Goal: Task Accomplishment & Management: Use online tool/utility

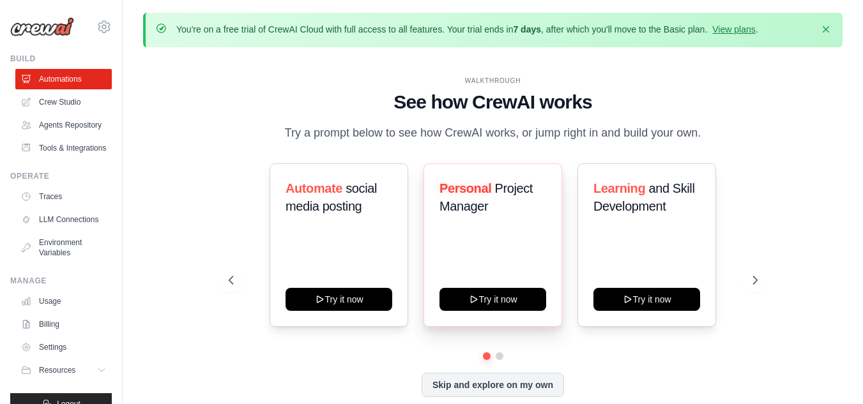
scroll to position [45, 0]
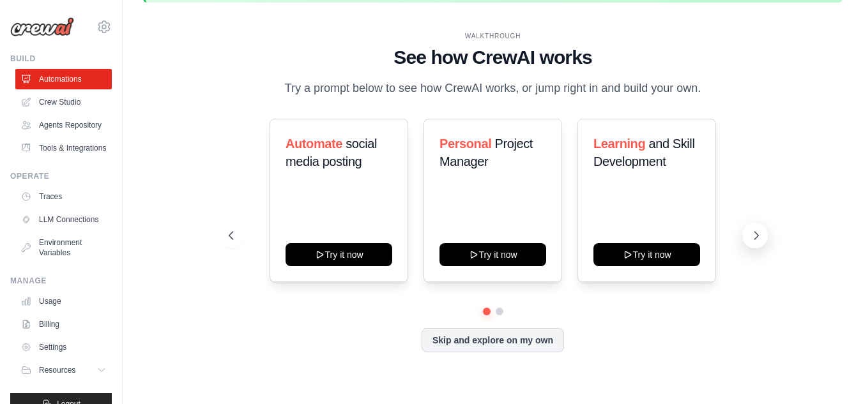
click at [752, 233] on icon at bounding box center [756, 235] width 13 height 13
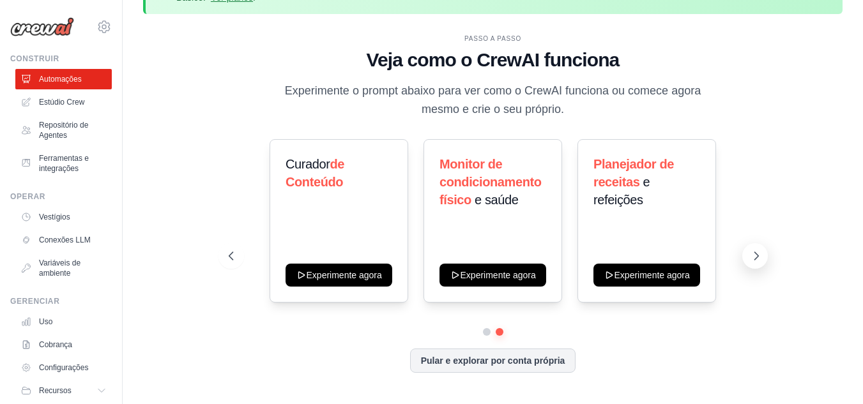
click at [756, 248] on button at bounding box center [755, 256] width 26 height 26
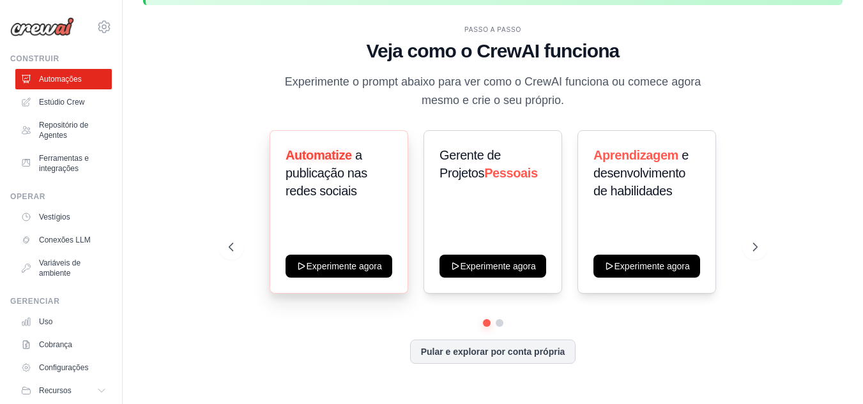
scroll to position [56, 0]
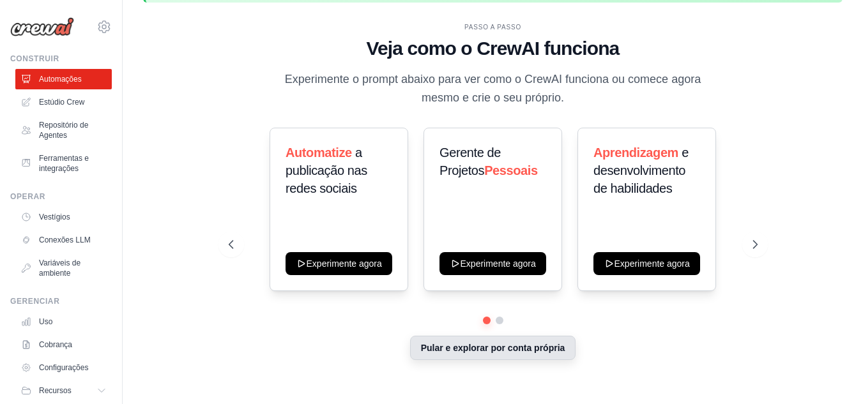
click at [448, 343] on font "Pular e explorar por conta própria" at bounding box center [493, 348] width 144 height 10
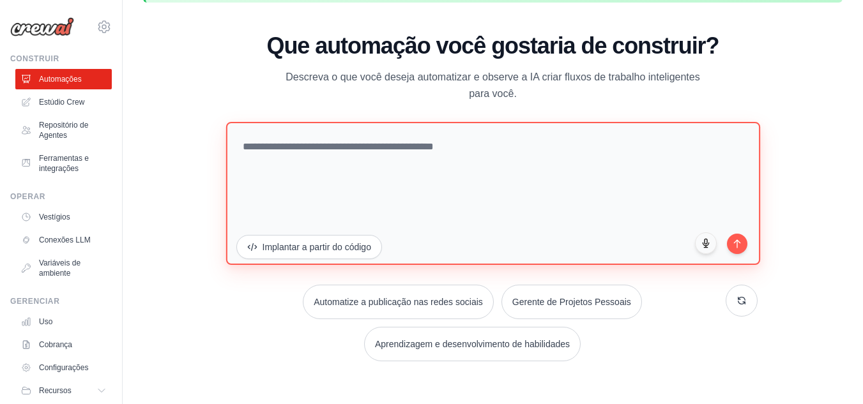
click at [328, 156] on textarea at bounding box center [492, 192] width 534 height 143
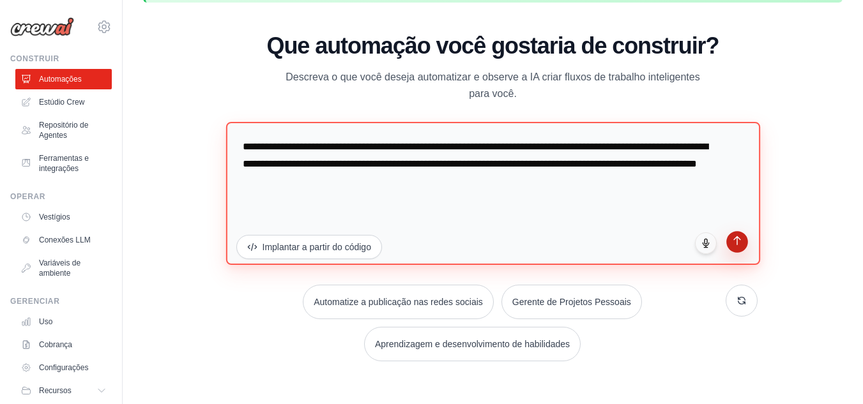
type textarea "**********"
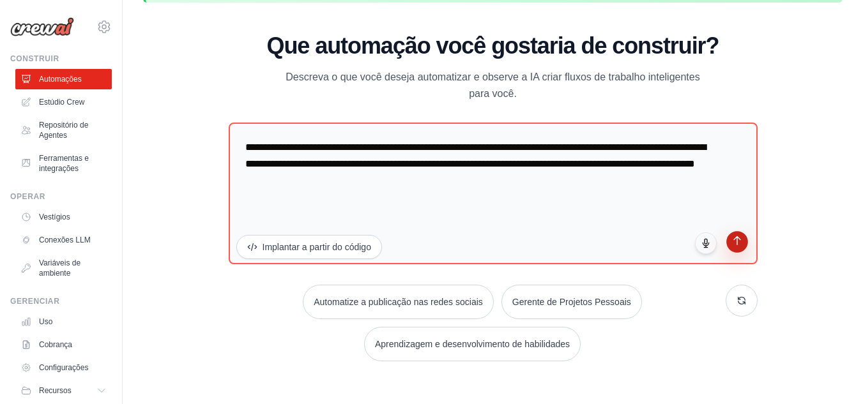
click at [745, 244] on button "submit" at bounding box center [737, 242] width 22 height 22
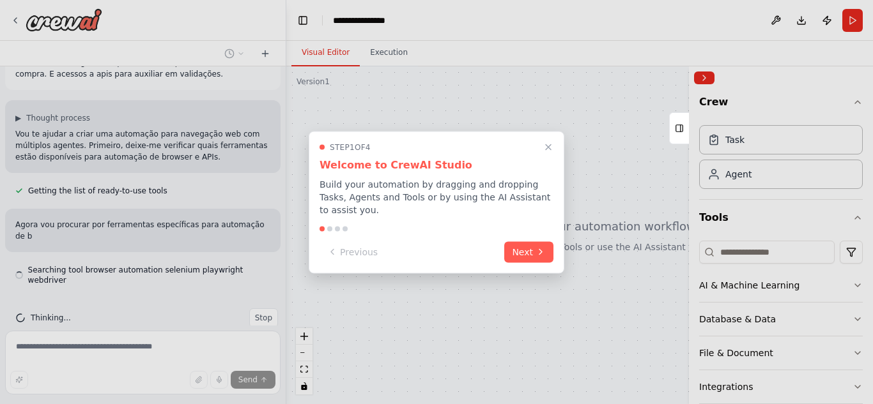
scroll to position [65, 0]
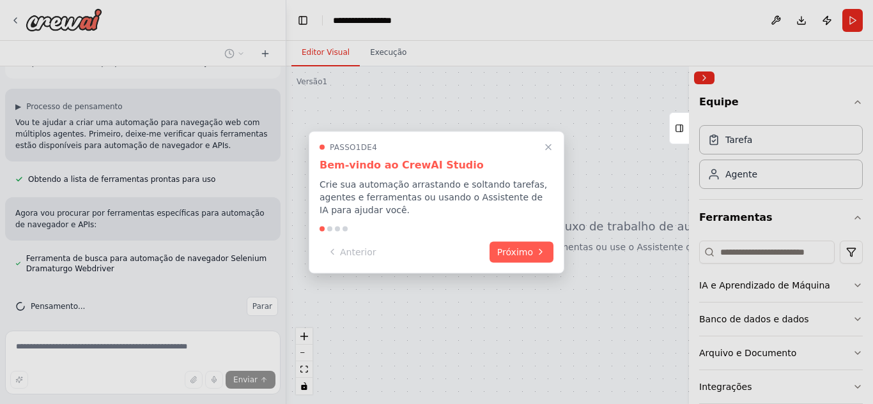
click at [365, 191] on font "Crie sua automação arrastando e soltando tarefas, agentes e ferramentas ou usan…" at bounding box center [432, 197] width 227 height 36
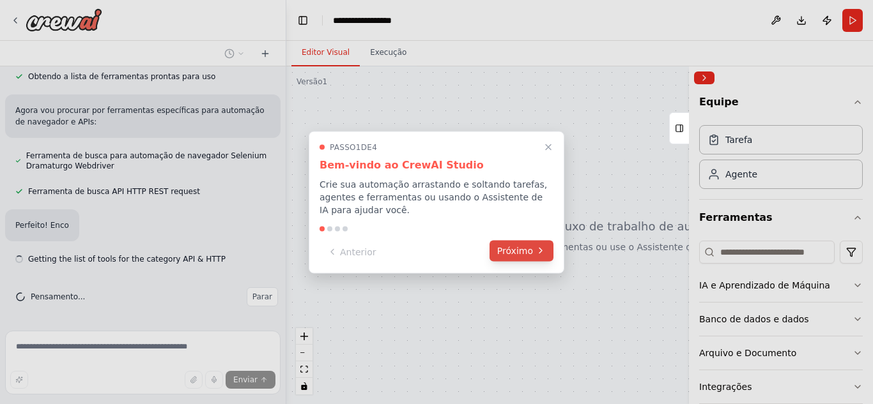
click at [517, 258] on button "Próximo" at bounding box center [521, 250] width 64 height 21
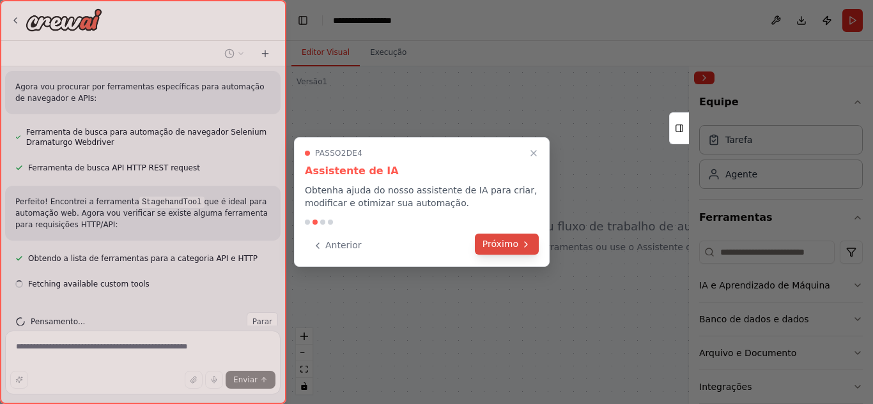
scroll to position [217, 0]
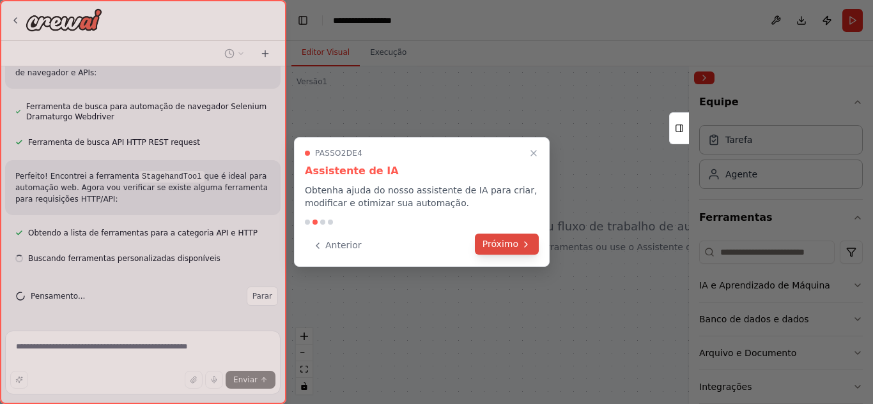
click at [521, 245] on icon at bounding box center [526, 245] width 10 height 10
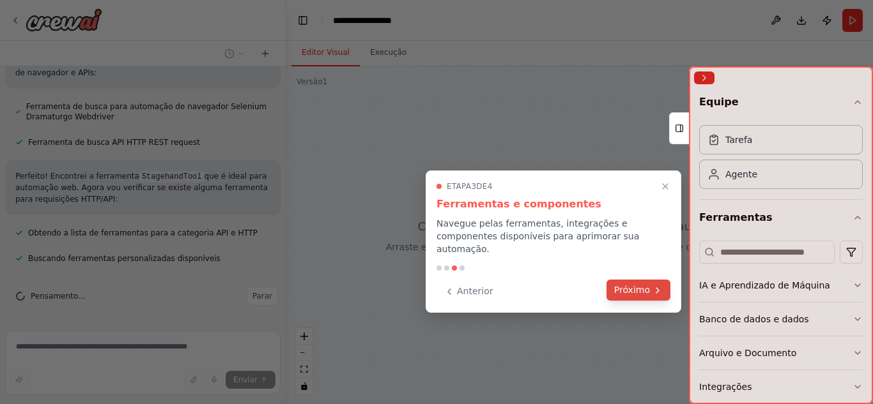
click at [634, 285] on font "Próximo" at bounding box center [632, 290] width 36 height 10
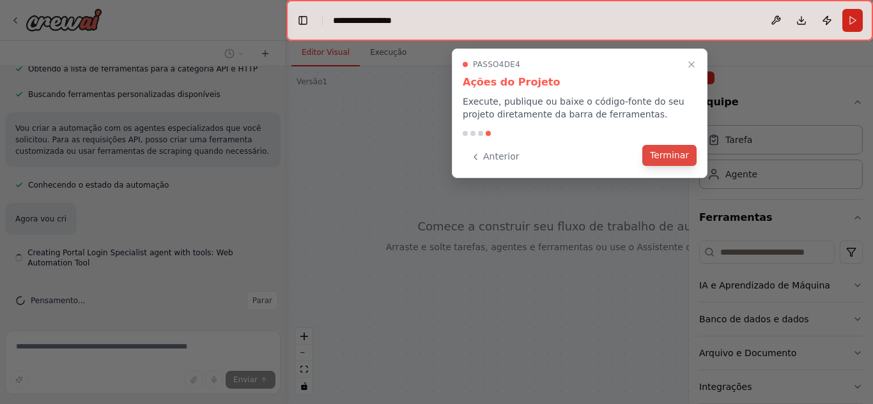
scroll to position [385, 0]
click at [664, 155] on font "Terminar" at bounding box center [669, 155] width 39 height 10
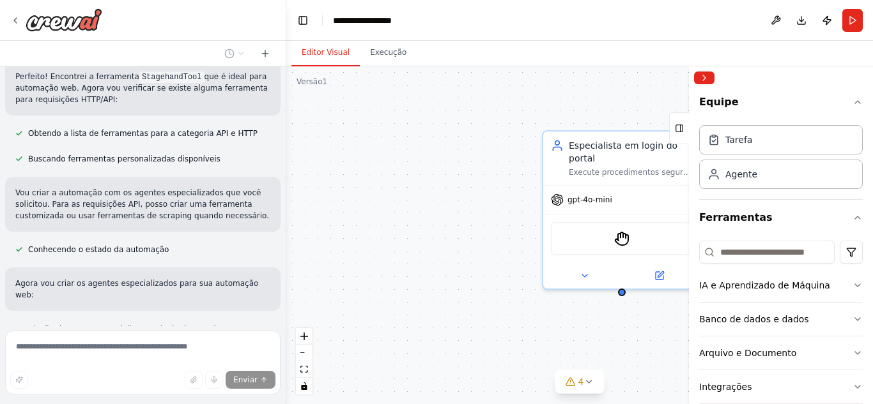
scroll to position [319, 0]
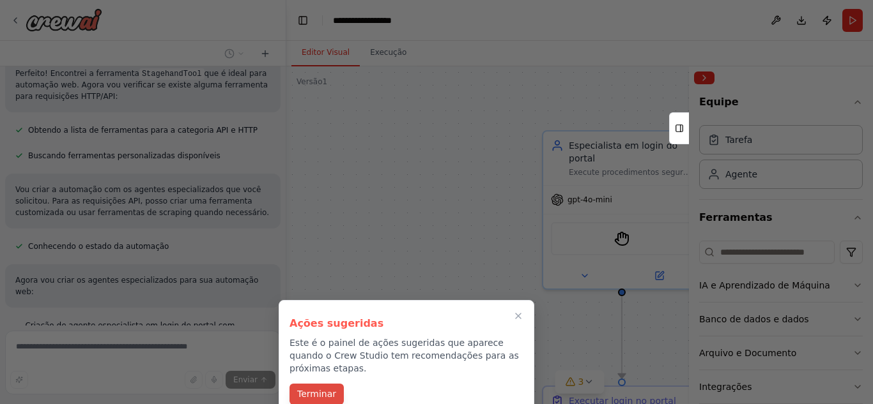
click at [326, 389] on font "Terminar" at bounding box center [316, 394] width 39 height 10
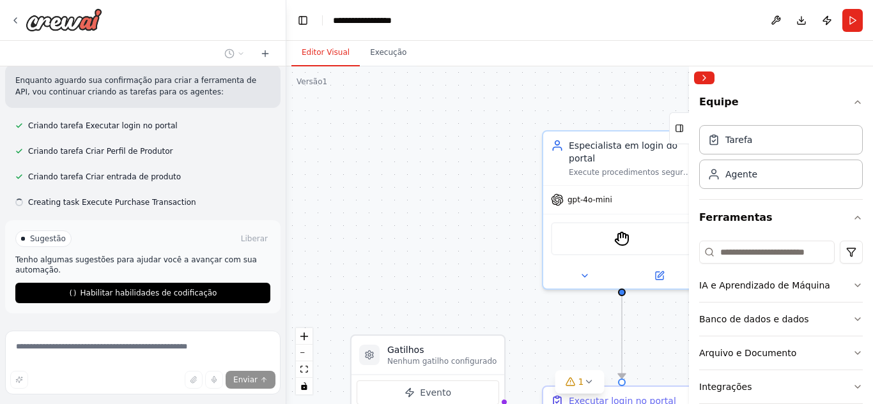
scroll to position [817, 0]
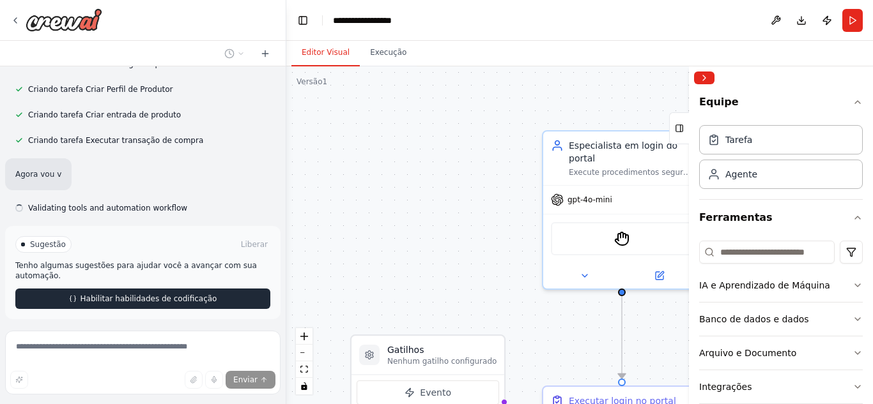
click at [171, 248] on div "Sugestão Liberar Tenho algumas sugestões para ajudar você a avançar com sua aut…" at bounding box center [142, 272] width 255 height 73
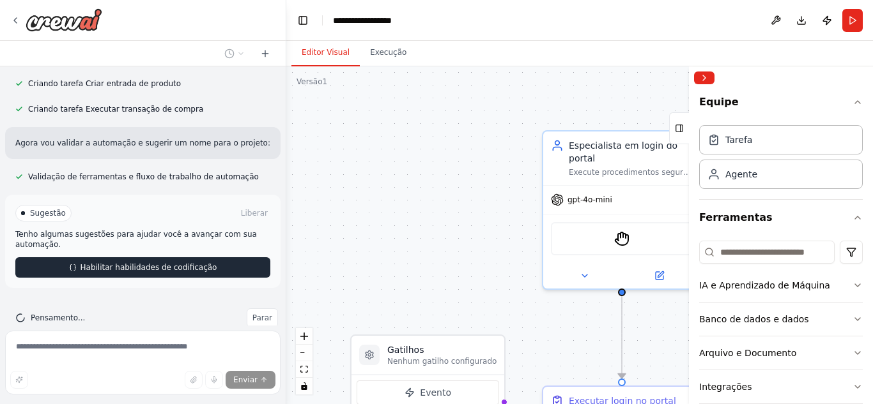
click at [171, 263] on font "Habilitar habilidades de codificação" at bounding box center [148, 267] width 137 height 9
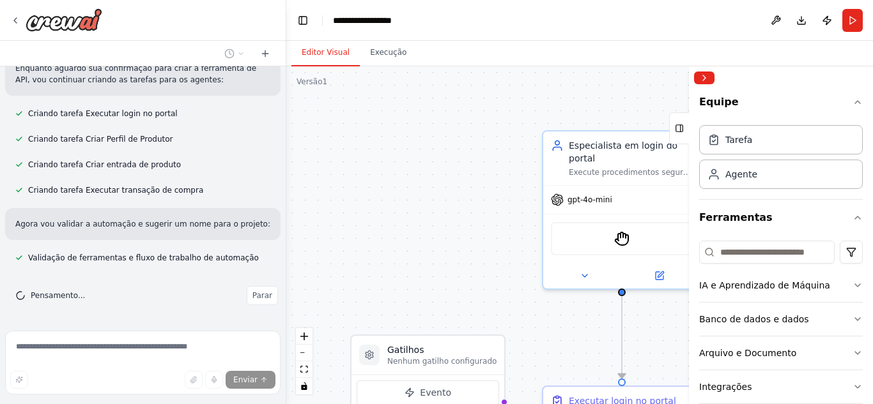
scroll to position [781, 0]
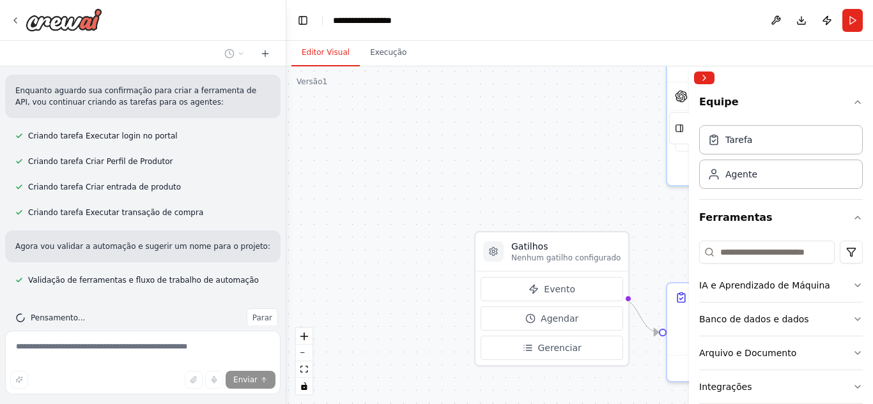
drag, startPoint x: 446, startPoint y: 186, endPoint x: 561, endPoint y: 49, distance: 178.6
click at [561, 49] on div "Editor Visual Execução Versão 1 Mostrar ferramentas Ocultar agentes Gatilhos Ne…" at bounding box center [579, 222] width 586 height 363
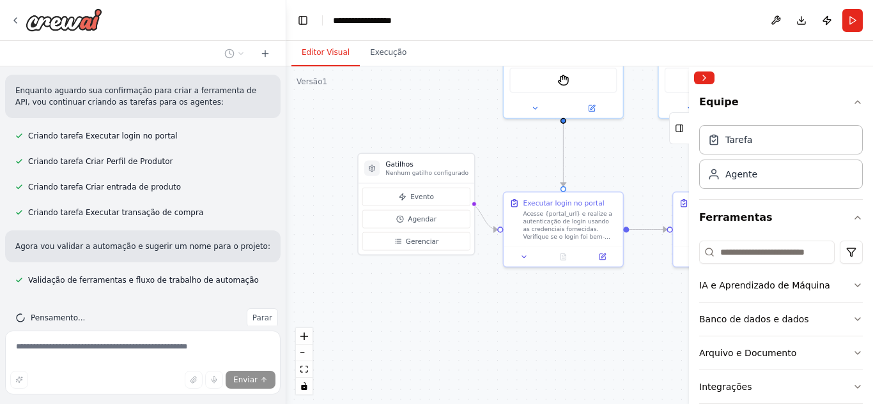
drag, startPoint x: 583, startPoint y: 137, endPoint x: 416, endPoint y: 96, distance: 170.9
click at [416, 96] on div ".deletable-edge-delete-btn { width: 20px; height: 20px; border: 0px solid #ffff…" at bounding box center [579, 235] width 586 height 338
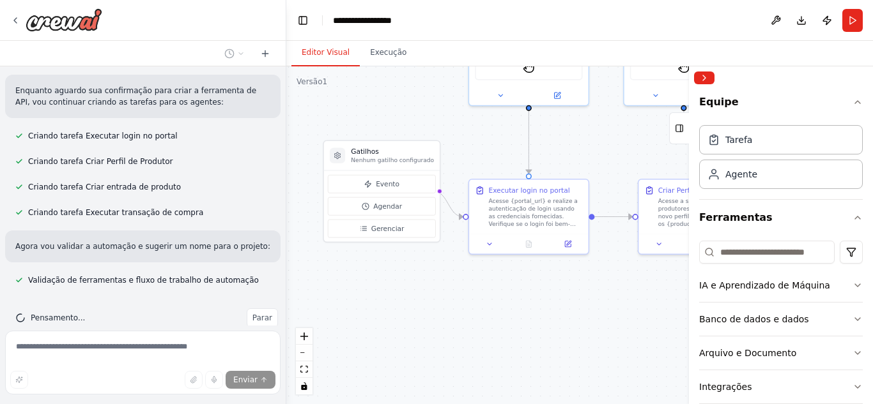
scroll to position [807, 0]
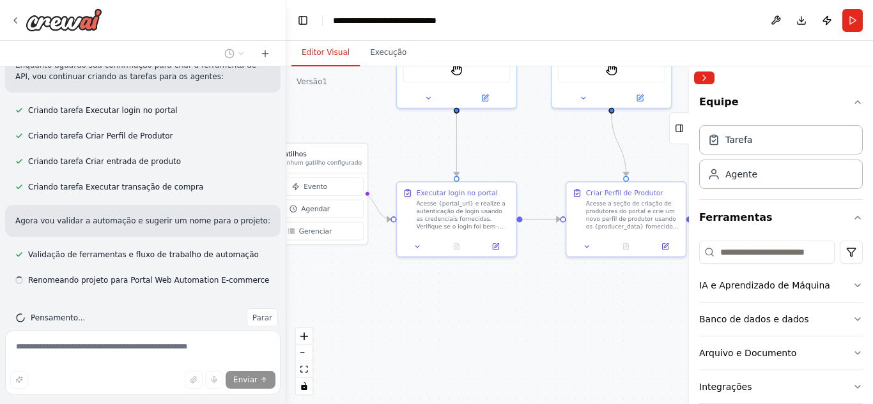
drag, startPoint x: 502, startPoint y: 141, endPoint x: 430, endPoint y: 144, distance: 72.2
click at [430, 144] on div ".deletable-edge-delete-btn { width: 20px; height: 20px; border: 0px solid #ffff…" at bounding box center [579, 235] width 586 height 338
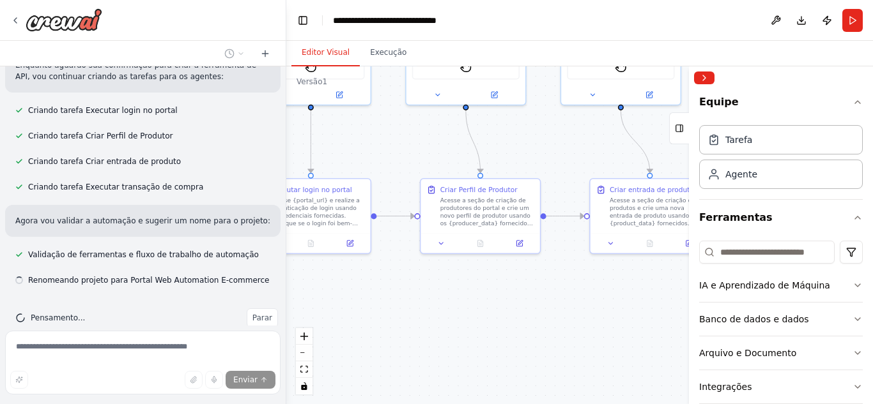
drag, startPoint x: 557, startPoint y: 163, endPoint x: 411, endPoint y: 160, distance: 145.7
click at [411, 160] on div ".deletable-edge-delete-btn { width: 20px; height: 20px; border: 0px solid #ffff…" at bounding box center [579, 235] width 586 height 338
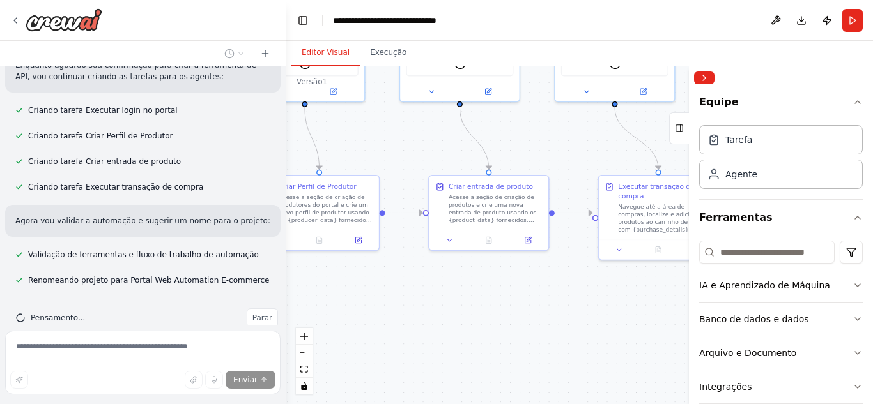
drag, startPoint x: 568, startPoint y: 155, endPoint x: 407, endPoint y: 151, distance: 161.0
click at [407, 151] on div ".deletable-edge-delete-btn { width: 20px; height: 20px; border: 0px solid #ffff…" at bounding box center [579, 235] width 586 height 338
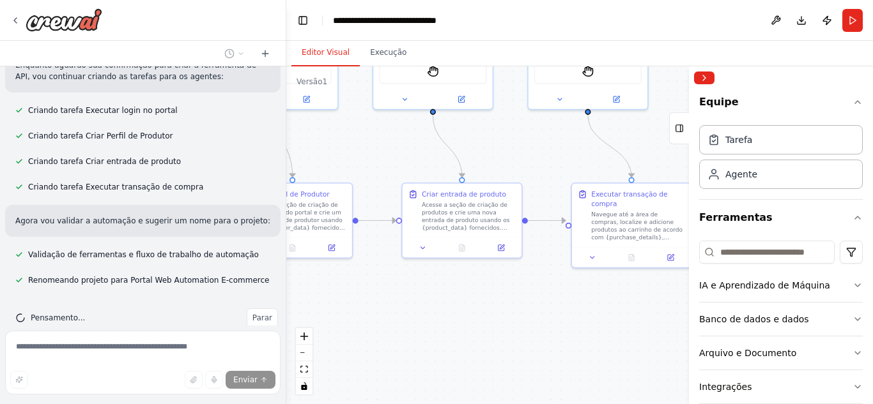
drag, startPoint x: 559, startPoint y: 148, endPoint x: 565, endPoint y: 155, distance: 10.0
click at [565, 155] on div ".deletable-edge-delete-btn { width: 20px; height: 20px; border: 0px solid #ffff…" at bounding box center [579, 235] width 586 height 338
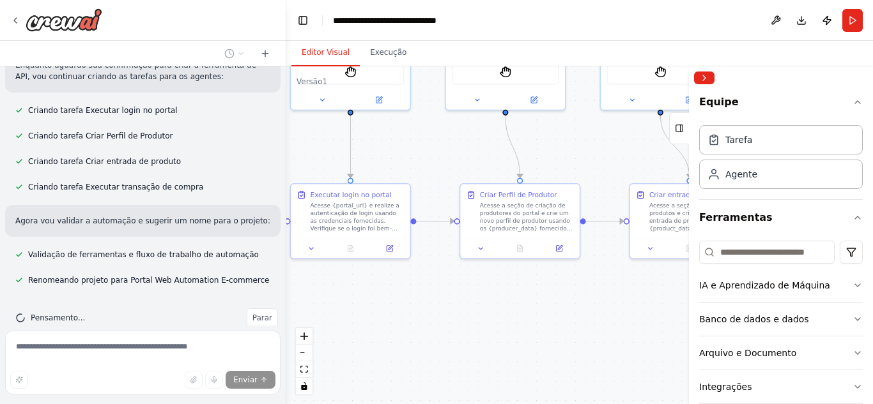
drag, startPoint x: 391, startPoint y: 145, endPoint x: 604, endPoint y: 146, distance: 212.7
click at [604, 146] on div ".deletable-edge-delete-btn { width: 20px; height: 20px; border: 0px solid #ffff…" at bounding box center [579, 235] width 586 height 338
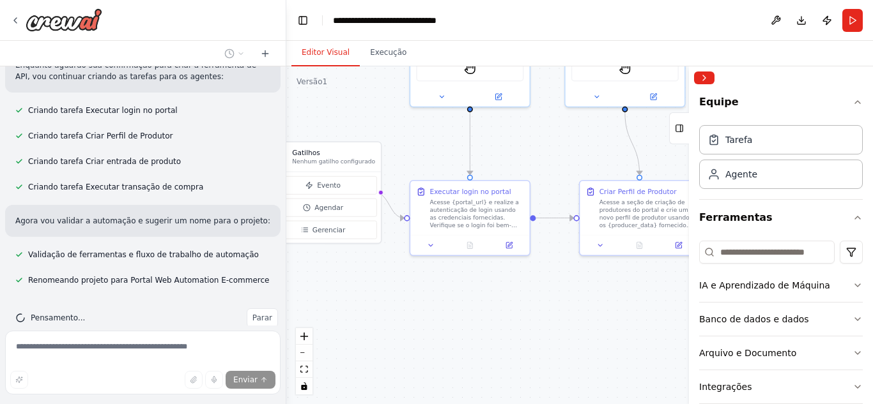
drag, startPoint x: 459, startPoint y: 149, endPoint x: 584, endPoint y: 148, distance: 125.2
click at [584, 148] on div ".deletable-edge-delete-btn { width: 20px; height: 20px; border: 0px solid #ffff…" at bounding box center [579, 235] width 586 height 338
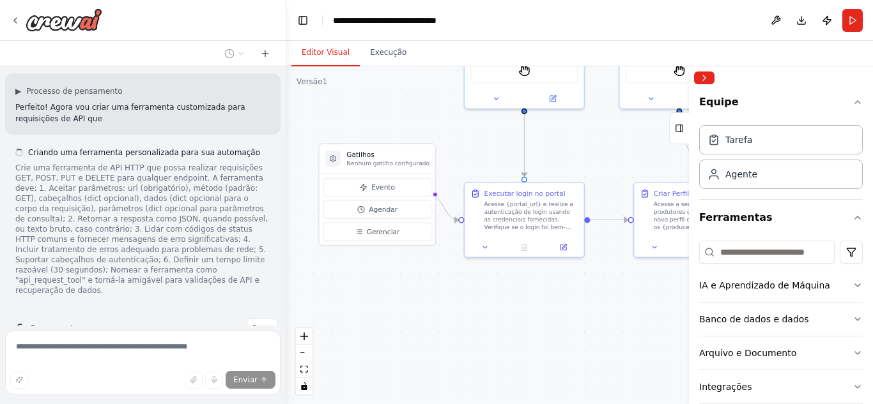
drag, startPoint x: 434, startPoint y: 149, endPoint x: 466, endPoint y: 149, distance: 32.6
click at [466, 149] on div ".deletable-edge-delete-btn { width: 20px; height: 20px; border: 0px solid #ffff…" at bounding box center [579, 235] width 586 height 338
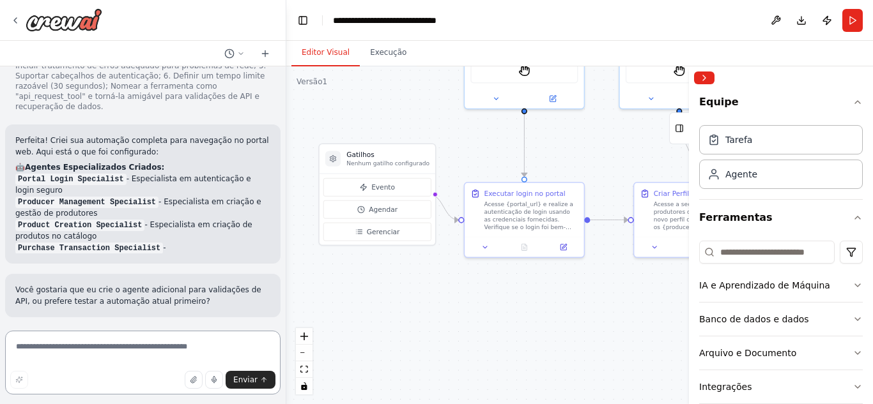
scroll to position [1024, 0]
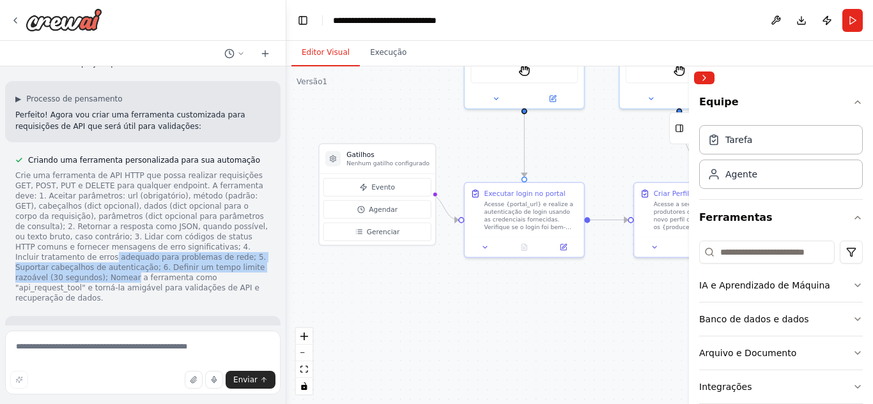
drag, startPoint x: 181, startPoint y: 248, endPoint x: 177, endPoint y: 218, distance: 30.4
click at [177, 220] on font "Crie uma ferramenta de API HTTP que possa realizar requisições GET, POST, PUT e…" at bounding box center [141, 237] width 252 height 132
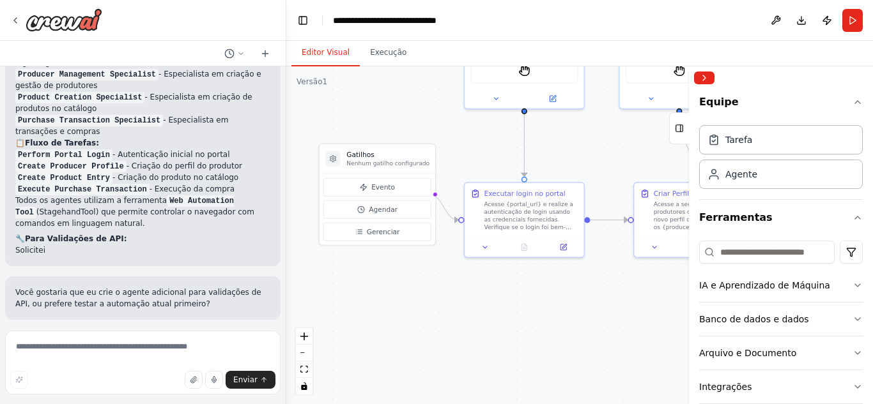
scroll to position [1216, 0]
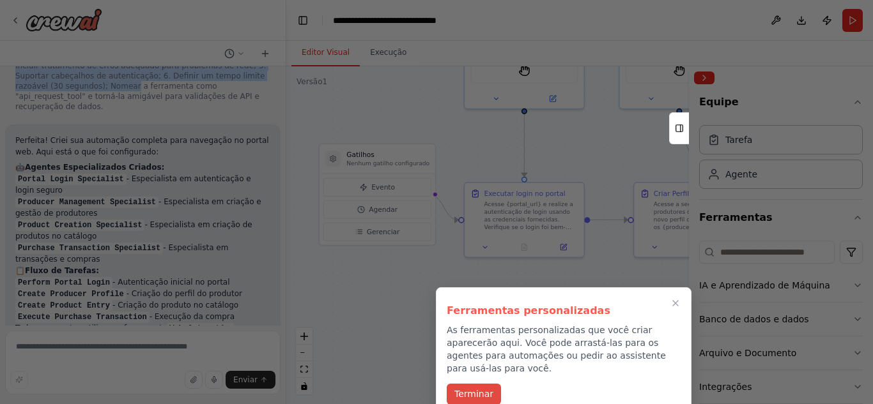
click at [467, 389] on font "Terminar" at bounding box center [473, 394] width 39 height 10
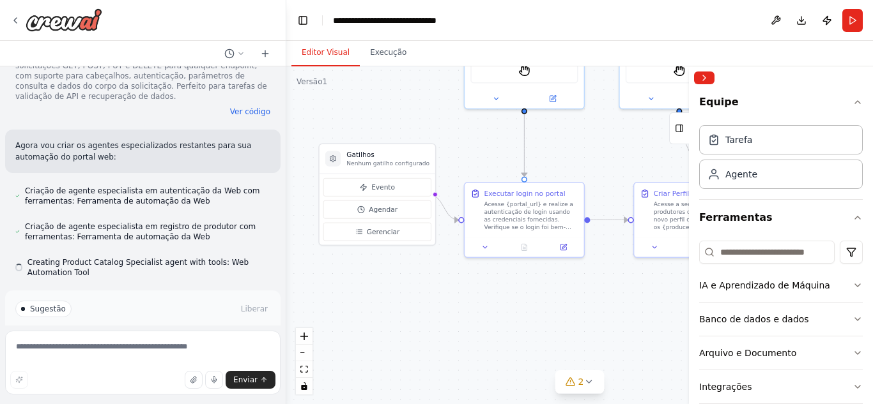
scroll to position [1780, 0]
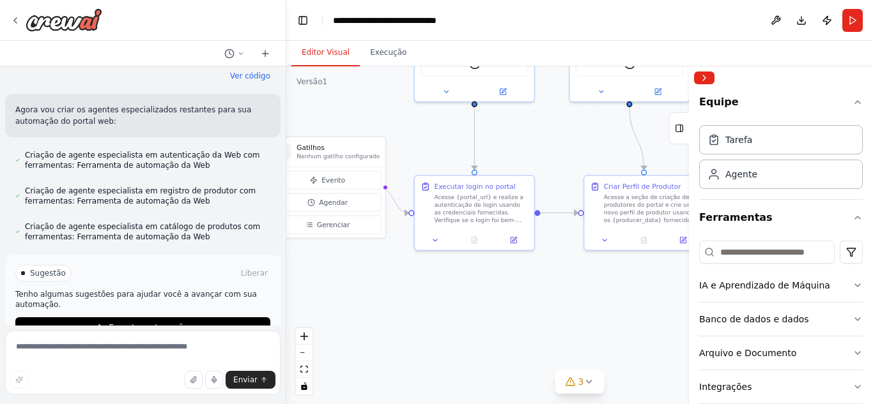
drag, startPoint x: 398, startPoint y: 276, endPoint x: 348, endPoint y: 269, distance: 50.3
click at [348, 269] on div ".deletable-edge-delete-btn { width: 20px; height: 20px; border: 0px solid #ffff…" at bounding box center [579, 235] width 586 height 338
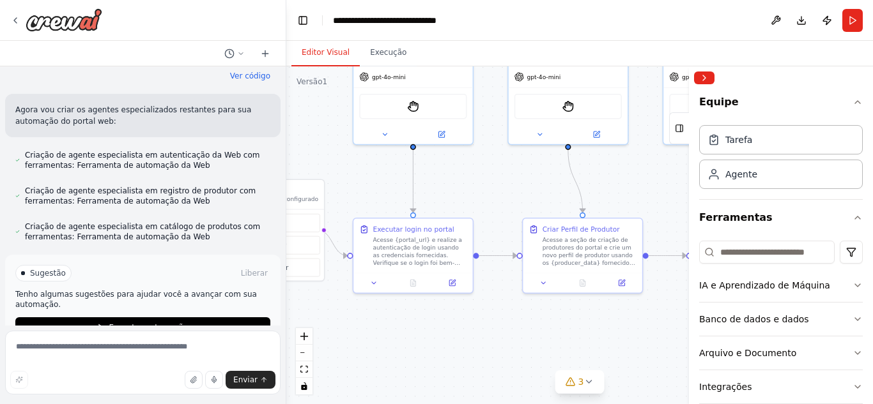
drag, startPoint x: 473, startPoint y: 277, endPoint x: 412, endPoint y: 320, distance: 74.8
click at [412, 320] on div ".deletable-edge-delete-btn { width: 20px; height: 20px; border: 0px solid #ffff…" at bounding box center [579, 235] width 586 height 338
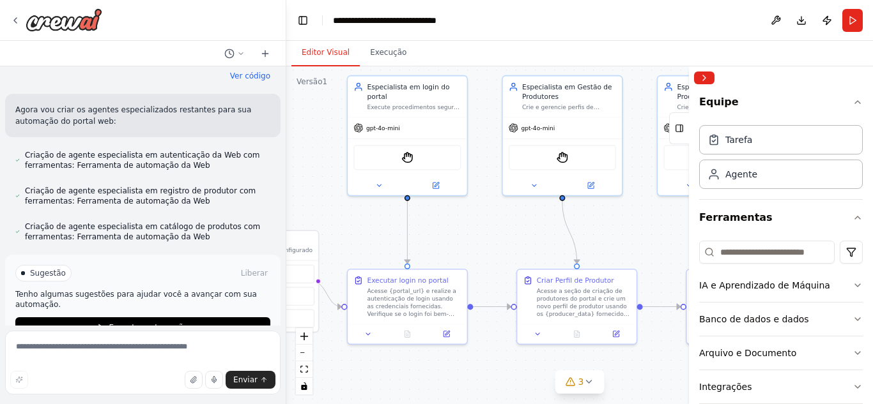
drag, startPoint x: 460, startPoint y: 205, endPoint x: 454, endPoint y: 256, distance: 51.4
click at [454, 256] on div ".deletable-edge-delete-btn { width: 20px; height: 20px; border: 0px solid #ffff…" at bounding box center [579, 235] width 586 height 338
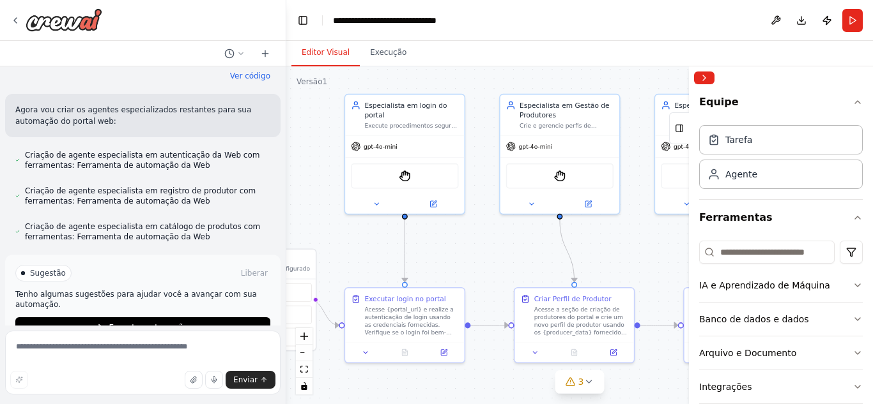
drag, startPoint x: 463, startPoint y: 220, endPoint x: 461, endPoint y: 238, distance: 18.7
click at [461, 238] on div ".deletable-edge-delete-btn { width: 20px; height: 20px; border: 0px solid #ffff…" at bounding box center [579, 235] width 586 height 338
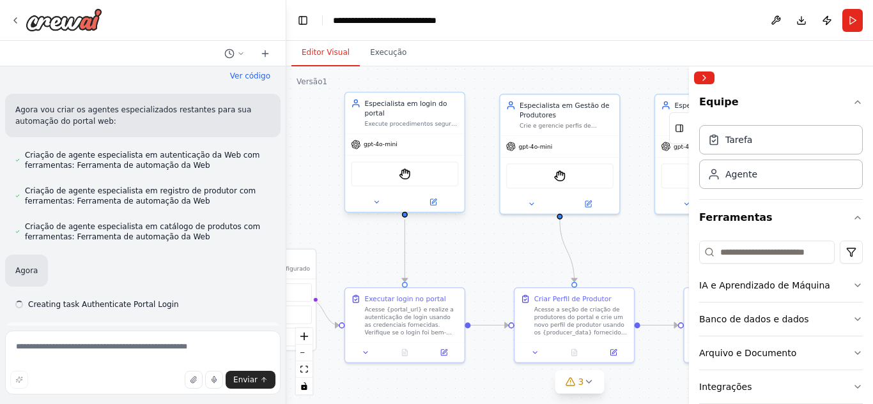
scroll to position [1848, 0]
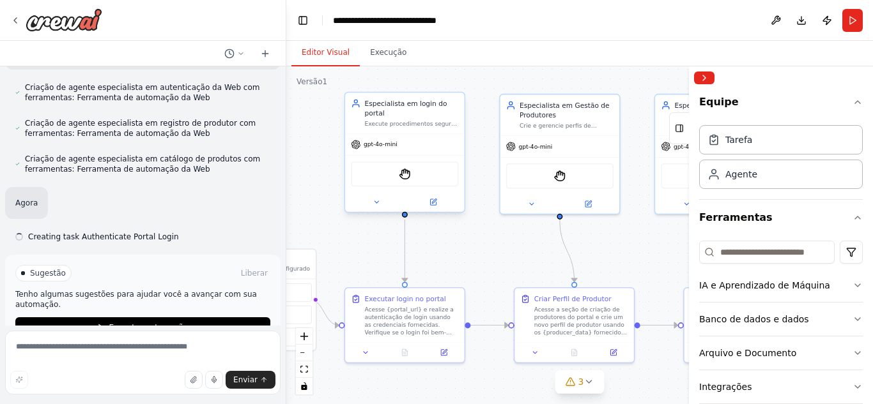
click at [411, 125] on font "Execute procedimentos seguros de autenticação e login no portal da web {portal_…" at bounding box center [410, 143] width 93 height 45
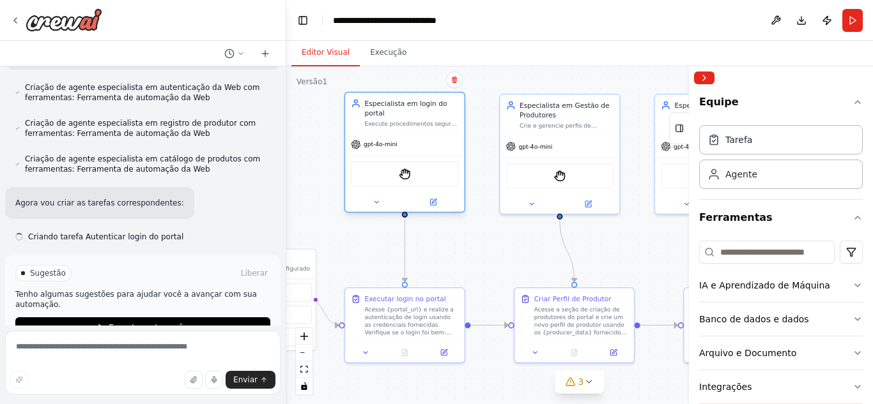
click at [411, 125] on font "Execute procedimentos seguros de autenticação e login no portal da web {portal_…" at bounding box center [410, 143] width 93 height 45
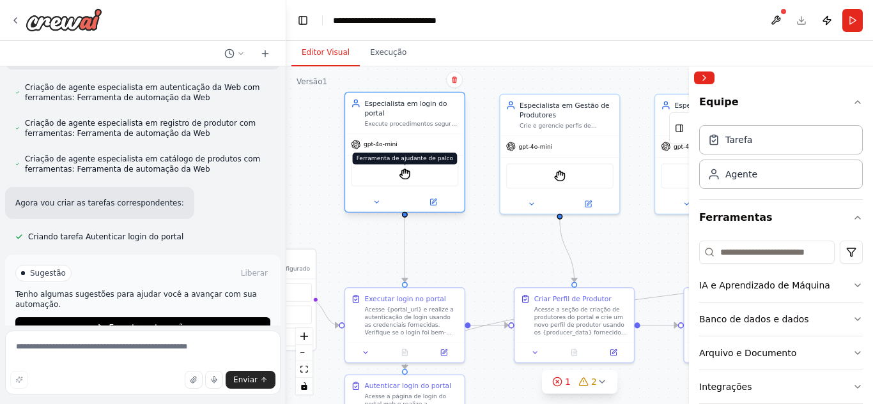
click at [408, 177] on img at bounding box center [404, 174] width 11 height 11
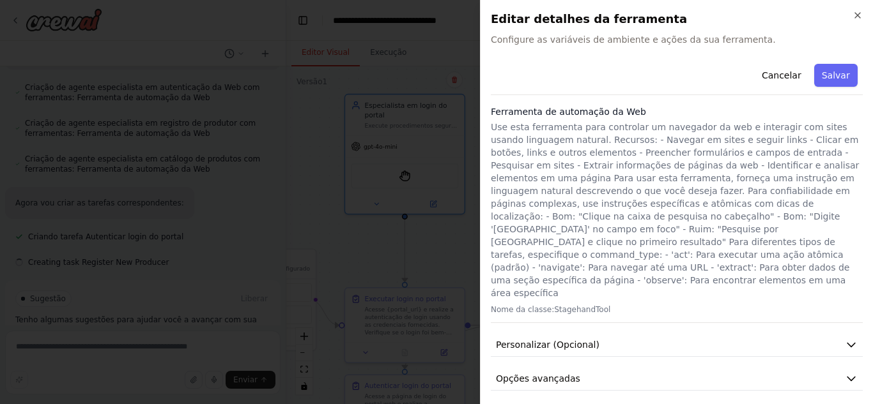
scroll to position [1874, 0]
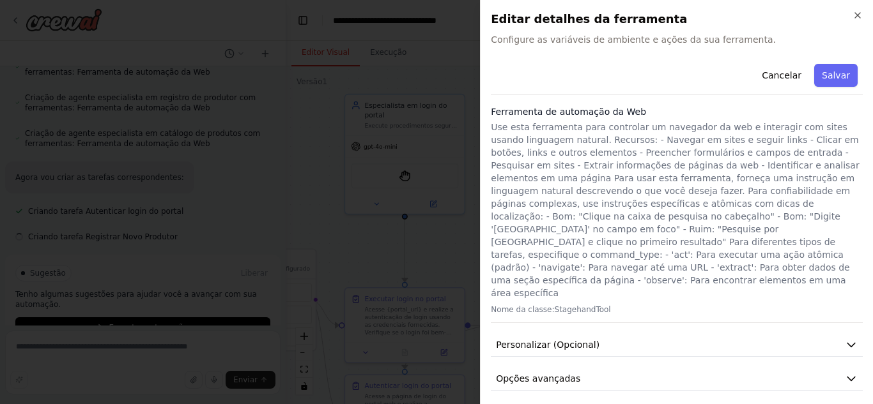
click at [647, 34] on font "Configure as variáveis ​​de ambiente e ações da sua ferramenta." at bounding box center [633, 39] width 285 height 10
click at [603, 132] on font "Use esta ferramenta para controlar um navegador da web e interagir com sites us…" at bounding box center [675, 210] width 368 height 176
click at [587, 340] on font "Personalizar (Opcional)" at bounding box center [547, 345] width 103 height 10
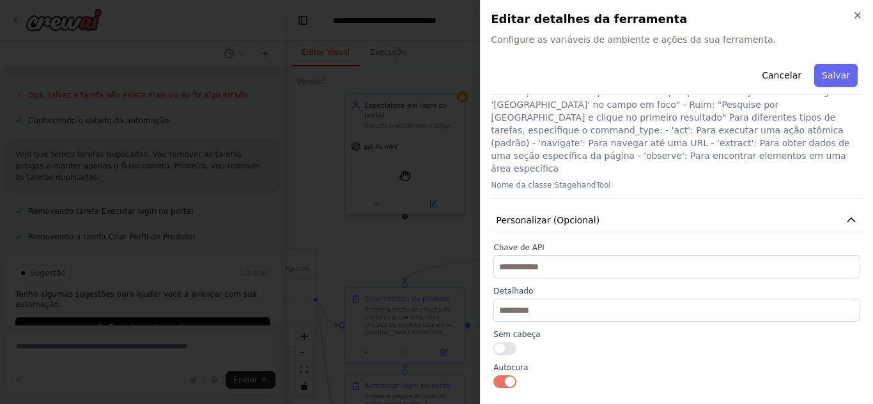
scroll to position [102, 0]
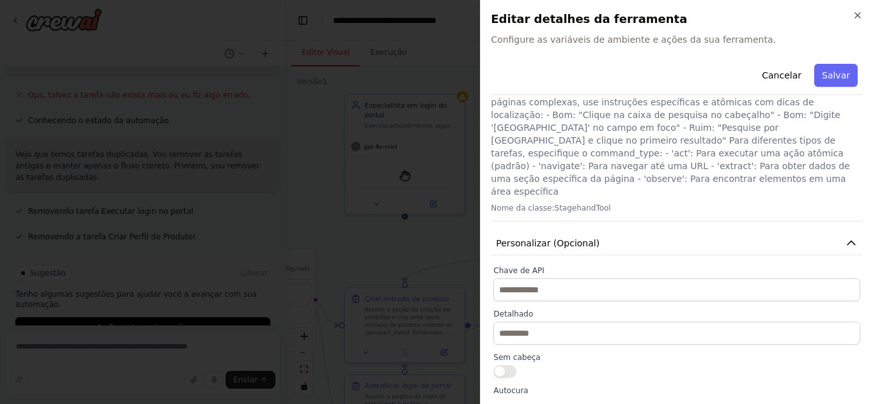
click at [608, 266] on label "Chave de API" at bounding box center [676, 271] width 367 height 10
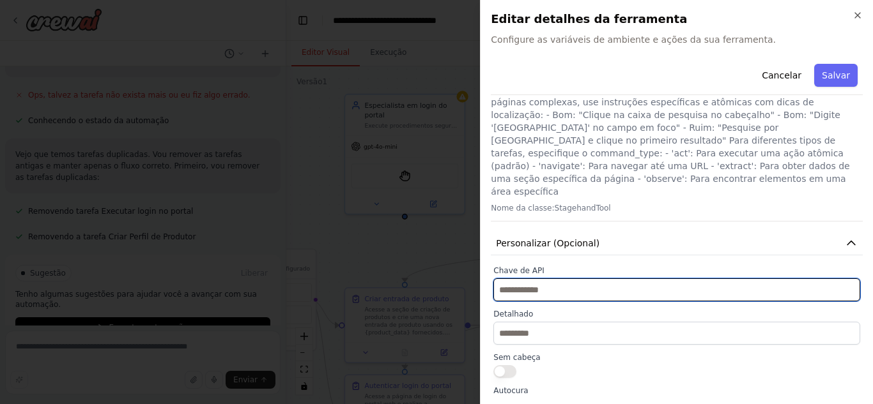
click at [608, 279] on input "text" at bounding box center [676, 290] width 367 height 23
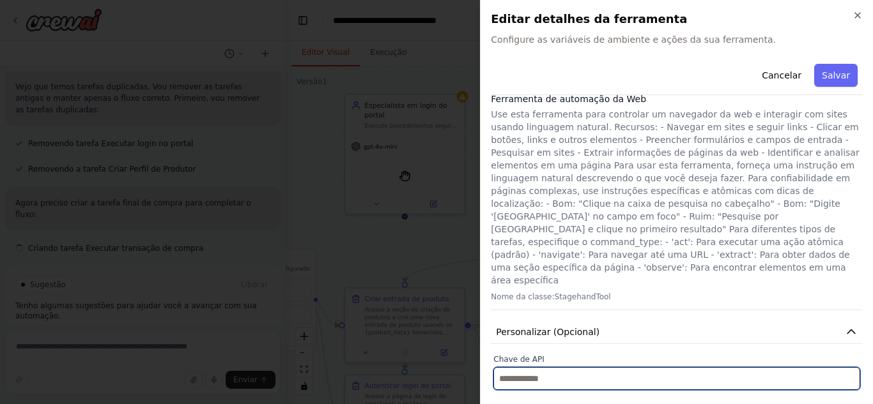
scroll to position [0, 0]
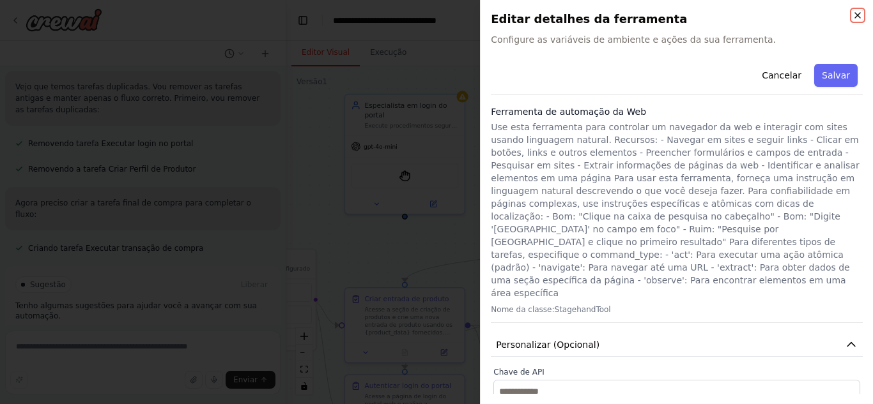
click at [860, 20] on icon "button" at bounding box center [857, 15] width 10 height 10
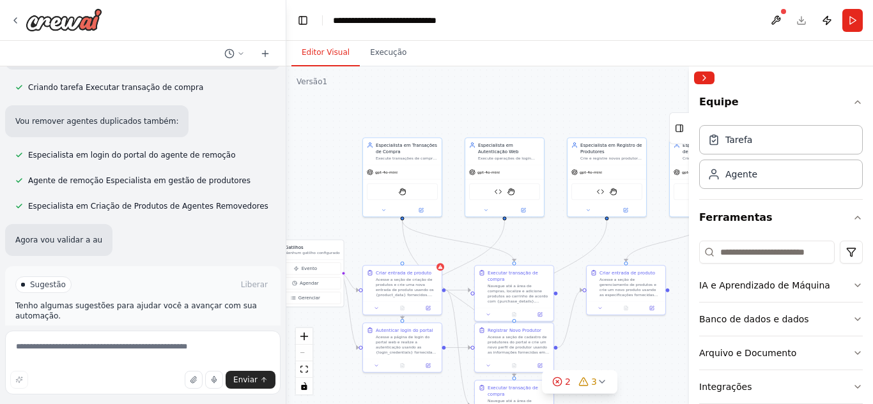
scroll to position [2442, 0]
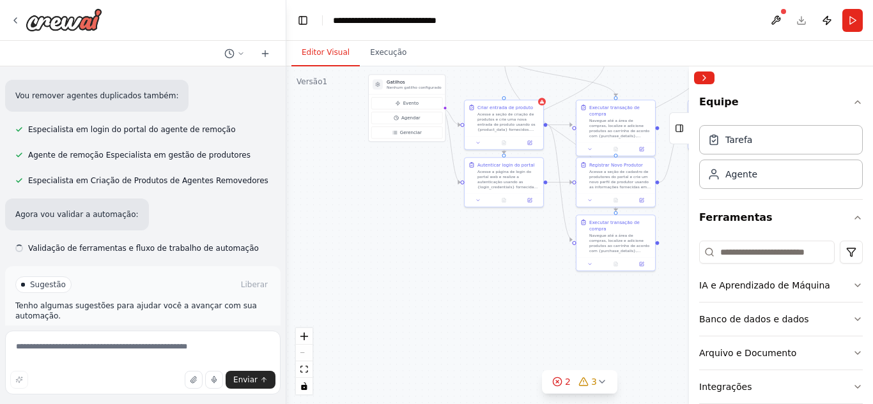
drag, startPoint x: 428, startPoint y: 250, endPoint x: 527, endPoint y: 88, distance: 190.1
click at [526, 88] on div ".deletable-edge-delete-btn { width: 20px; height: 20px; border: 0px solid #ffff…" at bounding box center [579, 235] width 586 height 338
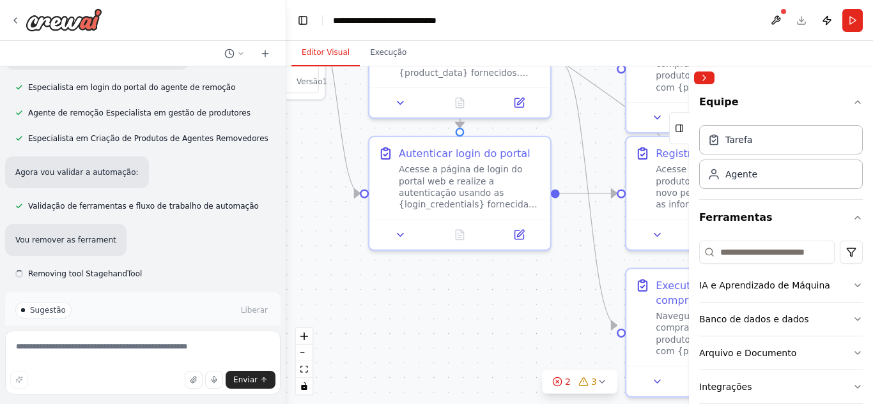
scroll to position [2510, 0]
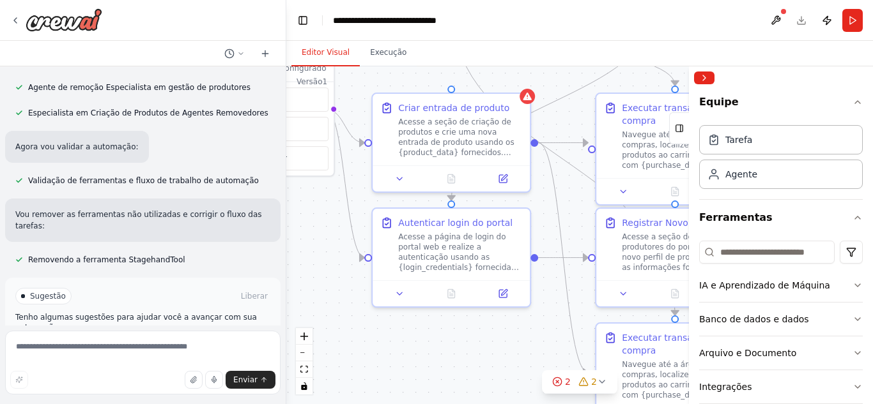
drag, startPoint x: 558, startPoint y: 135, endPoint x: 535, endPoint y: 203, distance: 71.9
click at [535, 203] on div ".deletable-edge-delete-btn { width: 20px; height: 20px; border: 0px solid #ffff…" at bounding box center [579, 235] width 586 height 338
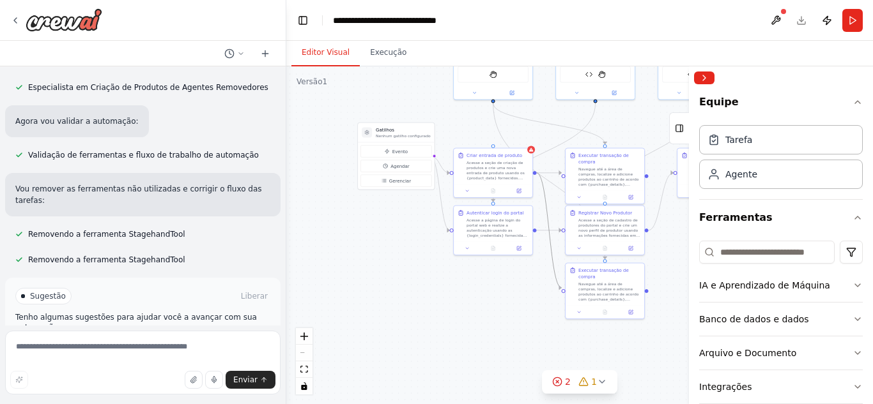
scroll to position [2561, 0]
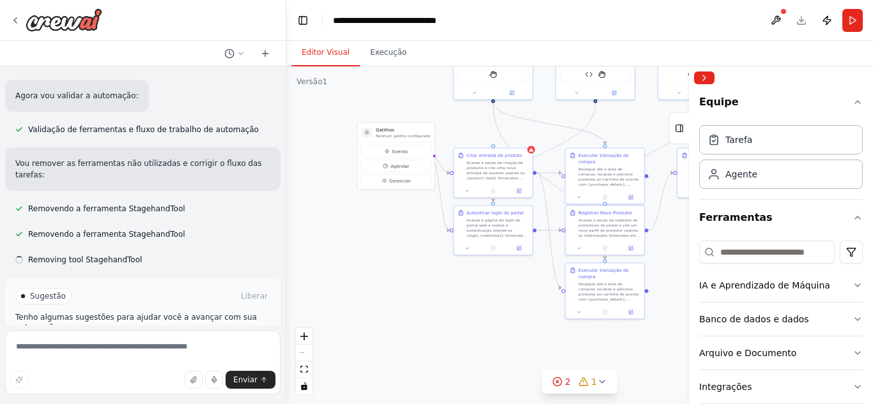
drag, startPoint x: 546, startPoint y: 206, endPoint x: 429, endPoint y: 165, distance: 123.2
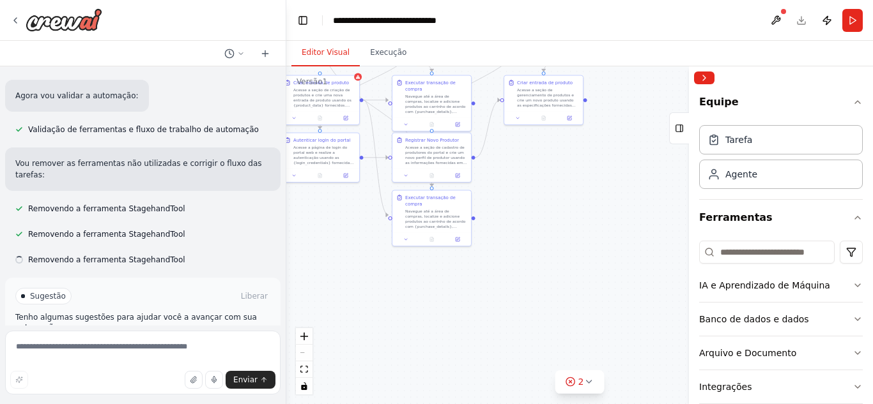
drag, startPoint x: 434, startPoint y: 282, endPoint x: 261, endPoint y: 209, distance: 187.8
click at [261, 209] on div "Automatizar navegação na minha página web com browser use, cada agente será res…" at bounding box center [436, 202] width 873 height 404
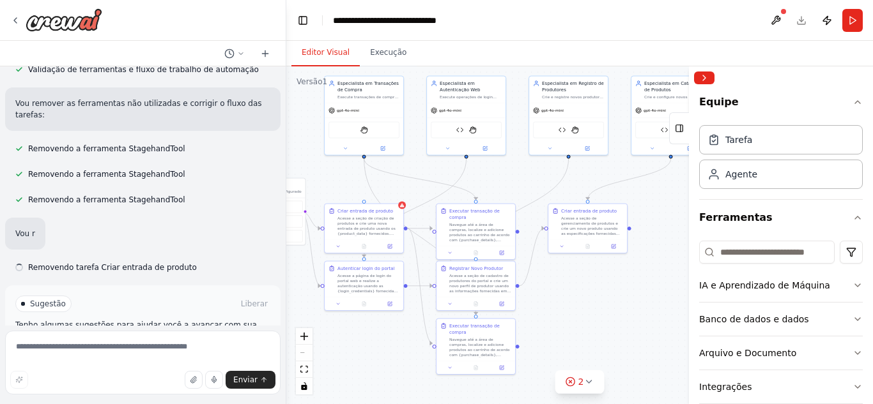
scroll to position [2629, 0]
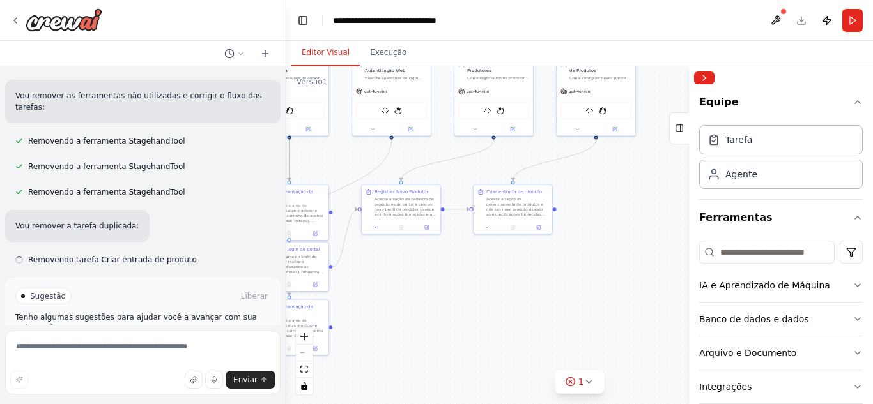
drag, startPoint x: 564, startPoint y: 189, endPoint x: 534, endPoint y: 299, distance: 113.9
click at [534, 299] on div ".deletable-edge-delete-btn { width: 20px; height: 20px; border: 0px solid #ffff…" at bounding box center [579, 235] width 586 height 338
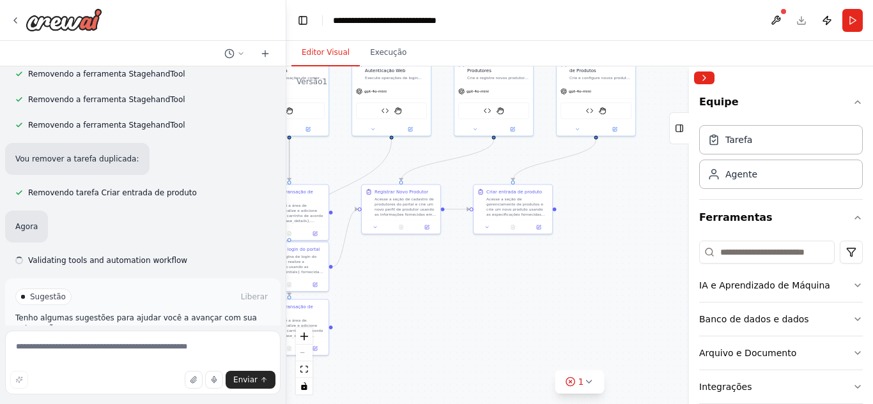
scroll to position [2696, 0]
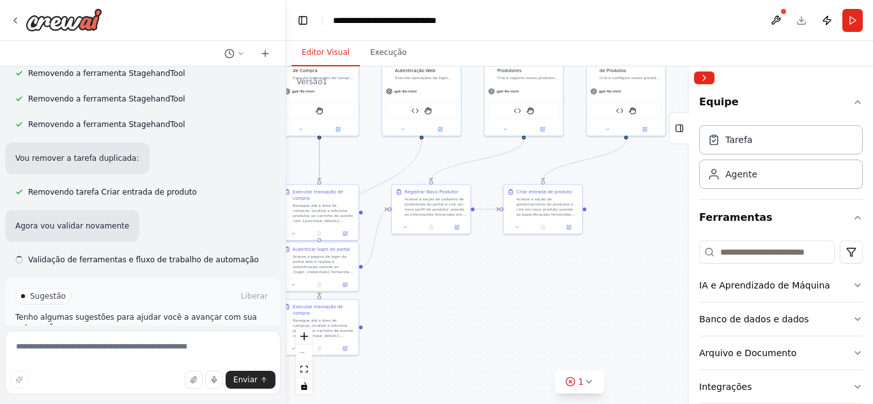
drag, startPoint x: 469, startPoint y: 277, endPoint x: 548, endPoint y: 277, distance: 79.2
click at [548, 277] on div ".deletable-edge-delete-btn { width: 20px; height: 20px; border: 0px solid #ffff…" at bounding box center [579, 235] width 586 height 338
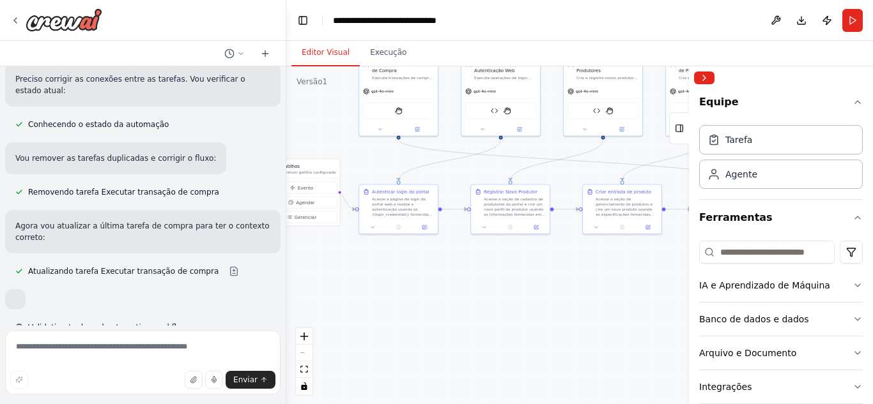
scroll to position [2979, 0]
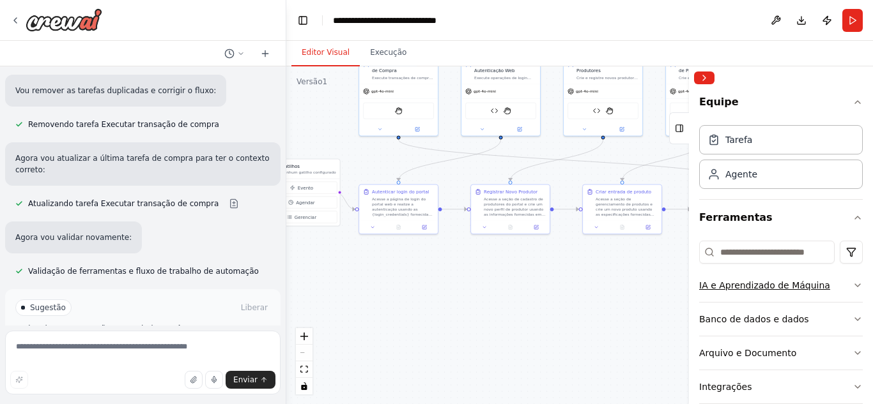
click at [851, 296] on button "IA e Aprendizado de Máquina" at bounding box center [781, 285] width 164 height 33
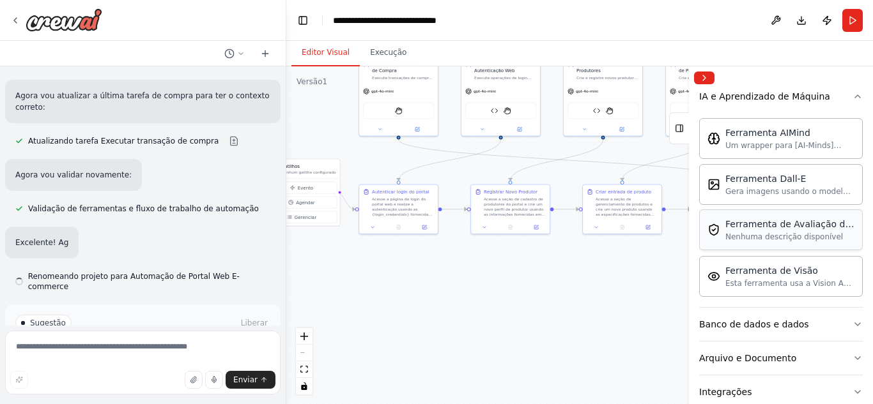
scroll to position [192, 0]
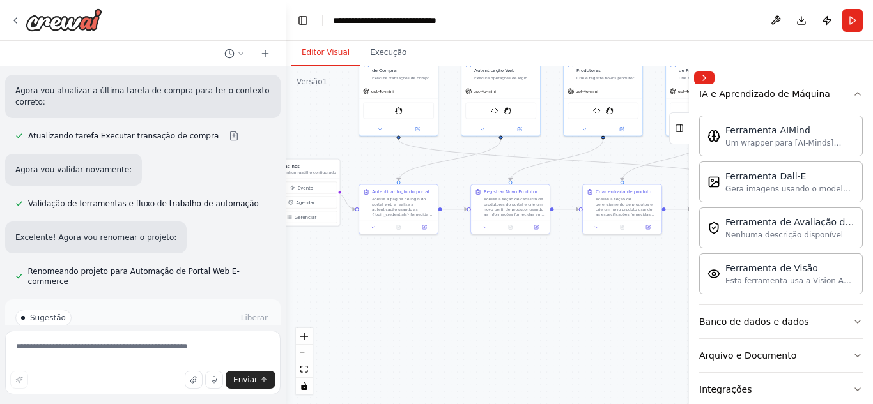
click at [852, 89] on icon "button" at bounding box center [857, 94] width 10 height 10
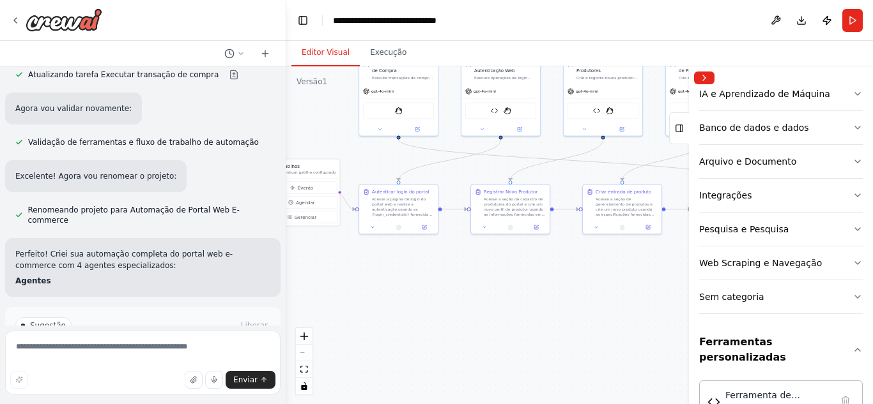
scroll to position [3115, 0]
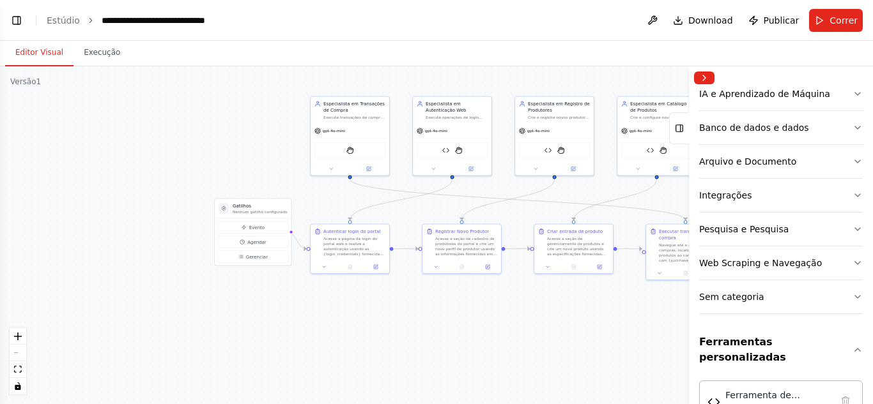
drag, startPoint x: 346, startPoint y: 260, endPoint x: 555, endPoint y: 289, distance: 210.8
click at [584, 296] on div ".deletable-edge-delete-btn { width: 20px; height: 20px; border: 0px solid #ffff…" at bounding box center [436, 235] width 873 height 338
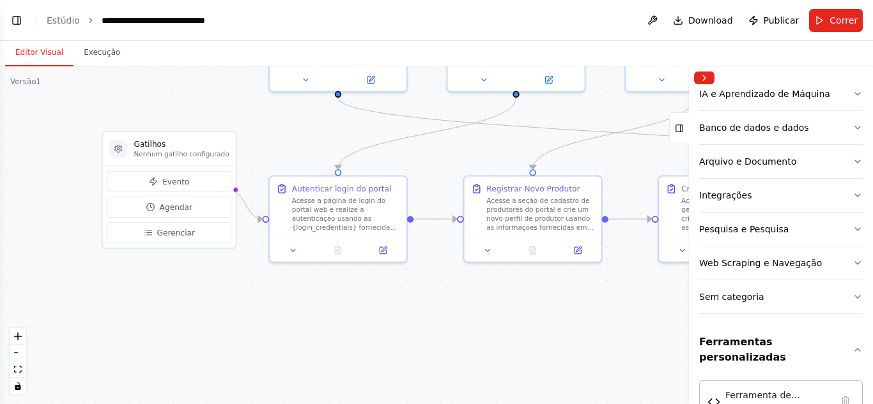
scroll to position [3338, 0]
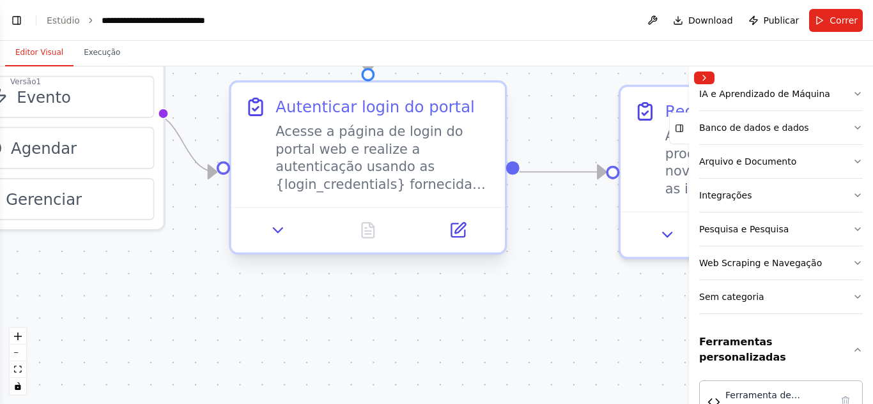
drag, startPoint x: 382, startPoint y: 300, endPoint x: 394, endPoint y: 218, distance: 82.7
click at [432, 290] on div ".deletable-edge-delete-btn { width: 20px; height: 20px; border: 0px solid #ffff…" at bounding box center [436, 235] width 873 height 338
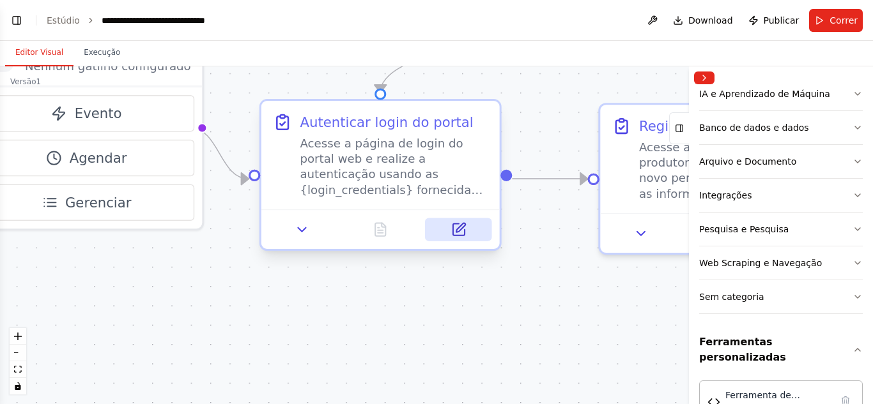
click at [459, 233] on icon at bounding box center [457, 229] width 11 height 11
click at [462, 230] on icon at bounding box center [457, 229] width 11 height 11
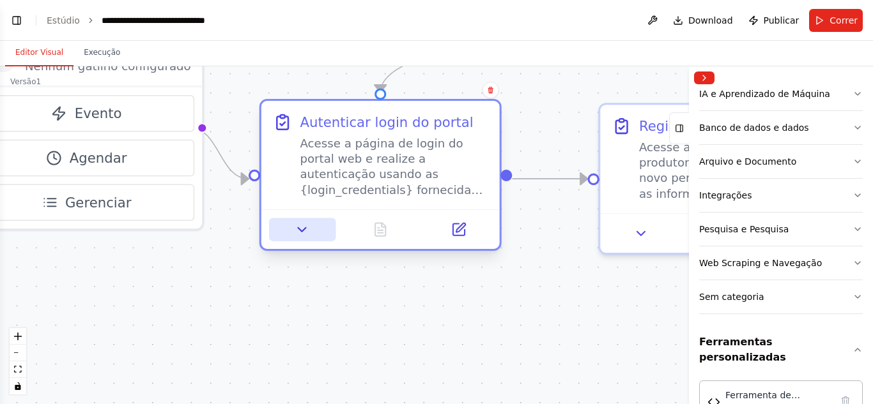
click at [309, 227] on icon at bounding box center [301, 229] width 15 height 15
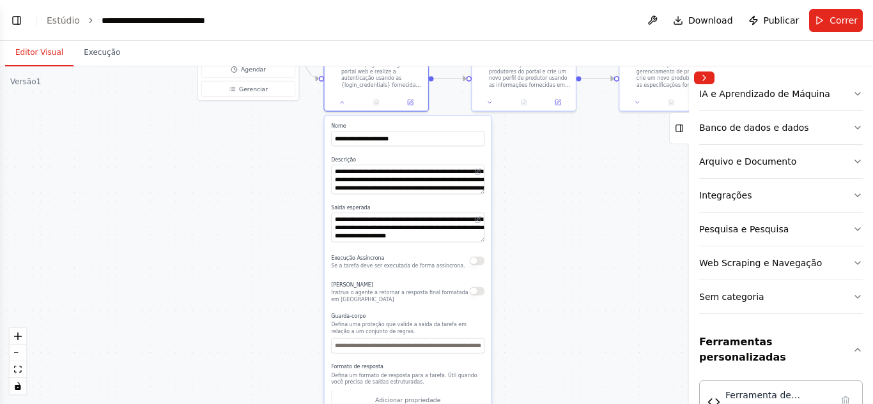
drag, startPoint x: 540, startPoint y: 317, endPoint x: 543, endPoint y: 172, distance: 145.0
click at [543, 172] on div ".deletable-edge-delete-btn { width: 20px; height: 20px; border: 0px solid #ffff…" at bounding box center [436, 235] width 873 height 338
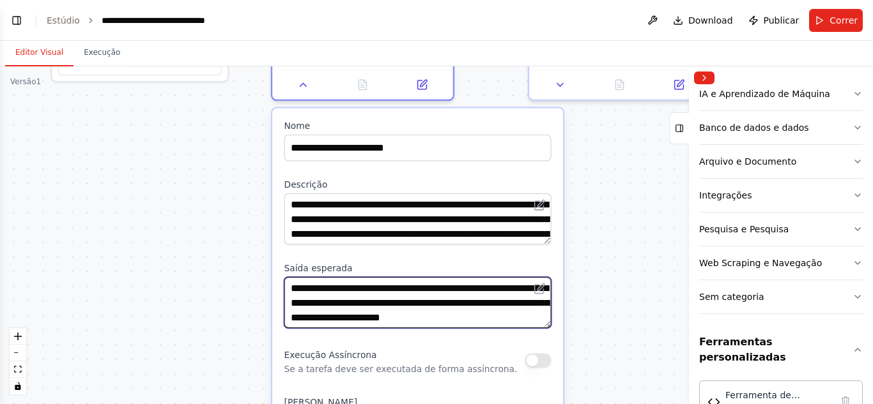
drag, startPoint x: 542, startPoint y: 208, endPoint x: 602, endPoint y: 314, distance: 122.1
click at [602, 314] on div ".deletable-edge-delete-btn { width: 20px; height: 20px; border: 0px solid #ffff…" at bounding box center [436, 235] width 873 height 338
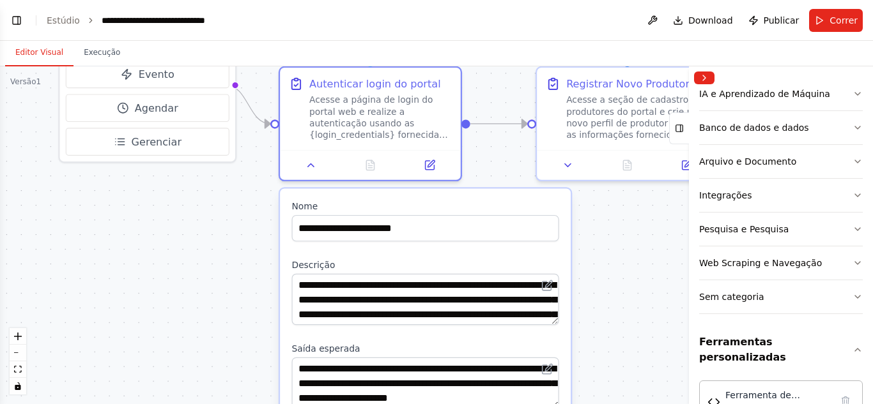
drag, startPoint x: 572, startPoint y: 220, endPoint x: 580, endPoint y: 303, distance: 83.5
click at [580, 303] on div ".deletable-edge-delete-btn { width: 20px; height: 20px; border: 0px solid #ffff…" at bounding box center [436, 235] width 873 height 338
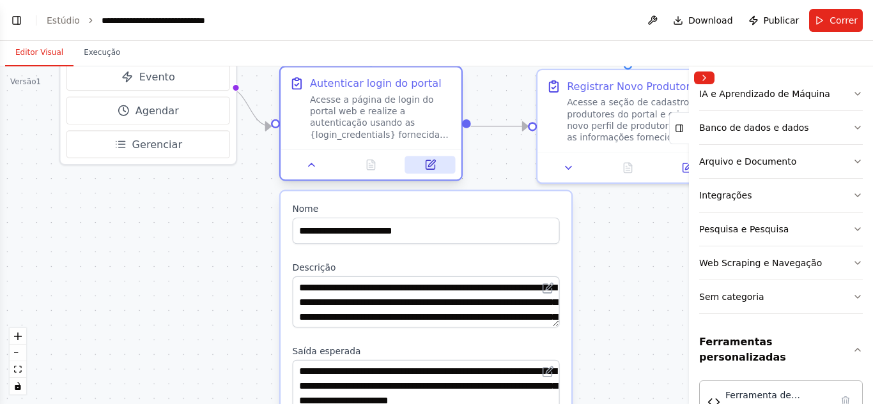
click at [431, 168] on icon at bounding box center [429, 164] width 9 height 9
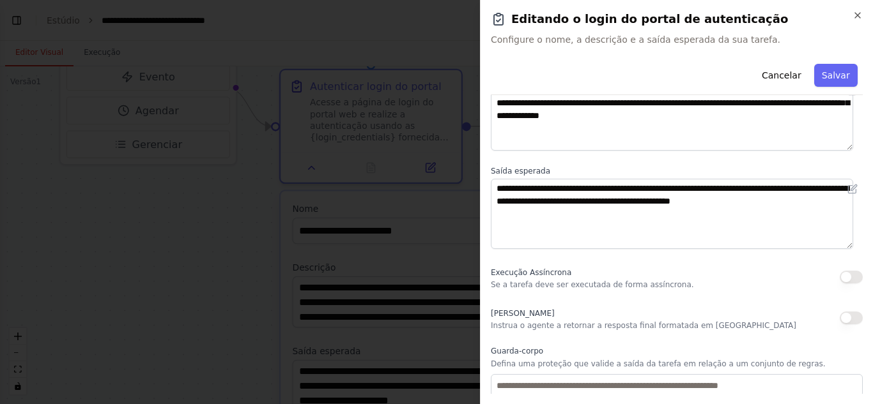
scroll to position [0, 0]
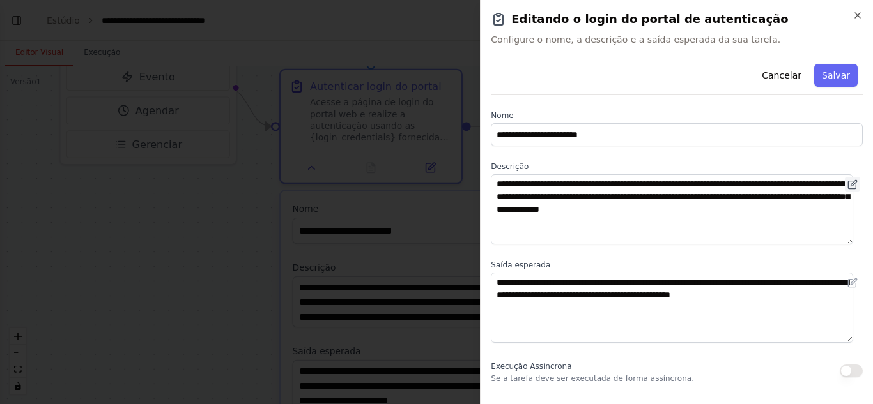
click at [847, 184] on icon at bounding box center [852, 184] width 10 height 10
click at [848, 183] on icon at bounding box center [852, 185] width 8 height 8
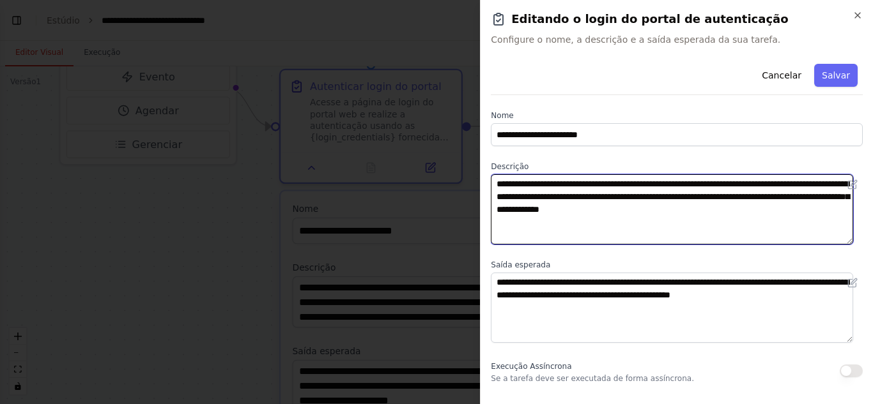
drag, startPoint x: 705, startPoint y: 212, endPoint x: 459, endPoint y: 169, distance: 250.4
click at [459, 169] on body "Automatizar navegação na minha página web com browser use, cada agente será res…" at bounding box center [436, 250] width 873 height 500
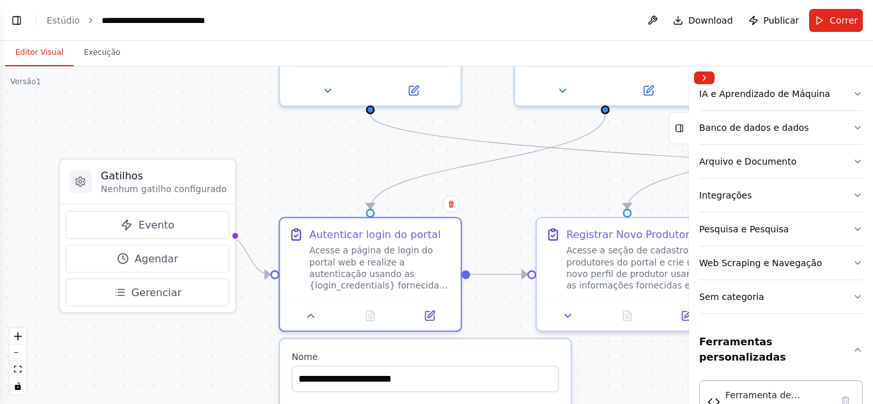
drag, startPoint x: 257, startPoint y: 207, endPoint x: 256, endPoint y: 394, distance: 187.2
click at [256, 394] on div ".deletable-edge-delete-btn { width: 20px; height: 20px; border: 0px solid #ffff…" at bounding box center [436, 235] width 873 height 338
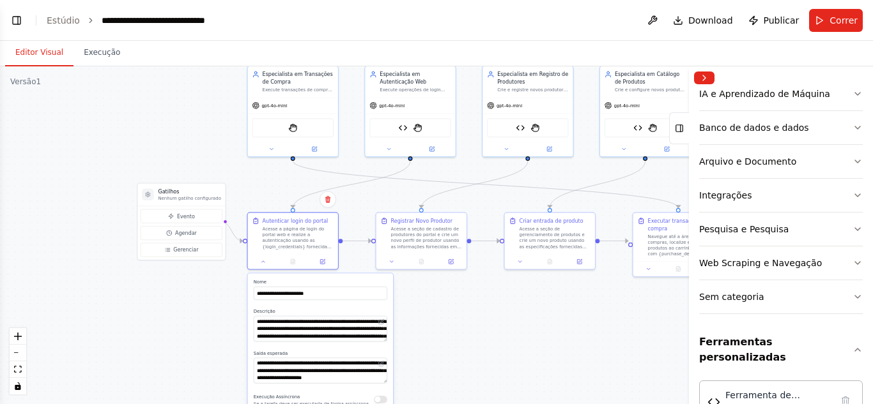
drag, startPoint x: 263, startPoint y: 190, endPoint x: 241, endPoint y: 181, distance: 23.7
click at [241, 181] on div ".deletable-edge-delete-btn { width: 20px; height: 20px; border: 0px solid #ffff…" at bounding box center [436, 235] width 873 height 338
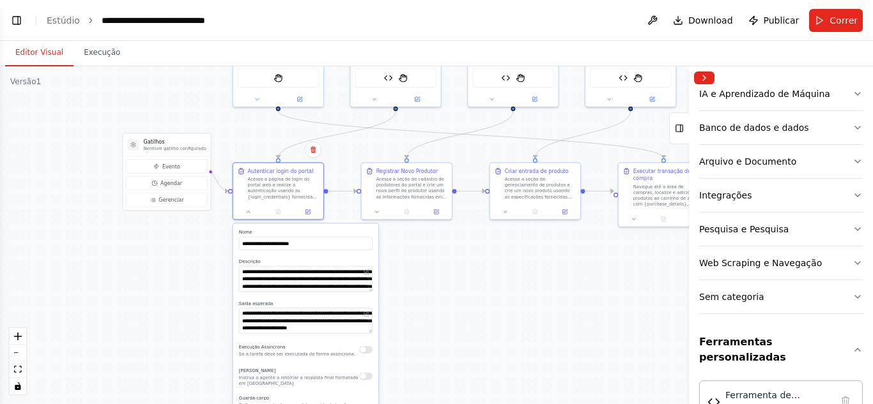
drag, startPoint x: 253, startPoint y: 202, endPoint x: 229, endPoint y: 135, distance: 71.3
click at [229, 135] on div ".deletable-edge-delete-btn { width: 20px; height: 20px; border: 0px solid #ffff…" at bounding box center [436, 235] width 873 height 338
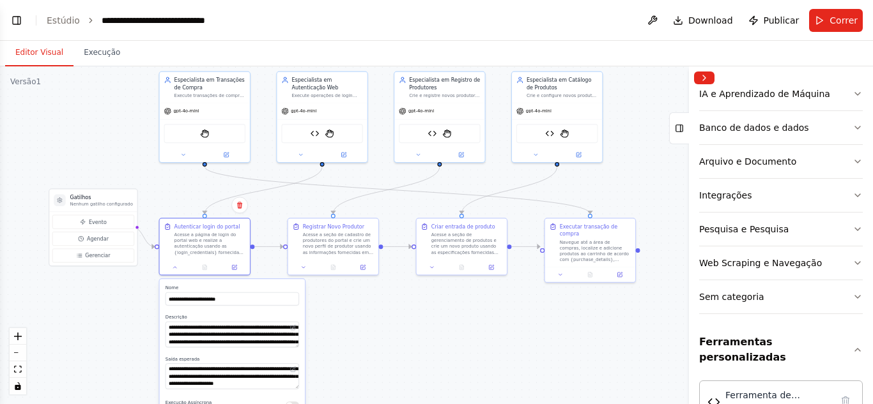
drag, startPoint x: 677, startPoint y: 298, endPoint x: 606, endPoint y: 363, distance: 96.7
click at [615, 374] on div ".deletable-edge-delete-btn { width: 20px; height: 20px; border: 0px solid #ffff…" at bounding box center [436, 235] width 873 height 338
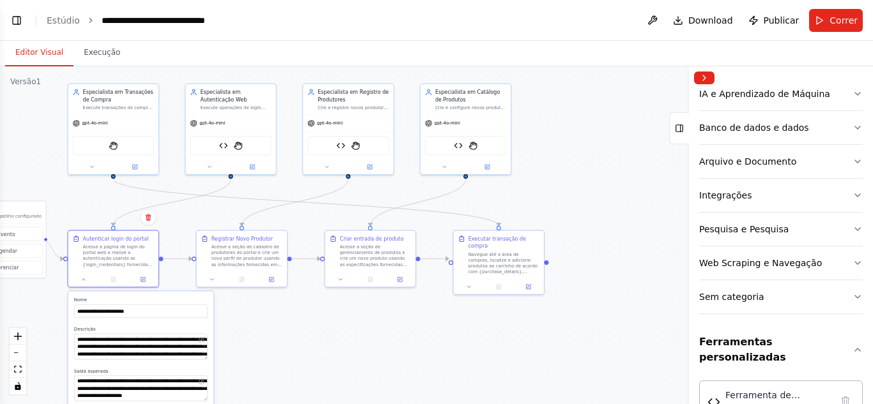
drag, startPoint x: 592, startPoint y: 347, endPoint x: 498, endPoint y: 357, distance: 94.4
click at [498, 359] on div ".deletable-edge-delete-btn { width: 20px; height: 20px; border: 0px solid #ffff…" at bounding box center [436, 235] width 873 height 338
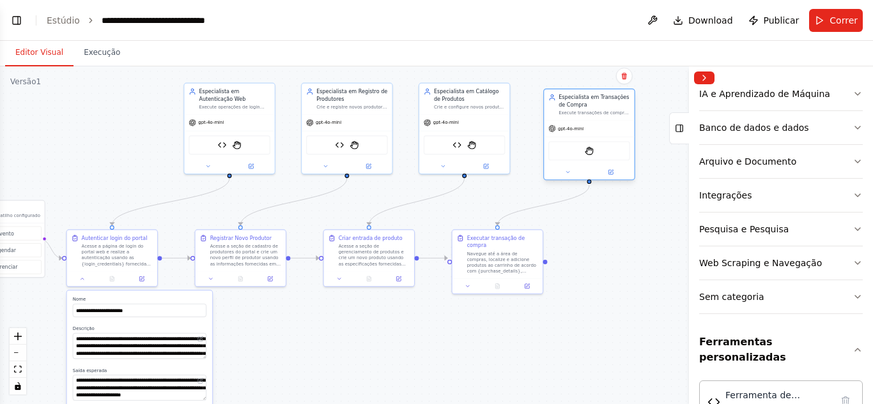
drag, startPoint x: 125, startPoint y: 134, endPoint x: 607, endPoint y: 136, distance: 482.3
click at [606, 137] on div "Ferramenta de ajudante de palco" at bounding box center [589, 151] width 90 height 28
click at [618, 223] on div ".deletable-edge-delete-btn { width: 20px; height: 20px; border: 0px solid #ffff…" at bounding box center [436, 235] width 873 height 338
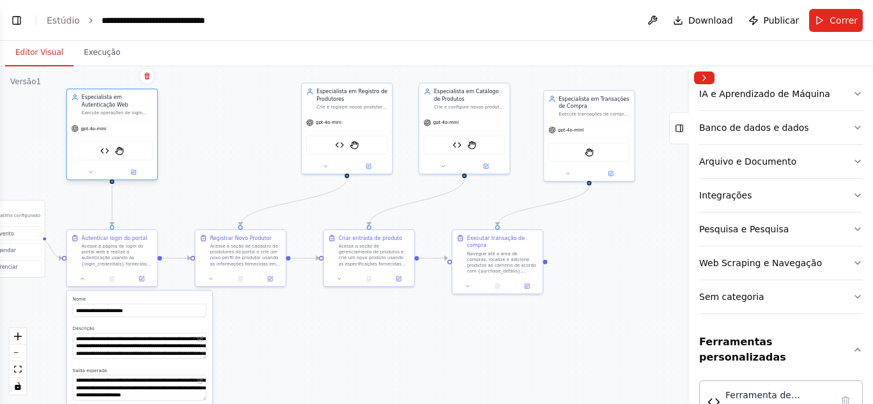
drag, startPoint x: 234, startPoint y: 122, endPoint x: 116, endPoint y: 126, distance: 118.9
click at [116, 126] on div "gpt-4o-mini" at bounding box center [112, 129] width 90 height 16
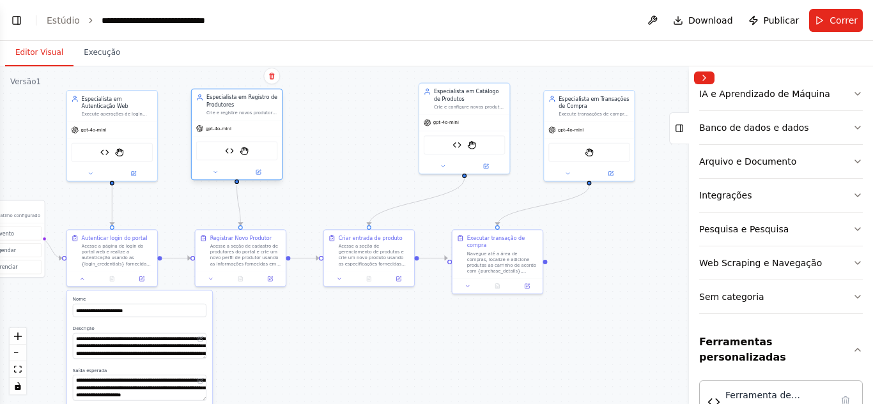
drag, startPoint x: 330, startPoint y: 118, endPoint x: 228, endPoint y: 126, distance: 102.5
click at [228, 126] on div "gpt-4o-mini" at bounding box center [213, 128] width 35 height 7
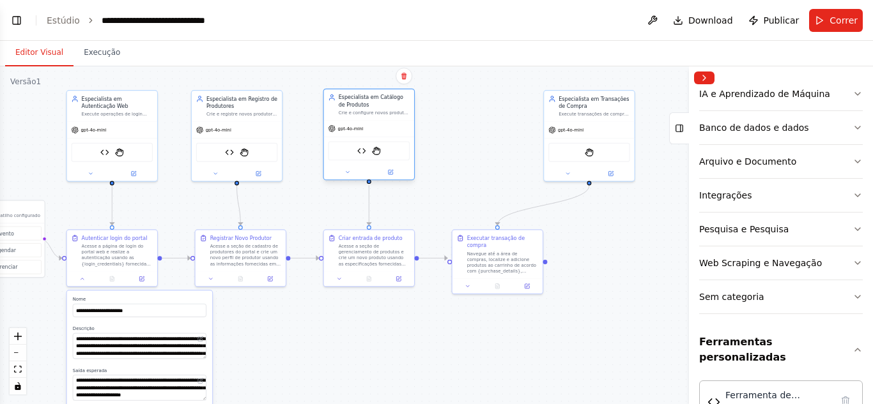
drag, startPoint x: 462, startPoint y: 133, endPoint x: 363, endPoint y: 142, distance: 98.8
click at [363, 142] on div "Ferramenta de solicitação de API Ferramenta de ajudante de palco" at bounding box center [369, 151] width 90 height 28
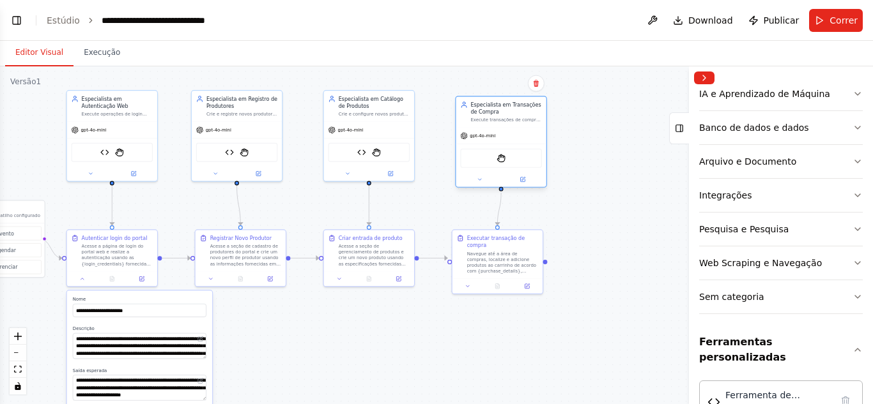
drag, startPoint x: 556, startPoint y: 123, endPoint x: 502, endPoint y: 128, distance: 54.5
click at [502, 128] on div "gpt-4o-mini" at bounding box center [500, 136] width 90 height 16
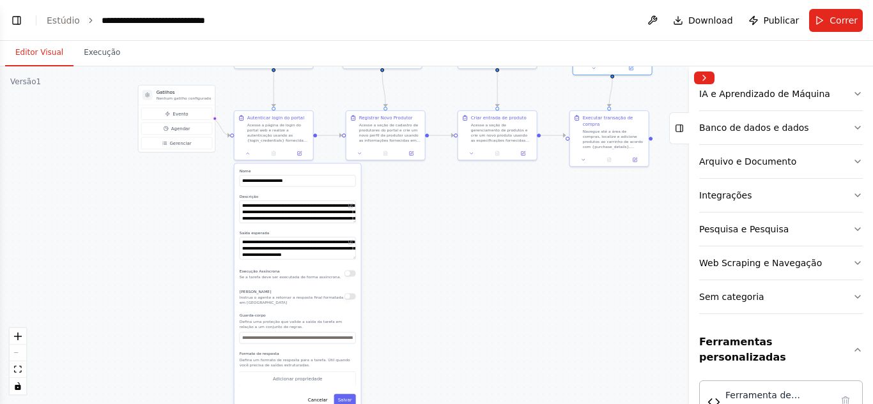
drag, startPoint x: 335, startPoint y: 319, endPoint x: 459, endPoint y: 187, distance: 181.2
click at [459, 187] on div ".deletable-edge-delete-btn { width: 20px; height: 20px; border: 0px solid #ffff…" at bounding box center [436, 235] width 873 height 338
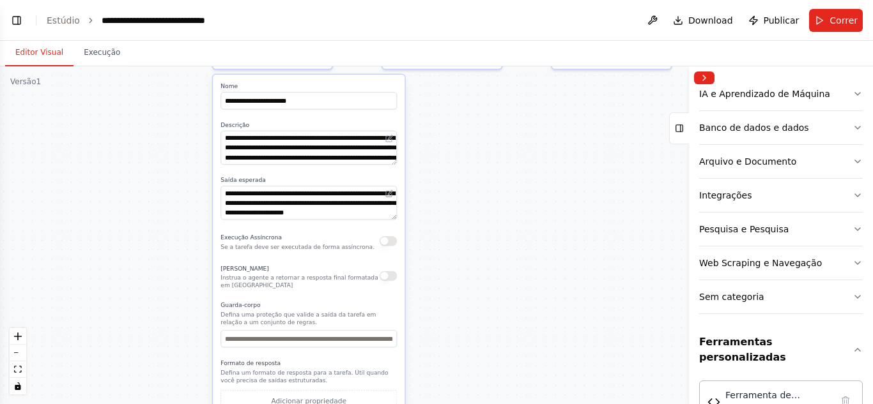
drag, startPoint x: 411, startPoint y: 201, endPoint x: 434, endPoint y: 156, distance: 49.4
click at [434, 156] on div ".deletable-edge-delete-btn { width: 20px; height: 20px; border: 0px solid #ffff…" at bounding box center [436, 235] width 873 height 338
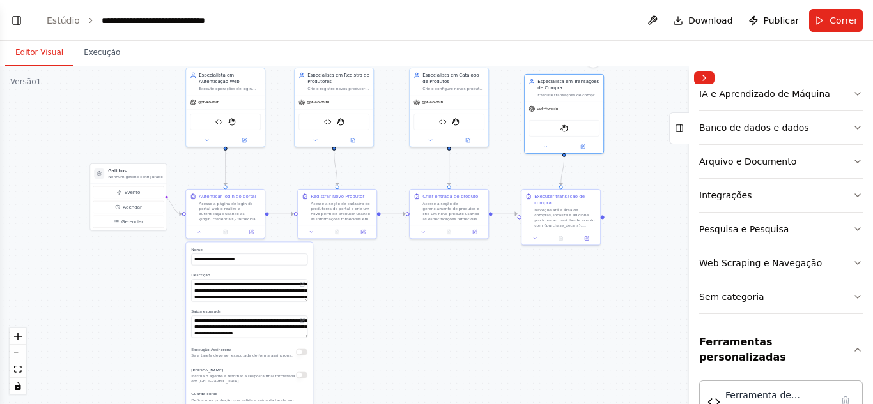
drag, startPoint x: 529, startPoint y: 187, endPoint x: 412, endPoint y: 312, distance: 171.8
click at [412, 312] on div ".deletable-edge-delete-btn { width: 20px; height: 20px; border: 0px solid #ffff…" at bounding box center [436, 235] width 873 height 338
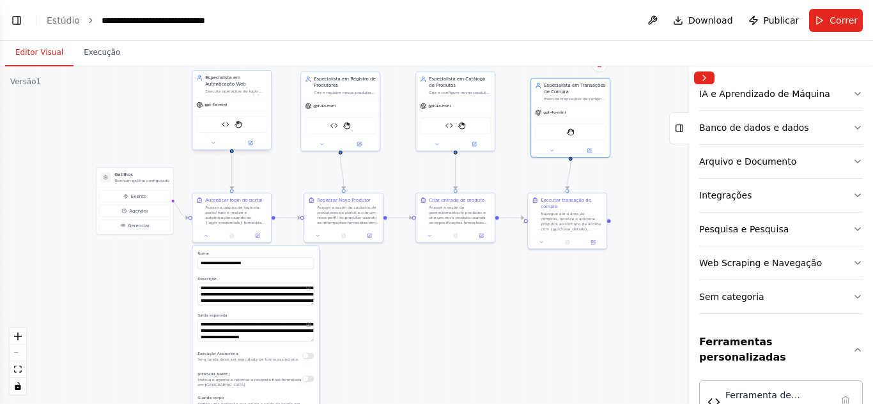
scroll to position [3338, 0]
click at [242, 215] on font "Acesse a página de login do portal web e realize a autenticação usando as {logi…" at bounding box center [235, 229] width 60 height 50
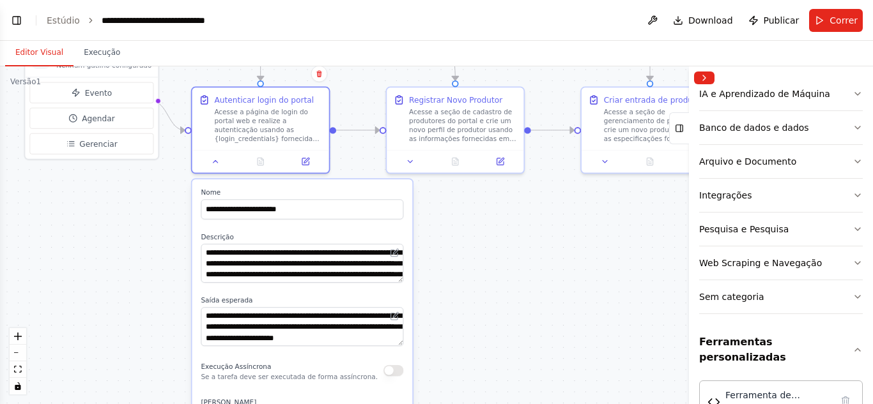
drag, startPoint x: 402, startPoint y: 320, endPoint x: 429, endPoint y: 220, distance: 104.0
click at [427, 227] on div ".deletable-edge-delete-btn { width: 20px; height: 20px; border: 0px solid #ffff…" at bounding box center [436, 235] width 873 height 338
click at [450, 130] on font "Acesse a seção de cadastro de produtores do portal e crie um novo perfil de pro…" at bounding box center [462, 150] width 107 height 88
click at [420, 131] on font "Acesse a seção de cadastro de produtores do portal e crie um novo perfil de pro…" at bounding box center [462, 150] width 107 height 88
click at [501, 160] on icon at bounding box center [501, 158] width 5 height 5
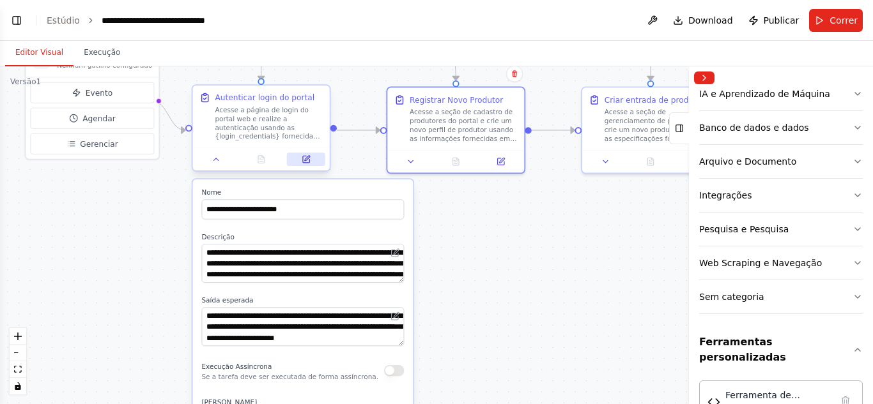
click at [316, 158] on button at bounding box center [306, 159] width 38 height 13
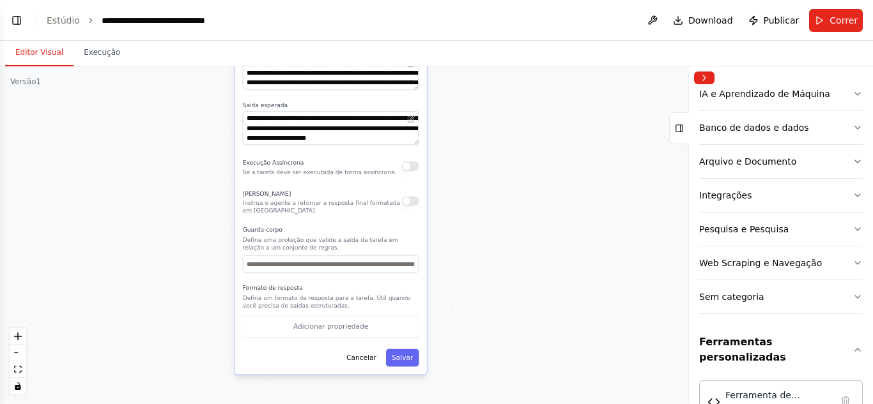
drag, startPoint x: 436, startPoint y: 297, endPoint x: 454, endPoint y: 113, distance: 184.8
click at [454, 113] on div ".deletable-edge-delete-btn { width: 20px; height: 20px; border: 0px solid #ffff…" at bounding box center [436, 235] width 873 height 338
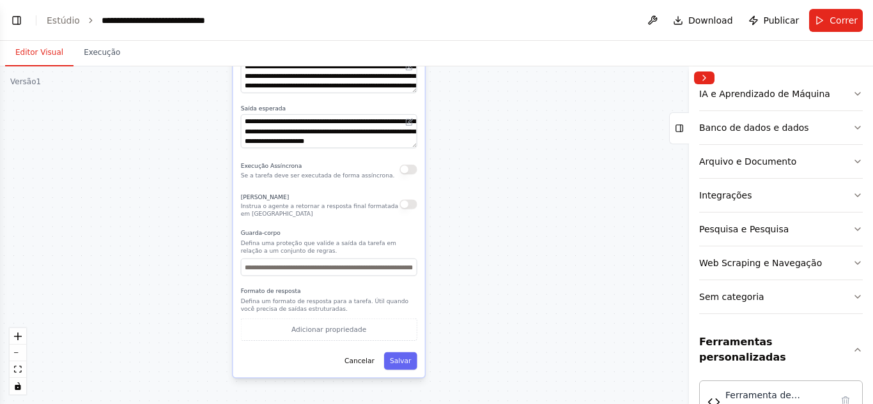
click at [468, 204] on div ".deletable-edge-delete-btn { width: 20px; height: 20px; border: 0px solid #ffff…" at bounding box center [436, 235] width 873 height 338
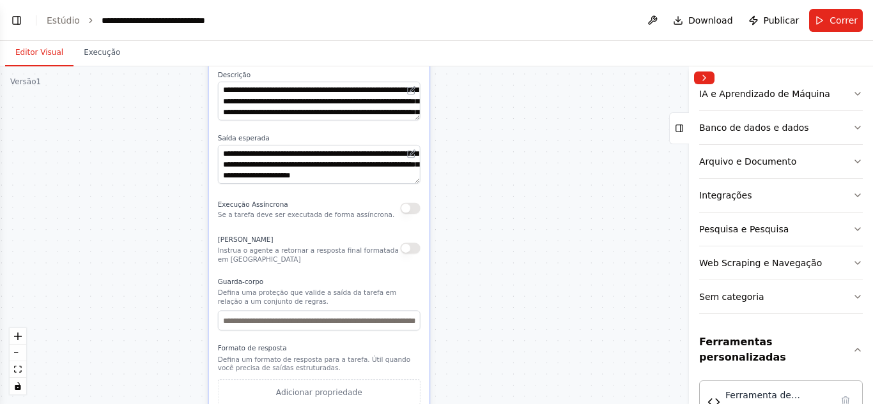
drag, startPoint x: 449, startPoint y: 178, endPoint x: 459, endPoint y: 223, distance: 45.7
click at [459, 223] on div ".deletable-edge-delete-btn { width: 20px; height: 20px; border: 0px solid #ffff…" at bounding box center [436, 235] width 873 height 338
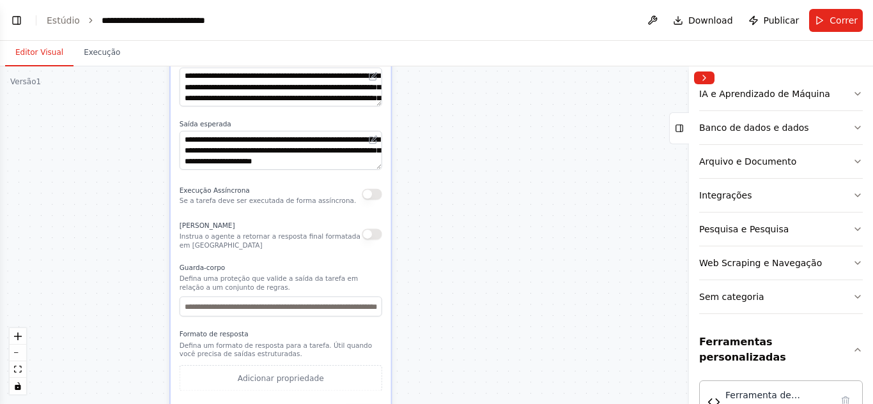
drag, startPoint x: 457, startPoint y: 289, endPoint x: 417, endPoint y: 277, distance: 42.2
click at [417, 277] on div ".deletable-edge-delete-btn { width: 20px; height: 20px; border: 0px solid #ffff…" at bounding box center [436, 235] width 873 height 338
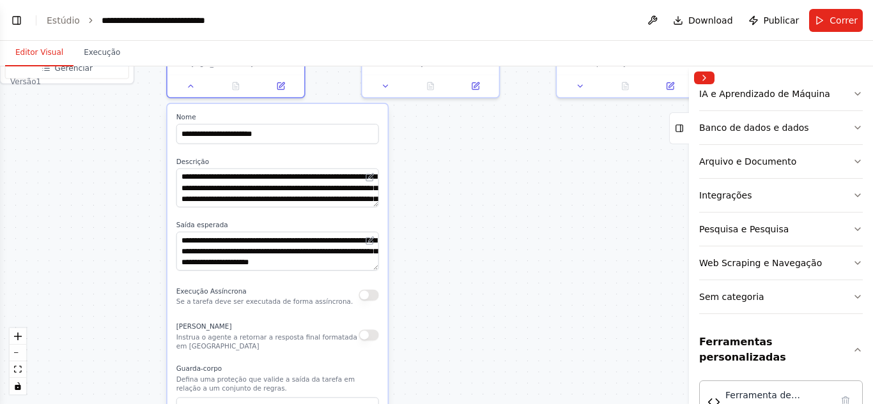
drag, startPoint x: 459, startPoint y: 220, endPoint x: 460, endPoint y: 323, distance: 103.5
click at [460, 323] on div ".deletable-edge-delete-btn { width: 20px; height: 20px; border: 0px solid #ffff…" at bounding box center [436, 235] width 873 height 338
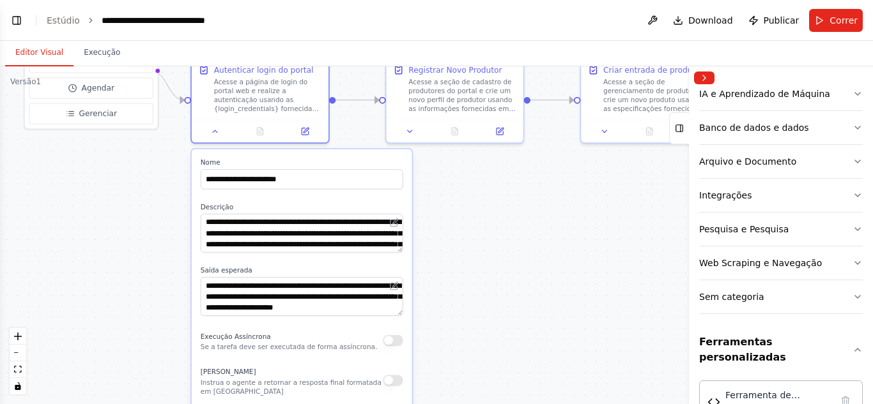
drag, startPoint x: 456, startPoint y: 241, endPoint x: 510, endPoint y: 324, distance: 99.8
click at [510, 324] on div ".deletable-edge-delete-btn { width: 20px; height: 20px; border: 0px solid #ffff…" at bounding box center [436, 235] width 873 height 338
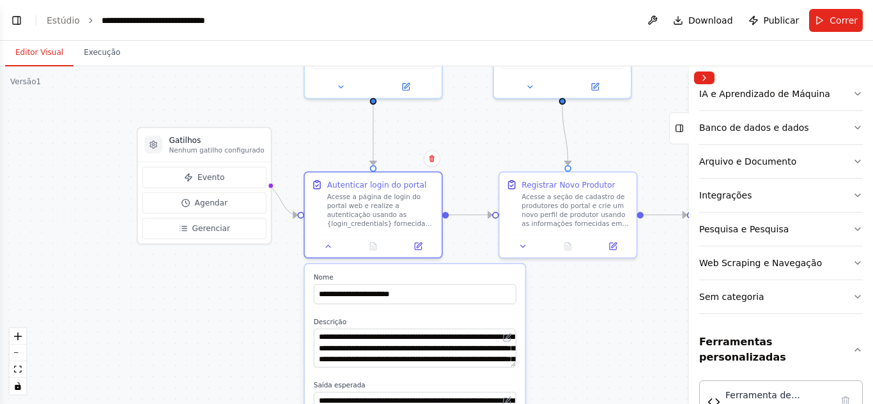
drag, startPoint x: 459, startPoint y: 257, endPoint x: 535, endPoint y: 322, distance: 99.7
click at [535, 322] on div ".deletable-edge-delete-btn { width: 20px; height: 20px; border: 0px solid #ffff…" at bounding box center [436, 235] width 873 height 338
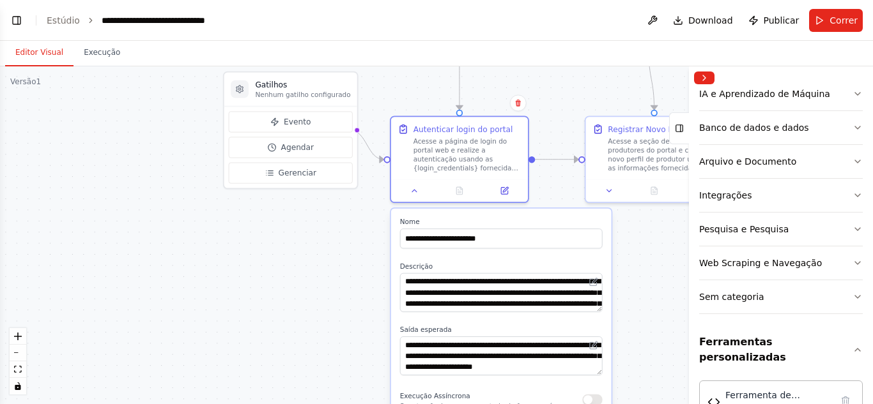
drag, startPoint x: 275, startPoint y: 293, endPoint x: 367, endPoint y: 229, distance: 111.6
click at [368, 236] on div ".deletable-edge-delete-btn { width: 20px; height: 20px; border: 0px solid #ffff…" at bounding box center [436, 235] width 873 height 338
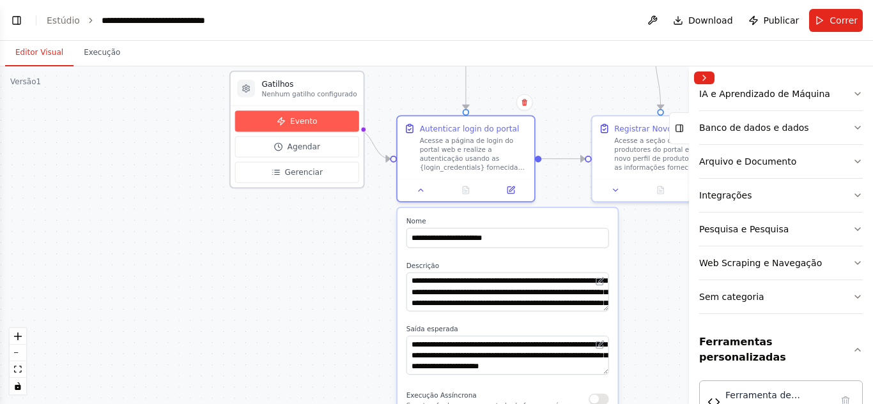
click at [316, 119] on button "Evento" at bounding box center [297, 121] width 124 height 21
click at [293, 121] on font "Evento" at bounding box center [303, 121] width 27 height 9
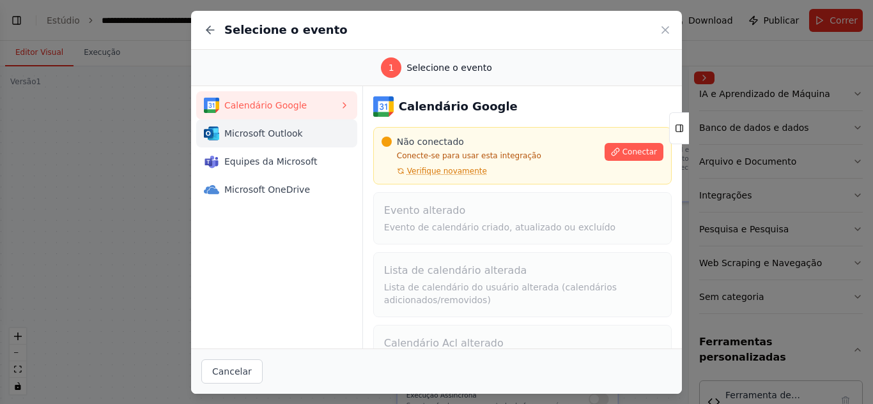
click at [277, 137] on font "Microsoft Outlook" at bounding box center [263, 133] width 79 height 10
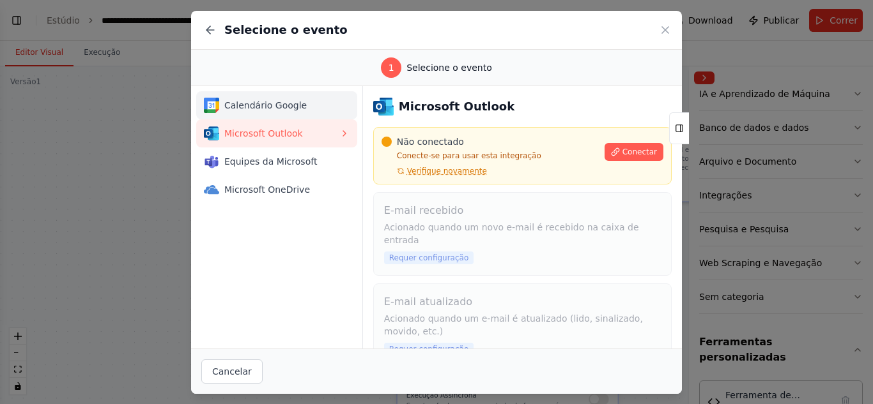
click at [279, 118] on button "Calendário Google" at bounding box center [276, 105] width 161 height 28
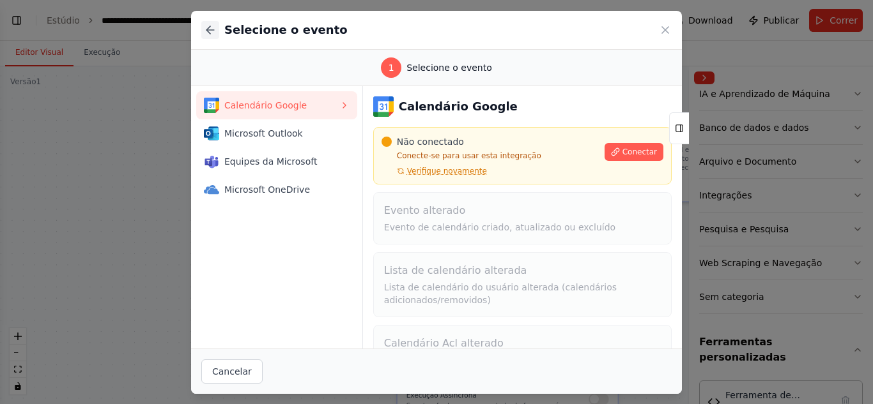
click at [213, 28] on icon at bounding box center [210, 30] width 13 height 13
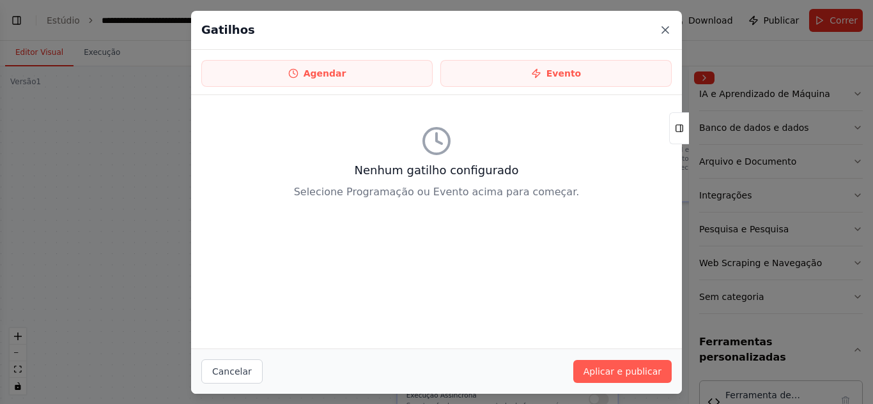
click at [666, 26] on icon at bounding box center [665, 30] width 13 height 13
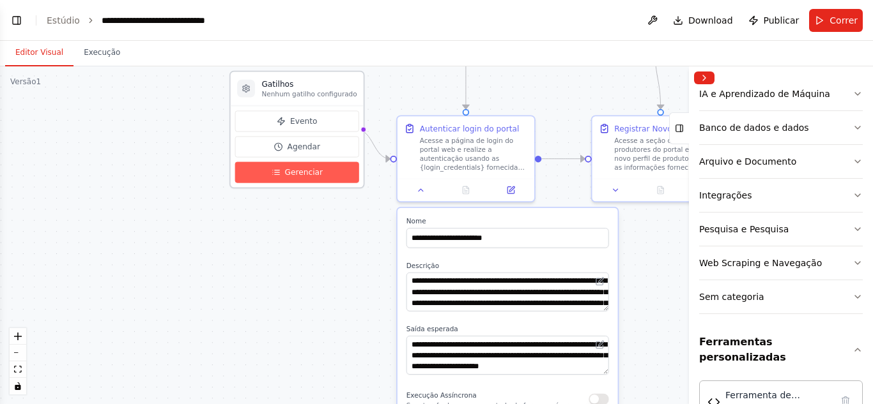
click at [310, 181] on button "Gerenciar" at bounding box center [297, 172] width 124 height 21
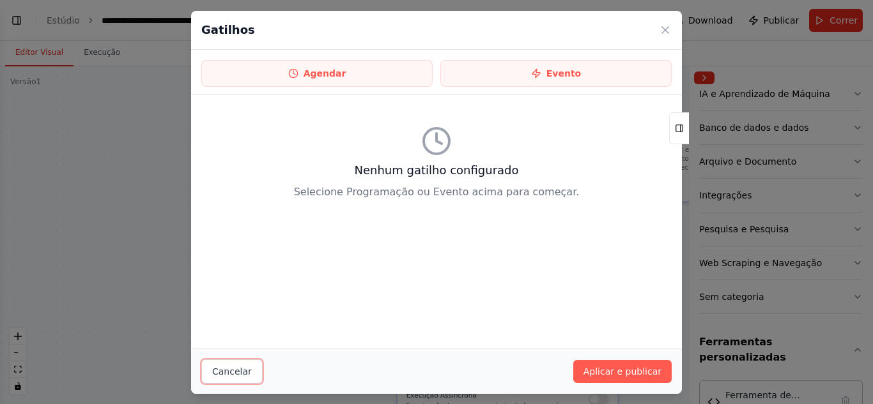
click at [245, 374] on font "Cancelar" at bounding box center [232, 372] width 40 height 10
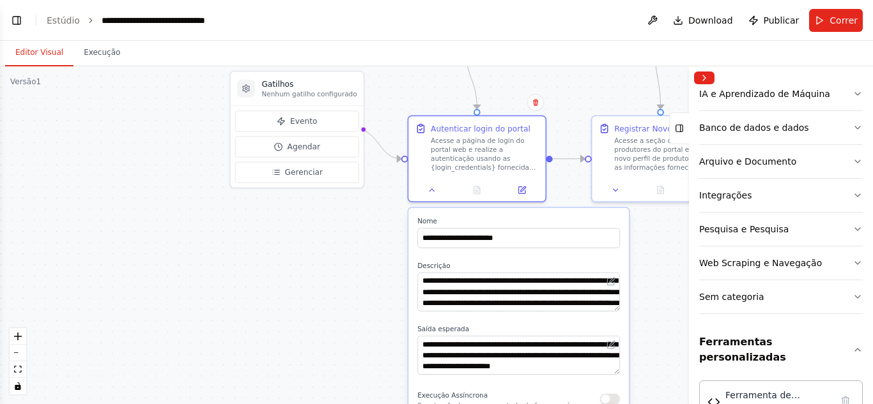
drag, startPoint x: 396, startPoint y: 216, endPoint x: 404, endPoint y: 210, distance: 10.1
click at [404, 210] on div ".deletable-edge-delete-btn { width: 20px; height: 20px; border: 0px solid #ffff…" at bounding box center [436, 235] width 873 height 338
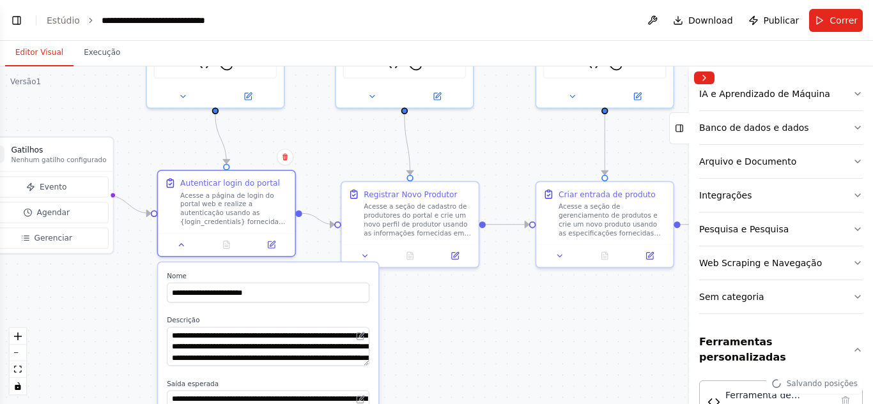
drag, startPoint x: 307, startPoint y: 238, endPoint x: 61, endPoint y: 306, distance: 254.6
click at [61, 306] on div ".deletable-edge-delete-btn { width: 20px; height: 20px; border: 0px solid #ffff…" at bounding box center [436, 235] width 873 height 338
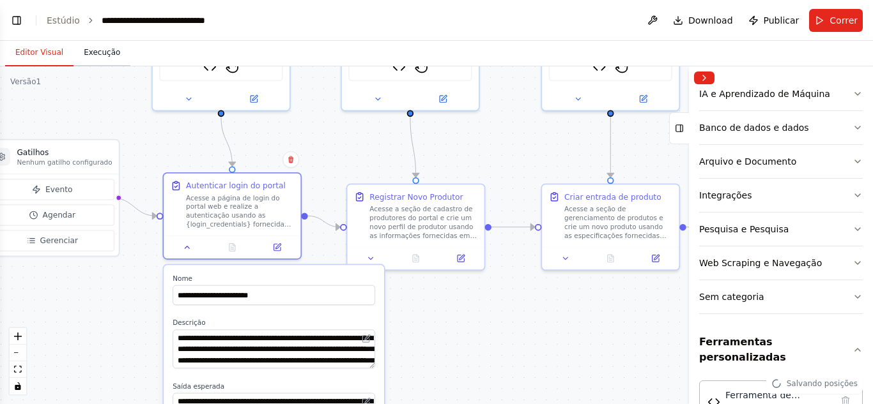
click at [98, 53] on font "Execução" at bounding box center [102, 52] width 36 height 9
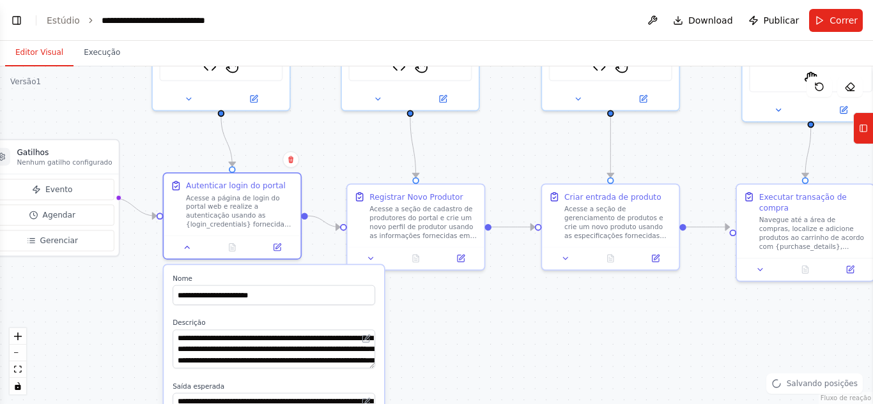
click at [42, 51] on font "Editor Visual" at bounding box center [39, 52] width 48 height 9
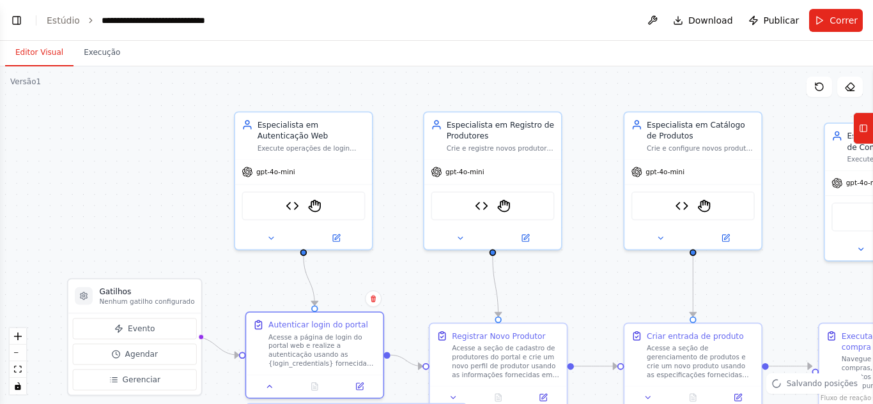
drag, startPoint x: 260, startPoint y: 128, endPoint x: 342, endPoint y: 267, distance: 161.8
click at [342, 267] on div ".deletable-edge-delete-btn { width: 20px; height: 20px; border: 0px solid #ffff…" at bounding box center [436, 235] width 873 height 338
click at [269, 179] on div "gpt-4o-mini" at bounding box center [303, 170] width 137 height 24
click at [306, 205] on div "Ferramenta de solicitação de API Ferramenta de ajudante de palco" at bounding box center [302, 203] width 123 height 29
click at [315, 130] on div "Especialista em Autenticação Web" at bounding box center [311, 128] width 108 height 22
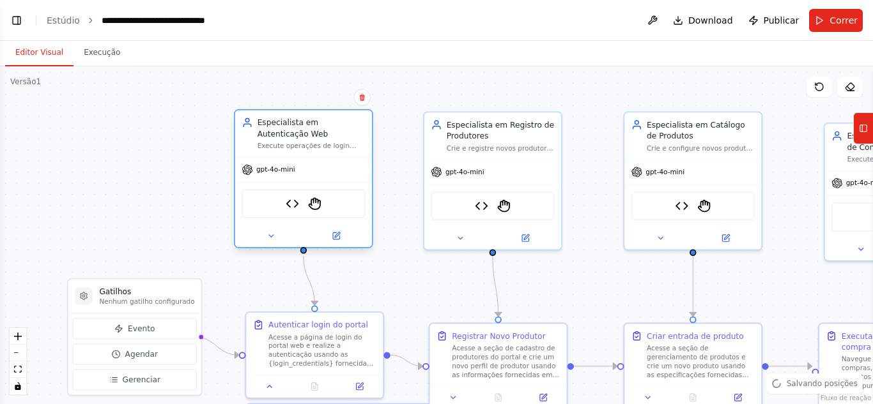
click at [327, 200] on div "Ferramenta de solicitação de API Ferramenta de ajudante de palco" at bounding box center [302, 203] width 123 height 29
click at [273, 245] on div at bounding box center [303, 236] width 137 height 22
click at [271, 238] on icon at bounding box center [270, 236] width 9 height 9
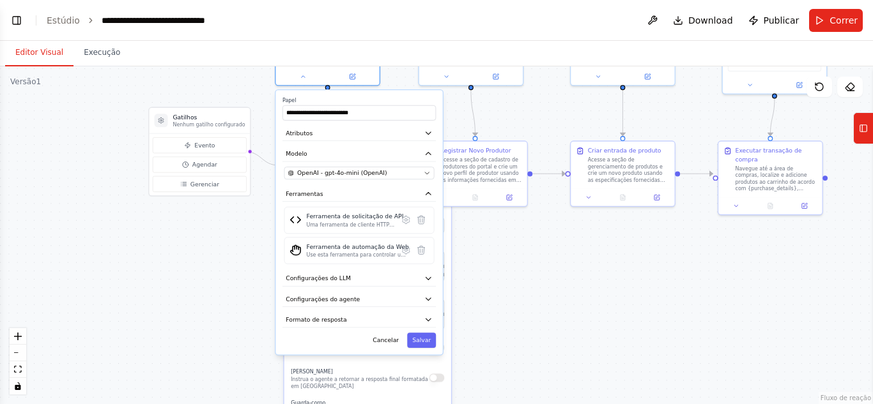
drag, startPoint x: 356, startPoint y: 222, endPoint x: 388, endPoint y: 61, distance: 164.1
click at [388, 61] on div "**********" at bounding box center [436, 222] width 873 height 363
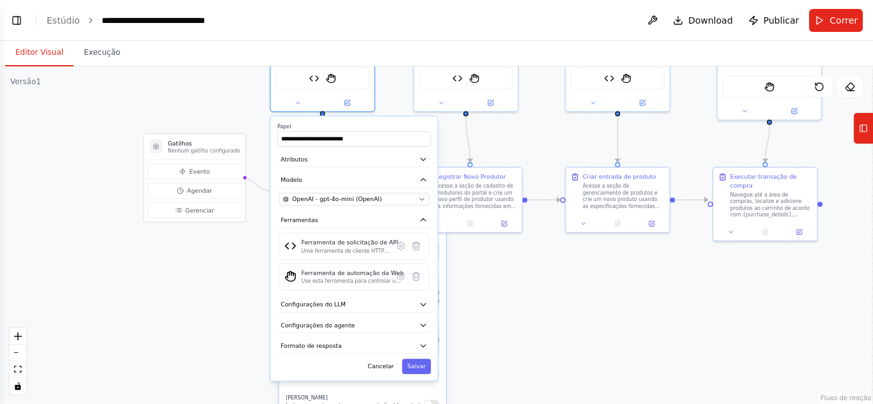
drag, startPoint x: 258, startPoint y: 244, endPoint x: 253, endPoint y: 270, distance: 26.7
click at [253, 270] on div ".deletable-edge-delete-btn { width: 20px; height: 20px; border: 0px solid #ffff…" at bounding box center [436, 235] width 873 height 338
click at [16, 24] on button "Alternar barra lateral esquerda" at bounding box center [17, 20] width 18 height 18
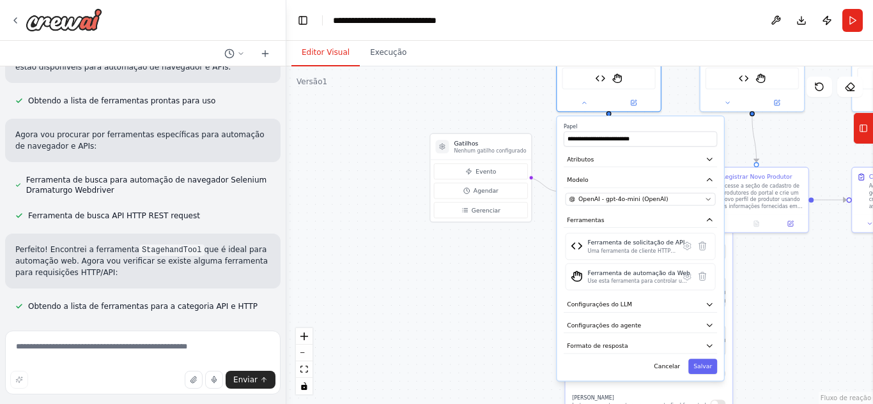
scroll to position [0, 0]
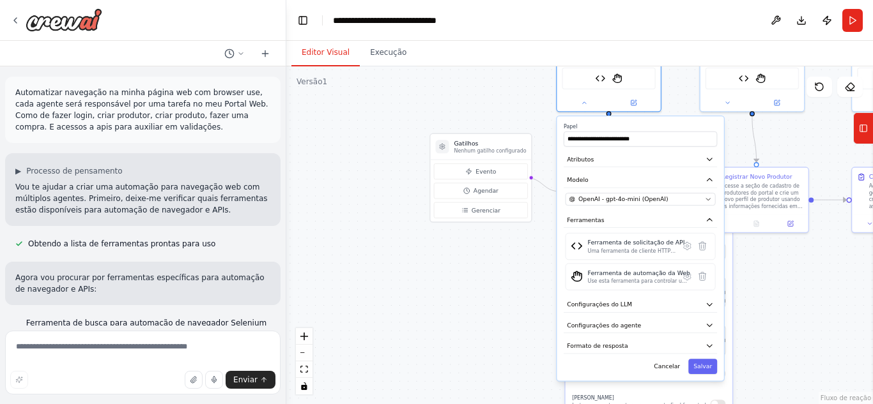
click at [334, 208] on div ".deletable-edge-delete-btn { width: 20px; height: 20px; border: 0px solid #ffff…" at bounding box center [579, 235] width 586 height 338
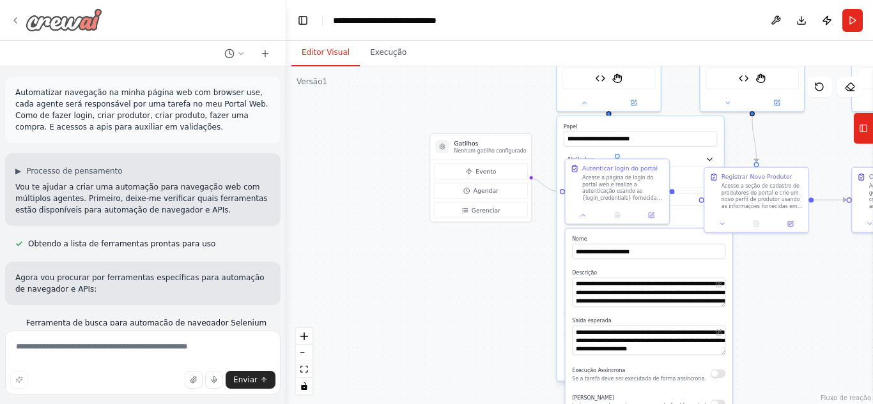
click at [22, 23] on div at bounding box center [56, 19] width 92 height 23
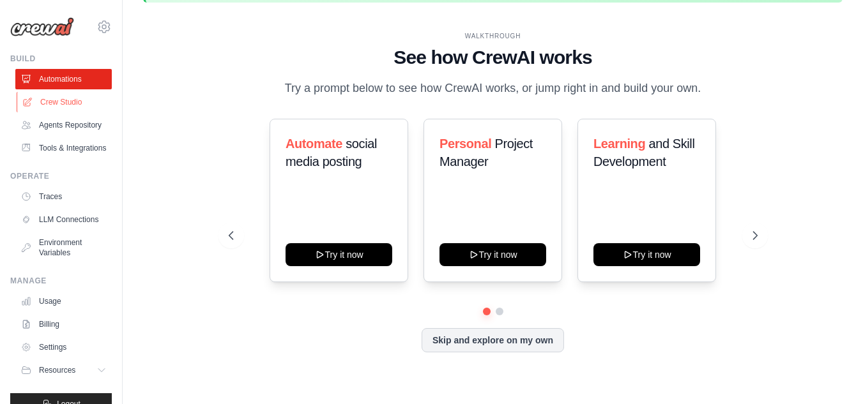
click at [54, 108] on link "Crew Studio" at bounding box center [65, 102] width 96 height 20
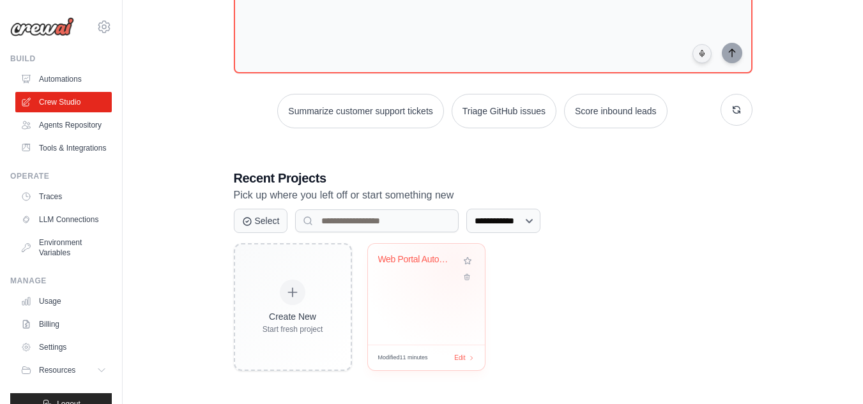
click at [455, 263] on div "Web Portal Automation E-commerce" at bounding box center [416, 259] width 77 height 11
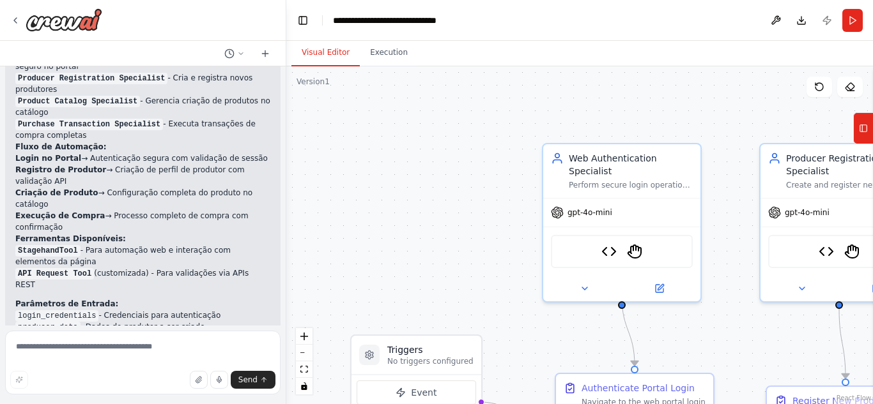
scroll to position [3358, 0]
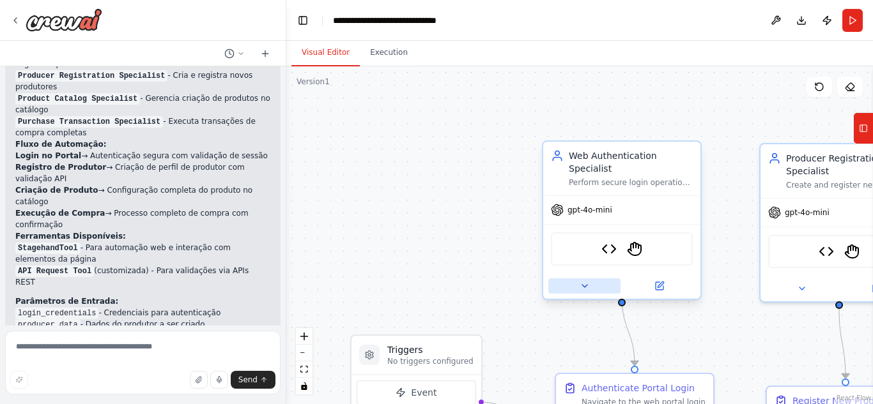
click at [593, 279] on button at bounding box center [584, 286] width 72 height 15
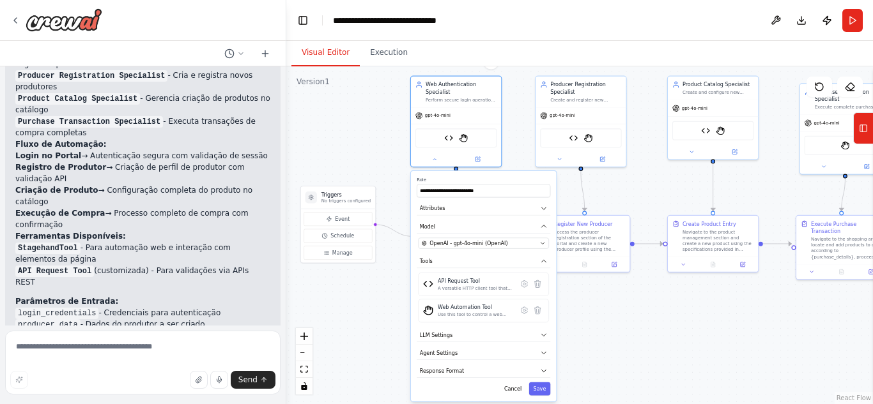
drag, startPoint x: 551, startPoint y: 240, endPoint x: 392, endPoint y: 121, distance: 198.9
click at [392, 116] on div ".deletable-edge-delete-btn { width: 20px; height: 20px; border: 0px solid #ffff…" at bounding box center [579, 235] width 586 height 338
click at [314, 142] on div ".deletable-edge-delete-btn { width: 20px; height: 20px; border: 0px solid #ffff…" at bounding box center [579, 235] width 586 height 338
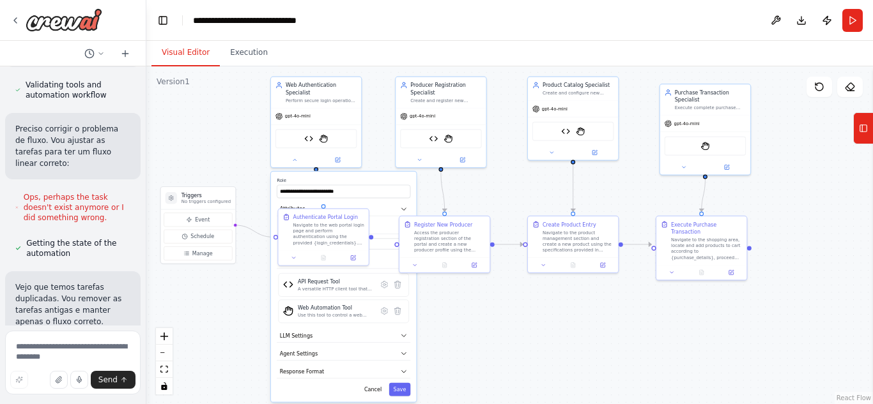
scroll to position [5042, 0]
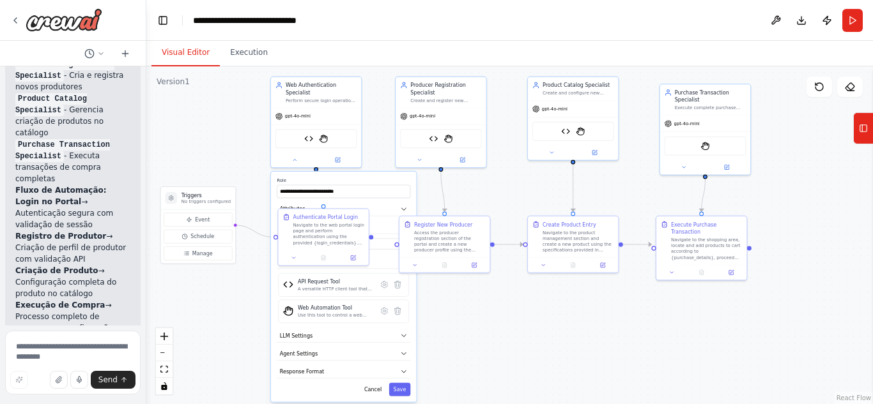
drag, startPoint x: 286, startPoint y: 69, endPoint x: 65, endPoint y: 63, distance: 221.1
click at [65, 63] on div "Automatizar navegação na minha página web com browser use, cada agente será res…" at bounding box center [73, 202] width 146 height 404
click at [15, 19] on icon at bounding box center [15, 20] width 10 height 10
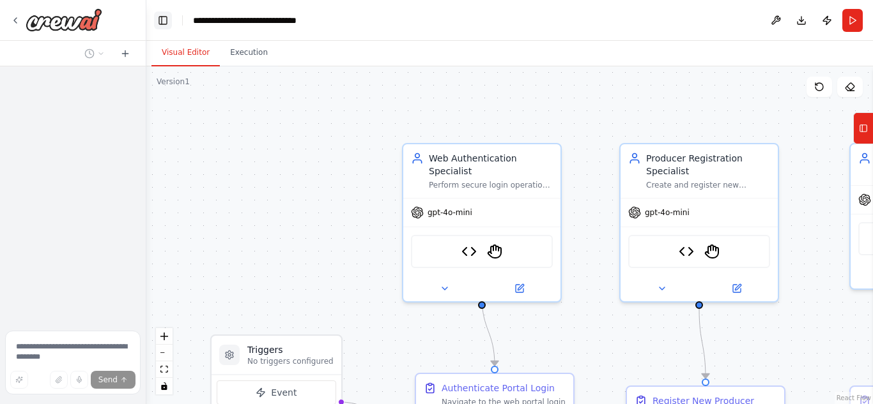
click at [164, 15] on button "Toggle Left Sidebar" at bounding box center [163, 20] width 18 height 18
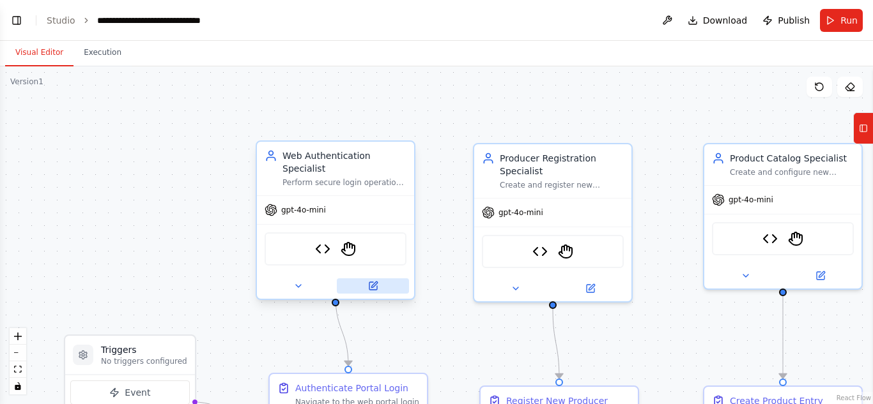
click at [377, 282] on icon at bounding box center [373, 286] width 8 height 8
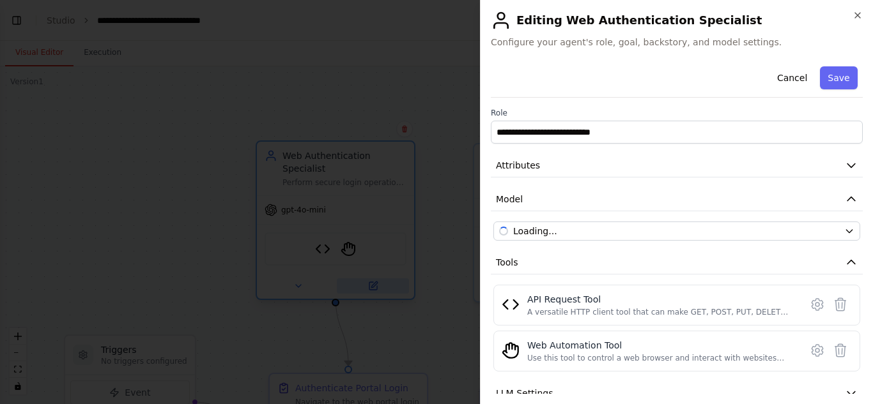
scroll to position [5250, 0]
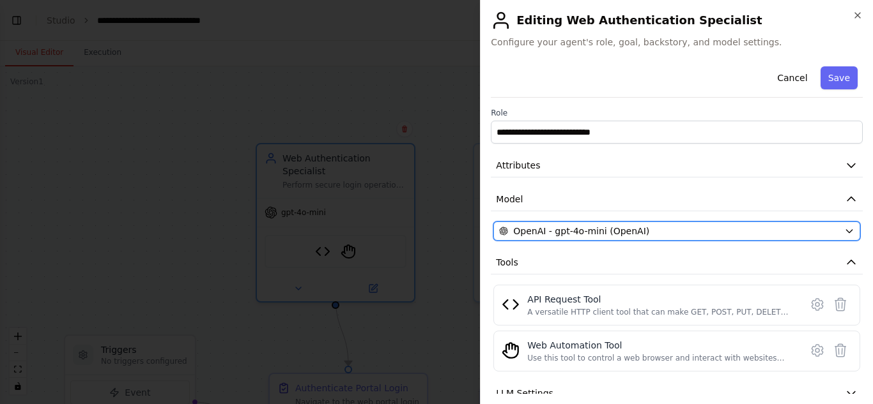
click at [571, 236] on span "OpenAI - gpt-4o-mini (OpenAI)" at bounding box center [581, 231] width 136 height 13
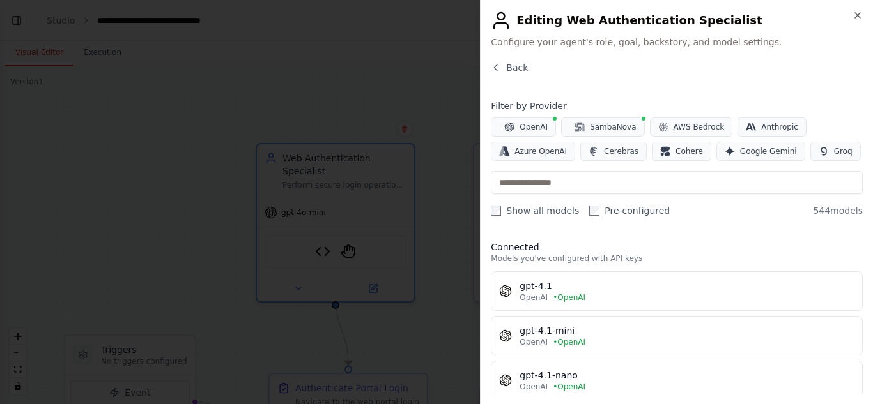
scroll to position [0, 0]
click at [762, 148] on span "Google Gemini" at bounding box center [768, 151] width 57 height 10
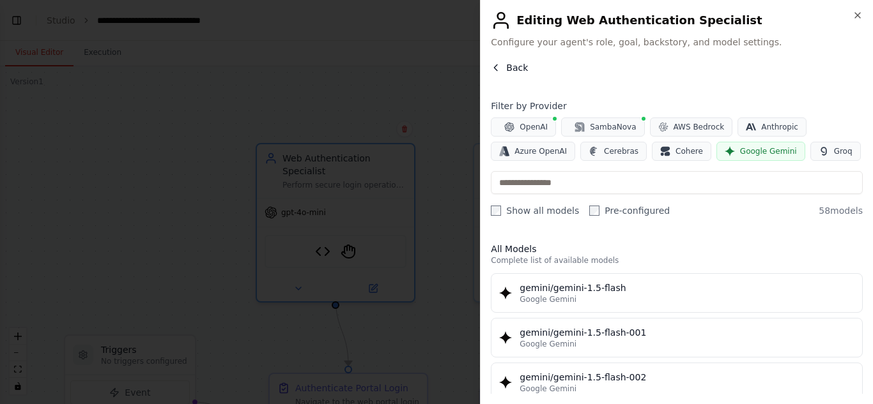
click at [512, 70] on span "Back" at bounding box center [517, 67] width 22 height 13
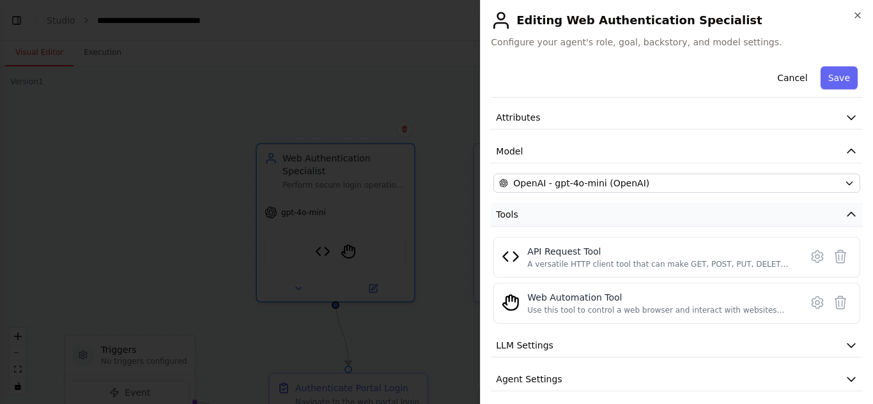
scroll to position [89, 0]
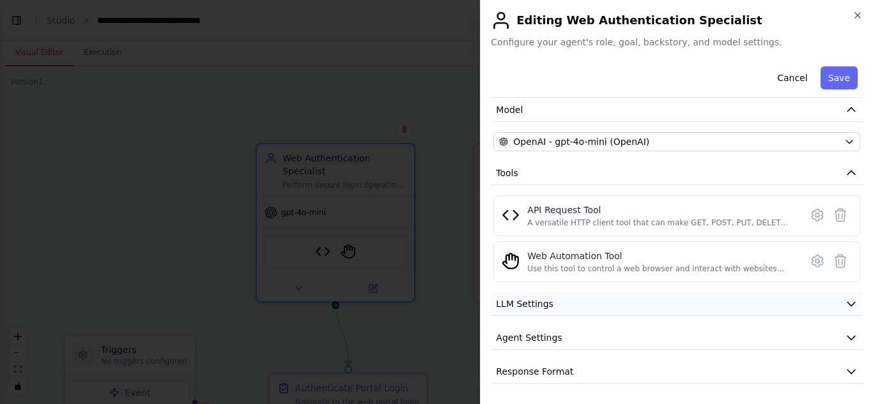
click at [597, 308] on button "LLM Settings" at bounding box center [677, 305] width 372 height 24
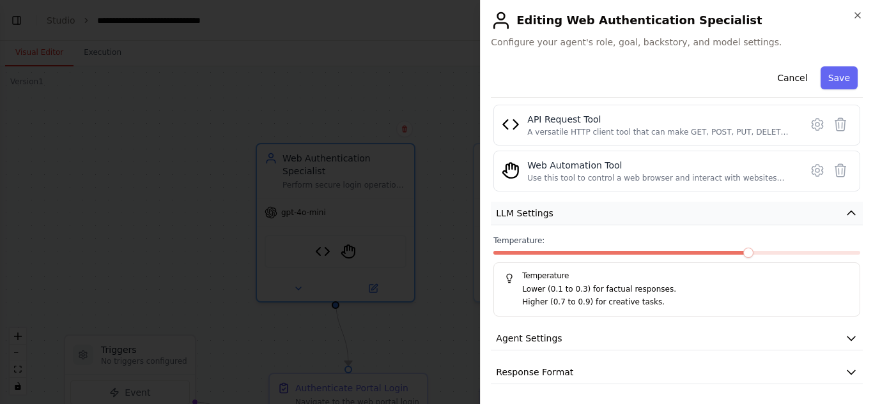
scroll to position [181, 0]
click at [592, 213] on button "LLM Settings" at bounding box center [677, 213] width 372 height 24
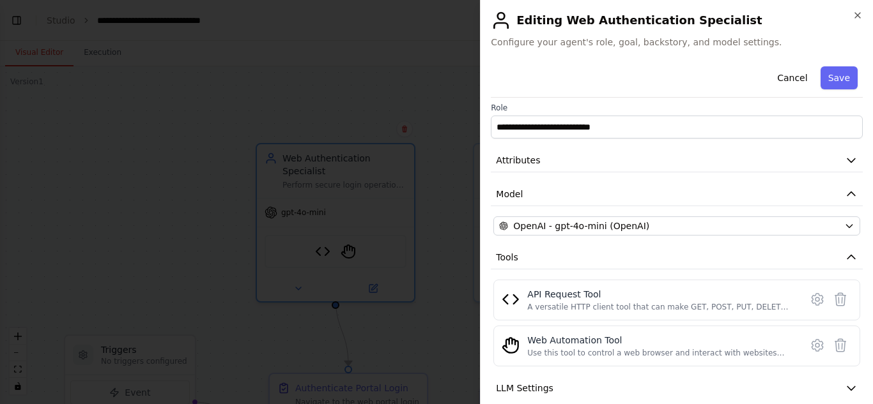
scroll to position [0, 0]
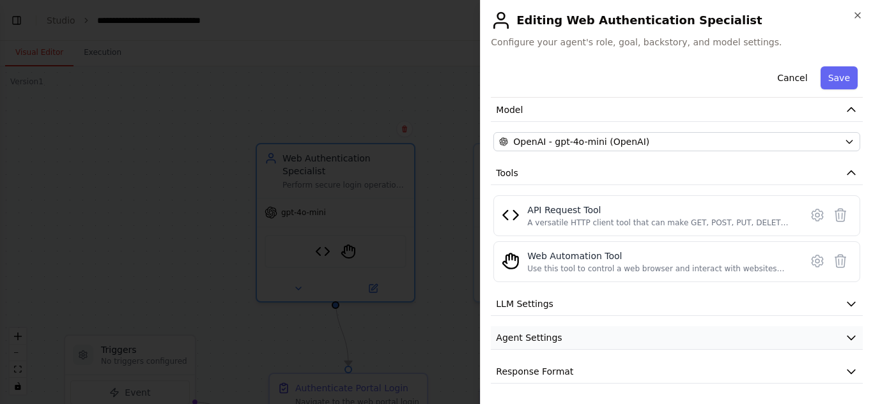
click at [631, 338] on button "Agent Settings" at bounding box center [677, 338] width 372 height 24
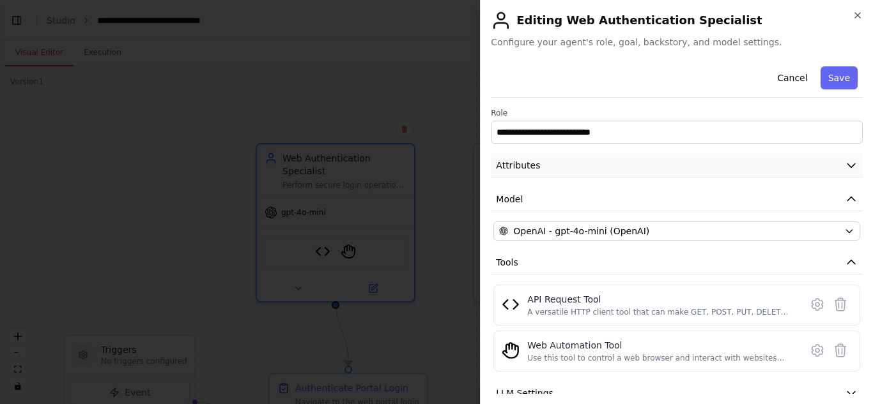
click at [733, 160] on button "Attributes" at bounding box center [677, 166] width 372 height 24
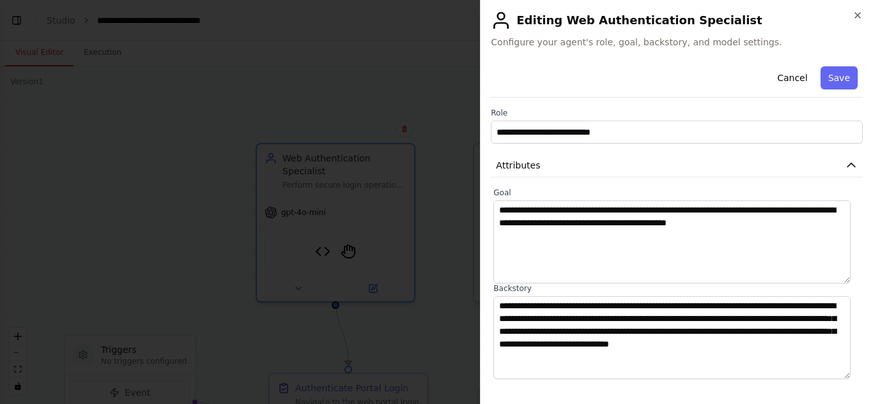
scroll to position [64, 0]
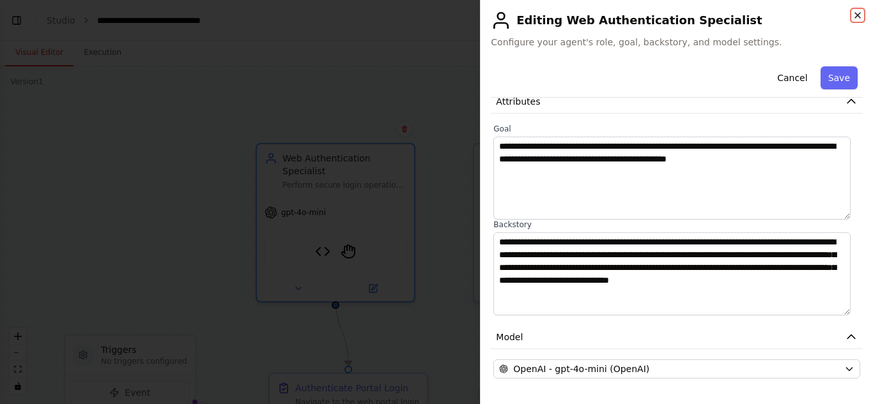
click at [860, 17] on icon "button" at bounding box center [857, 15] width 10 height 10
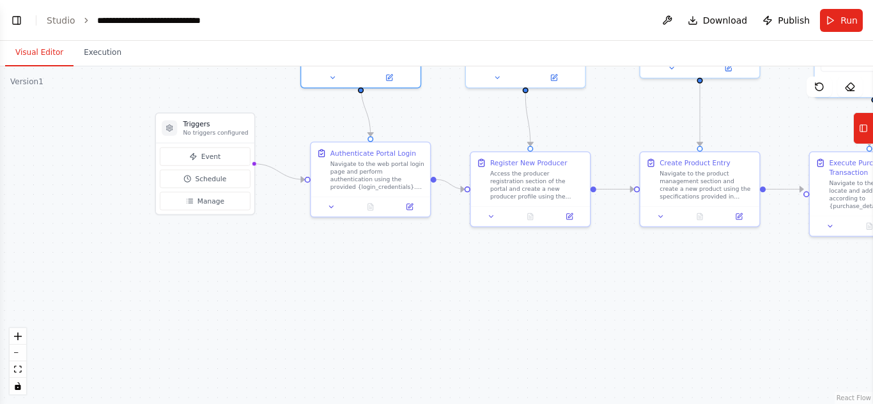
drag, startPoint x: 429, startPoint y: 298, endPoint x: 448, endPoint y: 105, distance: 193.2
click at [448, 105] on div ".deletable-edge-delete-btn { width: 20px; height: 20px; border: 0px solid #ffff…" at bounding box center [436, 235] width 873 height 338
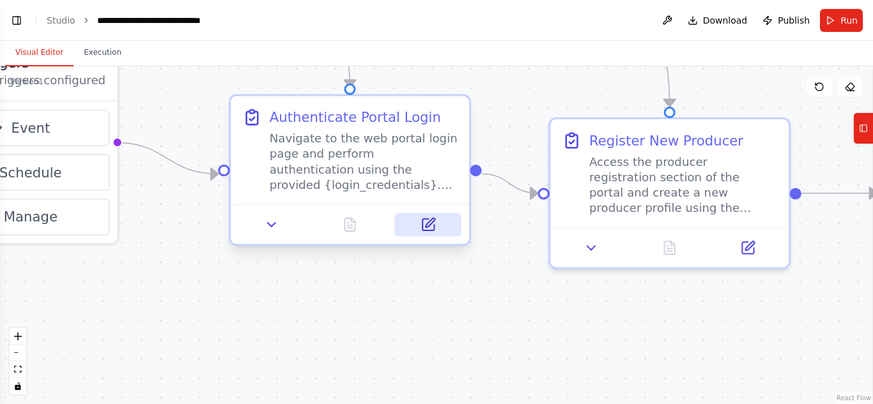
click at [424, 221] on icon at bounding box center [427, 224] width 11 height 11
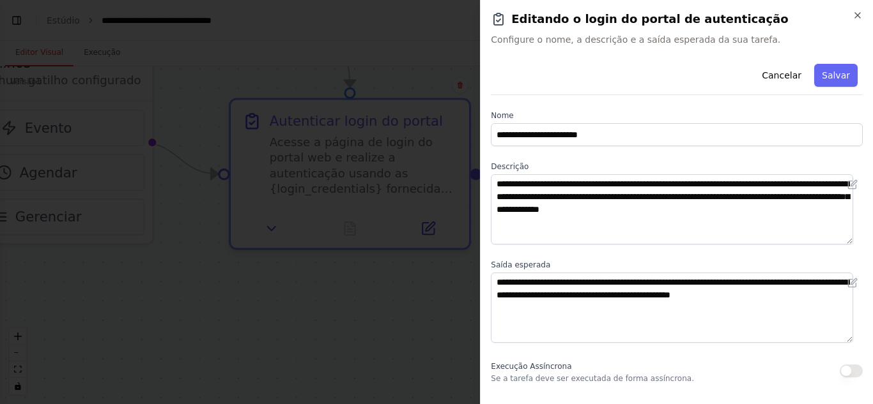
scroll to position [5260, 0]
click at [671, 79] on div "Cancelar Salvar" at bounding box center [677, 77] width 372 height 36
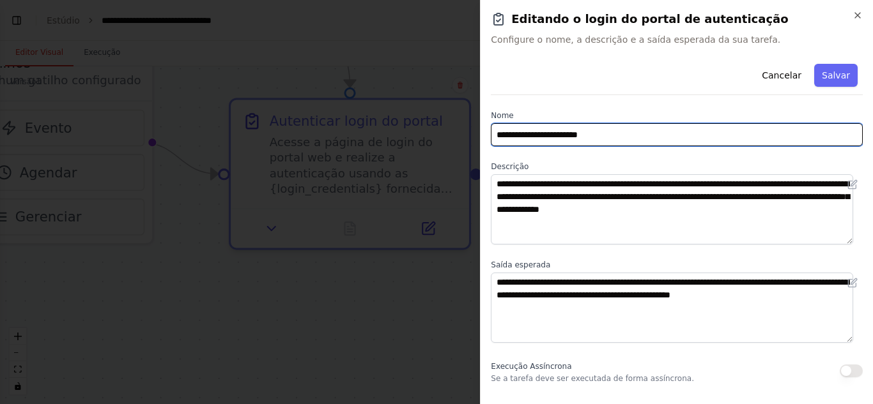
click at [618, 134] on input "**********" at bounding box center [677, 134] width 372 height 23
drag, startPoint x: 596, startPoint y: 137, endPoint x: 385, endPoint y: 140, distance: 210.8
click at [385, 140] on body "Automatizar navegação na minha página web com browser use, cada agente será res…" at bounding box center [436, 250] width 873 height 500
type input "**********"
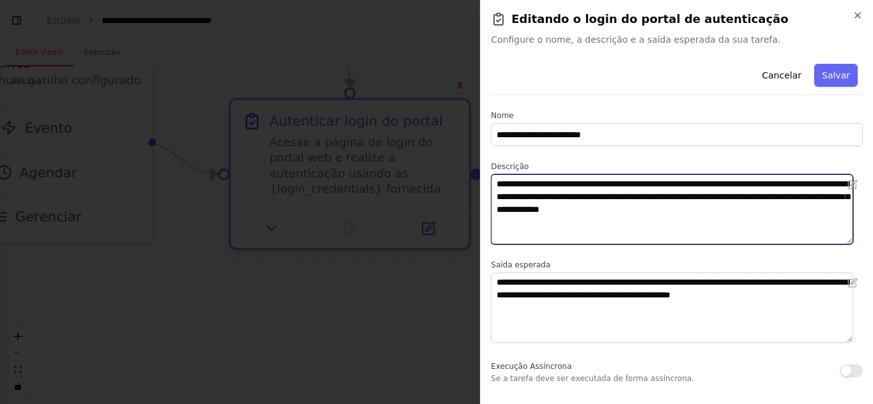
drag, startPoint x: 732, startPoint y: 222, endPoint x: 492, endPoint y: 185, distance: 243.0
click at [492, 185] on textarea "**********" at bounding box center [672, 209] width 362 height 70
click at [712, 223] on textarea "**********" at bounding box center [672, 209] width 362 height 70
click at [717, 217] on textarea "**********" at bounding box center [672, 209] width 362 height 70
drag, startPoint x: 716, startPoint y: 210, endPoint x: 415, endPoint y: 158, distance: 305.9
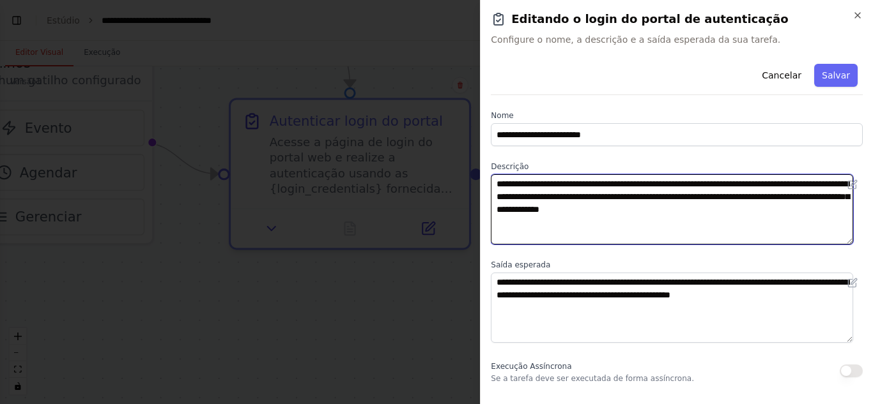
click at [415, 158] on body "Automatizar navegação na minha página web com browser use, cada agente será res…" at bounding box center [436, 250] width 873 height 500
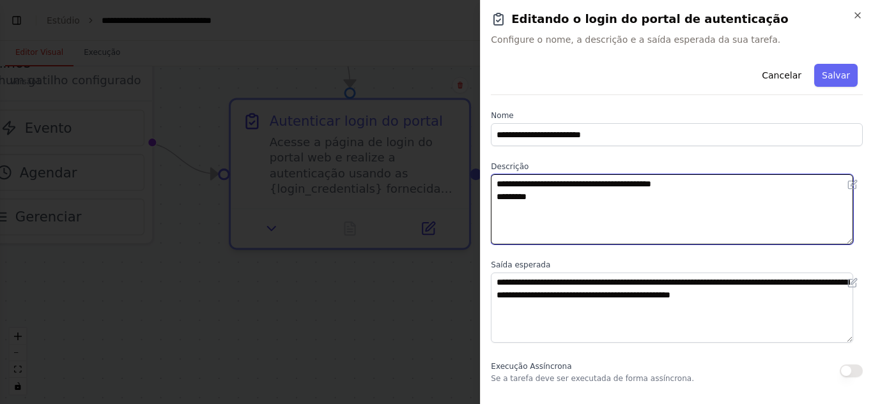
click at [597, 187] on textarea "**********" at bounding box center [672, 209] width 362 height 70
drag, startPoint x: 571, startPoint y: 235, endPoint x: 575, endPoint y: 222, distance: 14.0
click at [571, 233] on textarea "**********" at bounding box center [672, 209] width 362 height 70
click at [584, 206] on textarea "**********" at bounding box center [672, 209] width 362 height 70
click at [578, 203] on textarea "**********" at bounding box center [672, 209] width 362 height 70
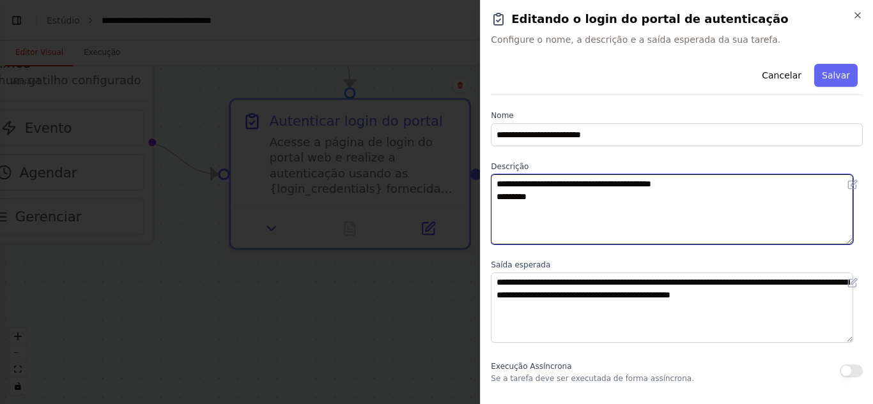
click at [570, 194] on textarea "**********" at bounding box center [672, 209] width 362 height 70
click at [695, 181] on textarea "**********" at bounding box center [672, 209] width 362 height 70
click at [557, 183] on textarea "**********" at bounding box center [672, 209] width 362 height 70
paste textarea "**********"
click at [556, 183] on textarea "**********" at bounding box center [672, 209] width 362 height 70
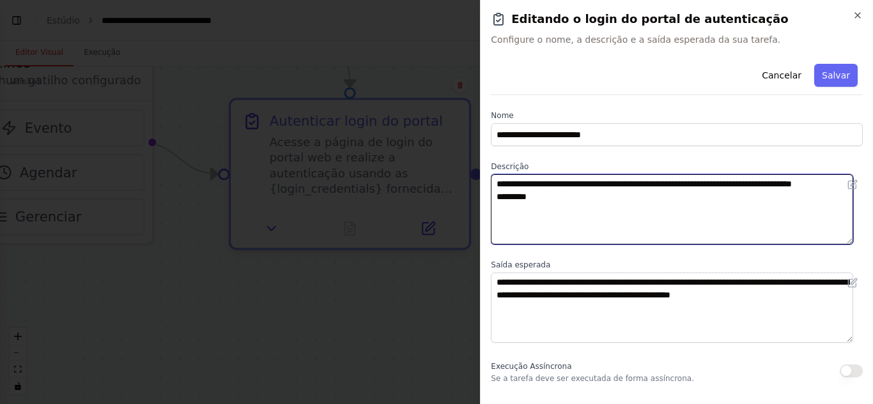
click at [749, 185] on textarea "**********" at bounding box center [672, 209] width 362 height 70
click at [570, 221] on textarea "**********" at bounding box center [672, 209] width 362 height 70
click at [572, 215] on textarea "**********" at bounding box center [672, 209] width 362 height 70
paste textarea "**********"
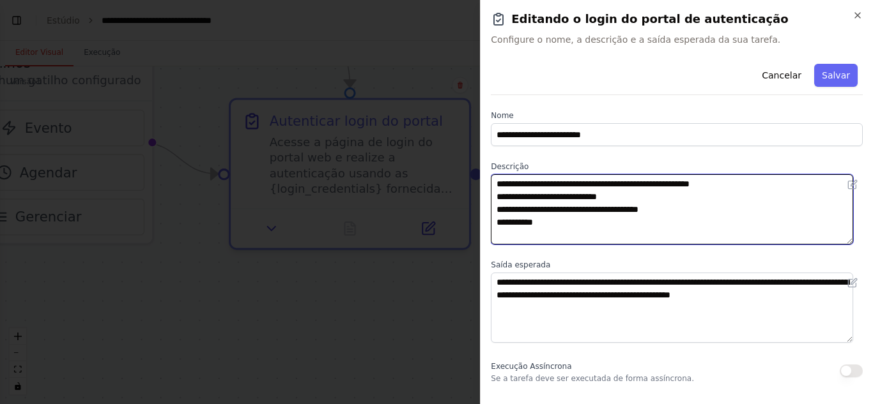
scroll to position [64, 0]
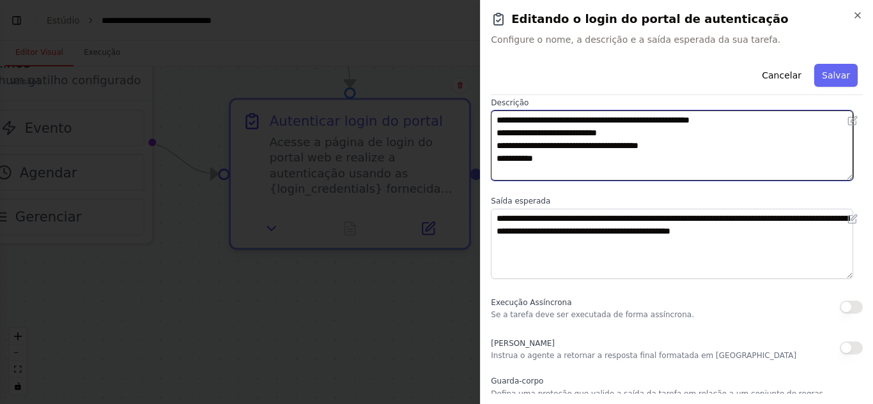
type textarea "**********"
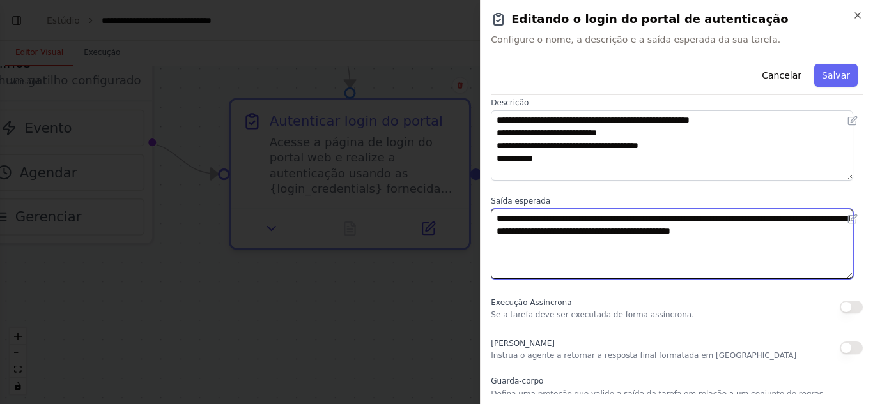
drag, startPoint x: 810, startPoint y: 238, endPoint x: 385, endPoint y: 206, distance: 426.6
click at [385, 206] on body "Automatizar navegação na minha página web com browser use, cada agente será res…" at bounding box center [436, 250] width 873 height 500
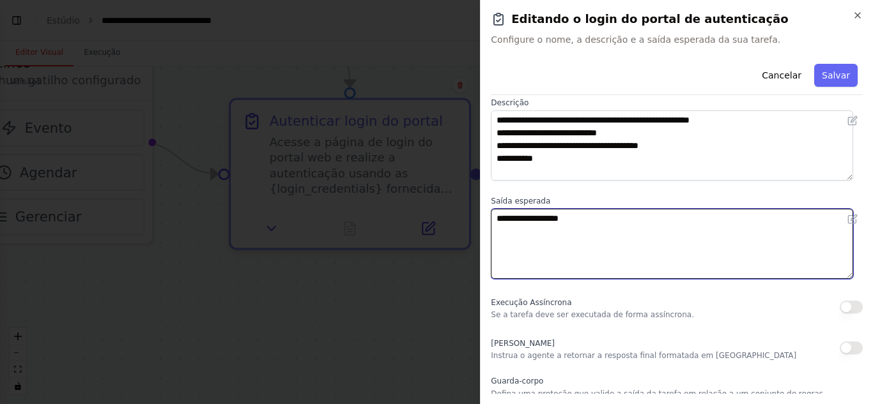
click at [597, 212] on textarea "**********" at bounding box center [672, 244] width 362 height 70
paste textarea "**********"
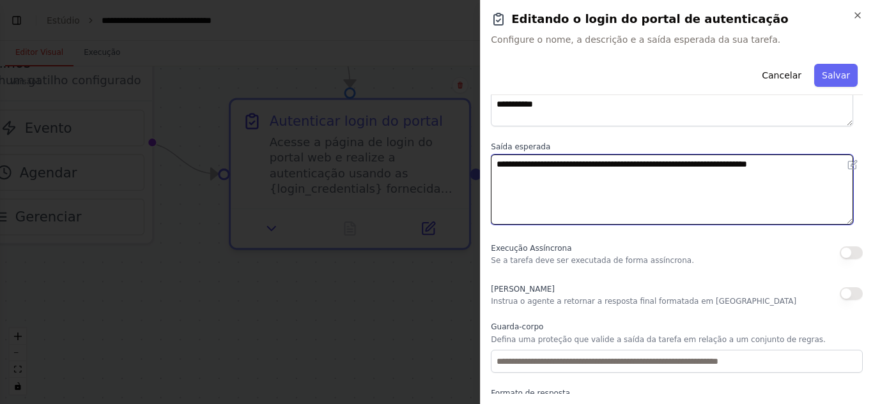
scroll to position [172, 0]
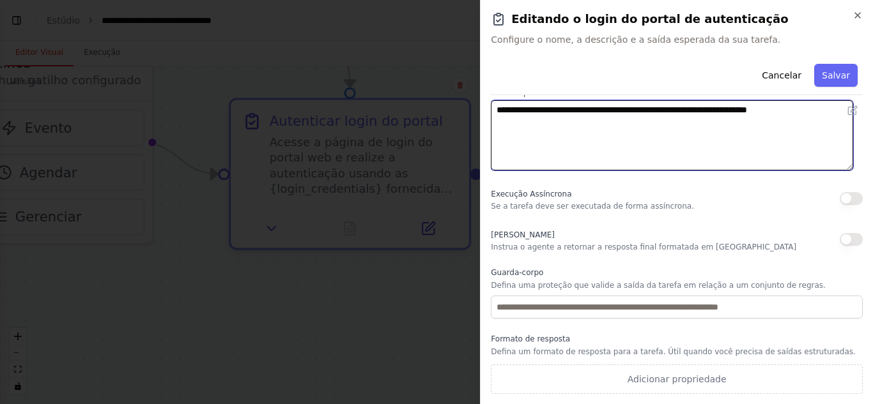
click at [569, 109] on textarea "**********" at bounding box center [672, 135] width 362 height 70
type textarea "**********"
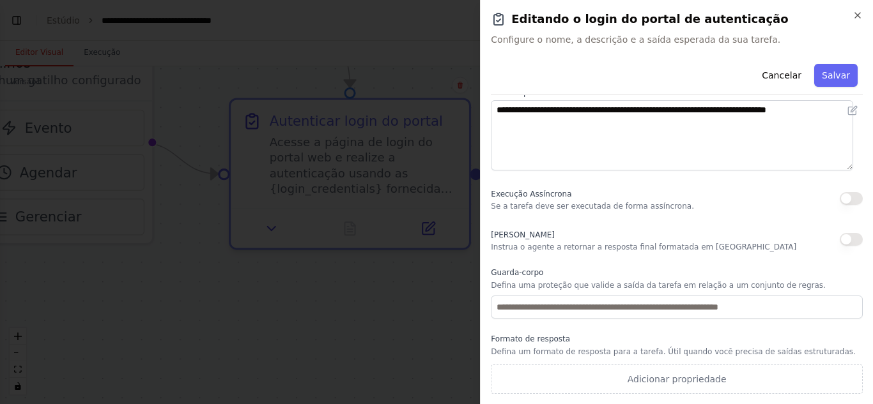
click at [848, 240] on button "button" at bounding box center [850, 239] width 23 height 13
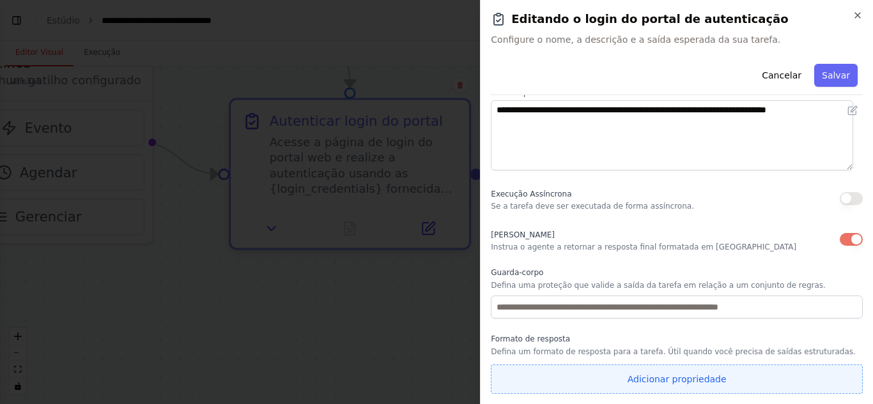
click at [607, 376] on button "Adicionar propriedade" at bounding box center [677, 379] width 372 height 29
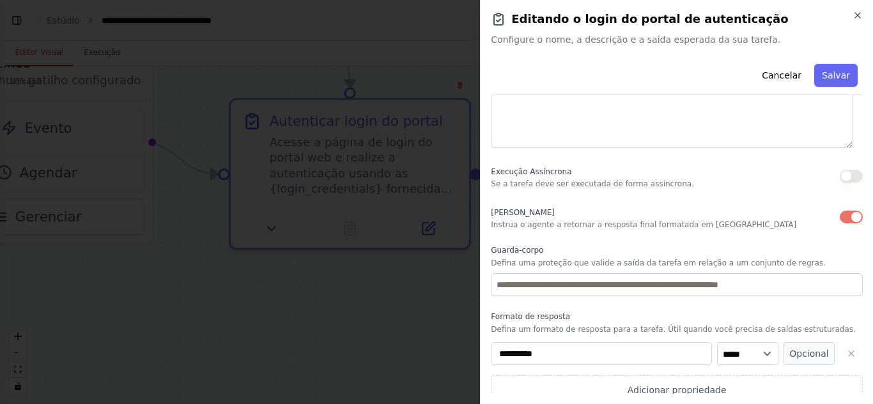
scroll to position [206, 0]
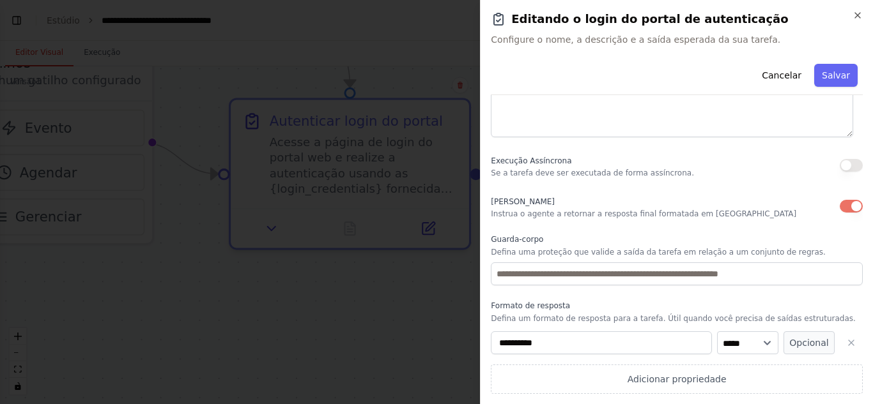
click at [715, 355] on div "**********" at bounding box center [677, 363] width 372 height 63
click at [726, 344] on select "***** ******** ******** ***** ******" at bounding box center [747, 343] width 61 height 23
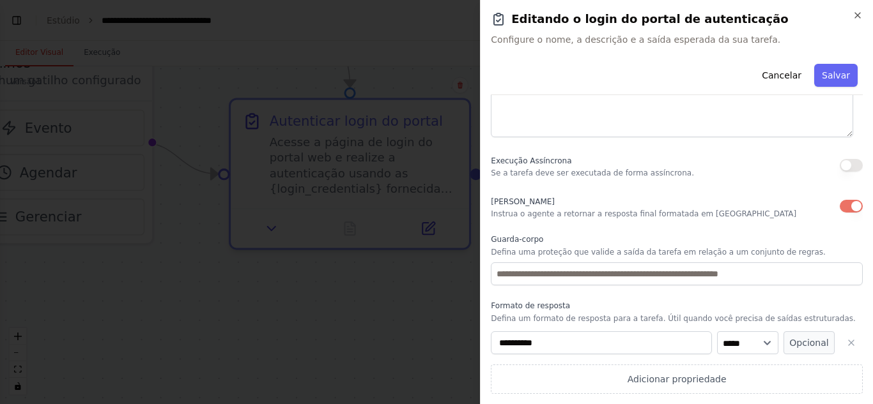
click at [662, 321] on font "Defina um formato de resposta para a tarefa. Útil quando você precisa de saídas…" at bounding box center [673, 318] width 365 height 9
click at [791, 343] on font "Opcional" at bounding box center [808, 343] width 39 height 10
click at [791, 343] on button "Required" at bounding box center [808, 343] width 51 height 23
click at [848, 342] on button "button" at bounding box center [850, 343] width 23 height 23
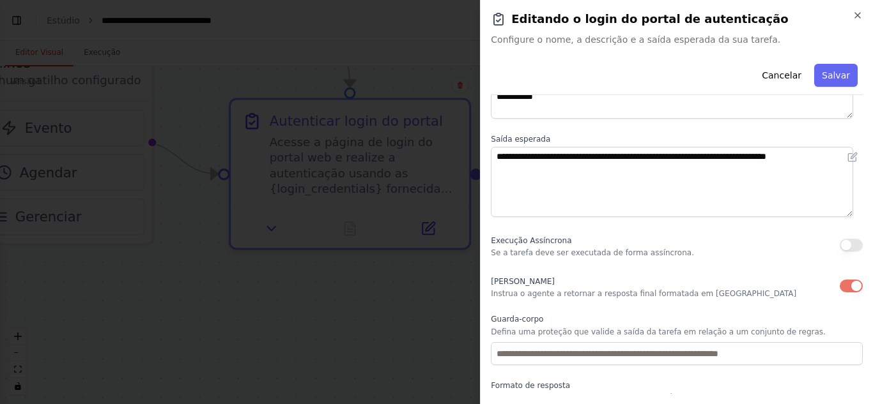
scroll to position [109, 0]
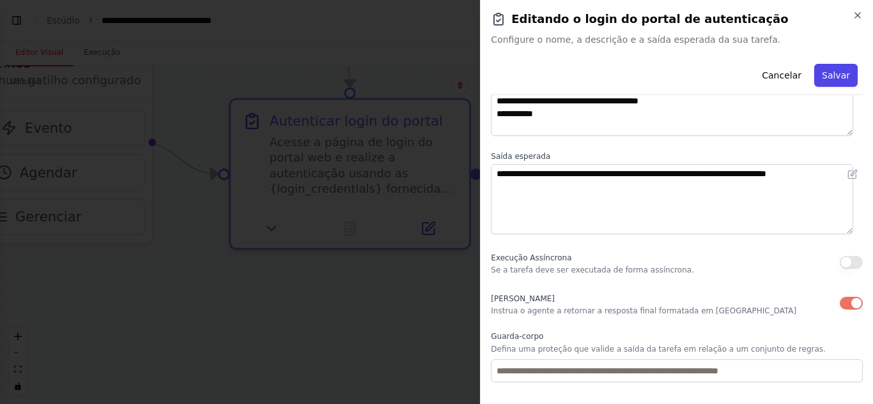
click at [822, 78] on font "Salvar" at bounding box center [835, 75] width 28 height 10
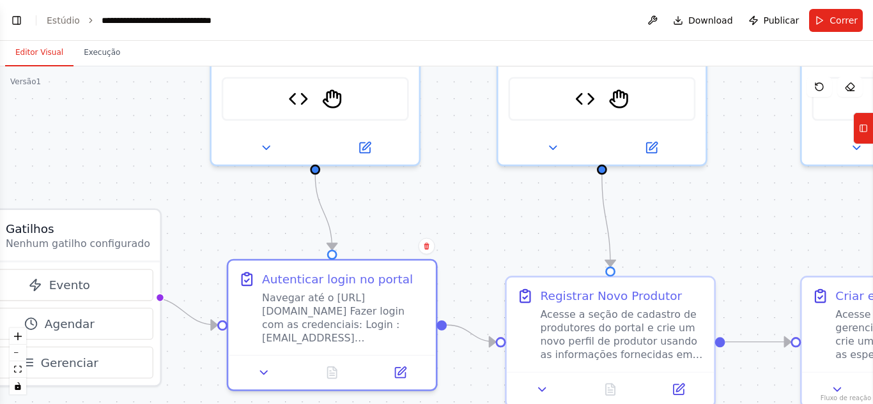
drag, startPoint x: 385, startPoint y: 116, endPoint x: 367, endPoint y: 282, distance: 167.1
click at [367, 282] on div ".deletable-edge-delete-btn { width: 20px; height: 20px; border: 0px solid #ffff…" at bounding box center [436, 235] width 873 height 338
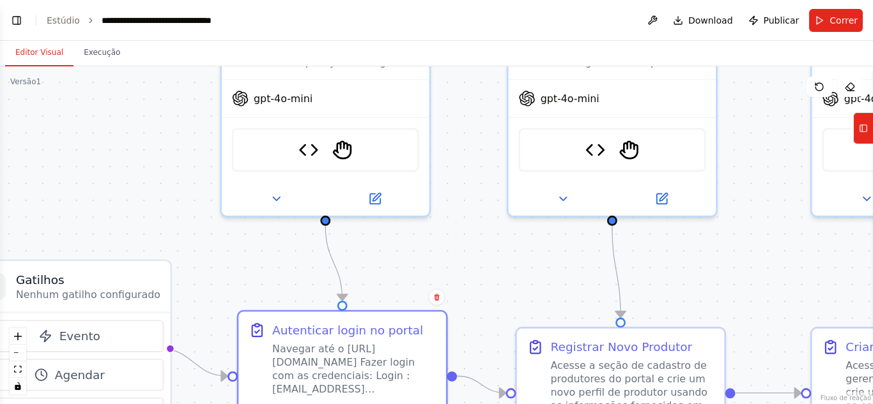
drag, startPoint x: 370, startPoint y: 234, endPoint x: 406, endPoint y: 303, distance: 77.7
click at [406, 303] on div ".deletable-edge-delete-btn { width: 20px; height: 20px; border: 0px solid #ffff…" at bounding box center [436, 235] width 873 height 338
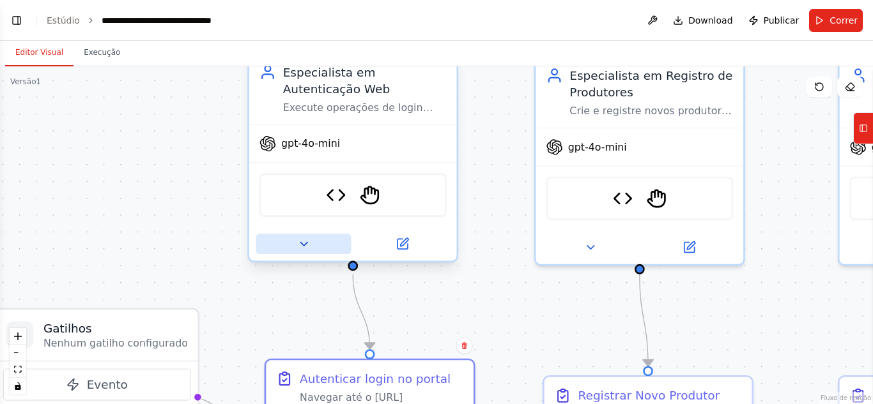
click at [314, 243] on button at bounding box center [303, 244] width 95 height 20
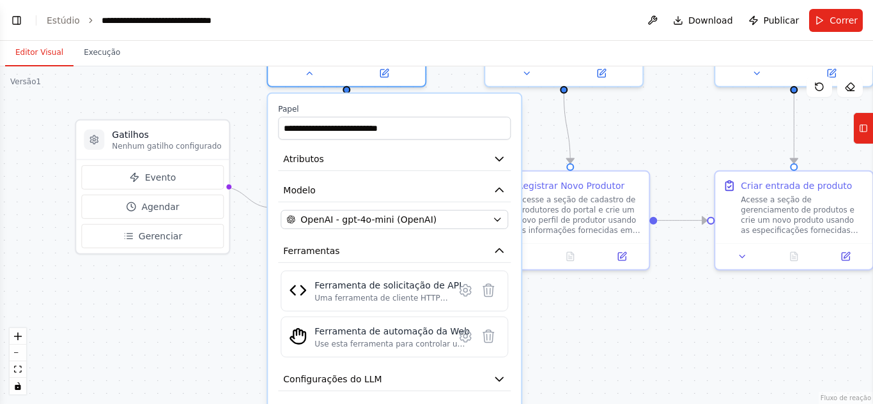
drag, startPoint x: 469, startPoint y: 250, endPoint x: 466, endPoint y: 66, distance: 184.0
click at [466, 66] on div "**********" at bounding box center [436, 222] width 873 height 363
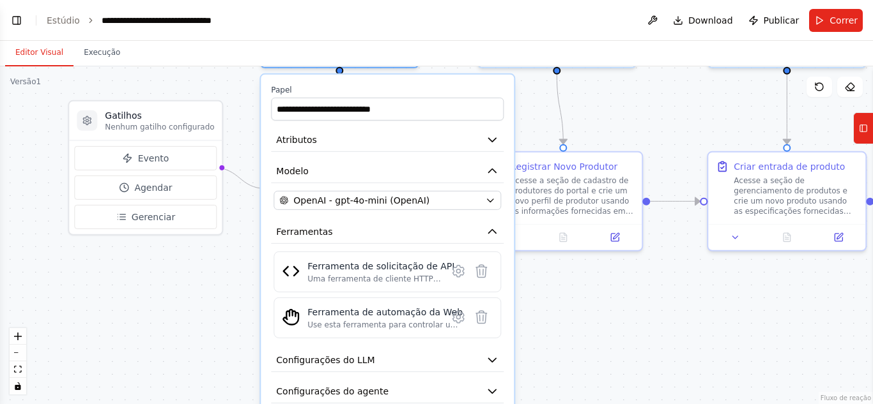
drag, startPoint x: 256, startPoint y: 143, endPoint x: 248, endPoint y: 124, distance: 20.4
click at [248, 124] on div ".deletable-edge-delete-btn { width: 20px; height: 20px; border: 0px solid #ffff…" at bounding box center [436, 235] width 873 height 338
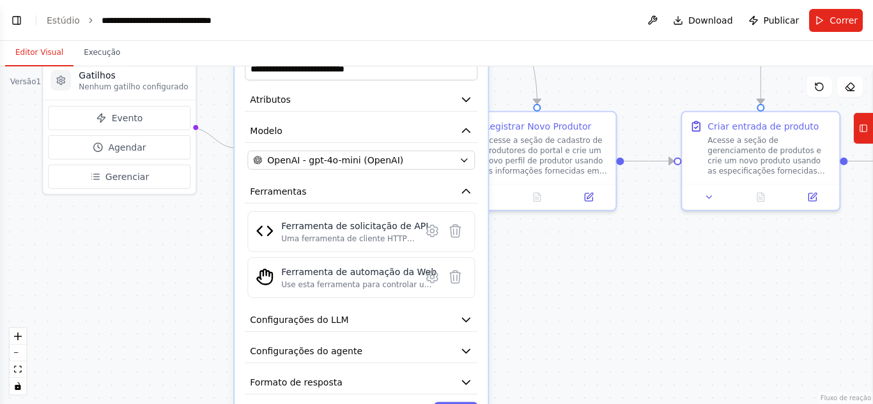
drag, startPoint x: 250, startPoint y: 146, endPoint x: 224, endPoint y: 105, distance: 48.0
click at [224, 105] on div ".deletable-edge-delete-btn { width: 20px; height: 20px; border: 0px solid #ffff…" at bounding box center [436, 235] width 873 height 338
click at [306, 165] on span "OpenAI - gpt-4o-mini (OpenAI)" at bounding box center [335, 160] width 136 height 13
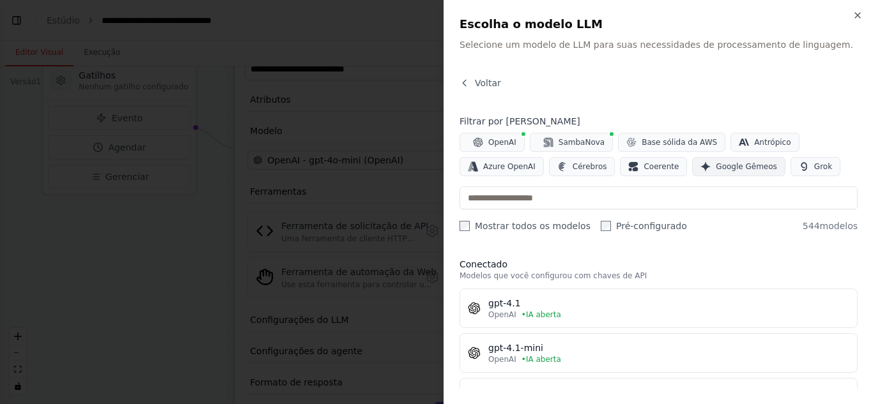
click at [724, 167] on font "Google Gêmeos" at bounding box center [745, 166] width 61 height 9
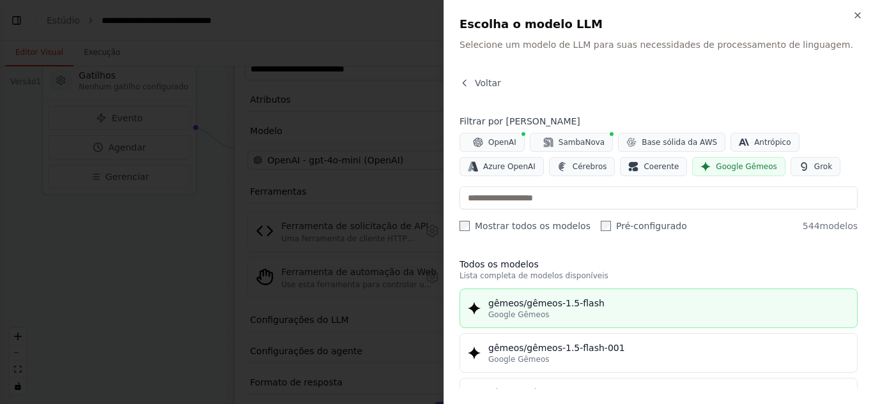
click at [659, 302] on div "gêmeos/gêmeos-1.5-flash" at bounding box center [668, 303] width 361 height 13
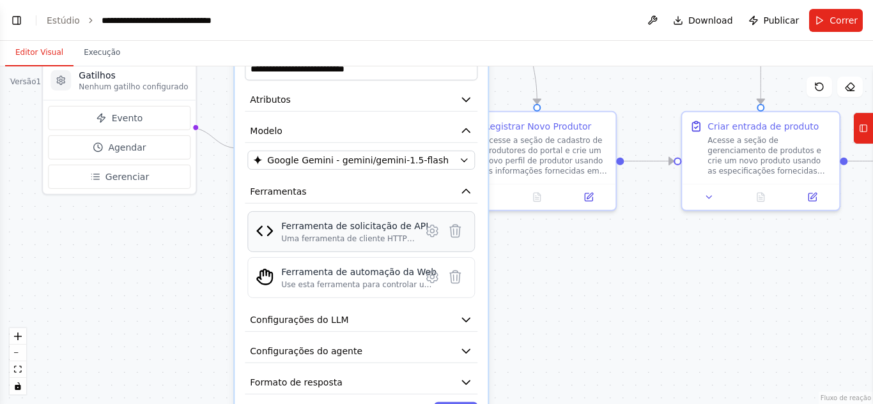
click at [362, 243] on font "Uma ferramenta de cliente HTTP versátil que pode fazer solicitações GET, POST, …" at bounding box center [354, 279] width 147 height 91
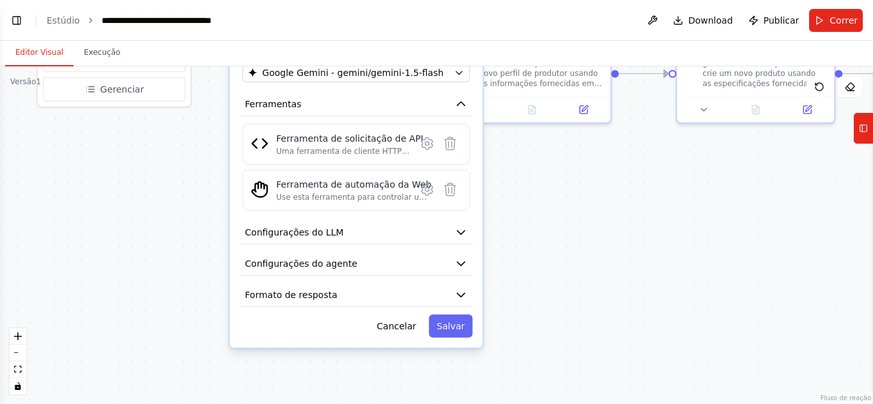
drag, startPoint x: 514, startPoint y: 276, endPoint x: 488, endPoint y: 203, distance: 77.2
click at [508, 186] on div ".deletable-edge-delete-btn { width: 20px; height: 20px; border: 0px solid #ffff…" at bounding box center [436, 235] width 873 height 338
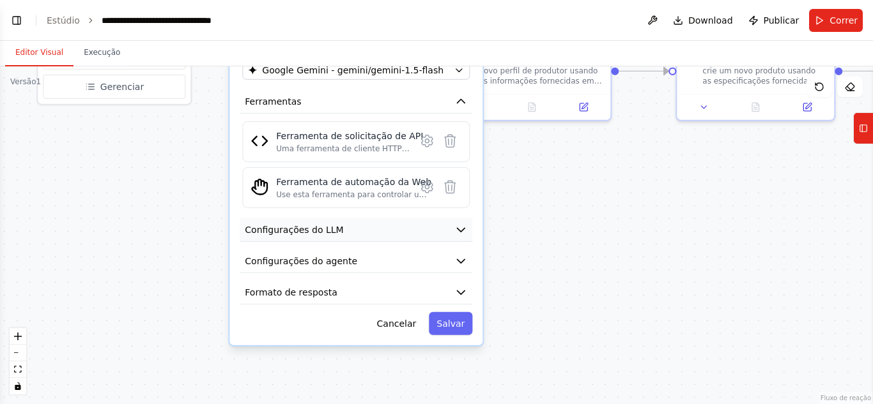
click at [430, 240] on button "Configurações do LLM" at bounding box center [356, 230] width 233 height 24
click at [467, 233] on icon "button" at bounding box center [460, 230] width 13 height 13
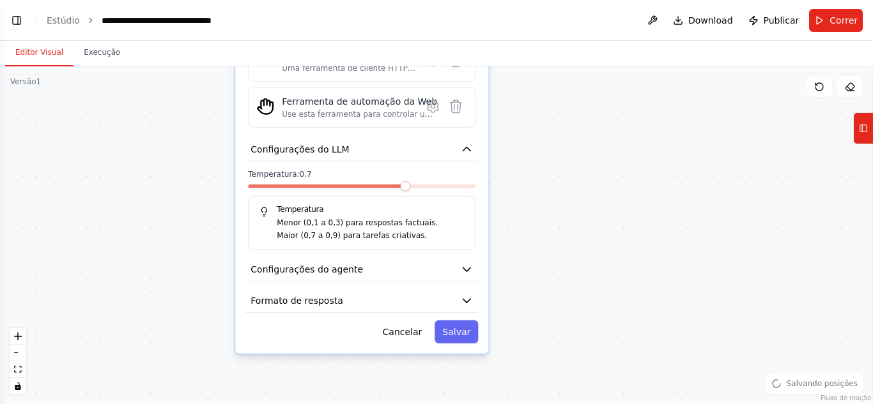
drag, startPoint x: 501, startPoint y: 243, endPoint x: 507, endPoint y: 159, distance: 84.5
click at [507, 159] on div ".deletable-edge-delete-btn { width: 20px; height: 20px; border: 0px solid #ffff…" at bounding box center [436, 235] width 873 height 338
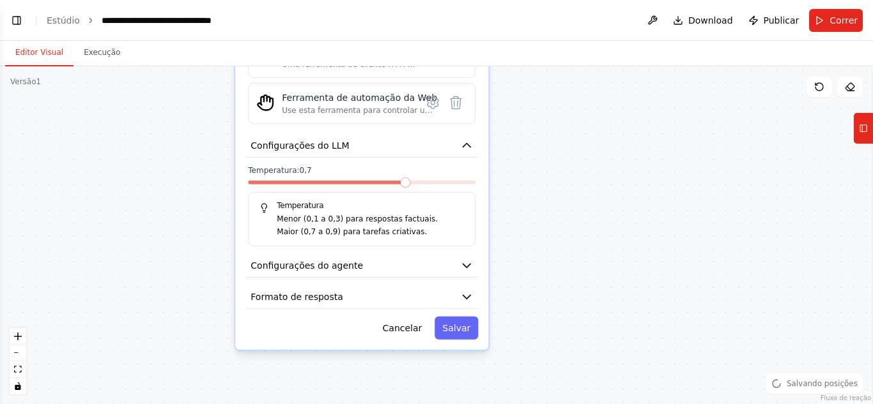
click at [459, 281] on div "**********" at bounding box center [361, 105] width 253 height 490
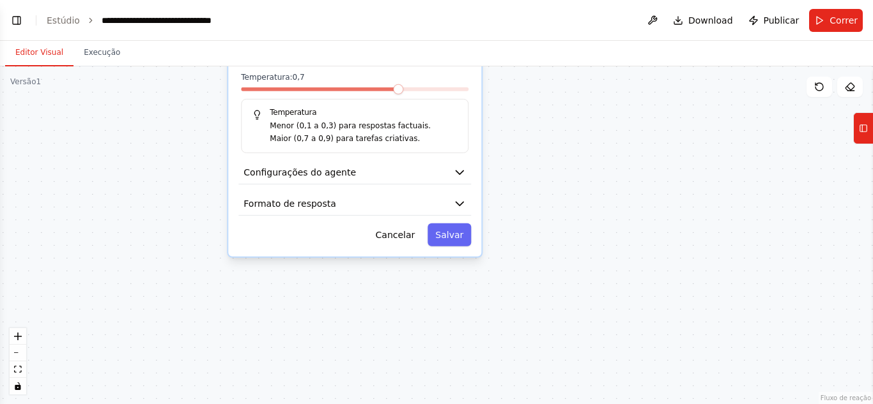
drag, startPoint x: 517, startPoint y: 284, endPoint x: 509, endPoint y: 190, distance: 94.3
click at [510, 190] on div ".deletable-edge-delete-btn { width: 20px; height: 20px; border: 0px solid #ffff…" at bounding box center [436, 235] width 873 height 338
click at [475, 174] on div "**********" at bounding box center [354, 11] width 253 height 490
click at [464, 173] on icon "button" at bounding box center [459, 171] width 13 height 13
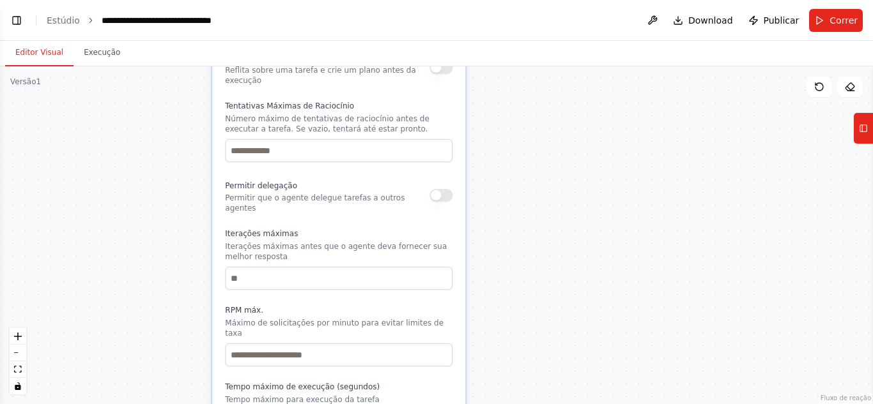
drag, startPoint x: 519, startPoint y: 222, endPoint x: 503, endPoint y: 80, distance: 142.7
click at [503, 80] on div ".deletable-edge-delete-btn { width: 20px; height: 20px; border: 0px solid #ffff…" at bounding box center [436, 235] width 873 height 338
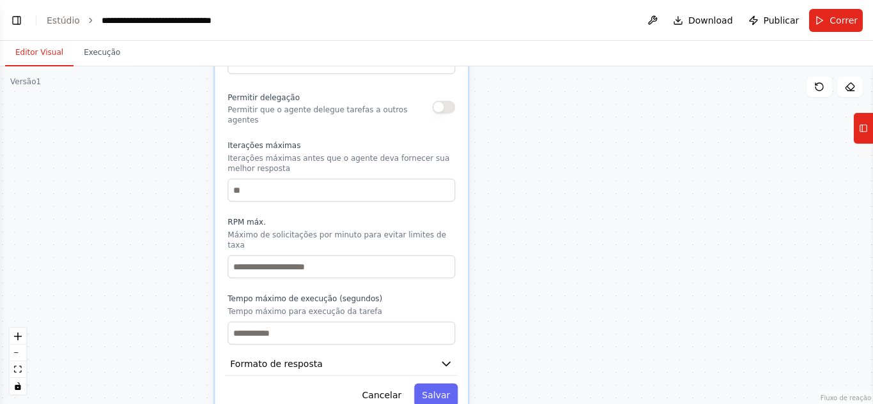
drag, startPoint x: 544, startPoint y: 259, endPoint x: 549, endPoint y: 105, distance: 154.7
click at [549, 105] on div ".deletable-edge-delete-btn { width: 20px; height: 20px; border: 0px solid #ffff…" at bounding box center [436, 235] width 873 height 338
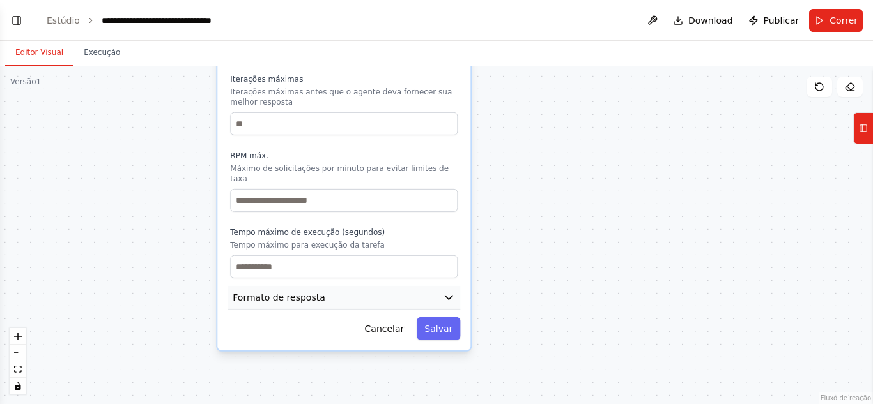
click at [440, 286] on button "Formato de resposta" at bounding box center [343, 298] width 233 height 24
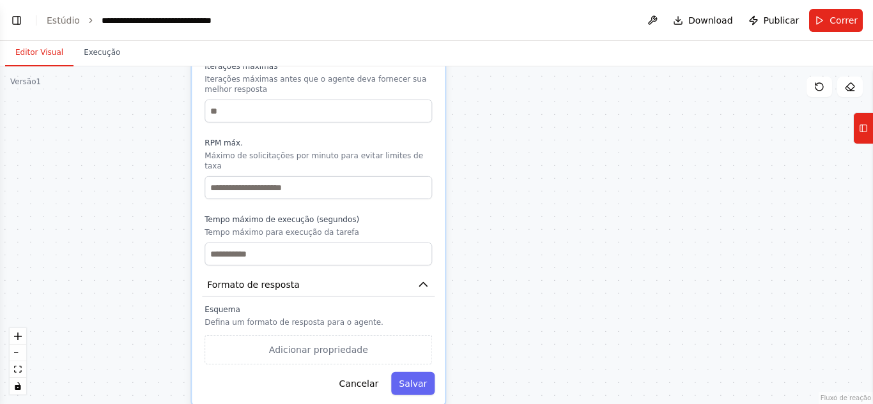
drag, startPoint x: 471, startPoint y: 271, endPoint x: 448, endPoint y: 399, distance: 129.9
click at [436, 404] on html "Automatizar navegação na minha página web com browser use, cada agente será res…" at bounding box center [436, 250] width 873 height 500
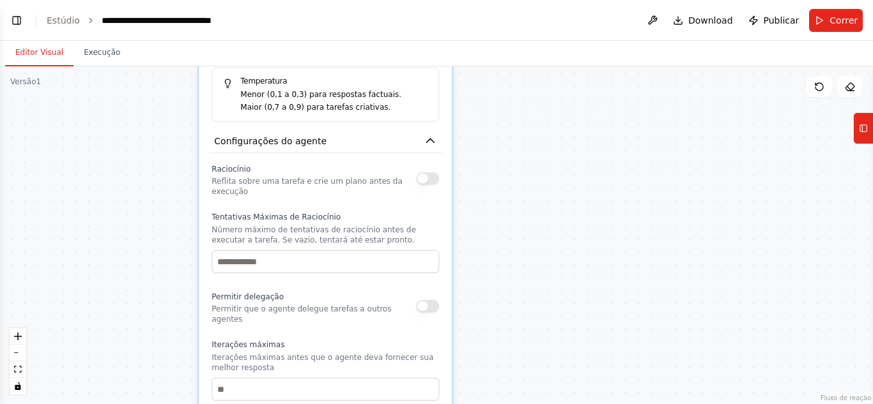
drag, startPoint x: 485, startPoint y: 314, endPoint x: 515, endPoint y: 434, distance: 123.9
click at [515, 404] on html "Automatizar navegação na minha página web com browser use, cada agente será res…" at bounding box center [436, 250] width 873 height 500
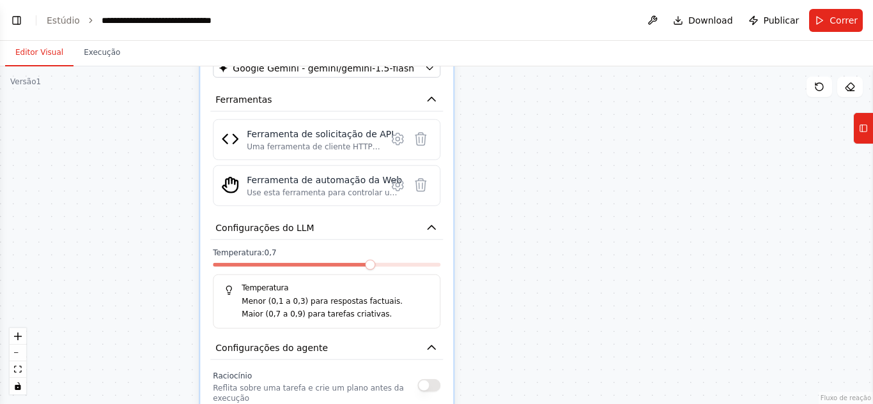
drag, startPoint x: 501, startPoint y: 280, endPoint x: 490, endPoint y: 360, distance: 80.6
click at [474, 404] on html "Automatizar navegação na minha página web com browser use, cada agente será res…" at bounding box center [436, 250] width 873 height 500
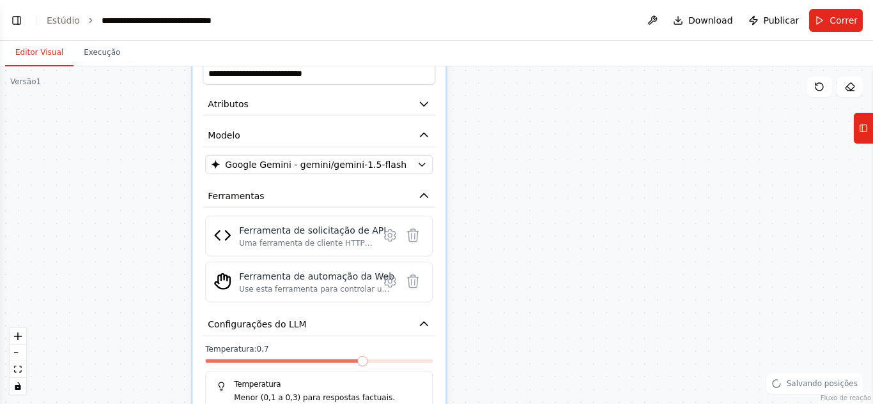
drag, startPoint x: 496, startPoint y: 241, endPoint x: 489, endPoint y: 312, distance: 71.3
click at [489, 312] on div ".deletable-edge-delete-btn { width: 20px; height: 20px; border: 0px solid #ffff…" at bounding box center [436, 235] width 873 height 338
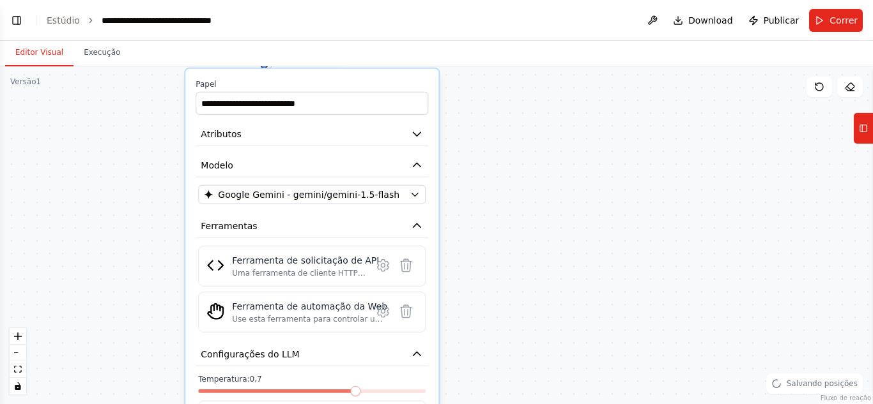
drag, startPoint x: 489, startPoint y: 312, endPoint x: 485, endPoint y: 212, distance: 100.4
click at [485, 212] on div ".deletable-edge-delete-btn { width: 20px; height: 20px; border: 0px solid #ffff…" at bounding box center [436, 235] width 873 height 338
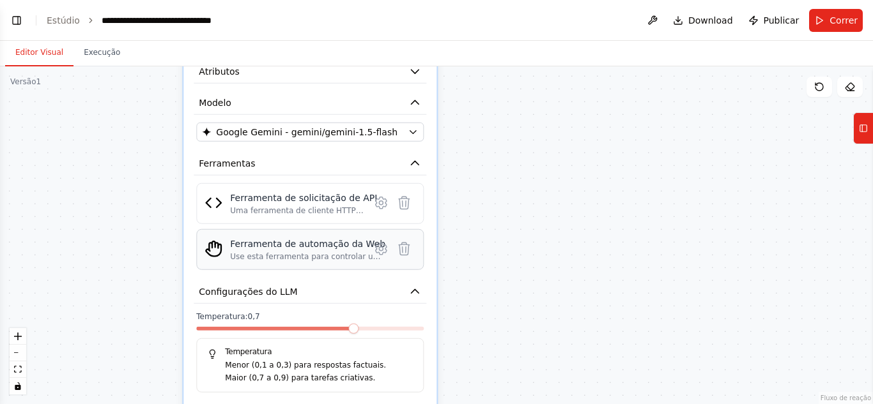
click at [360, 252] on font "Use esta ferramenta para controlar um navegador da web e interagir com sites us…" at bounding box center [307, 399] width 155 height 295
click at [383, 249] on icon at bounding box center [381, 249] width 4 height 4
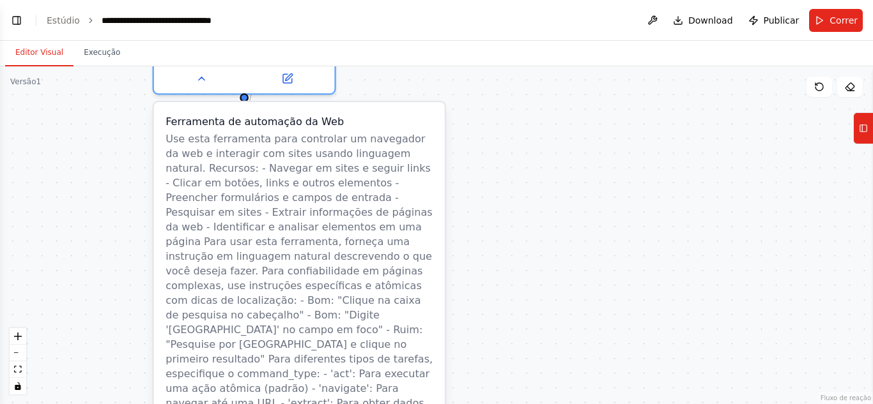
drag, startPoint x: 434, startPoint y: 201, endPoint x: 441, endPoint y: 339, distance: 138.1
click at [441, 339] on div "Ferramenta de automação da Web Nome da classe: StagehandTool Personalizar (Opci…" at bounding box center [299, 348] width 291 height 492
drag, startPoint x: 468, startPoint y: 250, endPoint x: 473, endPoint y: 299, distance: 49.5
click at [468, 250] on div ".deletable-edge-delete-btn { width: 20px; height: 20px; border: 0px solid #ffff…" at bounding box center [436, 235] width 873 height 338
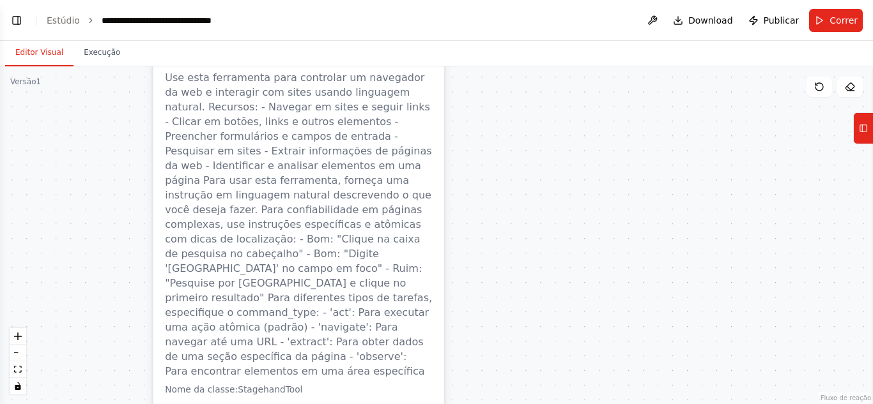
drag, startPoint x: 473, startPoint y: 299, endPoint x: 473, endPoint y: 237, distance: 62.0
click at [473, 237] on div ".deletable-edge-delete-btn { width: 20px; height: 20px; border: 0px solid #ffff…" at bounding box center [436, 235] width 873 height 338
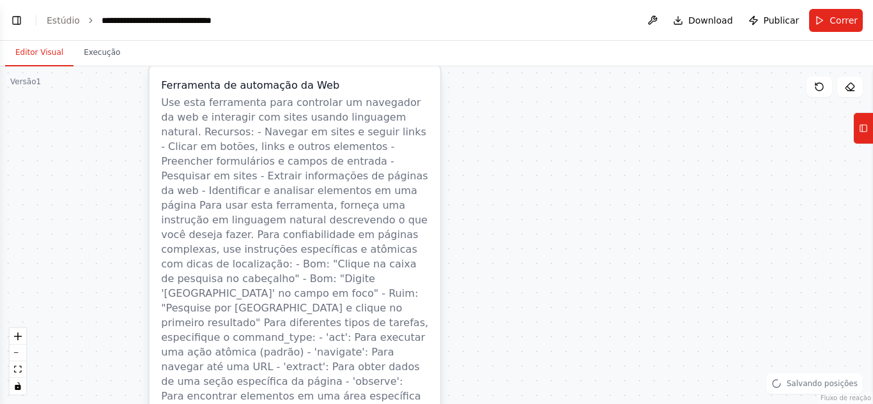
drag, startPoint x: 473, startPoint y: 237, endPoint x: 469, endPoint y: 262, distance: 25.2
click at [469, 262] on div ".deletable-edge-delete-btn { width: 20px; height: 20px; border: 0px solid #ffff…" at bounding box center [436, 235] width 873 height 338
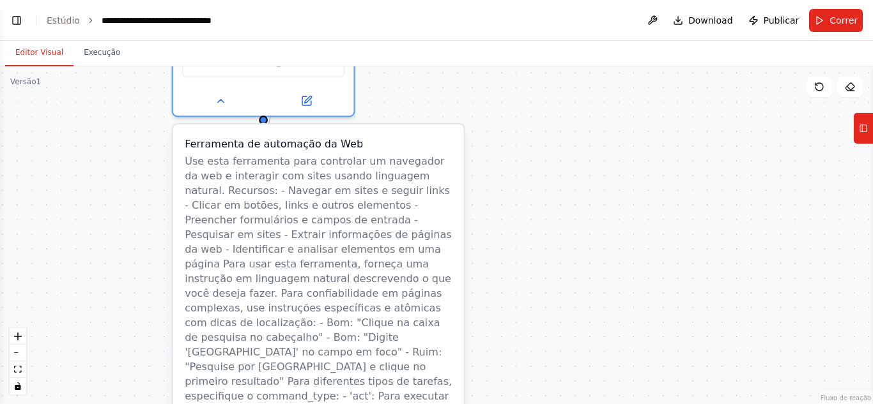
drag, startPoint x: 448, startPoint y: 284, endPoint x: 479, endPoint y: 379, distance: 100.2
click at [478, 379] on div ".deletable-edge-delete-btn { width: 20px; height: 20px; border: 0px solid #ffff…" at bounding box center [436, 235] width 873 height 338
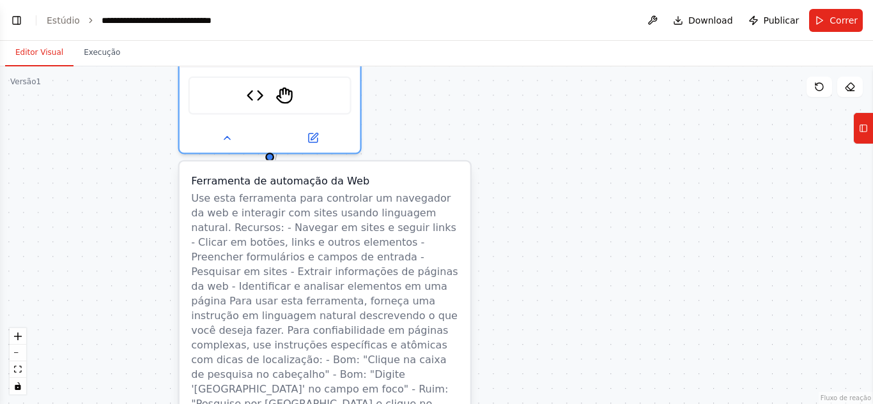
drag, startPoint x: 504, startPoint y: 249, endPoint x: 470, endPoint y: 266, distance: 37.7
click at [470, 266] on div ".deletable-edge-delete-btn { width: 20px; height: 20px; border: 0px solid #ffff…" at bounding box center [436, 235] width 873 height 338
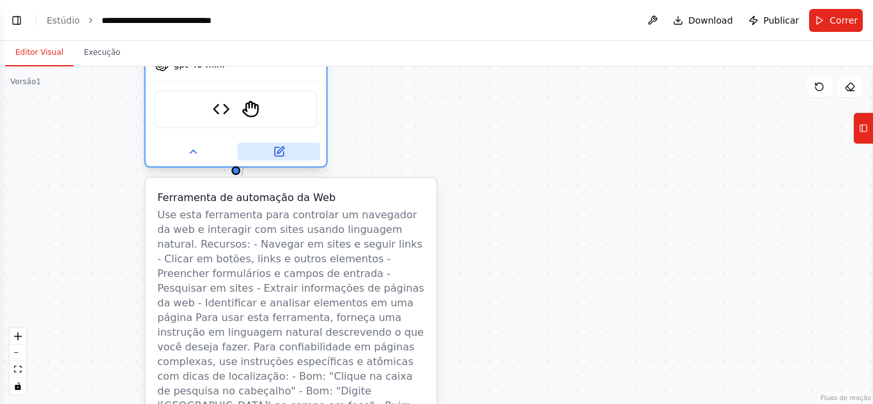
click at [282, 152] on icon at bounding box center [278, 152] width 9 height 9
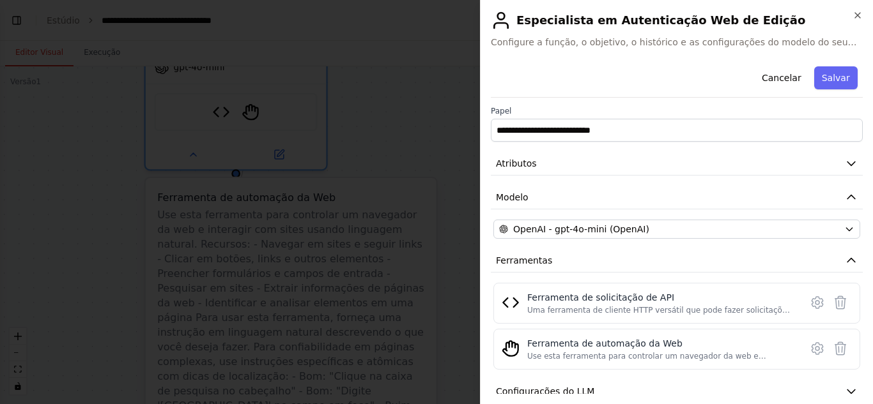
scroll to position [0, 0]
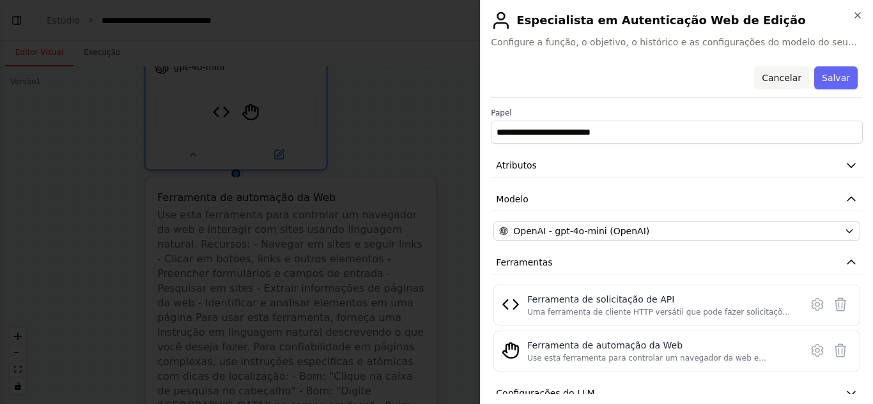
click at [766, 75] on font "Cancelar" at bounding box center [781, 78] width 40 height 10
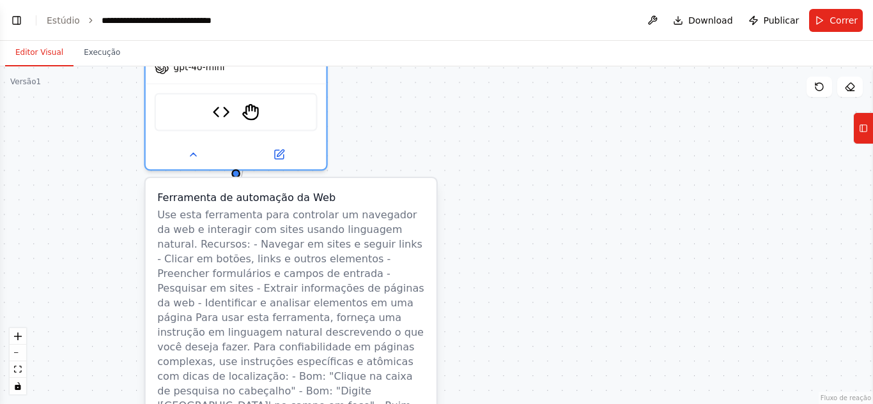
click at [447, 127] on div ".deletable-edge-delete-btn { width: 20px; height: 20px; border: 0px solid #ffff…" at bounding box center [436, 235] width 873 height 338
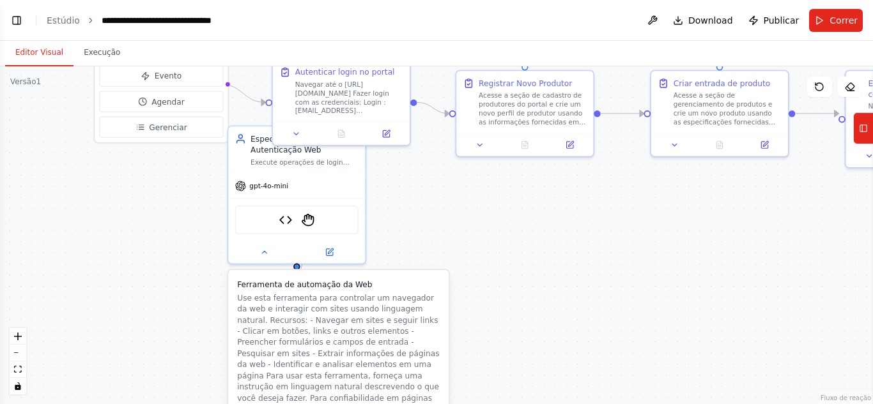
drag, startPoint x: 498, startPoint y: 181, endPoint x: 491, endPoint y: 312, distance: 131.1
click at [491, 312] on div ".deletable-edge-delete-btn { width: 20px; height: 20px; border: 0px solid #ffff…" at bounding box center [436, 235] width 873 height 338
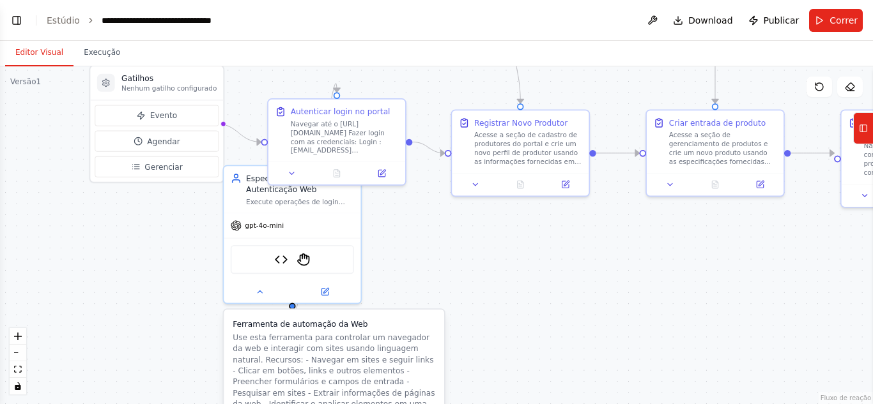
click at [450, 266] on div ".deletable-edge-delete-btn { width: 20px; height: 20px; border: 0px solid #ffff…" at bounding box center [436, 235] width 873 height 338
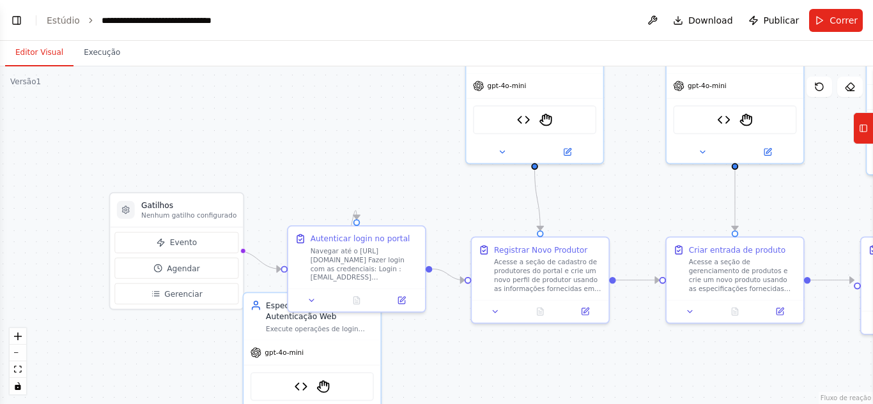
drag, startPoint x: 388, startPoint y: 214, endPoint x: 408, endPoint y: 341, distance: 128.6
click at [408, 341] on div ".deletable-edge-delete-btn { width: 20px; height: 20px; border: 0px solid #ffff…" at bounding box center [436, 235] width 873 height 338
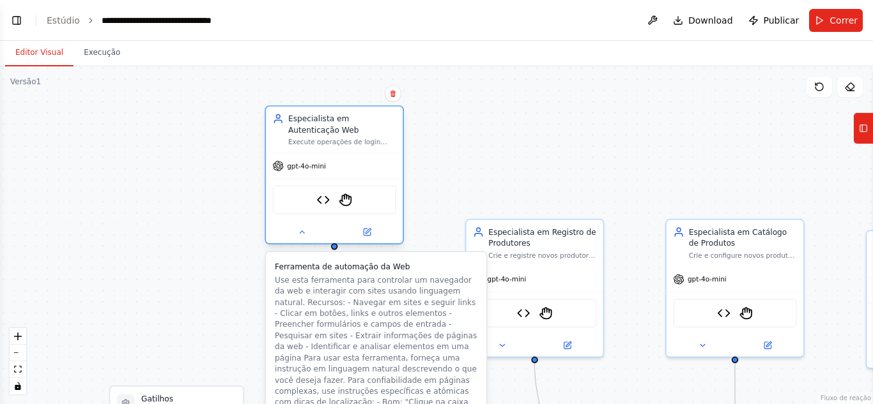
drag, startPoint x: 367, startPoint y: 352, endPoint x: 401, endPoint y: 184, distance: 171.2
click at [390, 178] on div "gpt-4o-mini" at bounding box center [334, 166] width 137 height 24
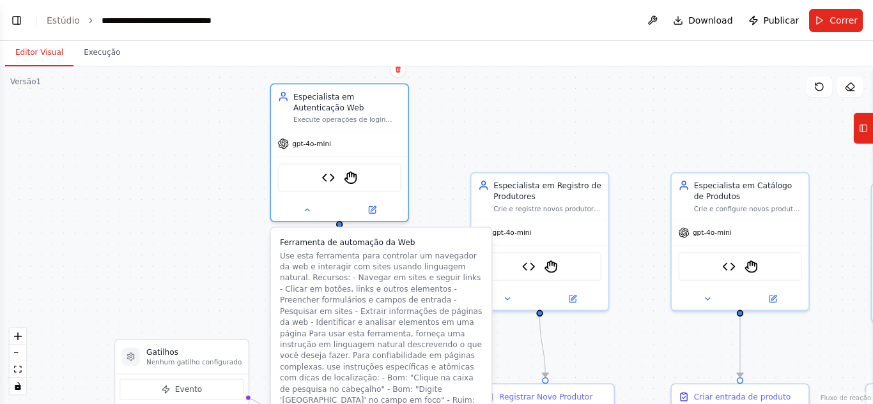
drag, startPoint x: 453, startPoint y: 193, endPoint x: 461, endPoint y: 20, distance: 173.3
click at [461, 20] on main "**********" at bounding box center [436, 202] width 873 height 404
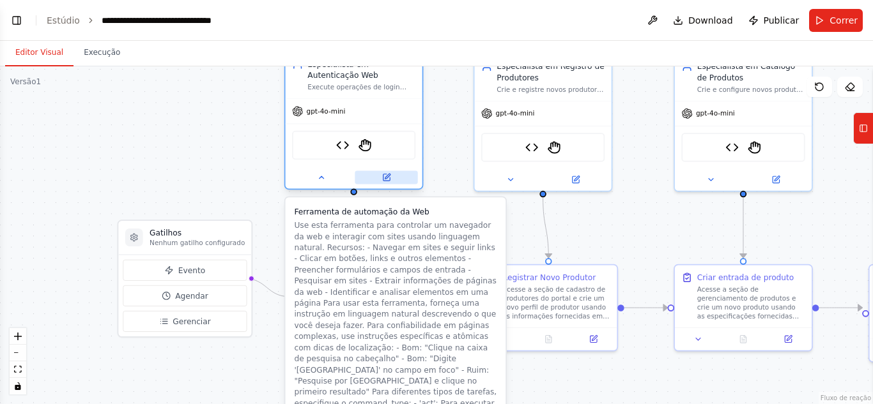
drag, startPoint x: 361, startPoint y: 79, endPoint x: 377, endPoint y: 183, distance: 104.7
click at [377, 183] on button at bounding box center [386, 177] width 63 height 13
click at [266, 136] on div ".deletable-edge-delete-btn { width: 20px; height: 20px; border: 0px solid #ffff…" at bounding box center [436, 235] width 873 height 338
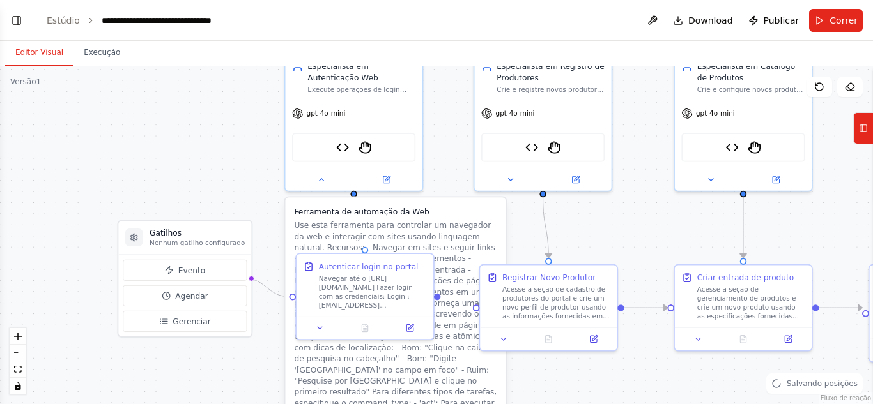
click at [451, 141] on div ".deletable-edge-delete-btn { width: 20px; height: 20px; border: 0px solid #ffff…" at bounding box center [436, 235] width 873 height 338
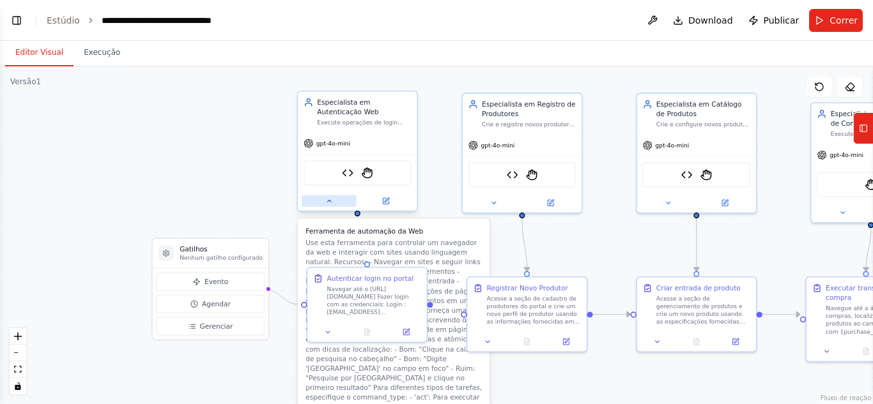
click at [322, 199] on button at bounding box center [329, 200] width 55 height 11
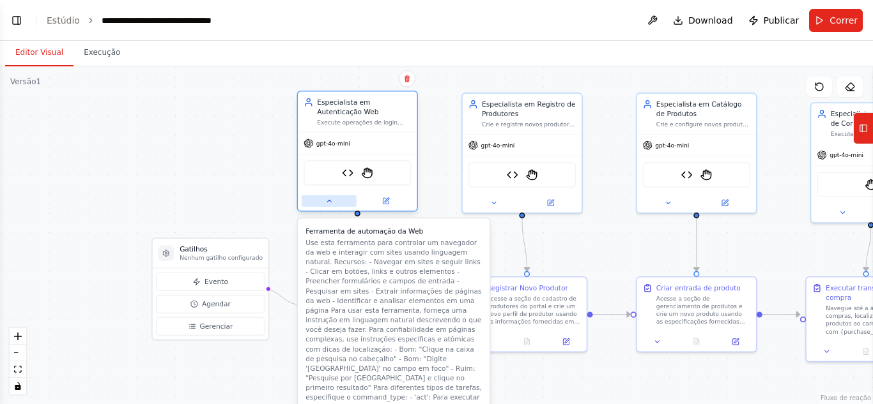
click at [328, 200] on icon at bounding box center [329, 201] width 8 height 8
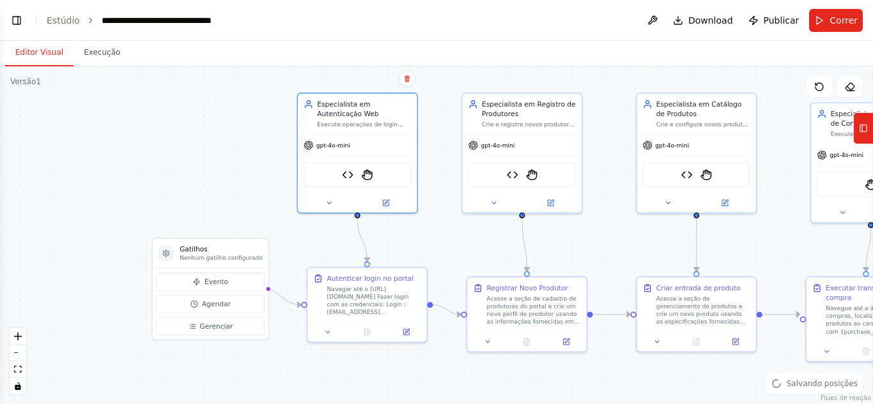
click at [430, 205] on div ".deletable-edge-delete-btn { width: 20px; height: 20px; border: 0px solid #ffff…" at bounding box center [436, 235] width 873 height 338
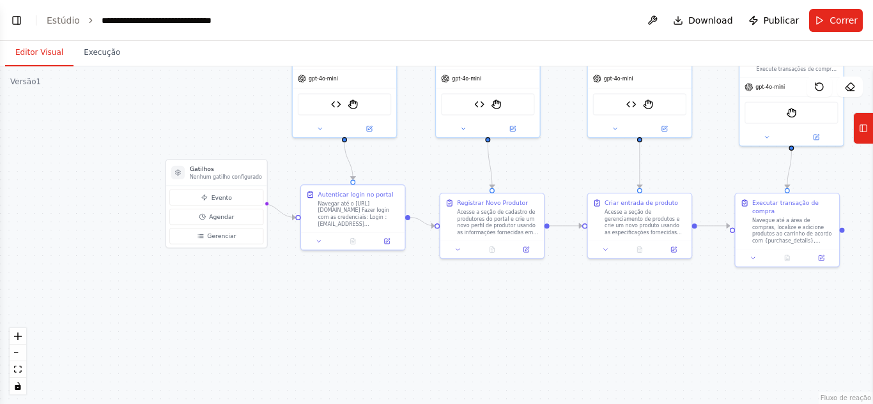
drag, startPoint x: 445, startPoint y: 231, endPoint x: 422, endPoint y: 155, distance: 79.4
click at [422, 155] on div ".deletable-edge-delete-btn { width: 20px; height: 20px; border: 0px solid #ffff…" at bounding box center [436, 235] width 873 height 338
click at [856, 26] on font "Correr" at bounding box center [843, 20] width 28 height 10
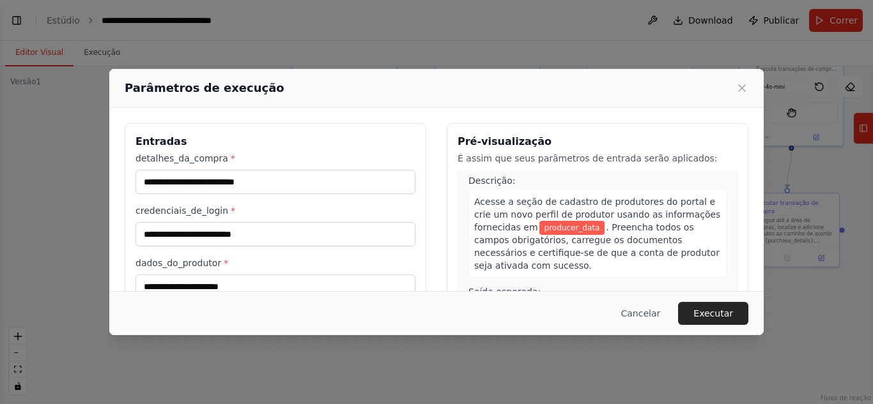
scroll to position [18, 0]
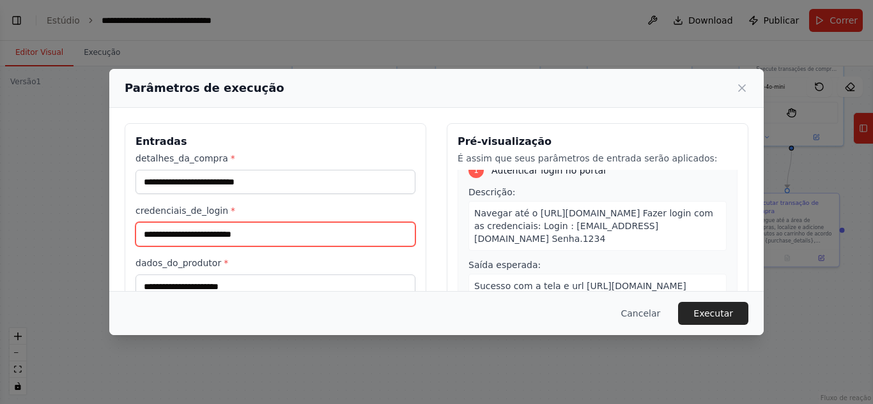
click at [238, 238] on input "credenciais_de_login *" at bounding box center [275, 234] width 280 height 24
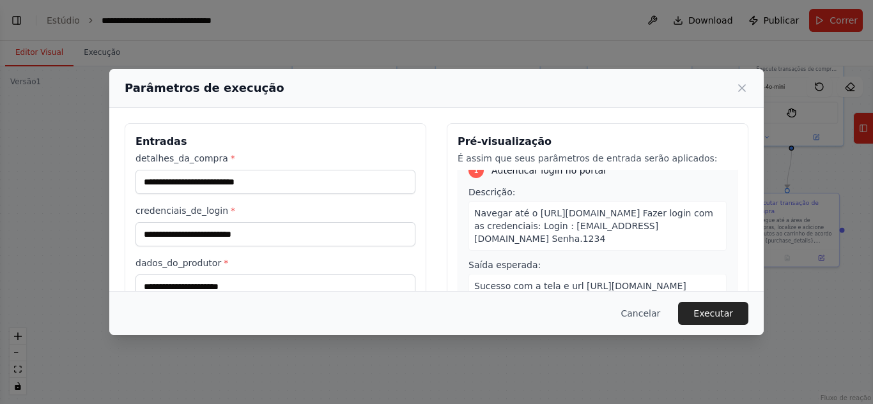
drag, startPoint x: 675, startPoint y: 250, endPoint x: 569, endPoint y: 240, distance: 107.1
click at [569, 240] on font "Navegar até o [URL][DOMAIN_NAME] Fazer login com as credenciais: Login : [EMAIL…" at bounding box center [593, 226] width 239 height 36
click at [606, 244] on font "Navegar até o [URL][DOMAIN_NAME] Fazer login com as credenciais: Login : [EMAIL…" at bounding box center [593, 226] width 239 height 36
drag, startPoint x: 691, startPoint y: 248, endPoint x: 450, endPoint y: 251, distance: 240.2
click at [450, 251] on div "Pré-visualização É assim que seus parâmetros de entrada serão aplicados: 1 Aute…" at bounding box center [598, 274] width 302 height 303
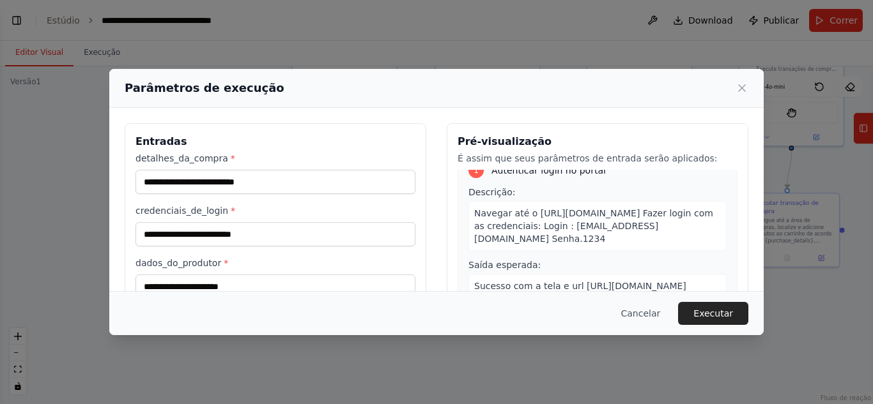
copy font "felipetestes1010+agentplay@gmail.com Senha.1234"
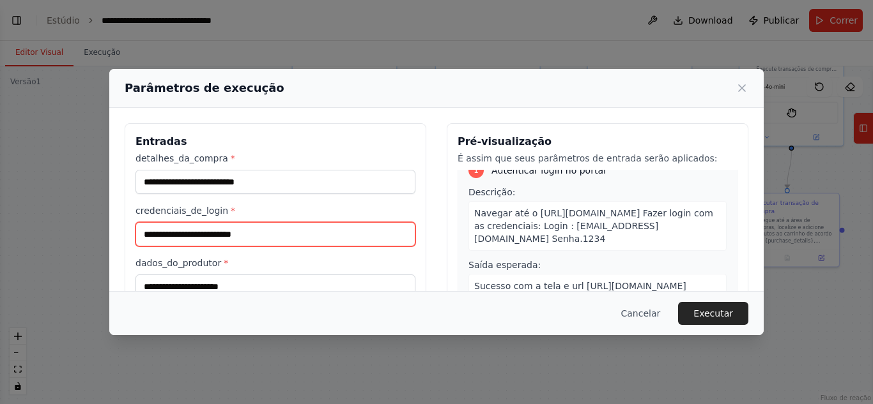
click at [183, 231] on input "credenciais_de_login *" at bounding box center [275, 234] width 280 height 24
paste input "**********"
type input "**********"
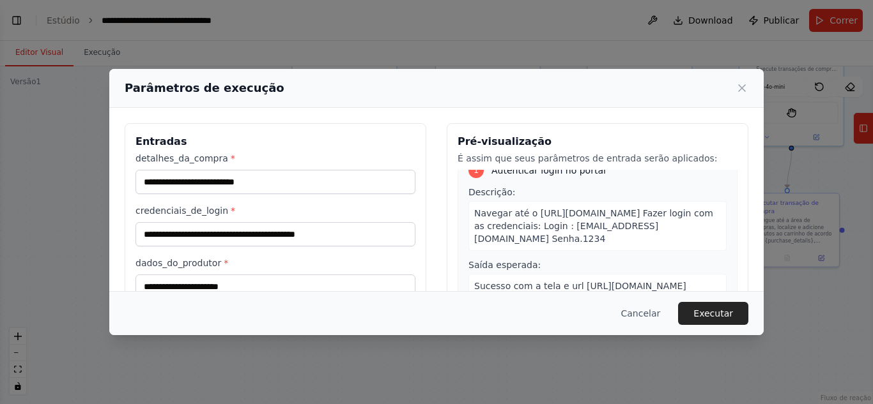
click at [296, 260] on label "dados_do_produtor *" at bounding box center [275, 263] width 280 height 13
click at [296, 275] on input "dados_do_produtor *" at bounding box center [275, 287] width 280 height 24
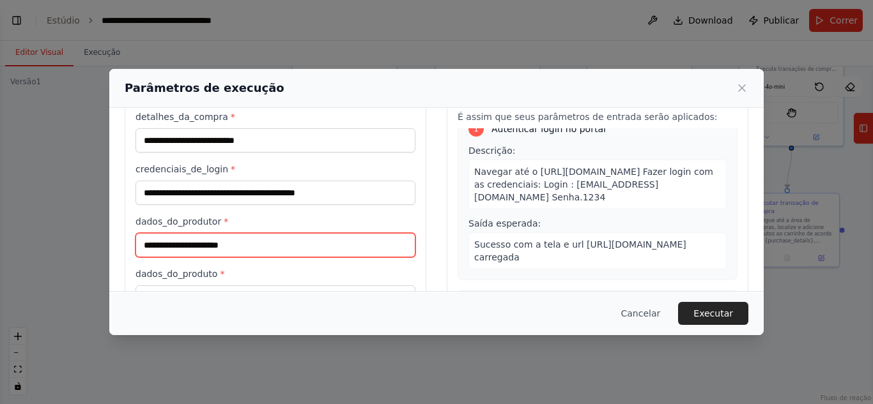
scroll to position [71, 0]
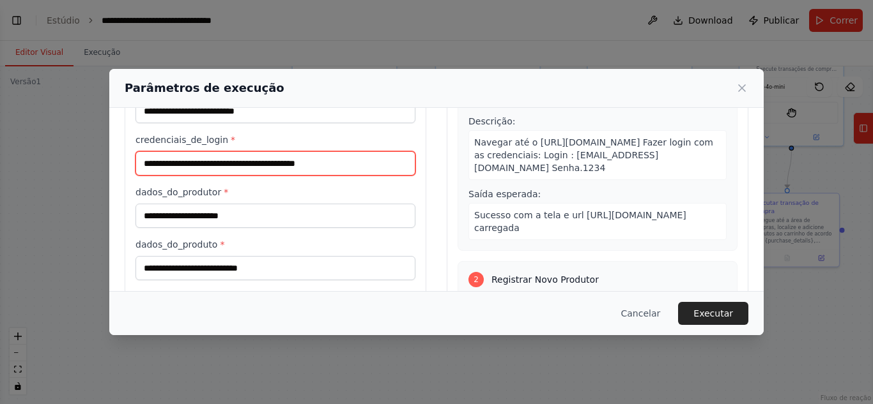
click at [305, 165] on input "**********" at bounding box center [275, 163] width 280 height 24
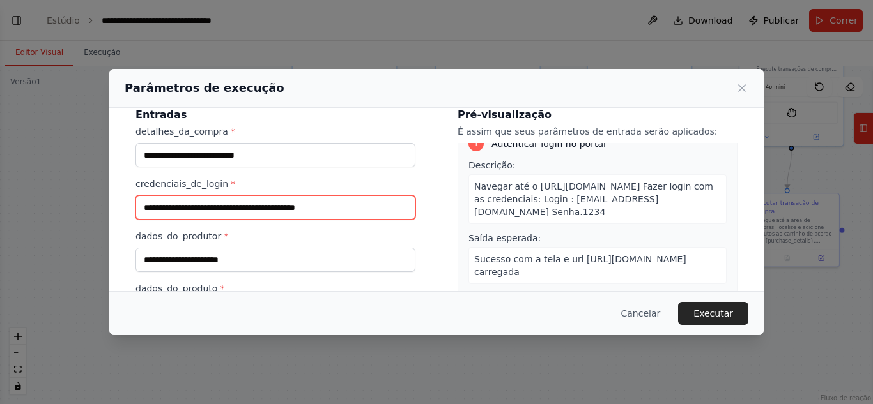
scroll to position [7, 0]
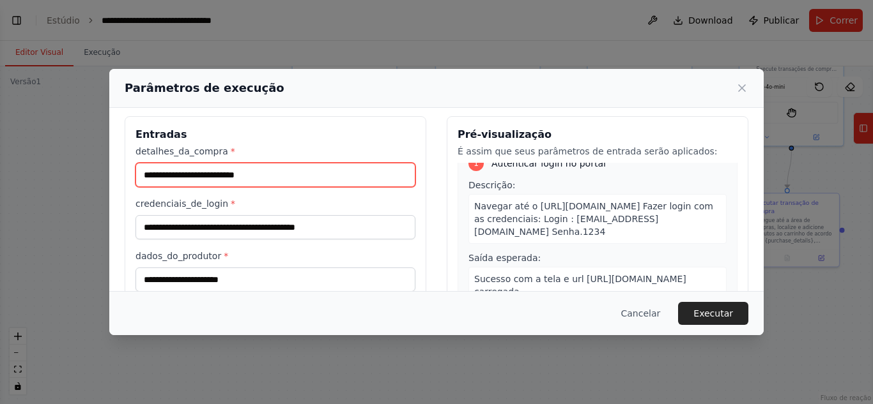
click at [291, 179] on input "detalhes_da_compra *" at bounding box center [275, 175] width 280 height 24
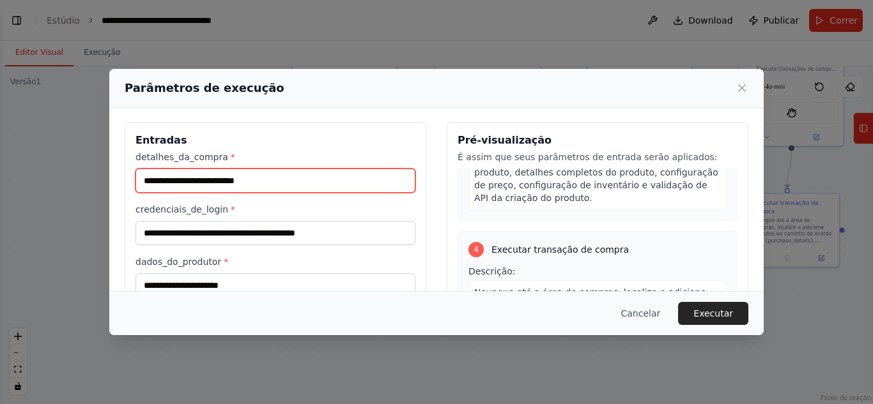
scroll to position [0, 0]
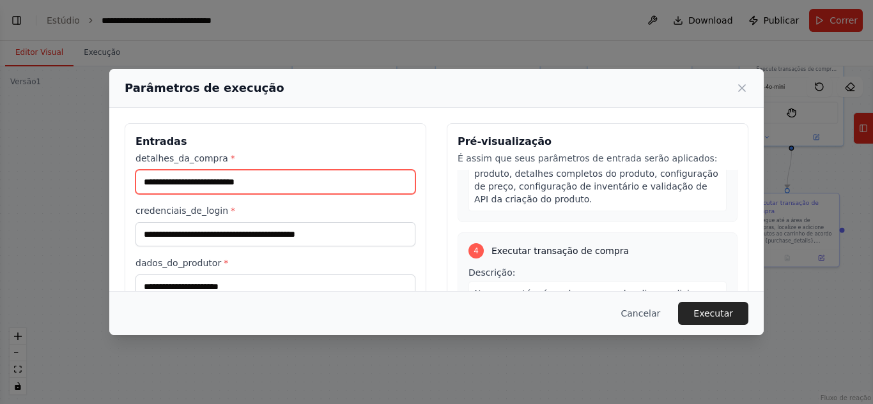
click at [344, 187] on input "detalhes_da_compra *" at bounding box center [275, 182] width 280 height 24
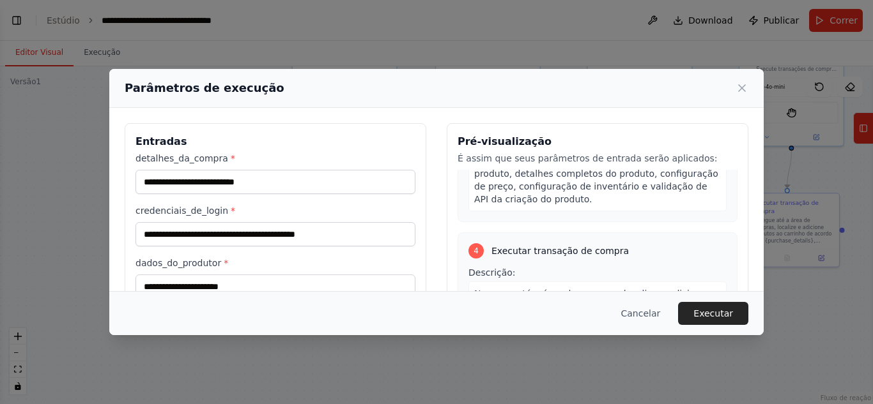
click at [750, 86] on div "Parâmetros de execução" at bounding box center [436, 88] width 654 height 39
click at [746, 88] on icon at bounding box center [741, 88] width 13 height 13
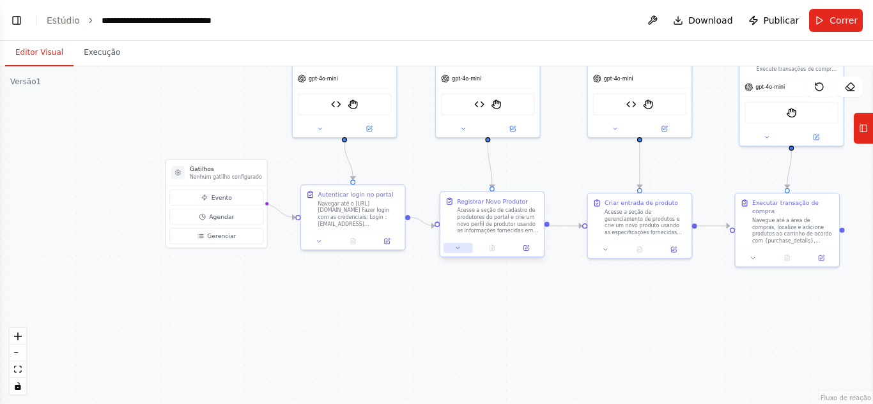
click at [449, 249] on button at bounding box center [457, 248] width 29 height 10
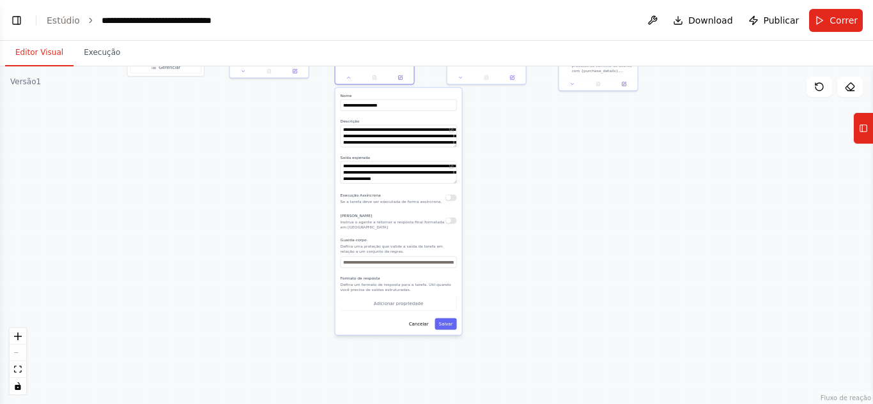
drag, startPoint x: 646, startPoint y: 351, endPoint x: 459, endPoint y: 204, distance: 238.4
click at [518, 158] on div ".deletable-edge-delete-btn { width: 20px; height: 20px; border: 0px solid #ffff…" at bounding box center [436, 235] width 873 height 338
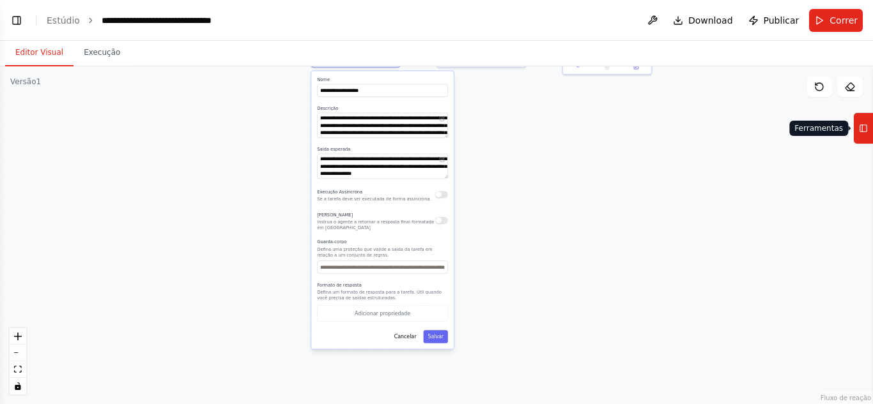
click at [862, 139] on button "Ferramentas" at bounding box center [863, 128] width 20 height 32
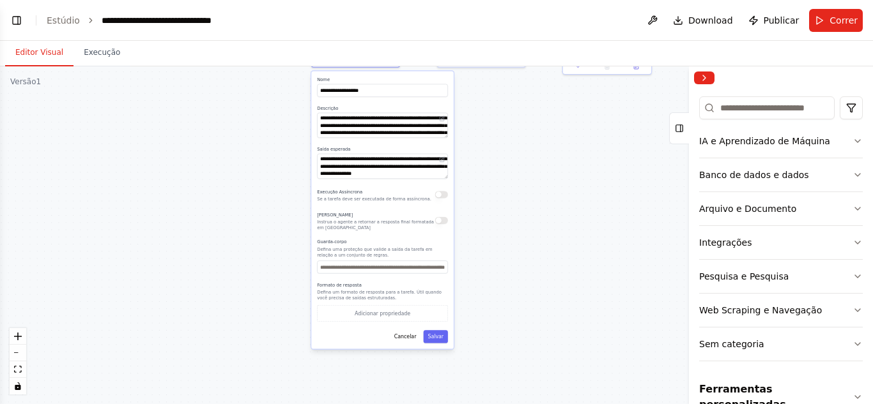
scroll to position [158, 0]
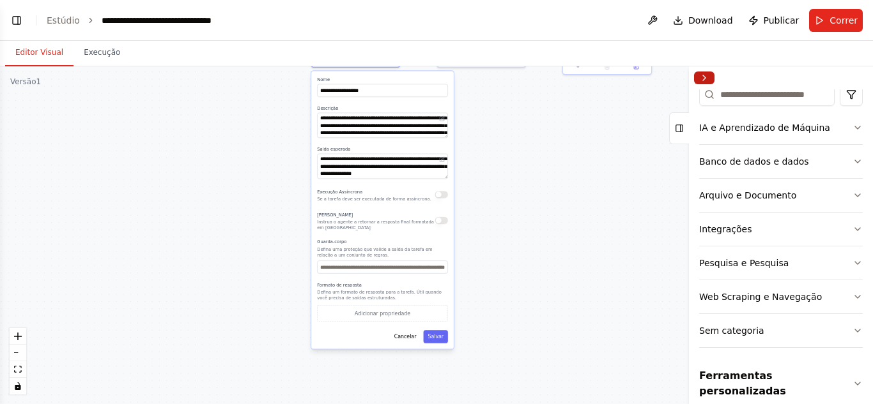
click at [708, 75] on button "Recolher barra lateral direita" at bounding box center [704, 78] width 20 height 13
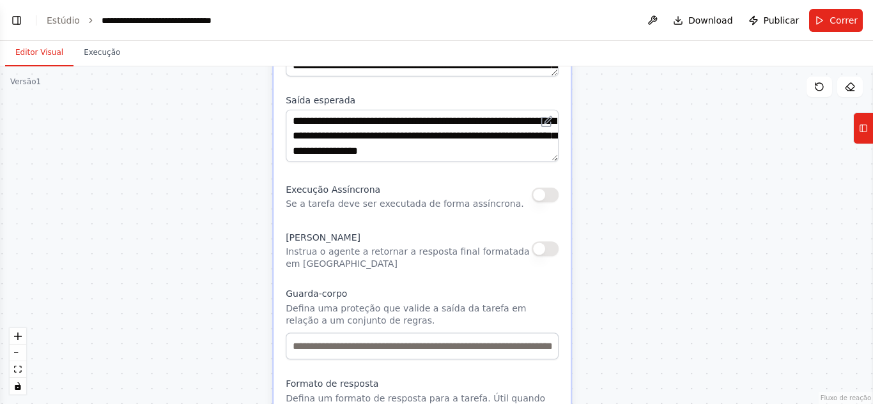
drag, startPoint x: 233, startPoint y: 137, endPoint x: 250, endPoint y: 333, distance: 196.9
click at [250, 333] on div ".deletable-edge-delete-btn { width: 20px; height: 20px; border: 0px solid #ffff…" at bounding box center [436, 235] width 873 height 338
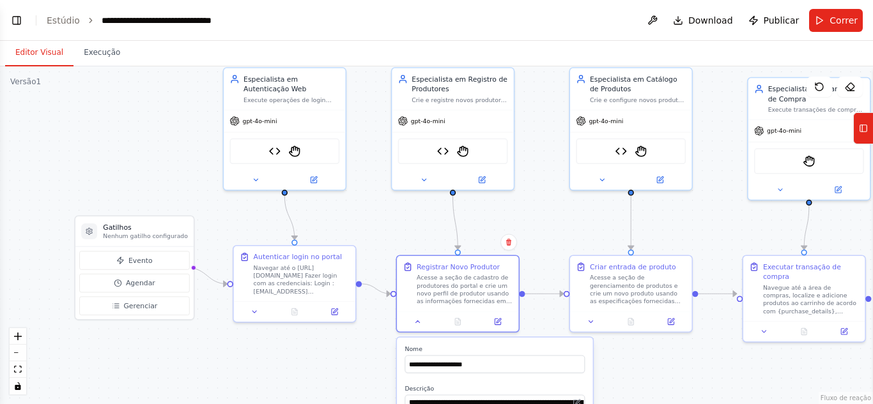
drag, startPoint x: 561, startPoint y: 231, endPoint x: 683, endPoint y: 397, distance: 206.1
click at [683, 397] on div ".deletable-edge-delete-btn { width: 20px; height: 20px; border: 0px solid #ffff…" at bounding box center [436, 235] width 873 height 338
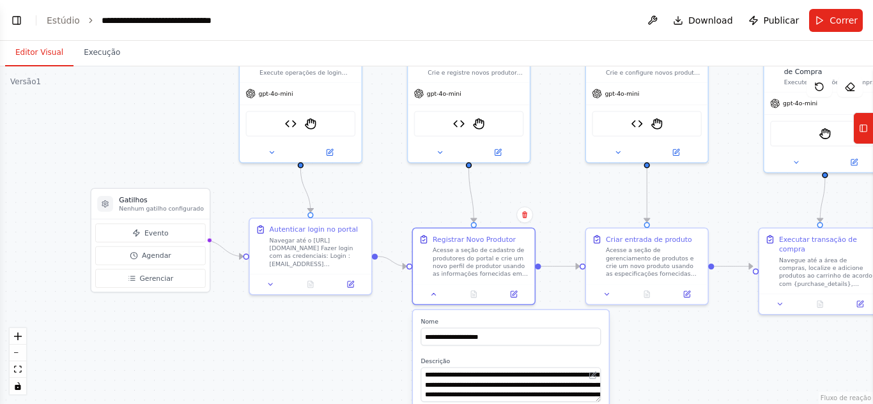
drag, startPoint x: 316, startPoint y: 233, endPoint x: 332, endPoint y: 206, distance: 31.8
click at [332, 206] on div ".deletable-edge-delete-btn { width: 20px; height: 20px; border: 0px solid #ffff…" at bounding box center [436, 235] width 873 height 338
click at [328, 160] on div at bounding box center [300, 151] width 121 height 20
click at [329, 156] on button at bounding box center [330, 150] width 56 height 12
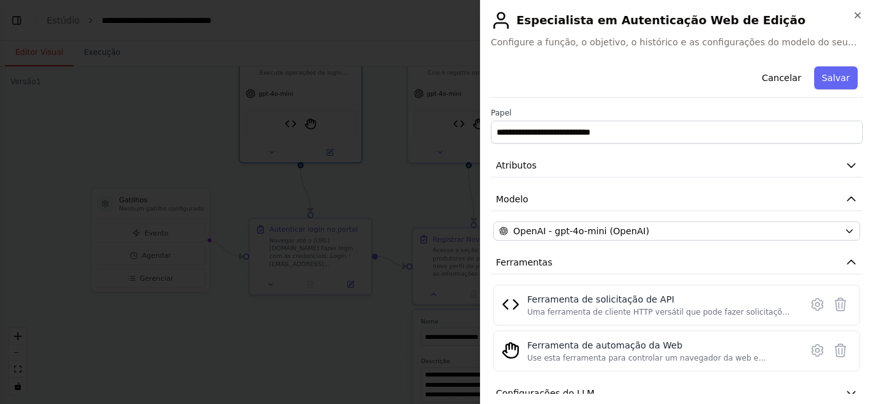
scroll to position [89, 0]
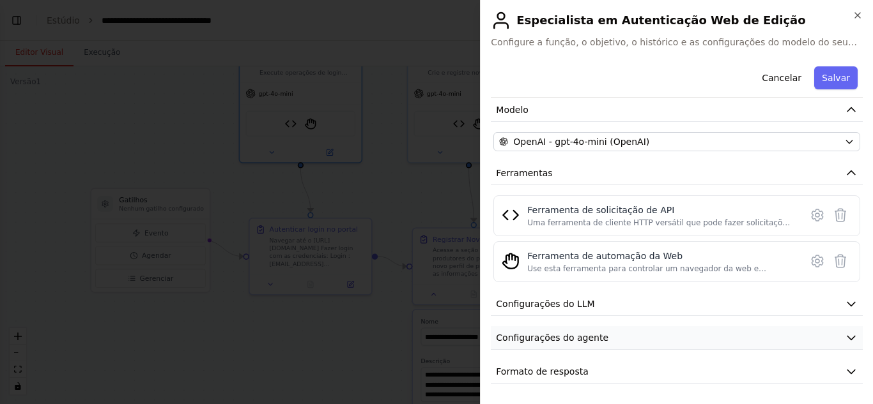
click at [603, 336] on button "Configurações do agente" at bounding box center [677, 338] width 372 height 24
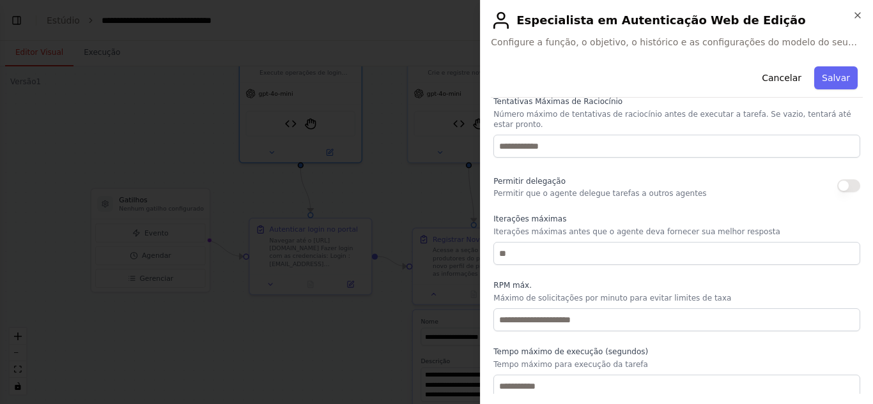
scroll to position [432, 0]
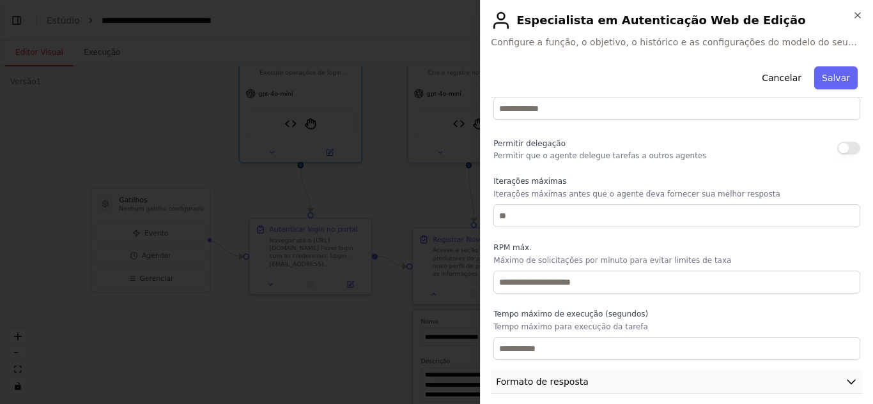
drag, startPoint x: 593, startPoint y: 380, endPoint x: 592, endPoint y: 374, distance: 6.5
click at [592, 380] on button "Formato de resposta" at bounding box center [677, 382] width 372 height 24
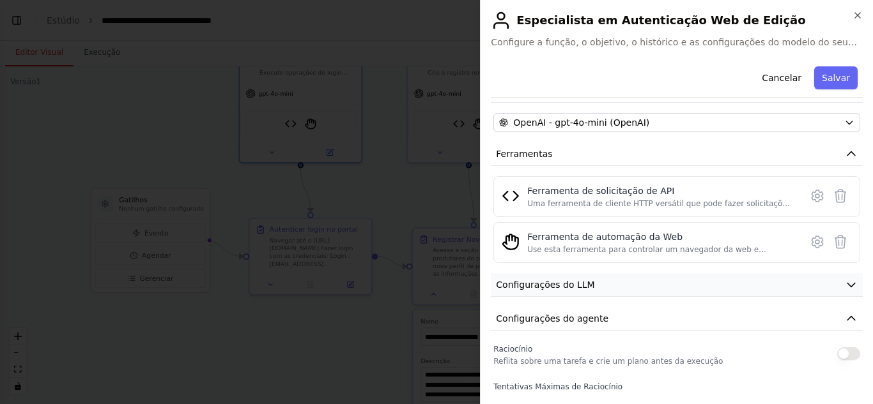
click at [555, 289] on font "Configurações do LLM" at bounding box center [545, 285] width 98 height 10
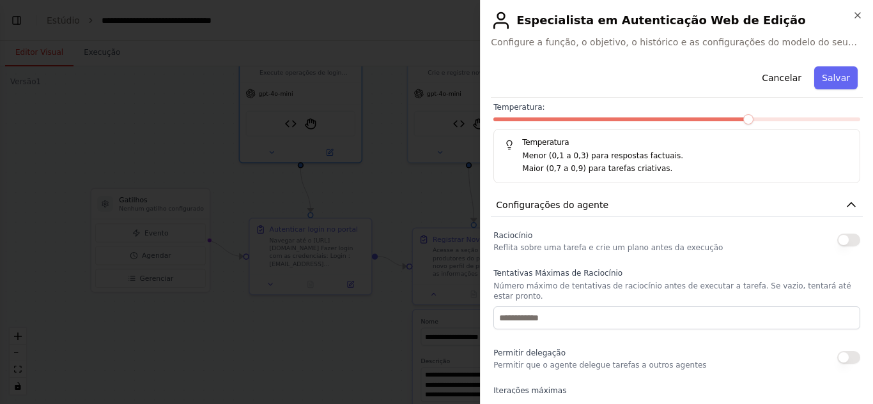
scroll to position [236, 0]
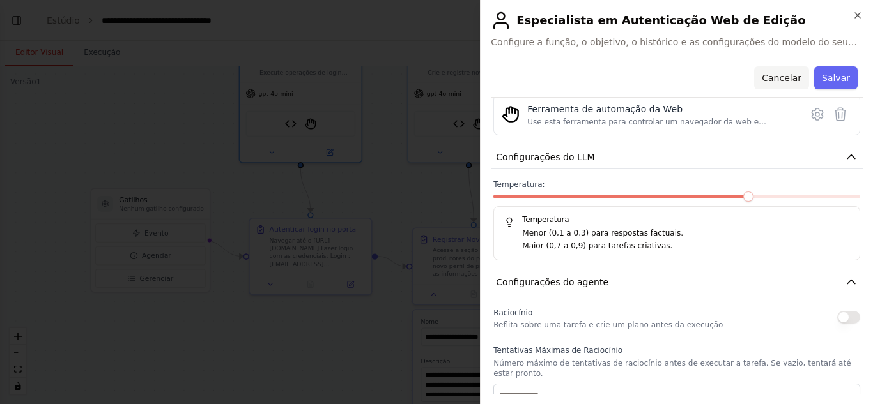
click at [770, 77] on font "Cancelar" at bounding box center [781, 78] width 40 height 10
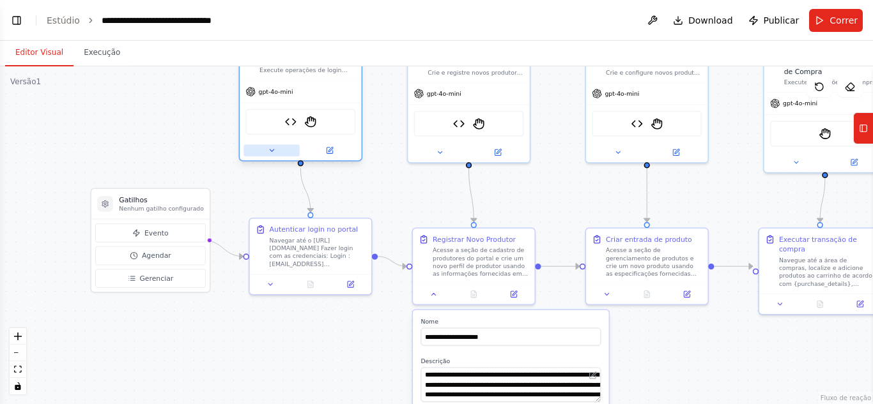
click at [282, 155] on button at bounding box center [271, 150] width 56 height 12
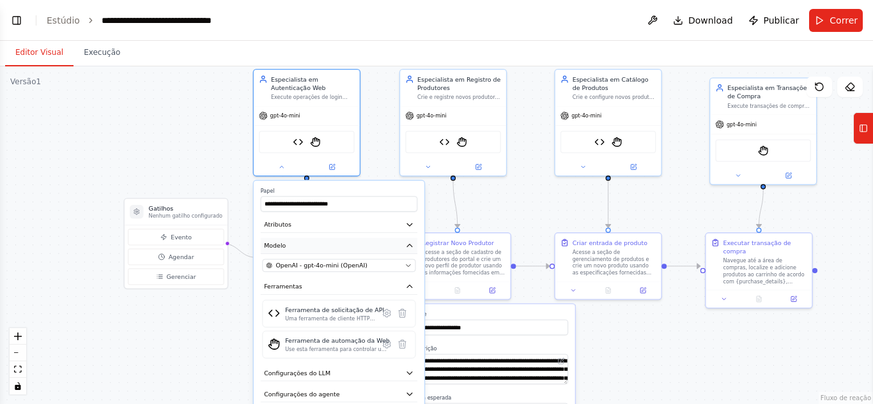
scroll to position [5271, 0]
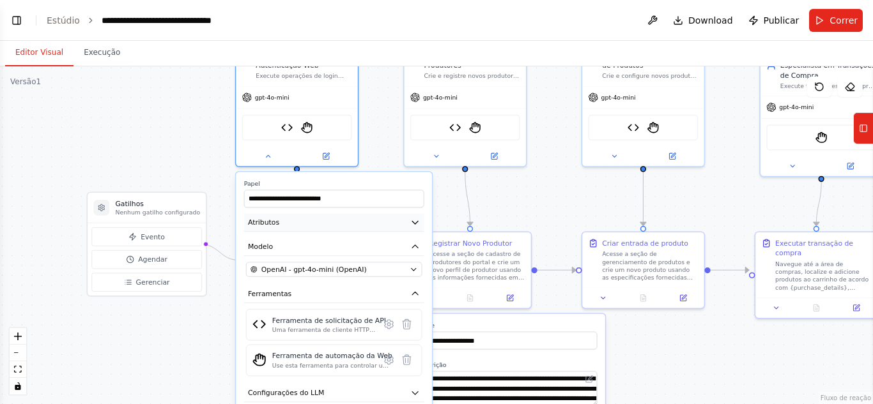
click at [381, 216] on button "Atributos" at bounding box center [334, 223] width 180 height 19
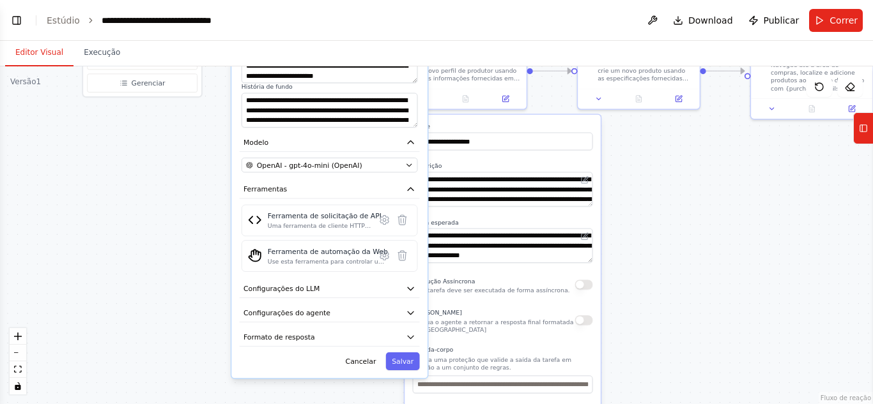
drag, startPoint x: 216, startPoint y: 242, endPoint x: 211, endPoint y: 43, distance: 199.3
click at [211, 43] on div "**********" at bounding box center [436, 222] width 873 height 363
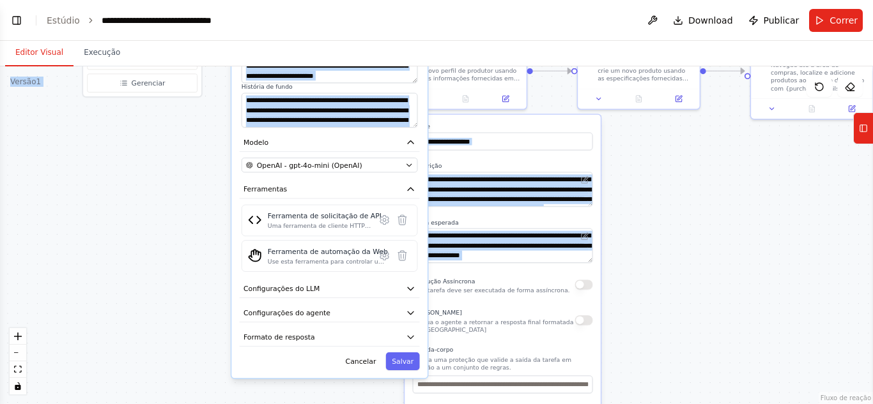
drag, startPoint x: 210, startPoint y: 47, endPoint x: 212, endPoint y: 151, distance: 104.8
click at [212, 151] on div "**********" at bounding box center [436, 222] width 873 height 363
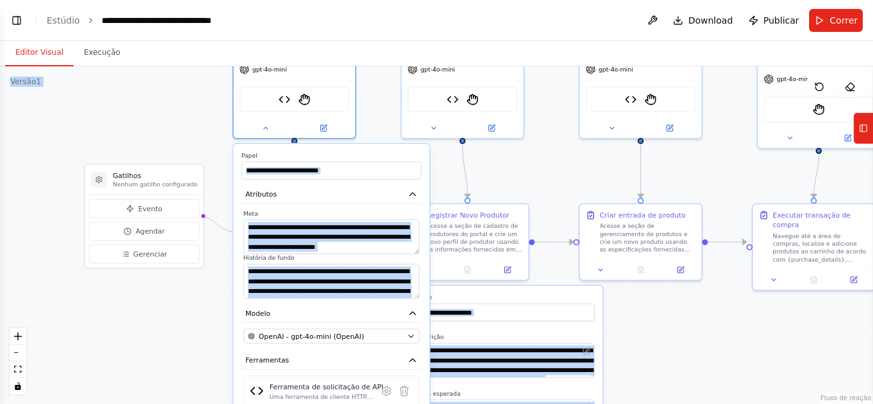
drag, startPoint x: 217, startPoint y: 164, endPoint x: 224, endPoint y: 355, distance: 190.5
click at [221, 360] on div ".deletable-edge-delete-btn { width: 20px; height: 20px; border: 0px solid #ffff…" at bounding box center [436, 235] width 873 height 338
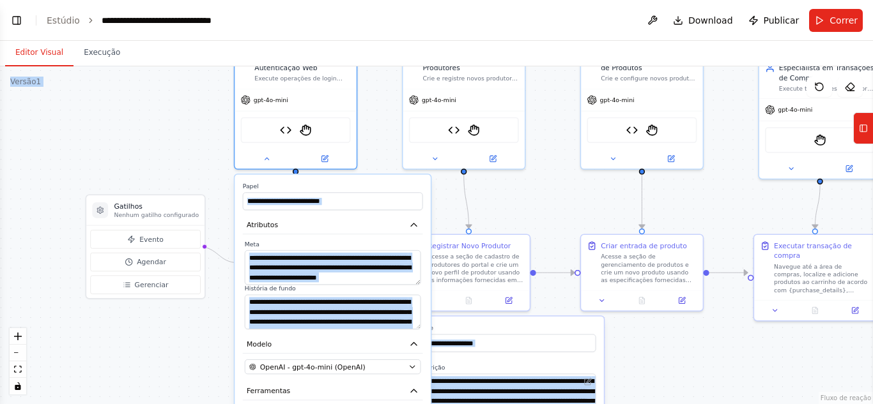
drag, startPoint x: 198, startPoint y: 164, endPoint x: 195, endPoint y: 177, distance: 13.0
click at [195, 177] on div ".deletable-edge-delete-btn { width: 20px; height: 20px; border: 0px solid #ffff…" at bounding box center [436, 235] width 873 height 338
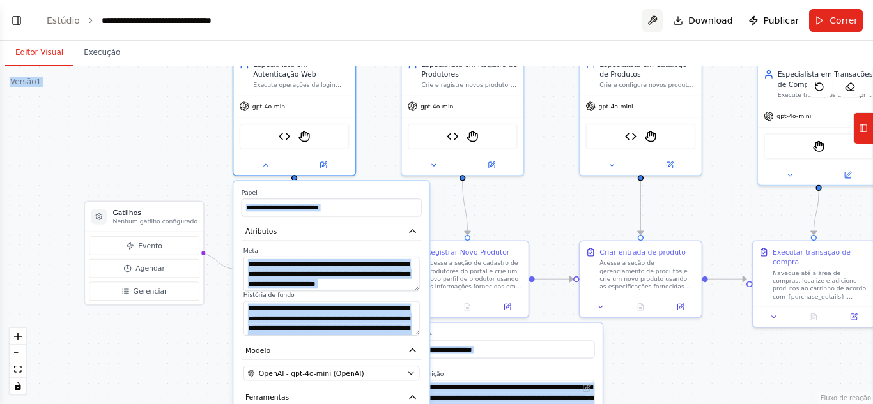
click at [662, 19] on button at bounding box center [652, 20] width 20 height 23
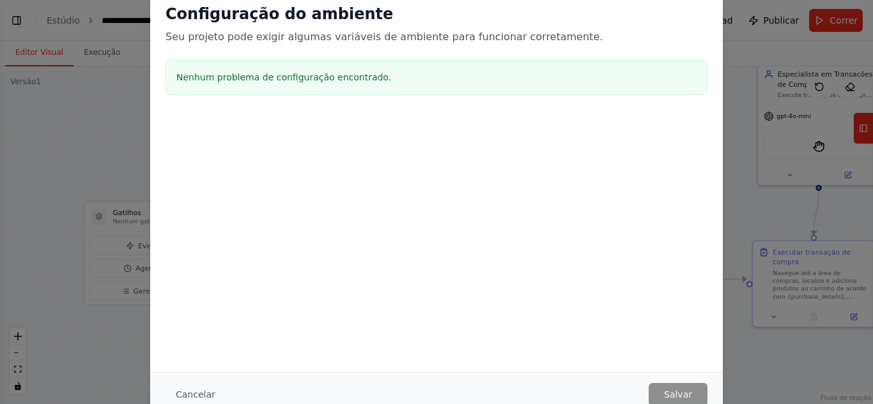
click at [765, 202] on div "Configuração do ambiente Seu projeto pode exigir algumas variáveis ​​de ambient…" at bounding box center [436, 202] width 873 height 404
drag, startPoint x: 599, startPoint y: 129, endPoint x: 559, endPoint y: 166, distance: 54.2
click at [554, 178] on div "Configuração do ambiente Seu projeto pode exigir algumas variáveis ​​de ambient…" at bounding box center [436, 116] width 572 height 254
click at [637, 45] on div "Configuração do ambiente Seu projeto pode exigir algumas variáveis ​​de ambient…" at bounding box center [436, 52] width 572 height 126
click at [791, 54] on div "Configuração do ambiente Seu projeto pode exigir algumas variáveis ​​de ambient…" at bounding box center [436, 202] width 873 height 404
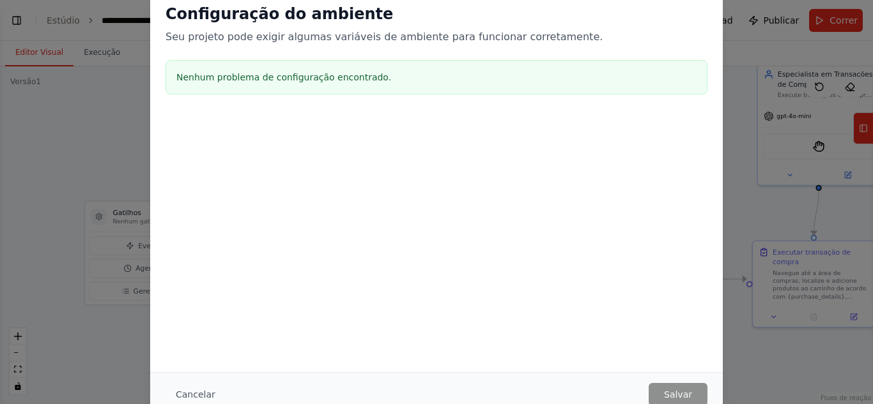
click at [711, 21] on div "Configuração do ambiente Seu projeto pode exigir algumas variáveis ​​de ambient…" at bounding box center [436, 52] width 572 height 126
click at [768, 65] on div "Configuração do ambiente Seu projeto pode exigir algumas variáveis ​​de ambient…" at bounding box center [436, 202] width 873 height 404
drag, startPoint x: 616, startPoint y: 393, endPoint x: 610, endPoint y: 381, distance: 12.9
click at [616, 391] on div "Cancelar Salvar" at bounding box center [436, 394] width 542 height 23
click at [275, 73] on font "Nenhum problema de configuração encontrado." at bounding box center [283, 77] width 215 height 10
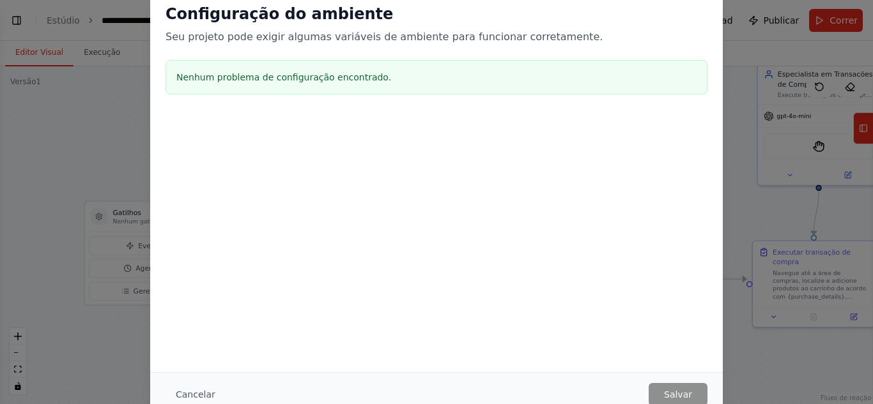
click at [254, 33] on font "Seu projeto pode exigir algumas variáveis ​​de ambiente para funcionar corretam…" at bounding box center [383, 37] width 437 height 12
click at [231, 13] on font "Configuração do ambiente" at bounding box center [278, 14] width 227 height 18
click at [142, 80] on div "Configuração do ambiente Seu projeto pode exigir algumas variáveis ​​de ambient…" at bounding box center [436, 202] width 873 height 404
click at [115, 100] on div "Configuração do ambiente Seu projeto pode exigir algumas variáveis ​​de ambient…" at bounding box center [436, 202] width 873 height 404
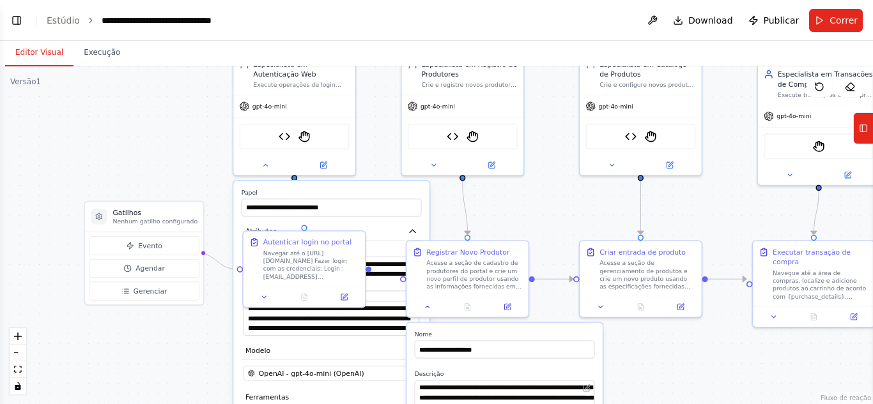
drag, startPoint x: 826, startPoint y: 25, endPoint x: 811, endPoint y: 5, distance: 24.7
click at [823, 21] on button "Correr" at bounding box center [836, 20] width 54 height 23
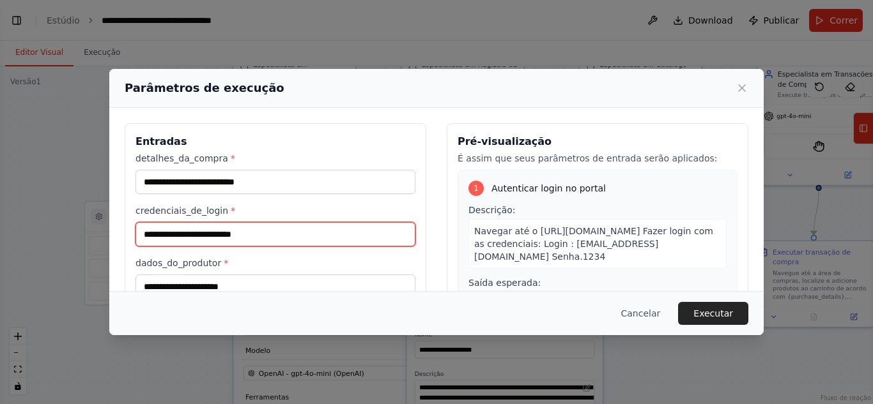
click at [253, 232] on input "credenciais_de_login *" at bounding box center [275, 234] width 280 height 24
type input "**********"
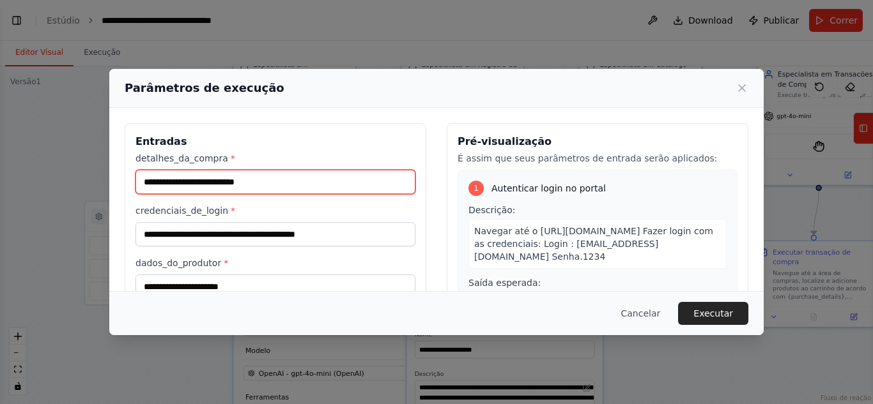
click at [285, 178] on input "detalhes_da_compra *" at bounding box center [275, 182] width 280 height 24
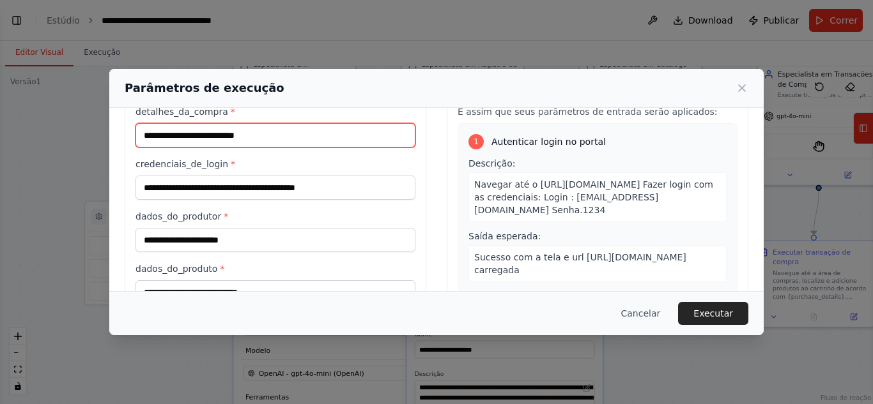
scroll to position [64, 0]
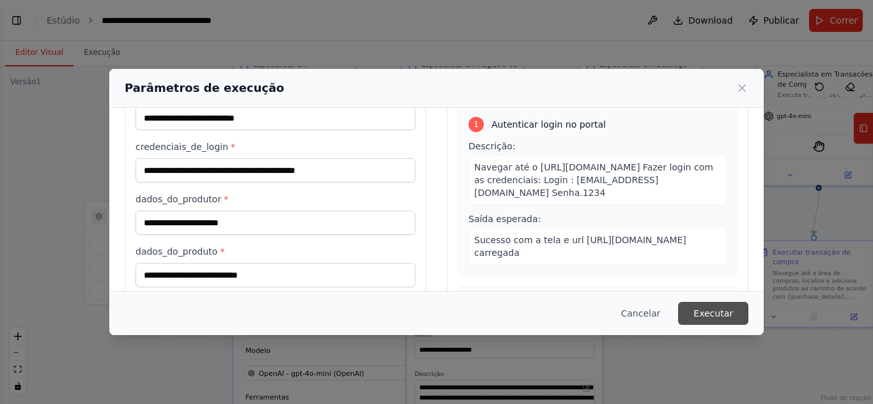
click at [706, 309] on font "Executar" at bounding box center [713, 314] width 40 height 10
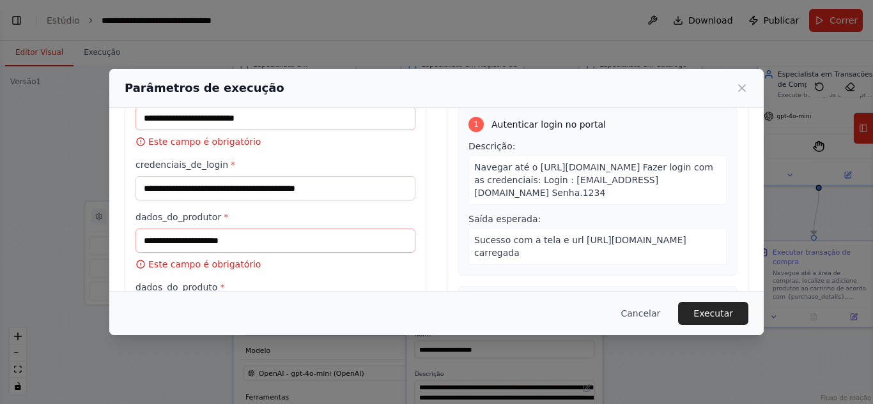
scroll to position [0, 0]
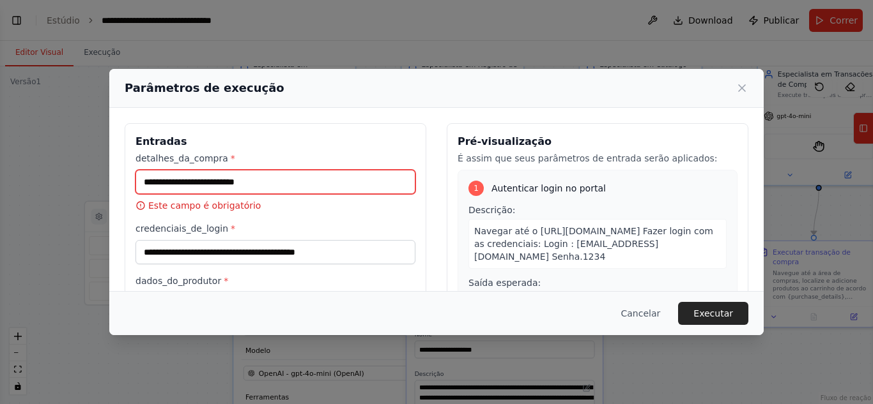
click at [269, 170] on input "detalhes_da_compra *" at bounding box center [275, 182] width 280 height 24
click at [273, 186] on input "detalhes_da_compra *" at bounding box center [275, 182] width 280 height 24
paste input "**********"
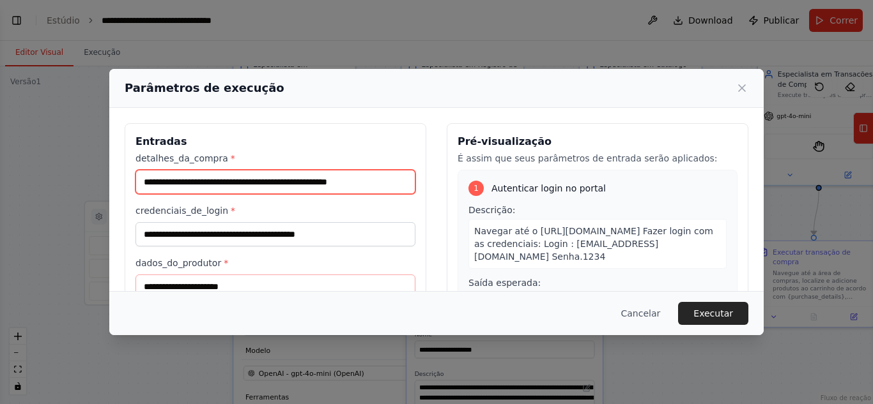
scroll to position [128, 0]
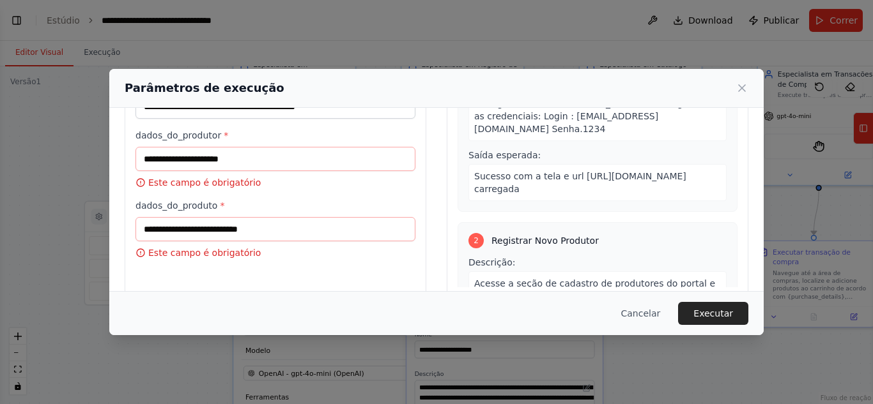
type input "**********"
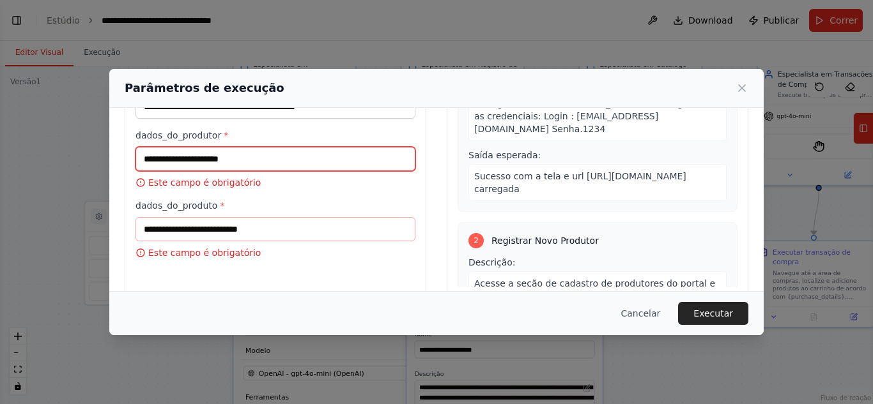
click at [266, 150] on input "dados_do_produtor *" at bounding box center [275, 159] width 280 height 24
click at [215, 171] on input "dados_do_produtor *" at bounding box center [275, 159] width 280 height 24
paste input "**********"
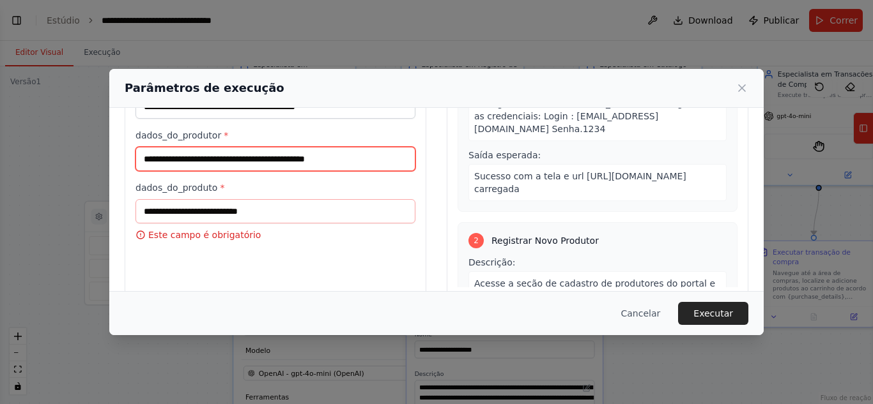
type input "**********"
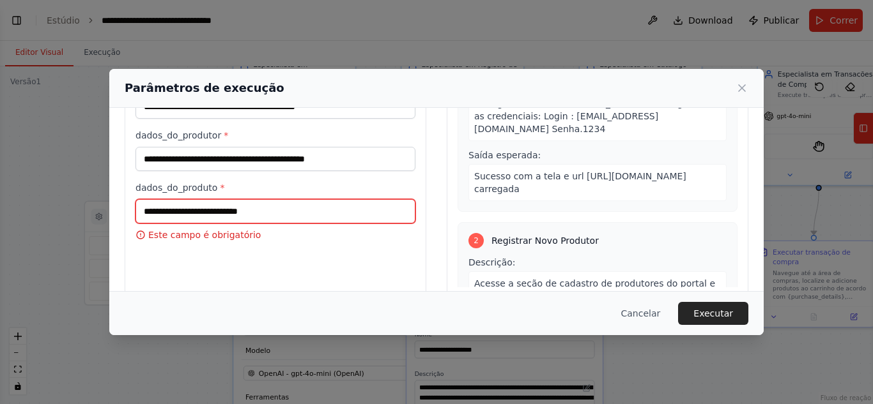
click at [177, 216] on input "dados_do_produto *" at bounding box center [275, 211] width 280 height 24
paste input "**********"
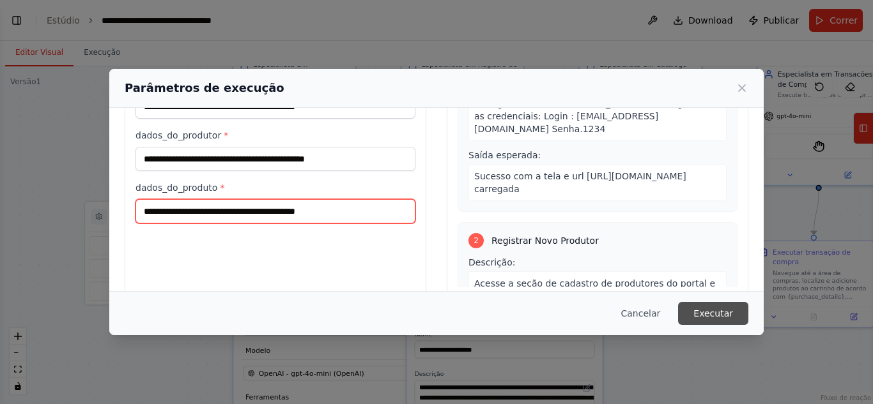
type input "**********"
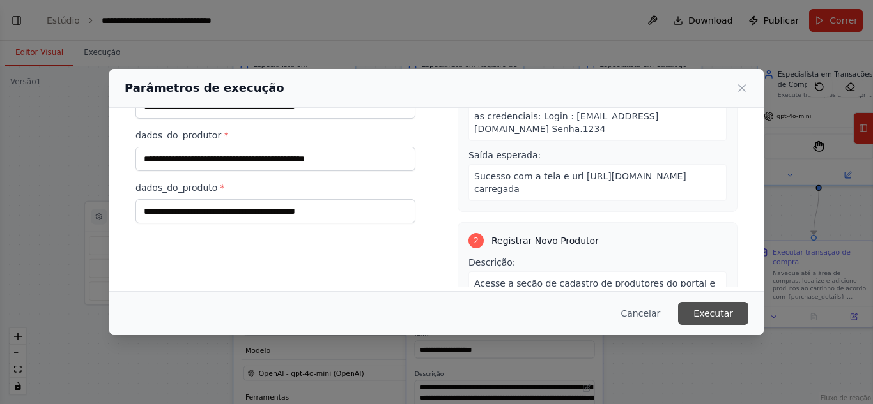
click at [712, 310] on font "Executar" at bounding box center [713, 314] width 40 height 10
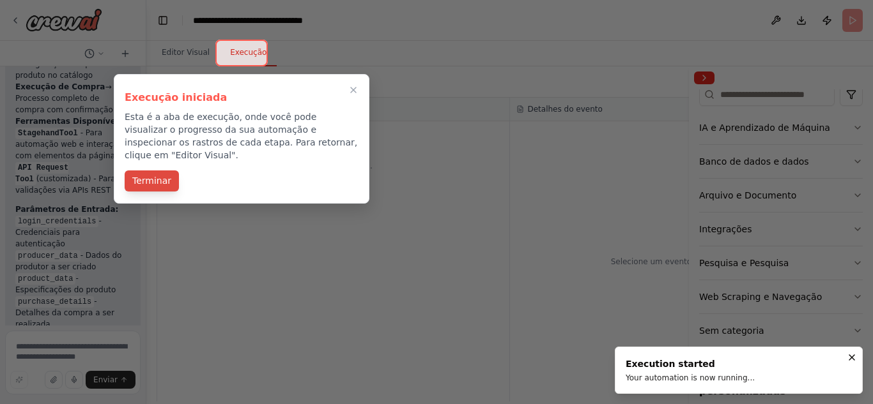
click at [165, 171] on button "Terminar" at bounding box center [152, 181] width 54 height 21
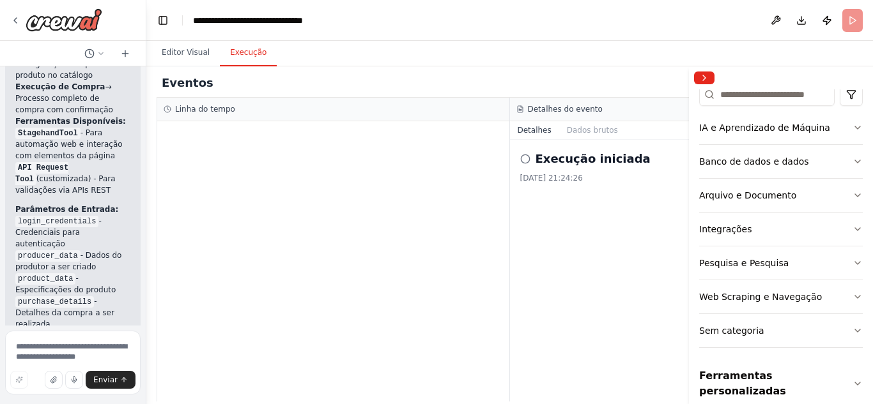
click at [524, 156] on icon at bounding box center [525, 159] width 10 height 10
click at [586, 130] on font "Dados brutos" at bounding box center [592, 130] width 51 height 9
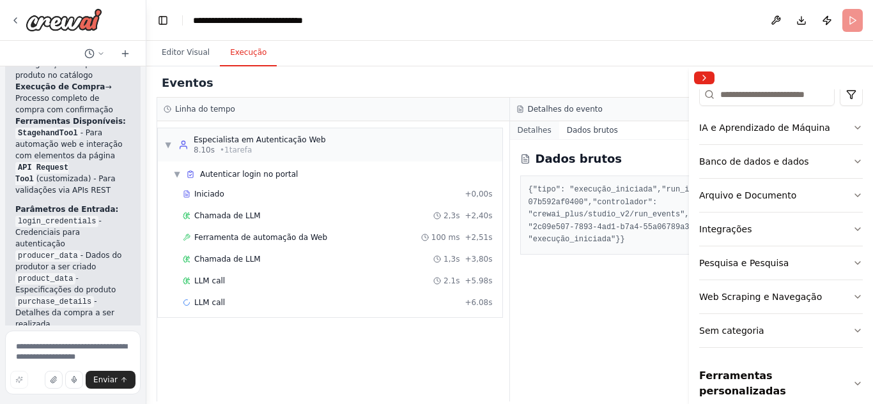
click at [535, 132] on font "Detalhes" at bounding box center [534, 130] width 34 height 9
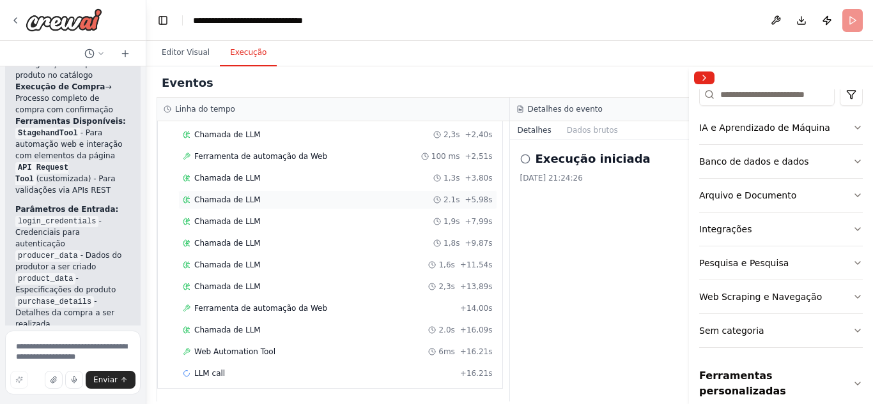
scroll to position [82, 0]
click at [567, 141] on div "Detalhes Dados brutos Execução iniciada 14/10/2025, 21:24:26" at bounding box center [686, 261] width 353 height 280
click at [567, 135] on button "Dados brutos" at bounding box center [592, 130] width 66 height 18
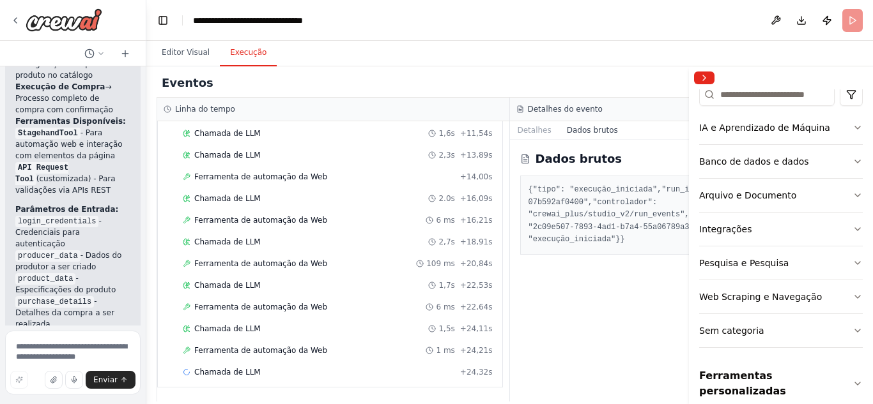
scroll to position [187, 0]
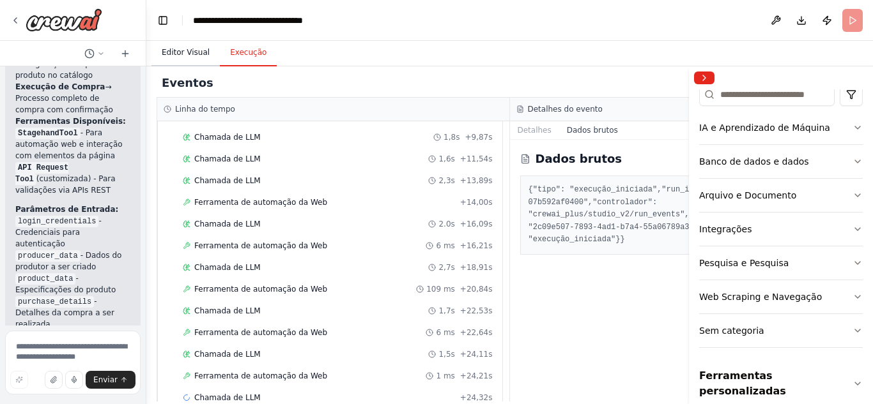
click at [166, 63] on button "Editor Visual" at bounding box center [185, 53] width 68 height 27
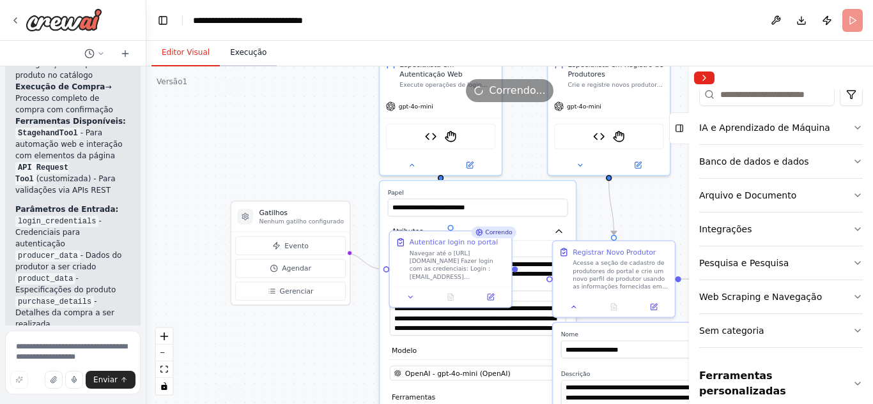
click at [230, 54] on font "Execução" at bounding box center [248, 52] width 36 height 9
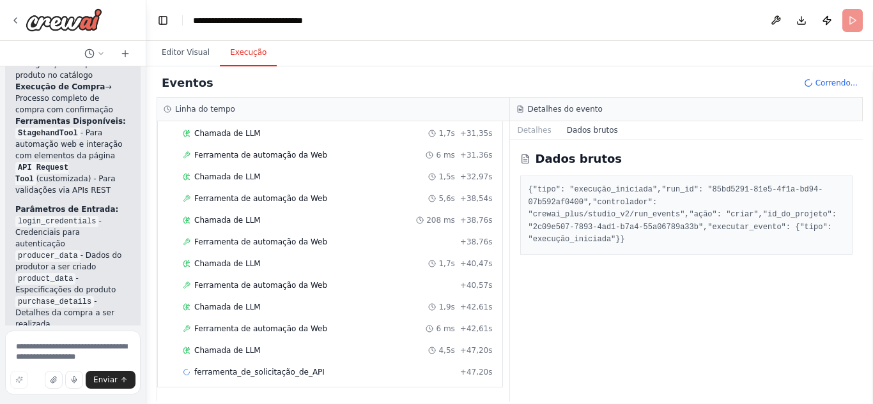
scroll to position [560, 0]
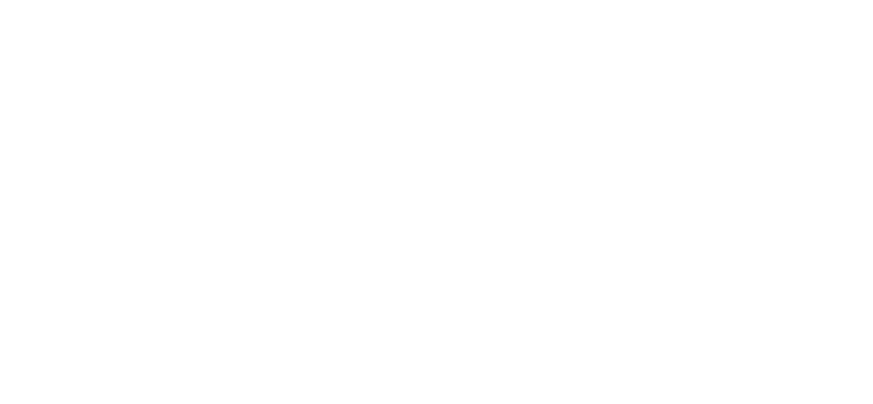
click at [126, 96] on html "Texto original Avalie a tradução O feedback vai ser usado para ajudar a melhora…" at bounding box center [436, 48] width 873 height 96
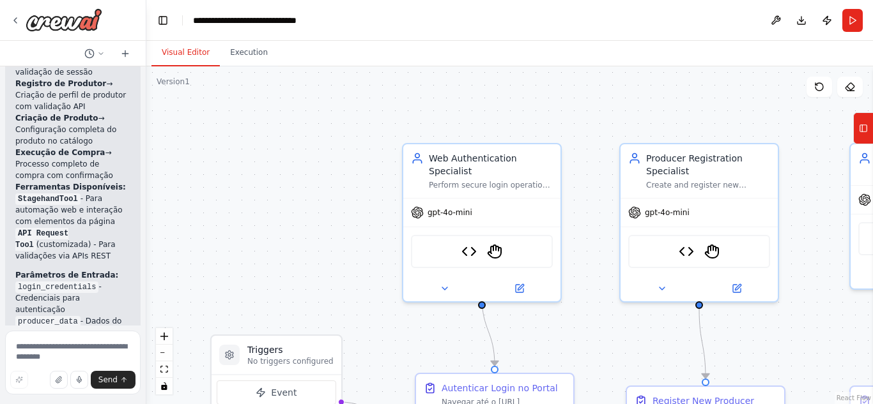
scroll to position [5250, 0]
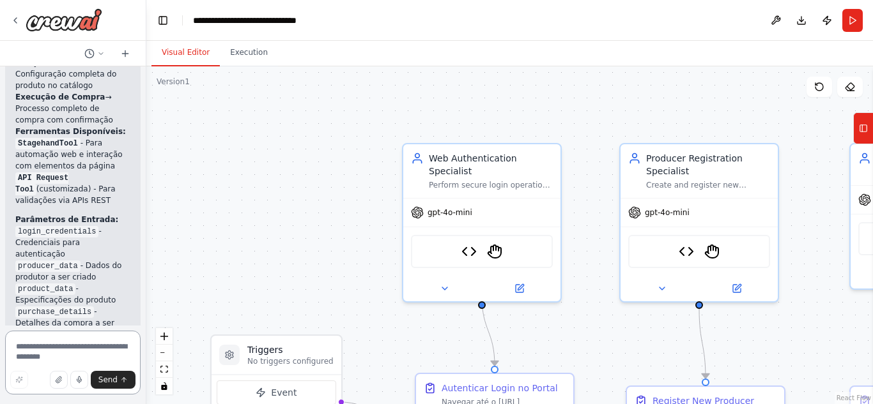
click at [89, 346] on textarea at bounding box center [72, 363] width 135 height 64
type textarea "**********"
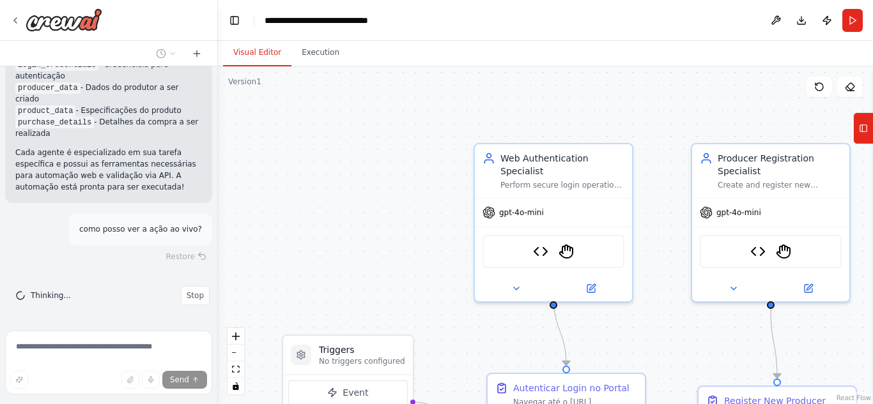
scroll to position [3515, 0]
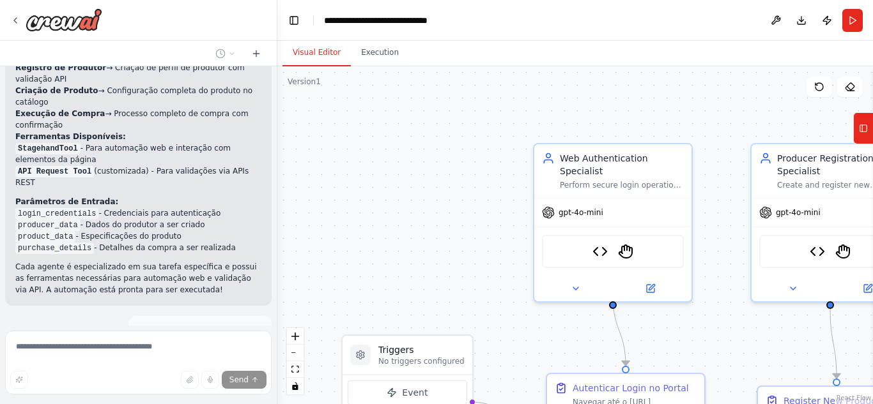
drag, startPoint x: 144, startPoint y: 205, endPoint x: 277, endPoint y: 199, distance: 133.6
click at [277, 199] on div "Automatizar navegação na minha página web com browser use, cada agente será res…" at bounding box center [436, 202] width 873 height 404
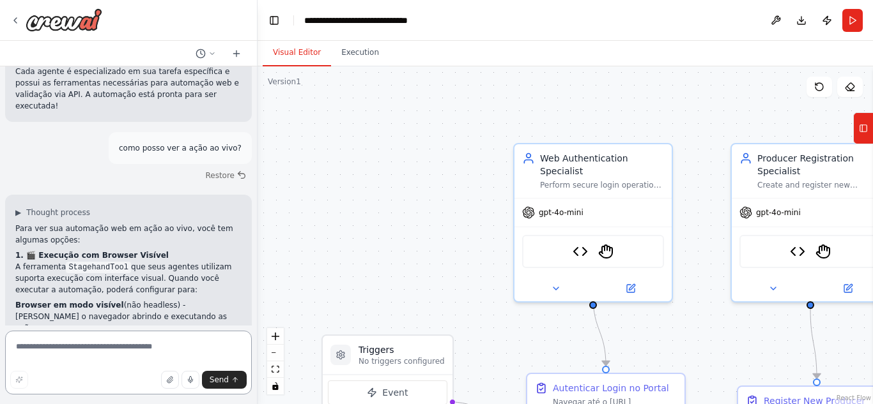
scroll to position [3763, 0]
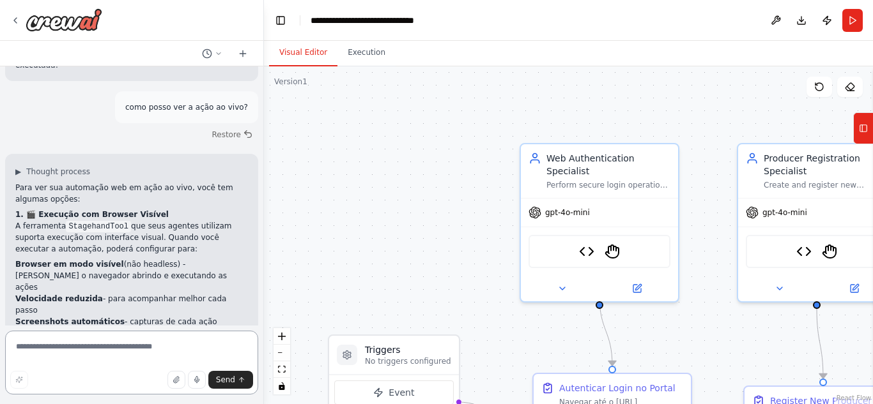
drag, startPoint x: 274, startPoint y: 235, endPoint x: 264, endPoint y: 234, distance: 10.3
click at [264, 234] on div "Automatizar navegação na minha página web com browser use, cada agente será res…" at bounding box center [436, 202] width 873 height 404
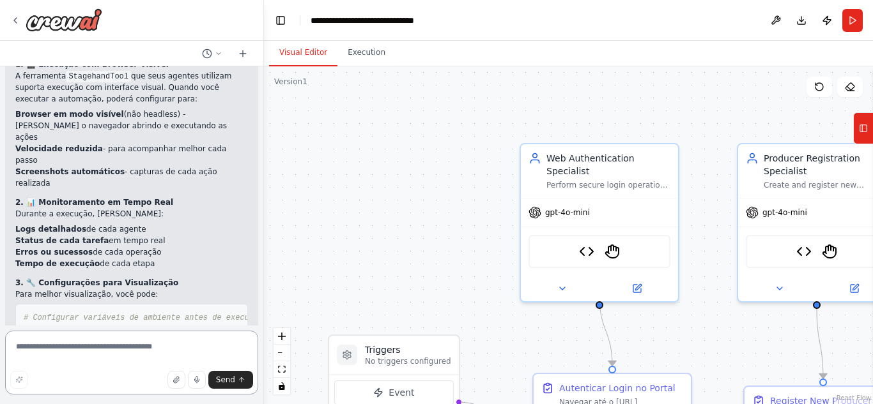
scroll to position [3891, 0]
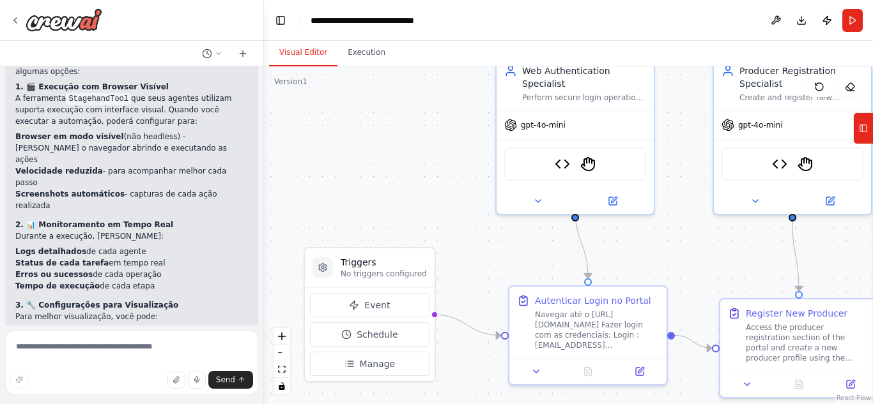
drag, startPoint x: 402, startPoint y: 243, endPoint x: 378, endPoint y: 155, distance: 90.8
click at [378, 155] on div ".deletable-edge-delete-btn { width: 20px; height: 20px; border: 0px solid #ffff…" at bounding box center [568, 235] width 609 height 338
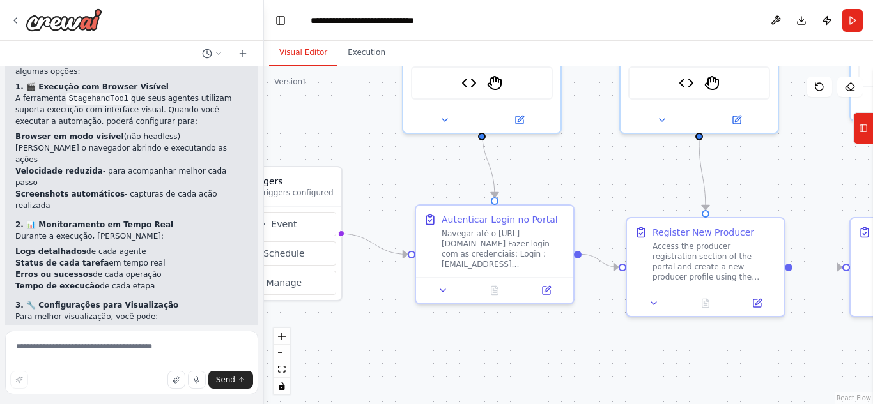
drag, startPoint x: 401, startPoint y: 185, endPoint x: 307, endPoint y: 103, distance: 123.6
click at [307, 103] on div ".deletable-edge-delete-btn { width: 20px; height: 20px; border: 0px solid #ffff…" at bounding box center [568, 235] width 609 height 338
drag, startPoint x: 379, startPoint y: 147, endPoint x: 362, endPoint y: 139, distance: 19.1
click at [362, 139] on div ".deletable-edge-delete-btn { width: 20px; height: 20px; border: 0px solid #ffff…" at bounding box center [568, 235] width 609 height 338
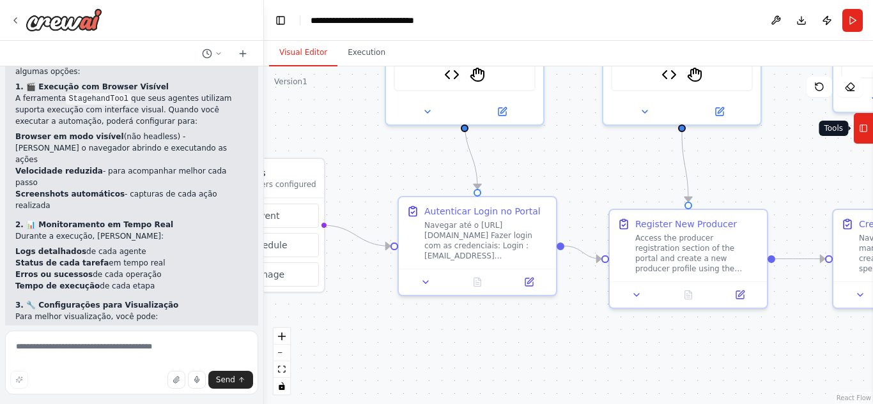
click at [863, 132] on icon at bounding box center [863, 128] width 9 height 20
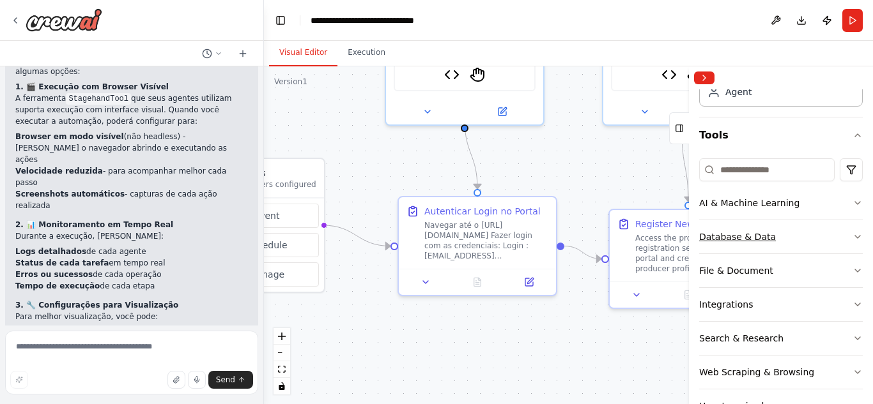
scroll to position [158, 0]
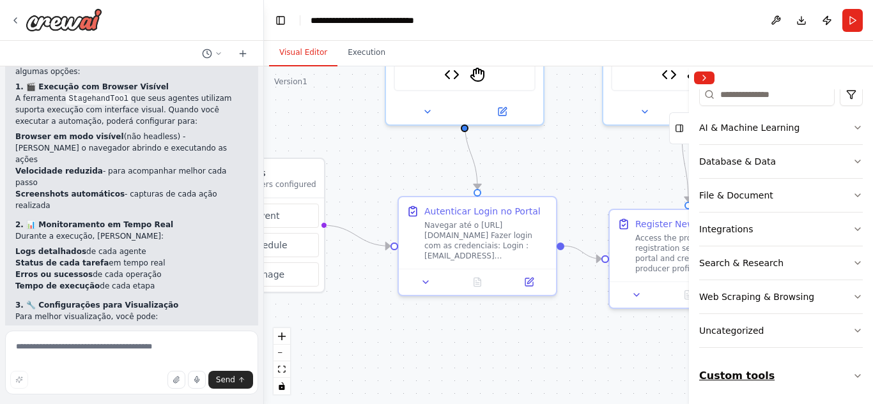
click at [751, 370] on button "Custom tools" at bounding box center [781, 376] width 164 height 36
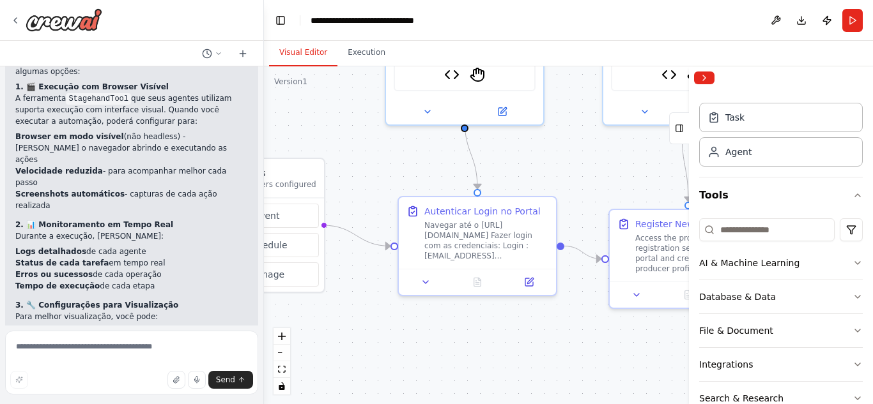
scroll to position [150, 0]
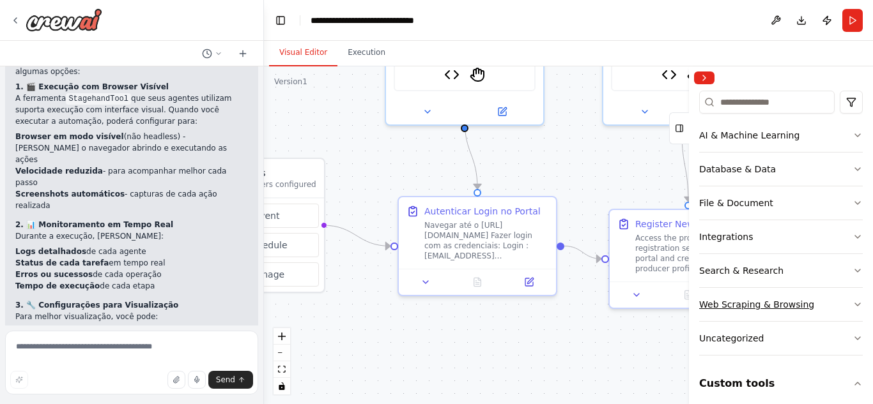
click at [735, 306] on div "Web Scraping & Browsing" at bounding box center [756, 304] width 115 height 13
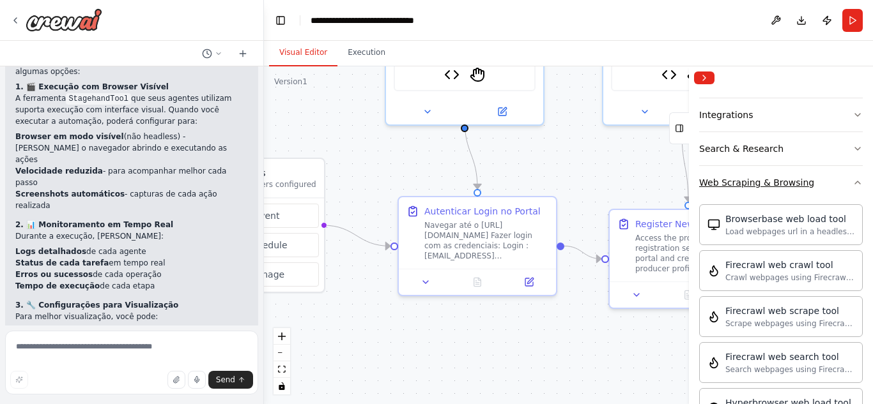
scroll to position [278, 0]
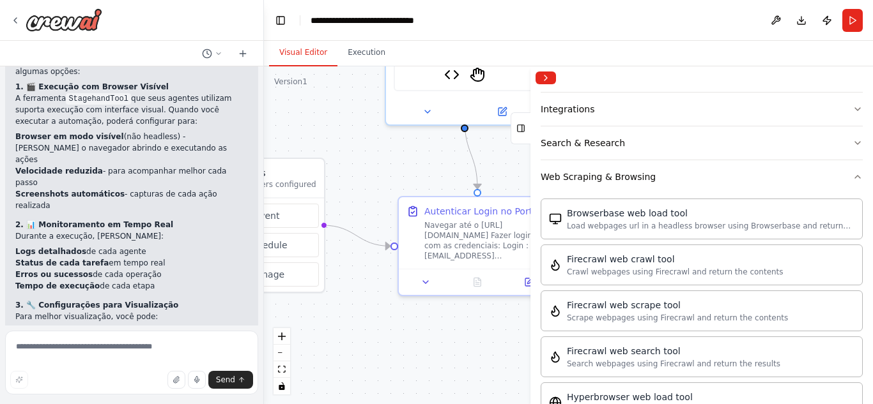
drag, startPoint x: 691, startPoint y: 247, endPoint x: 530, endPoint y: 260, distance: 161.5
click at [530, 260] on div at bounding box center [532, 235] width 5 height 338
click at [705, 233] on div "Browserbase web load tool Load webpages url in a headless browser using Browser…" at bounding box center [701, 218] width 322 height 41
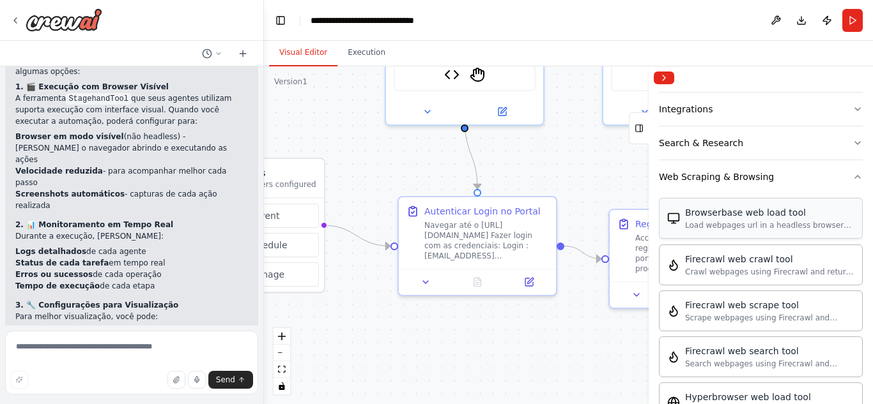
drag, startPoint x: 533, startPoint y: 223, endPoint x: 675, endPoint y: 225, distance: 142.5
click at [672, 225] on div "Crew Task Agent Tools AI & Machine Learning Database & Data File & Document Int…" at bounding box center [760, 235] width 224 height 338
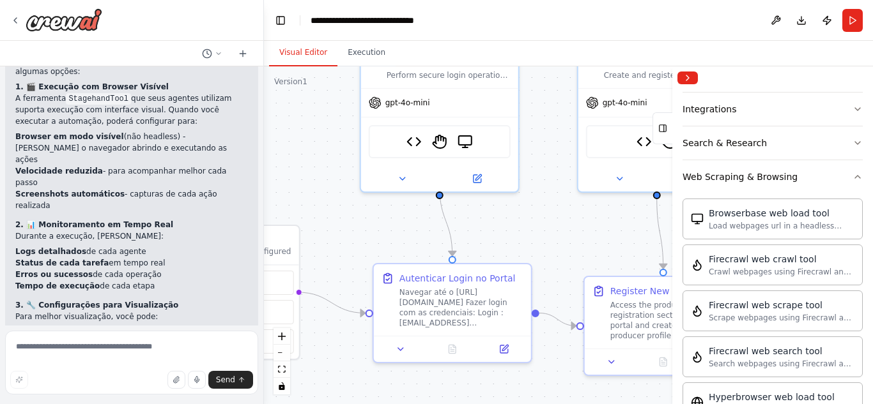
drag, startPoint x: 449, startPoint y: 168, endPoint x: 415, endPoint y: 266, distance: 104.2
click at [415, 266] on div ".deletable-edge-delete-btn { width: 20px; height: 20px; border: 0px solid #ffff…" at bounding box center [568, 235] width 609 height 338
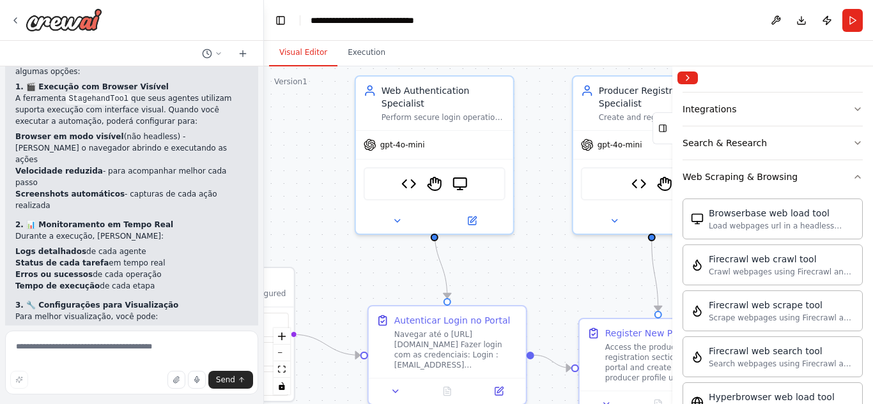
drag, startPoint x: 398, startPoint y: 234, endPoint x: 409, endPoint y: 245, distance: 15.4
click at [409, 245] on div ".deletable-edge-delete-btn { width: 20px; height: 20px; border: 0px solid #ffff…" at bounding box center [568, 235] width 609 height 338
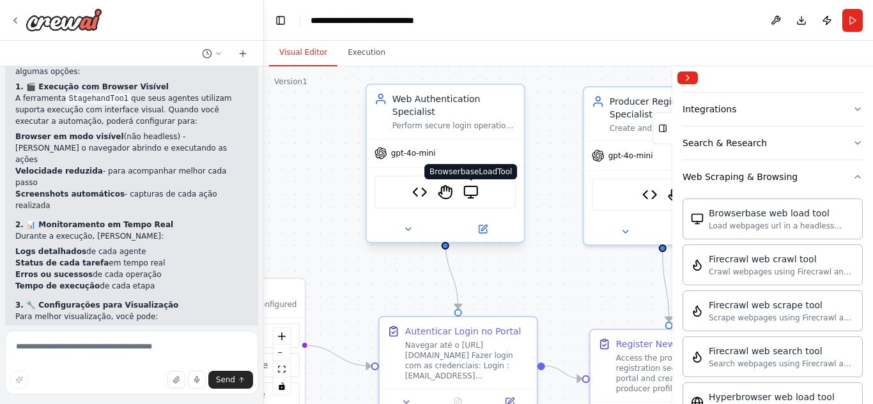
click at [468, 185] on img at bounding box center [470, 192] width 15 height 15
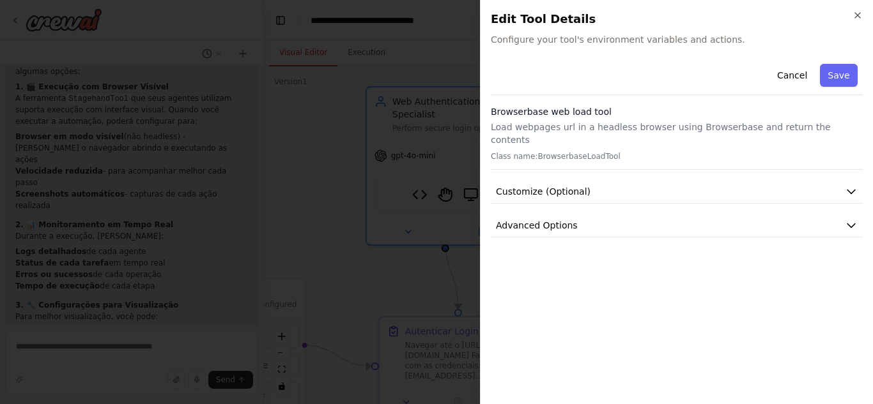
click at [561, 116] on h3 "Browserbase web load tool" at bounding box center [677, 111] width 372 height 13
click at [570, 180] on button "Customize (Optional)" at bounding box center [677, 192] width 372 height 24
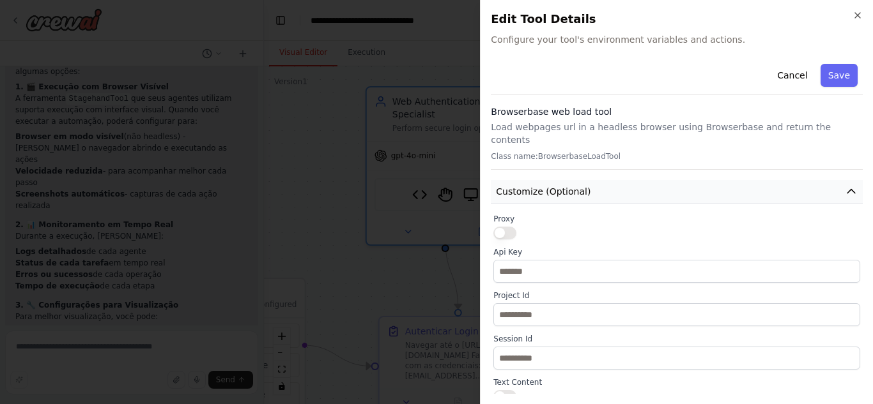
click at [570, 180] on button "Customize (Optional)" at bounding box center [677, 192] width 372 height 24
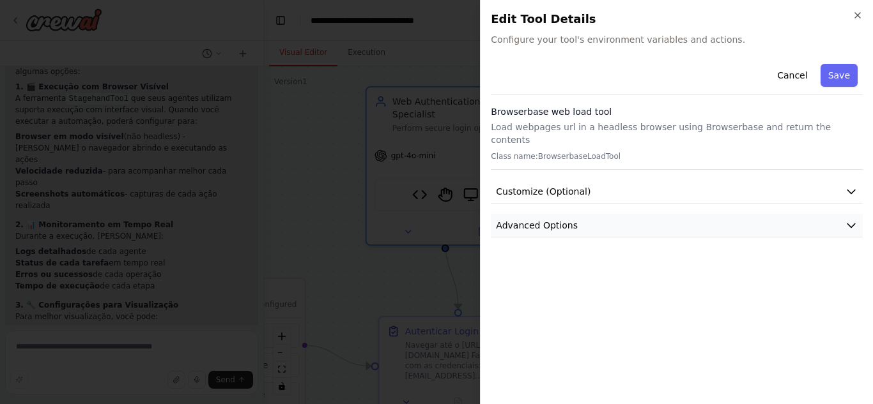
click at [565, 219] on button "Advanced Options" at bounding box center [677, 226] width 372 height 24
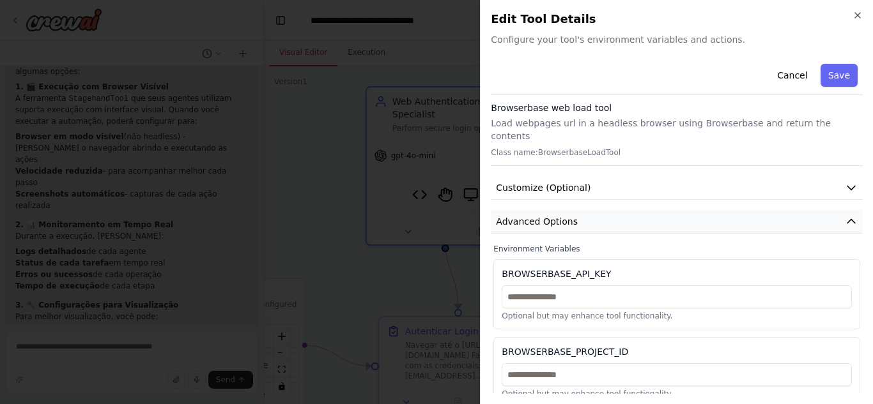
scroll to position [4, 0]
click at [561, 215] on button "Advanced Options" at bounding box center [677, 222] width 372 height 24
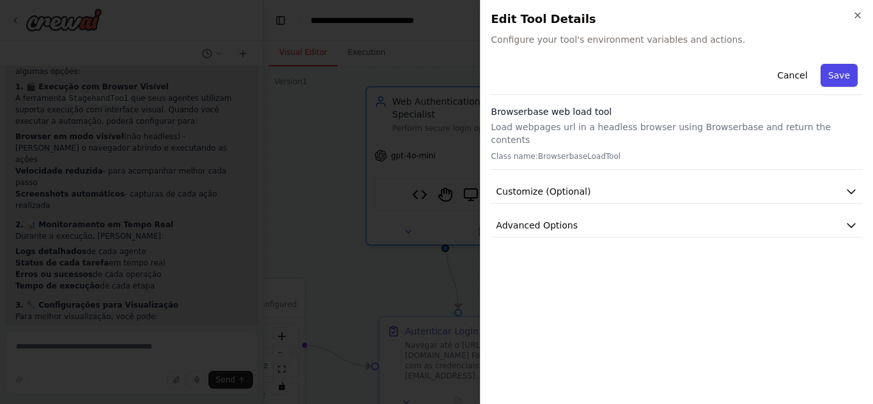
click at [833, 70] on button "Save" at bounding box center [838, 75] width 37 height 23
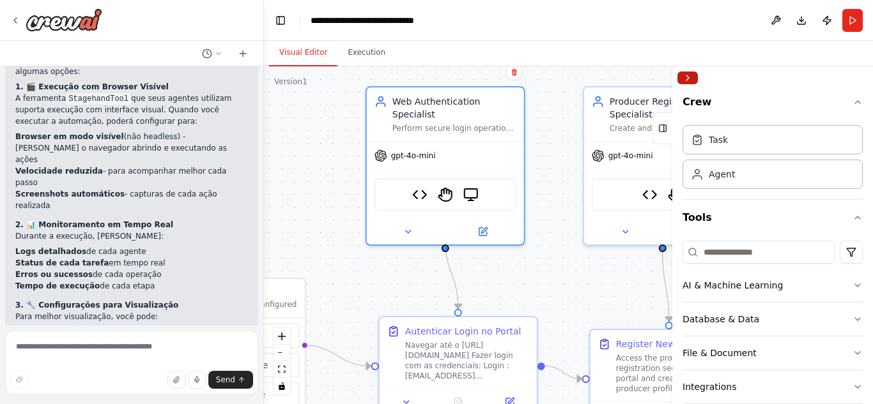
click at [693, 77] on button "Collapse right sidebar" at bounding box center [687, 78] width 20 height 13
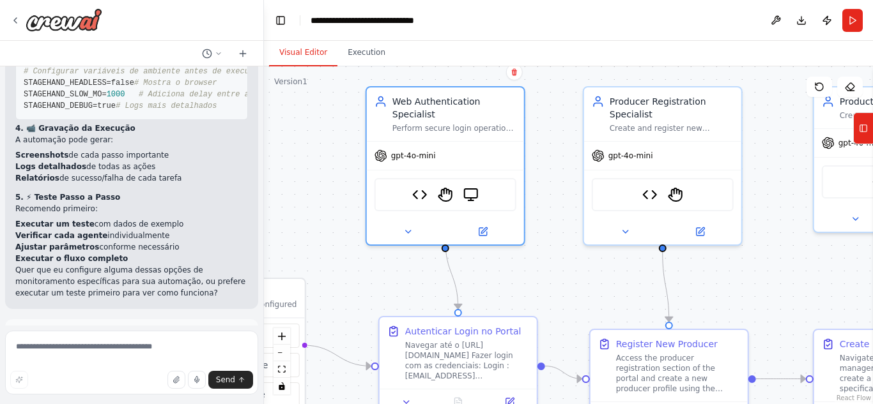
scroll to position [4162, 0]
click at [89, 353] on textarea at bounding box center [131, 363] width 253 height 64
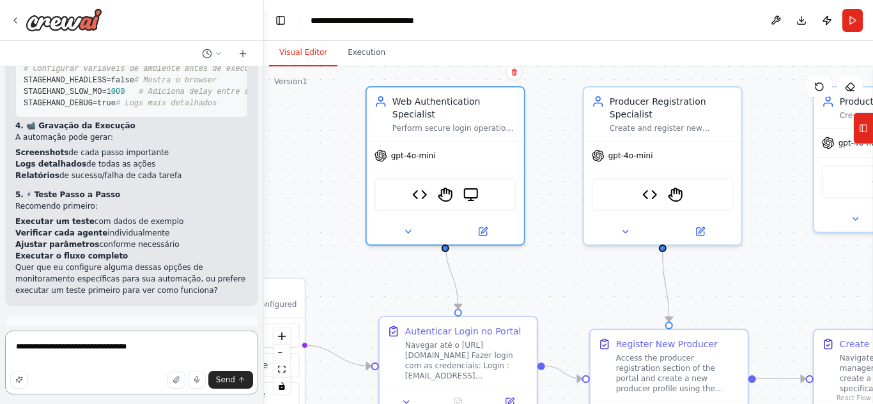
type textarea "**********"
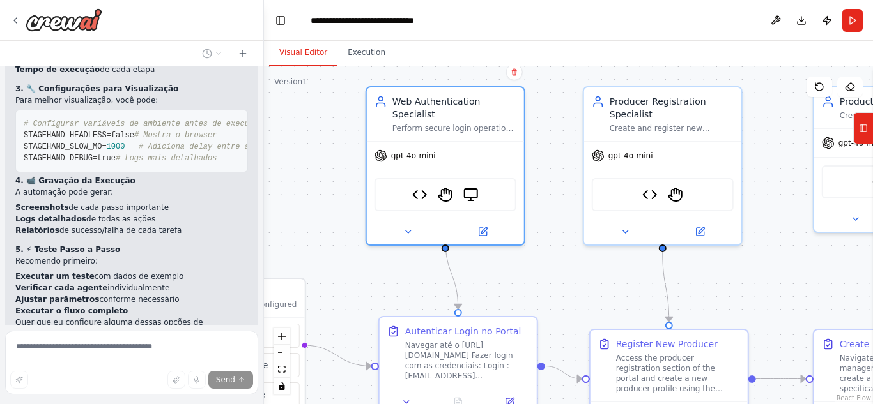
scroll to position [4171, 0]
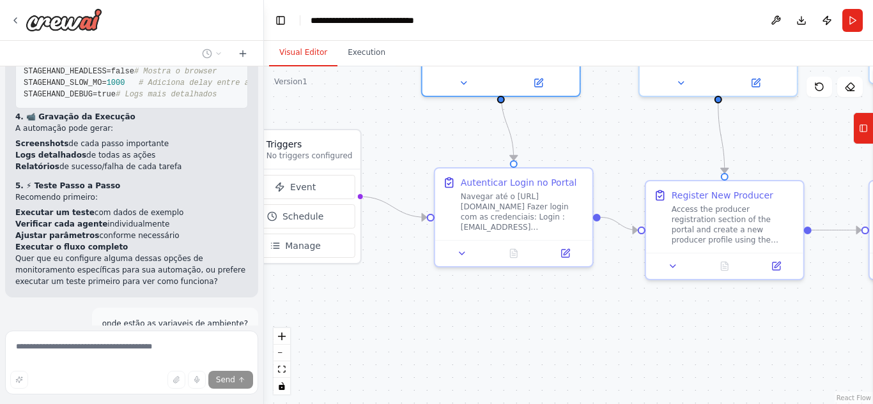
drag, startPoint x: 298, startPoint y: 247, endPoint x: 358, endPoint y: 95, distance: 162.6
click at [358, 95] on div ".deletable-edge-delete-btn { width: 20px; height: 20px; border: 0px solid #ffff…" at bounding box center [568, 235] width 609 height 338
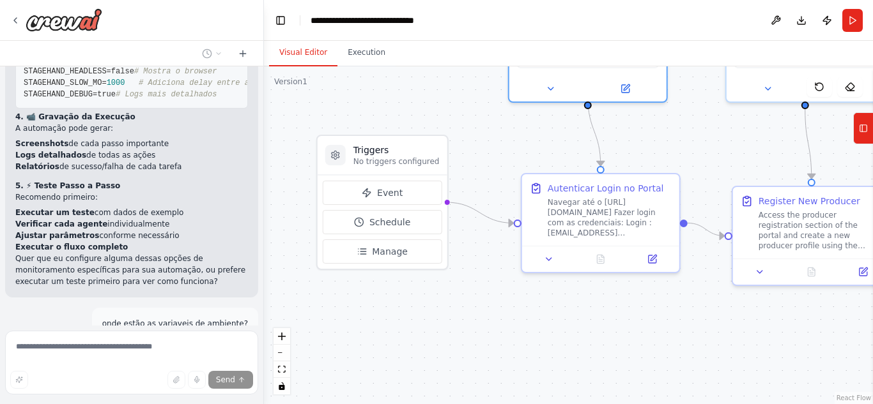
drag, startPoint x: 378, startPoint y: 213, endPoint x: 461, endPoint y: 222, distance: 83.5
click at [461, 222] on div ".deletable-edge-delete-btn { width: 20px; height: 20px; border: 0px solid #ffff…" at bounding box center [568, 235] width 609 height 338
click at [399, 171] on div "Triggers No triggers configured" at bounding box center [382, 155] width 130 height 39
click at [373, 154] on h3 "Triggers" at bounding box center [396, 150] width 86 height 13
click at [344, 154] on div at bounding box center [335, 155] width 20 height 20
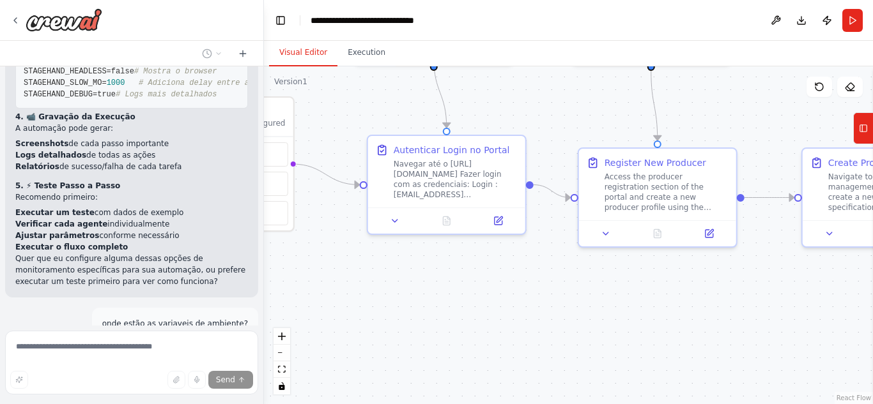
drag, startPoint x: 483, startPoint y: 313, endPoint x: 328, endPoint y: 275, distance: 159.3
click at [328, 275] on div ".deletable-edge-delete-btn { width: 20px; height: 20px; border: 0px solid #ffff…" at bounding box center [568, 235] width 609 height 338
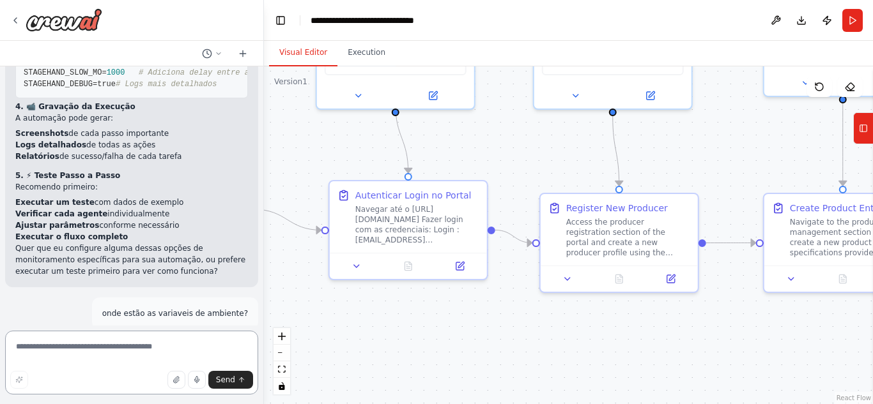
drag, startPoint x: 408, startPoint y: 273, endPoint x: 370, endPoint y: 319, distance: 59.0
click at [370, 319] on div ".deletable-edge-delete-btn { width: 20px; height: 20px; border: 0px solid #ffff…" at bounding box center [568, 235] width 609 height 338
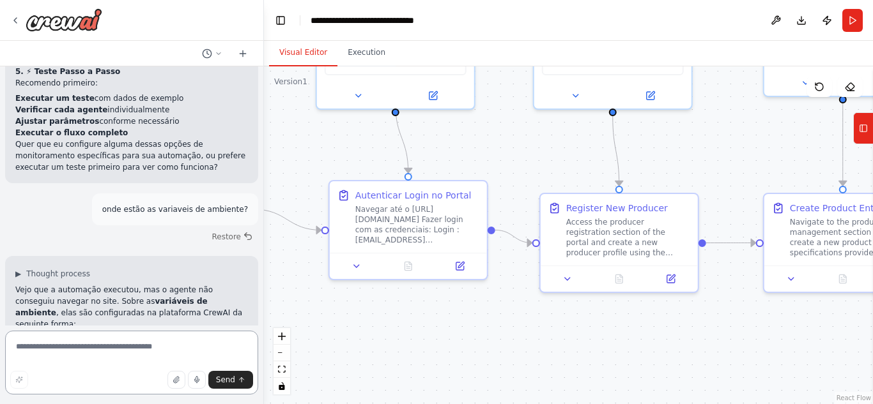
scroll to position [4349, 0]
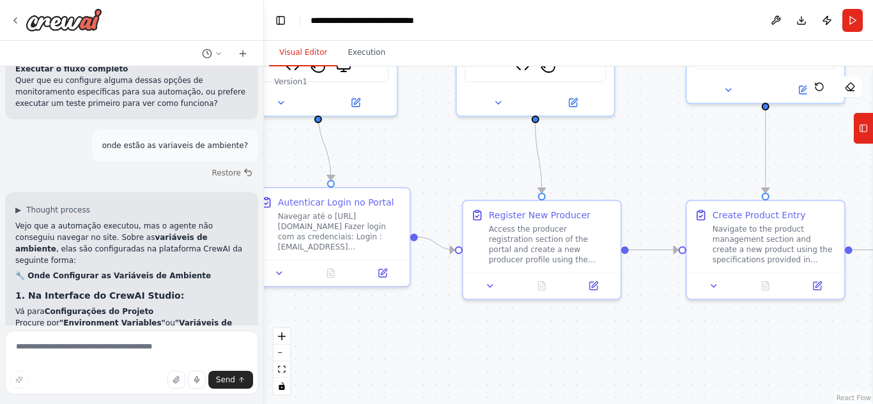
drag, startPoint x: 533, startPoint y: 317, endPoint x: 552, endPoint y: 330, distance: 22.9
click at [549, 332] on div ".deletable-edge-delete-btn { width: 20px; height: 20px; border: 0px solid #ffff…" at bounding box center [568, 235] width 609 height 338
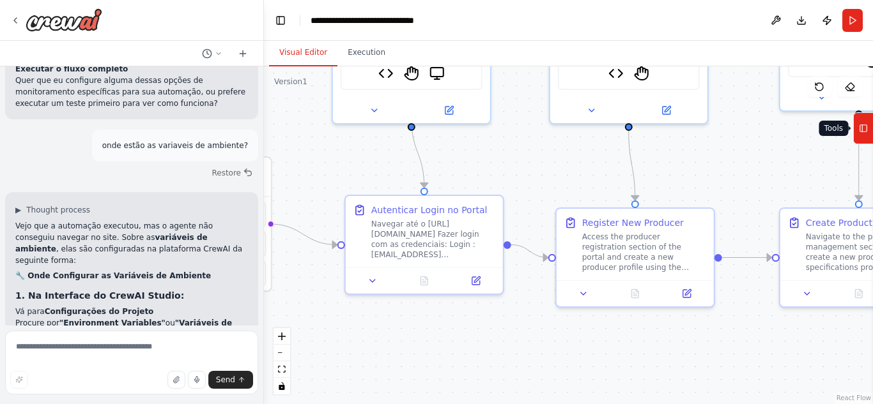
click at [866, 126] on rect at bounding box center [863, 128] width 7 height 7
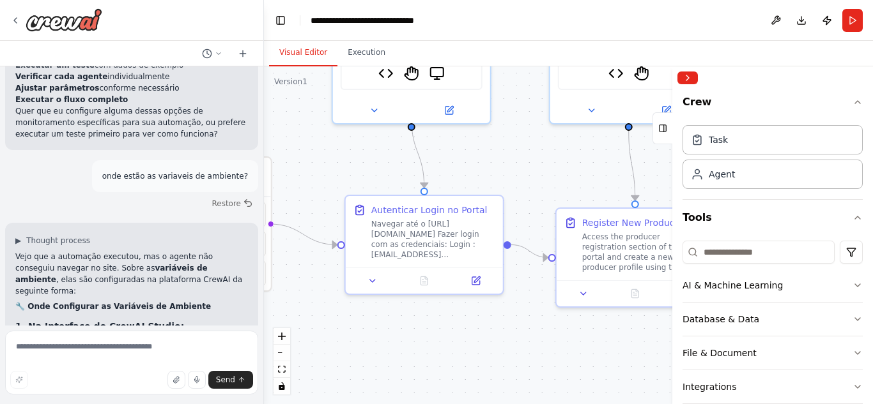
scroll to position [4339, 0]
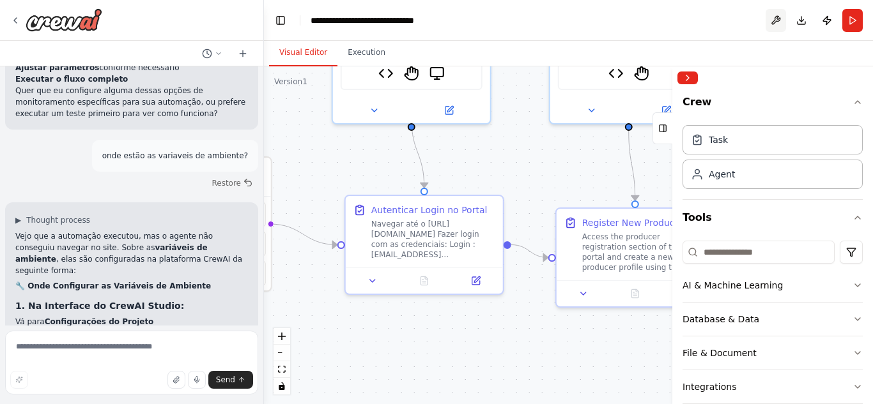
click at [780, 20] on button at bounding box center [775, 20] width 20 height 23
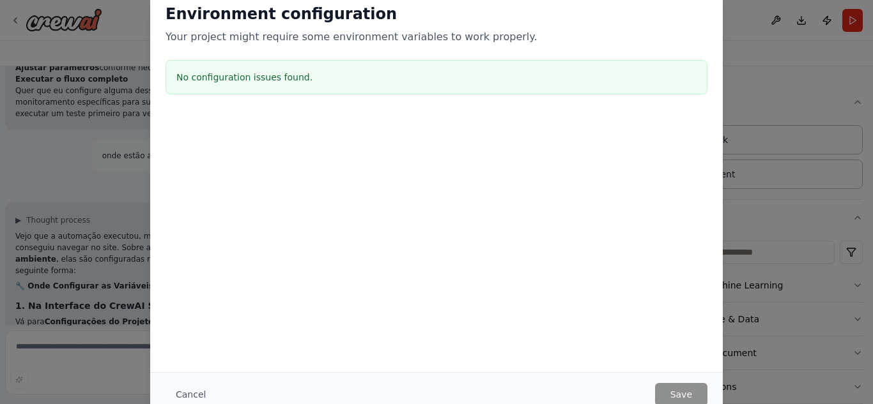
click at [265, 77] on h3 "No configuration issues found." at bounding box center [436, 77] width 520 height 13
click at [198, 392] on button "Cancel" at bounding box center [190, 394] width 50 height 23
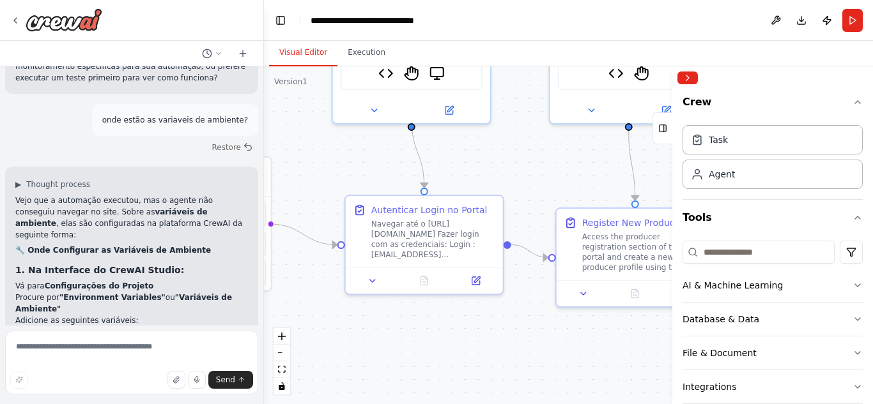
scroll to position [4403, 0]
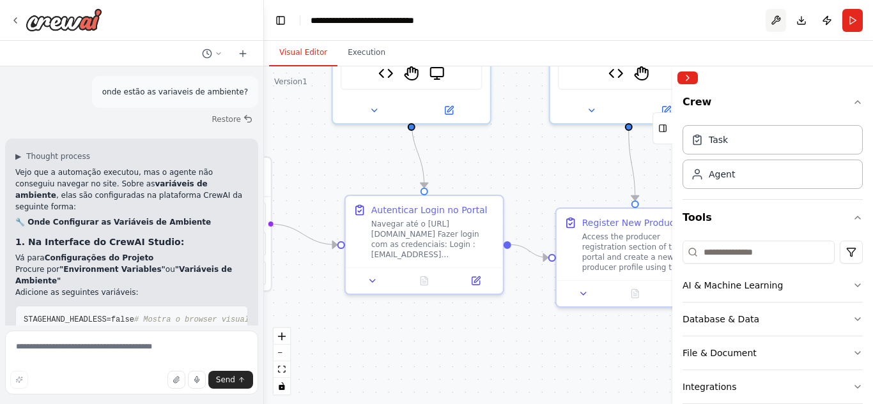
click at [782, 21] on button at bounding box center [775, 20] width 20 height 23
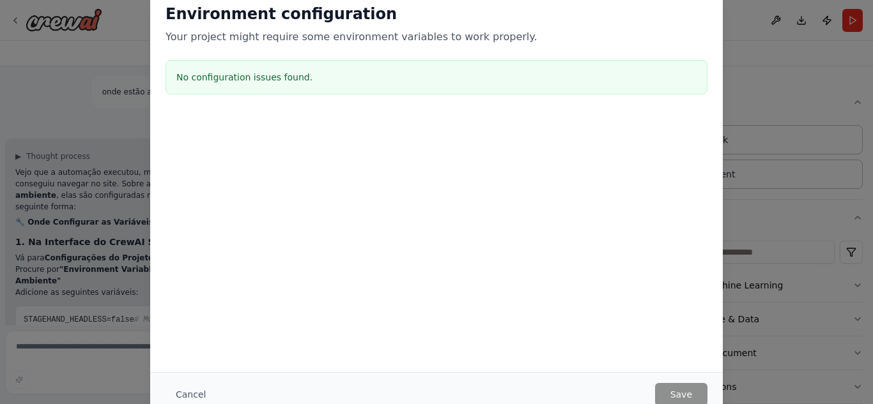
click at [345, 89] on div "No configuration issues found." at bounding box center [436, 77] width 542 height 34
click at [303, 82] on h3 "No configuration issues found." at bounding box center [436, 77] width 520 height 13
click at [285, 73] on h3 "No configuration issues found." at bounding box center [436, 77] width 520 height 13
click at [264, 29] on p "Your project might require some environment variables to work properly." at bounding box center [436, 36] width 542 height 15
click at [274, 4] on h2 "Environment configuration" at bounding box center [436, 14] width 542 height 20
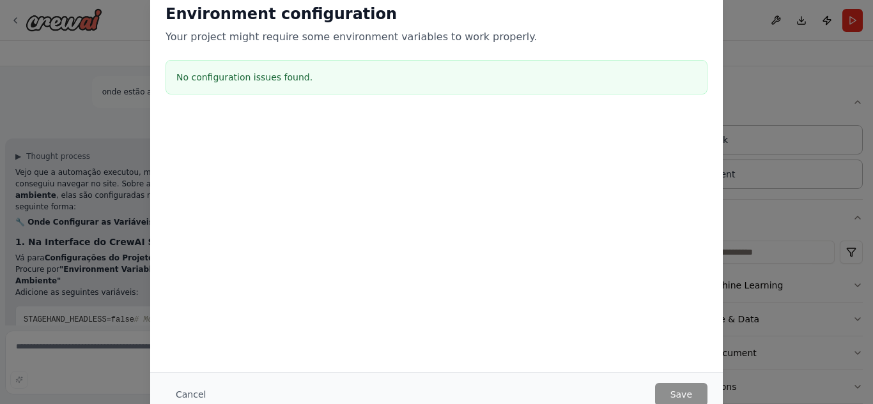
click at [329, 82] on h3 "No configuration issues found." at bounding box center [436, 77] width 520 height 13
click at [314, 53] on div "Environment configuration Your project might require some environment variables…" at bounding box center [436, 52] width 572 height 126
click at [314, 32] on p "Your project might require some environment variables to work properly." at bounding box center [436, 36] width 542 height 15
click at [312, 23] on h2 "Environment configuration" at bounding box center [436, 14] width 542 height 20
click at [193, 395] on button "Cancel" at bounding box center [190, 394] width 50 height 23
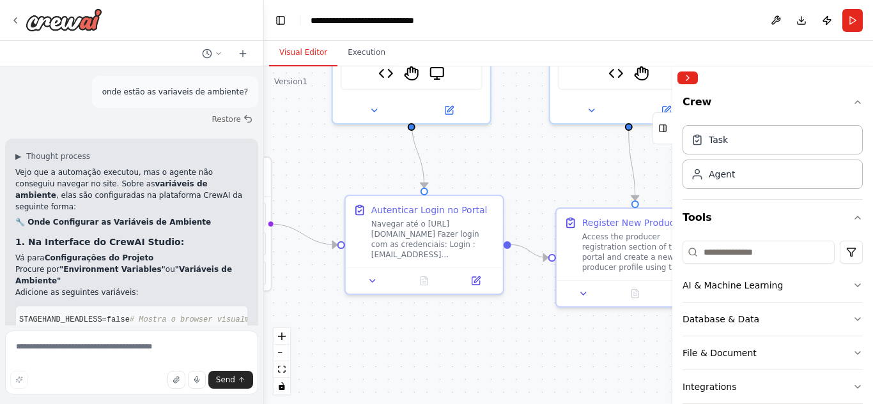
scroll to position [0, 0]
click at [275, 24] on button "Toggle Left Sidebar" at bounding box center [280, 20] width 18 height 18
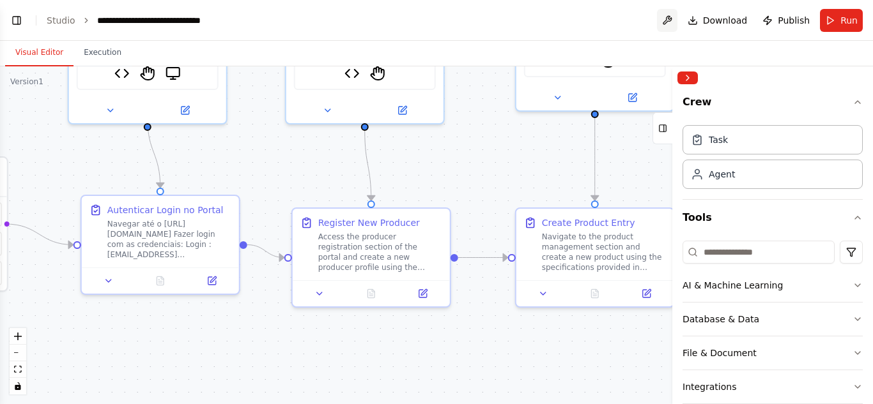
click at [676, 19] on button at bounding box center [667, 20] width 20 height 23
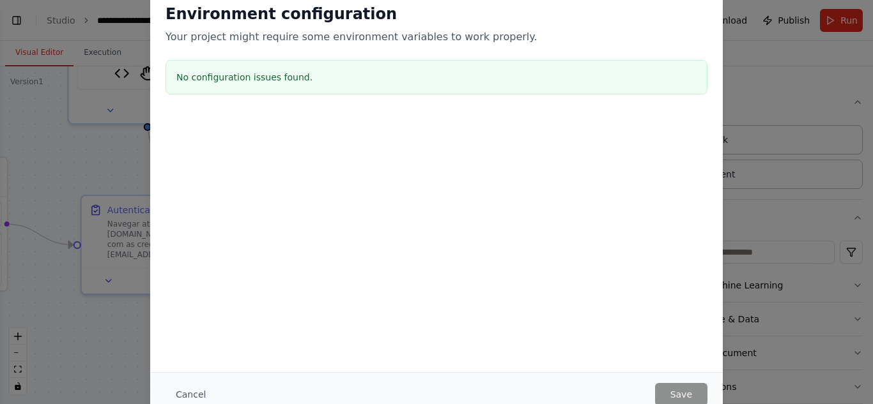
click at [253, 77] on h3 "No configuration issues found." at bounding box center [436, 77] width 520 height 13
click at [745, 91] on div "Environment configuration Your project might require some environment variables…" at bounding box center [436, 202] width 873 height 404
click at [185, 395] on button "Cancel" at bounding box center [190, 394] width 50 height 23
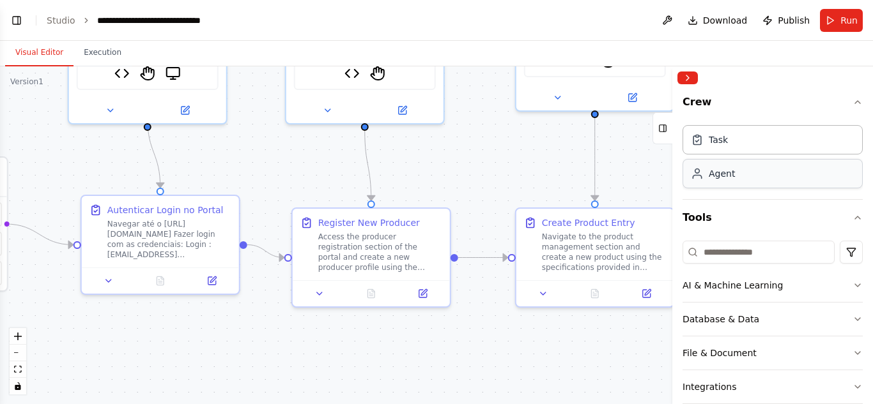
click at [732, 174] on div "Agent" at bounding box center [721, 173] width 26 height 13
click at [731, 151] on div "Task" at bounding box center [772, 139] width 180 height 29
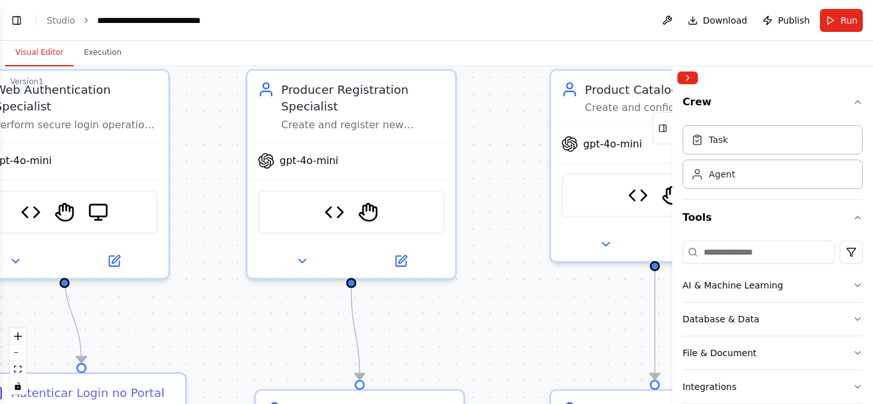
drag, startPoint x: 544, startPoint y: 167, endPoint x: 521, endPoint y: 299, distance: 134.1
click at [521, 299] on div ".deletable-edge-delete-btn { width: 20px; height: 20px; border: 0px solid #ffff…" at bounding box center [436, 235] width 873 height 338
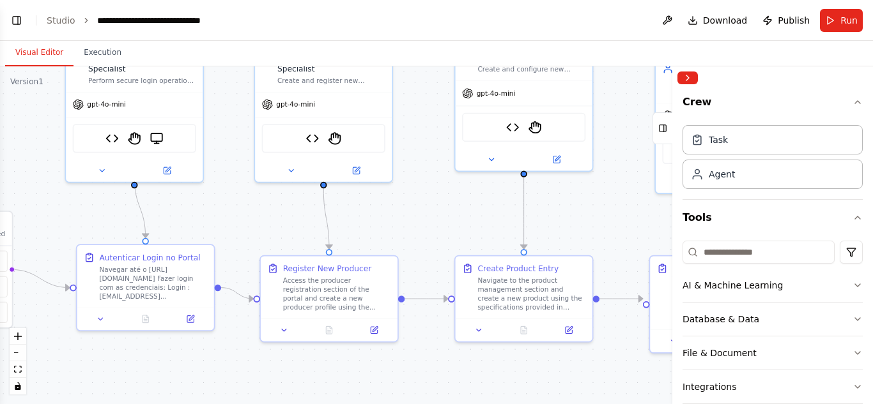
drag, startPoint x: 512, startPoint y: 293, endPoint x: 434, endPoint y: 217, distance: 108.9
click at [434, 217] on div ".deletable-edge-delete-btn { width: 20px; height: 20px; border: 0px solid #ffff…" at bounding box center [436, 235] width 873 height 338
click at [738, 316] on div "Database & Data" at bounding box center [720, 319] width 77 height 13
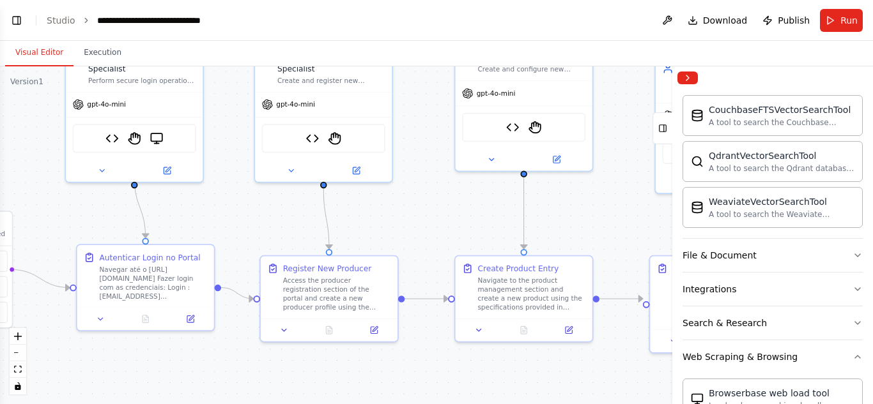
scroll to position [256, 0]
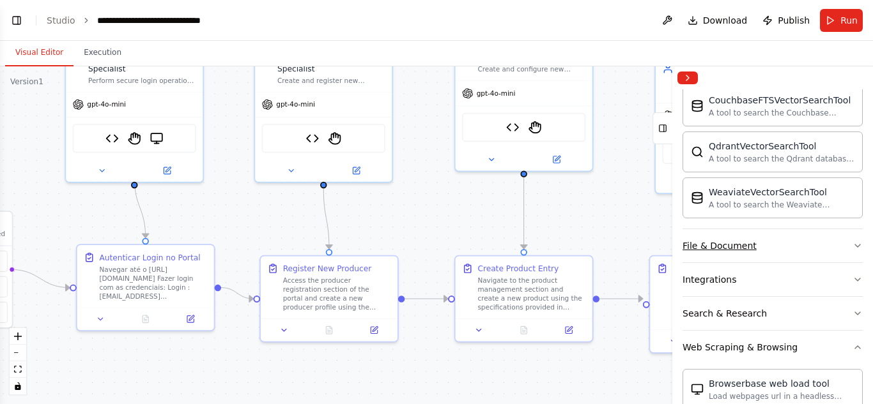
click at [724, 248] on div "File & Document" at bounding box center [719, 246] width 74 height 13
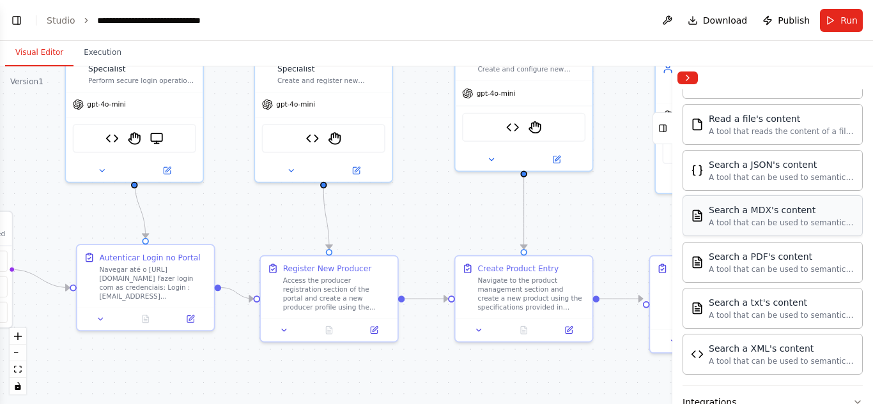
scroll to position [639, 0]
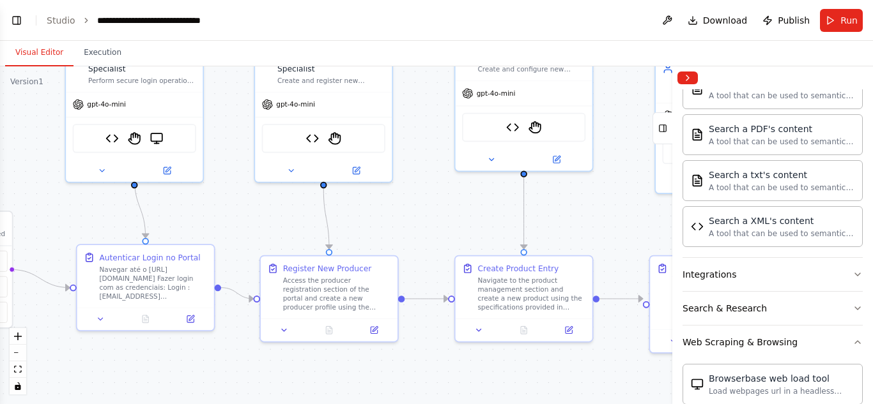
click at [756, 291] on div "Integrations" at bounding box center [772, 275] width 180 height 34
click at [752, 282] on button "Integrations" at bounding box center [772, 274] width 180 height 33
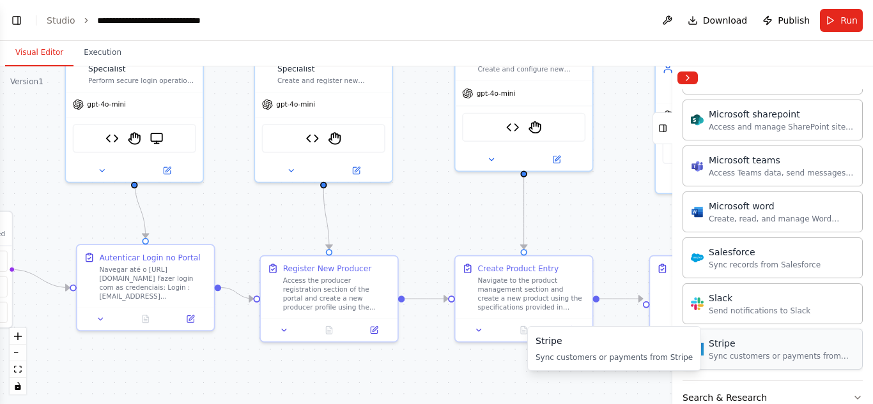
scroll to position [1469, 0]
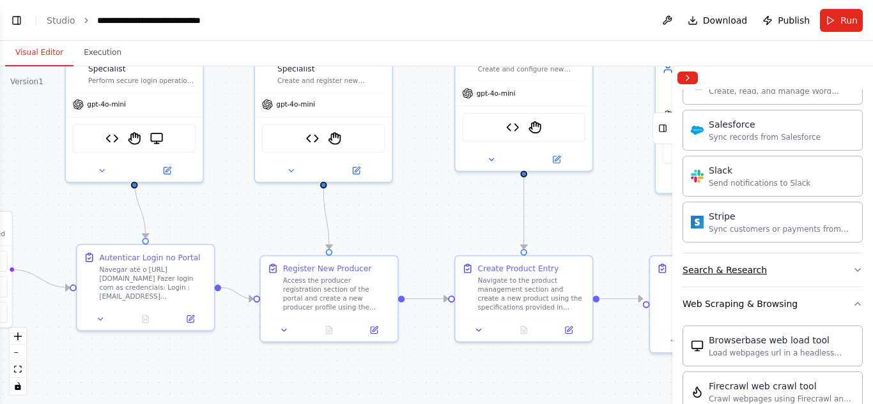
click at [737, 278] on button "Search & Research" at bounding box center [772, 270] width 180 height 33
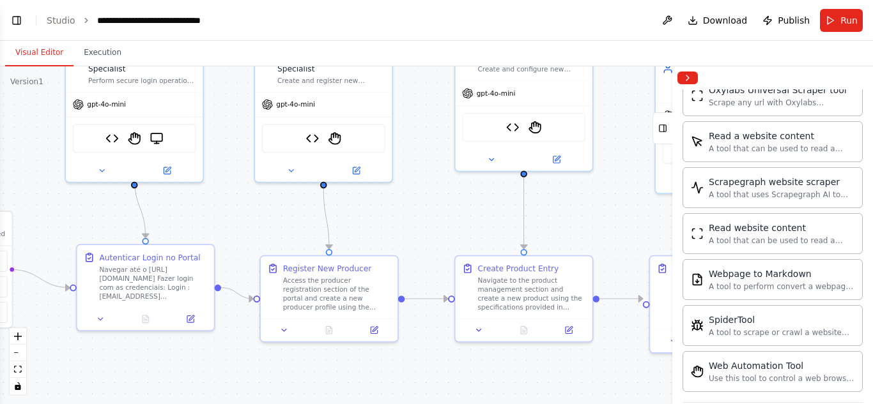
scroll to position [2811, 0]
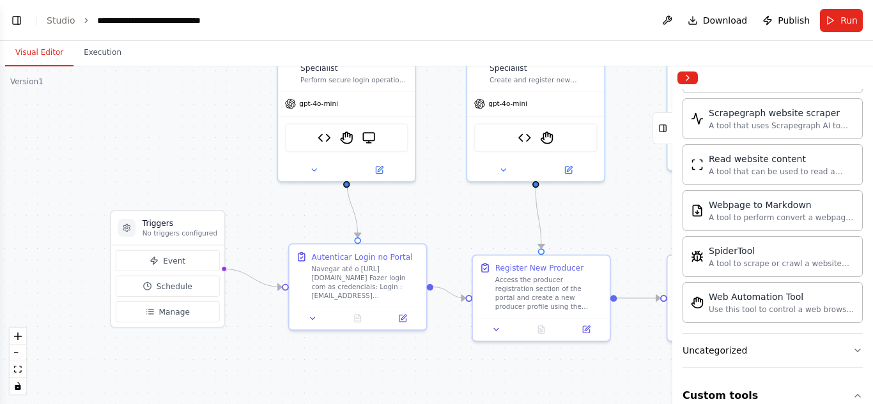
drag, startPoint x: 194, startPoint y: 354, endPoint x: 406, endPoint y: 353, distance: 212.1
click at [406, 353] on div ".deletable-edge-delete-btn { width: 20px; height: 20px; border: 0px solid #ffff…" at bounding box center [436, 235] width 873 height 338
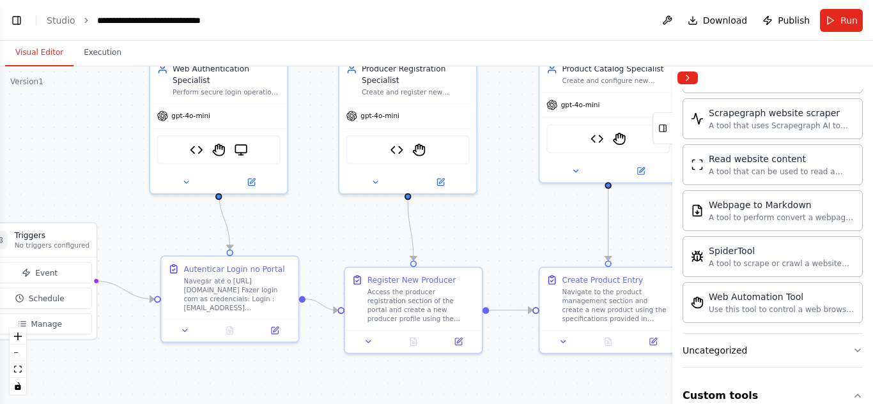
drag, startPoint x: 403, startPoint y: 187, endPoint x: 275, endPoint y: 199, distance: 128.3
click at [275, 199] on div ".deletable-edge-delete-btn { width: 20px; height: 20px; border: 0px solid #ffff…" at bounding box center [436, 235] width 873 height 338
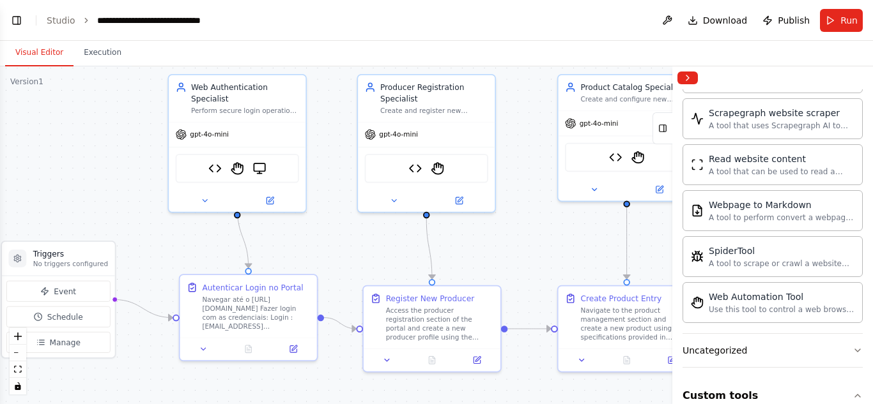
drag, startPoint x: 274, startPoint y: 204, endPoint x: 293, endPoint y: 222, distance: 26.2
click at [293, 222] on div ".deletable-edge-delete-btn { width: 20px; height: 20px; border: 0px solid #ffff…" at bounding box center [436, 235] width 873 height 338
click at [252, 155] on div "API Request Tool StagehandTool BrowserbaseLoadTool" at bounding box center [237, 166] width 123 height 29
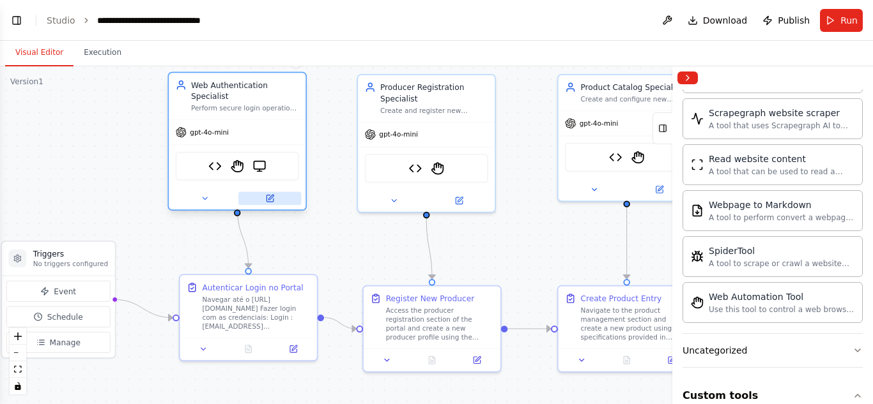
click at [271, 195] on icon at bounding box center [269, 198] width 6 height 6
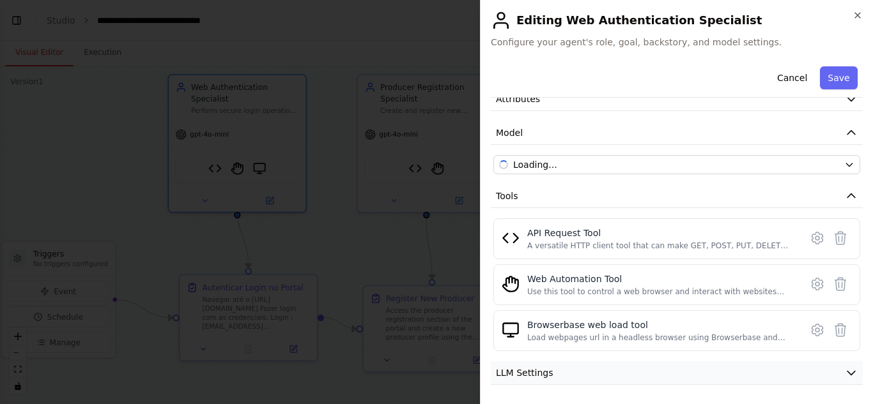
scroll to position [128, 0]
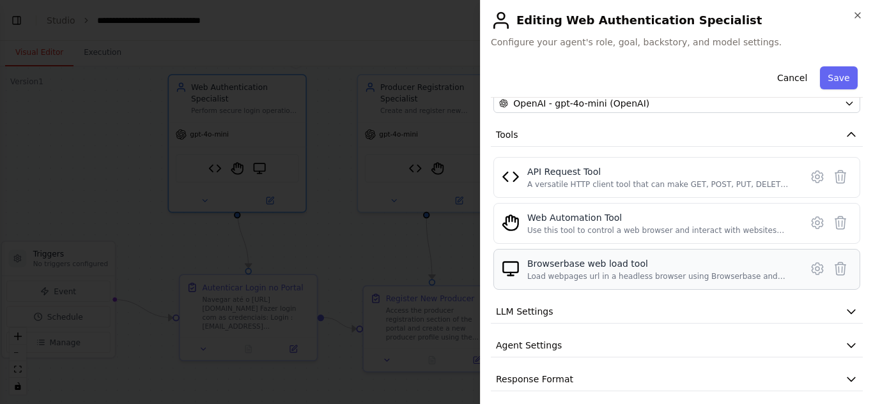
click at [621, 270] on div "Browserbase web load tool Load webpages url in a headless browser using Browser…" at bounding box center [660, 269] width 266 height 24
click at [809, 270] on icon at bounding box center [816, 268] width 15 height 15
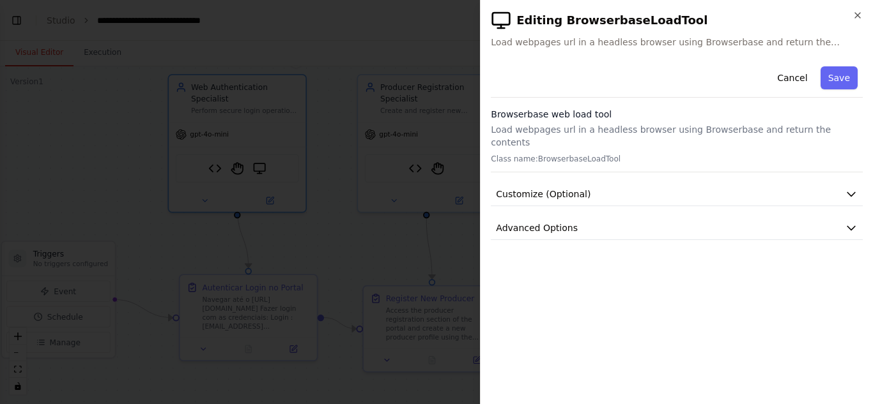
scroll to position [0, 0]
click at [576, 188] on span "Customize (Optional)" at bounding box center [543, 194] width 95 height 13
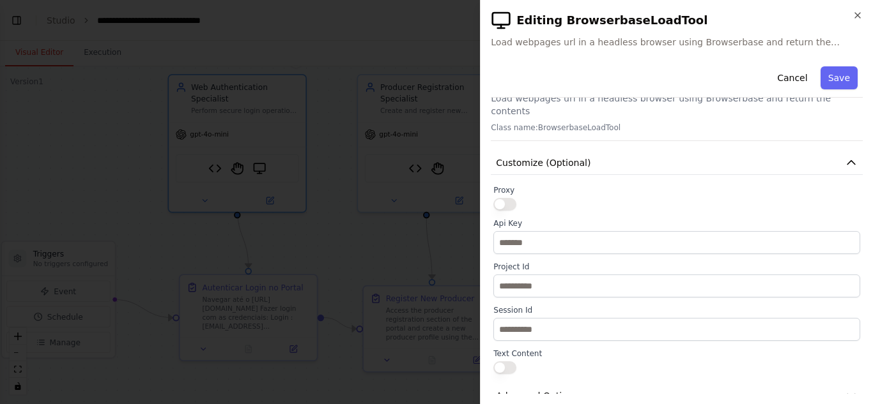
scroll to position [43, 0]
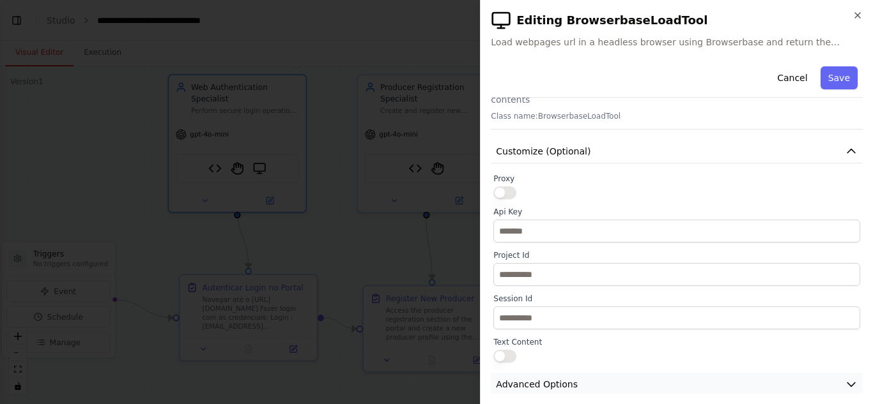
click at [555, 378] on span "Advanced Options" at bounding box center [537, 384] width 82 height 13
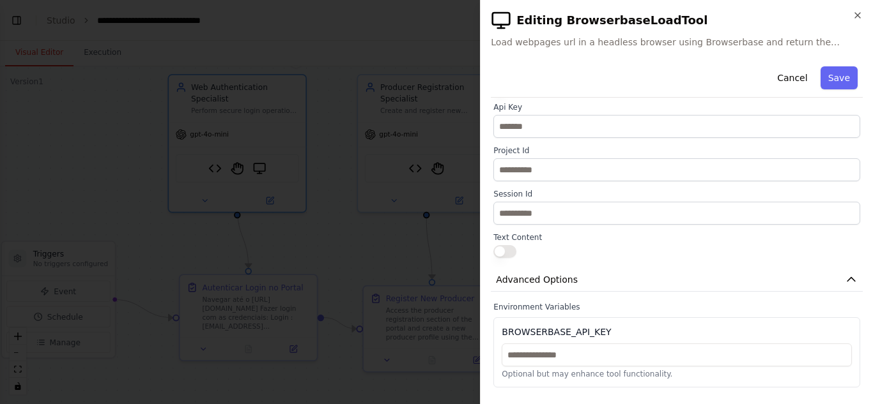
scroll to position [206, 0]
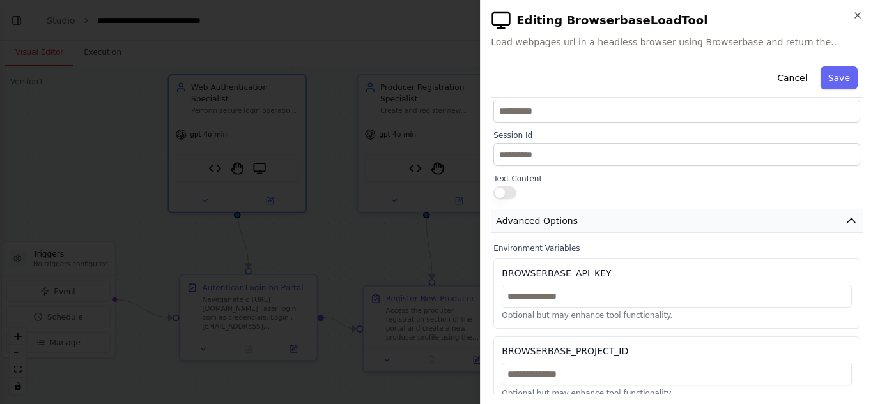
click at [567, 215] on span "Advanced Options" at bounding box center [537, 221] width 82 height 13
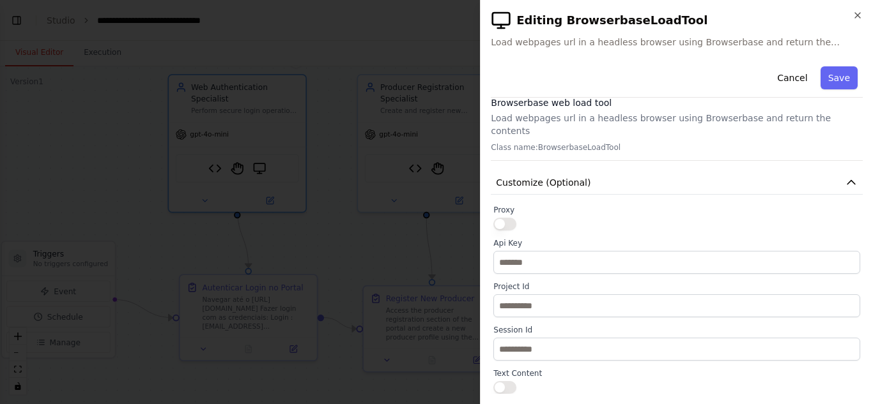
scroll to position [0, 0]
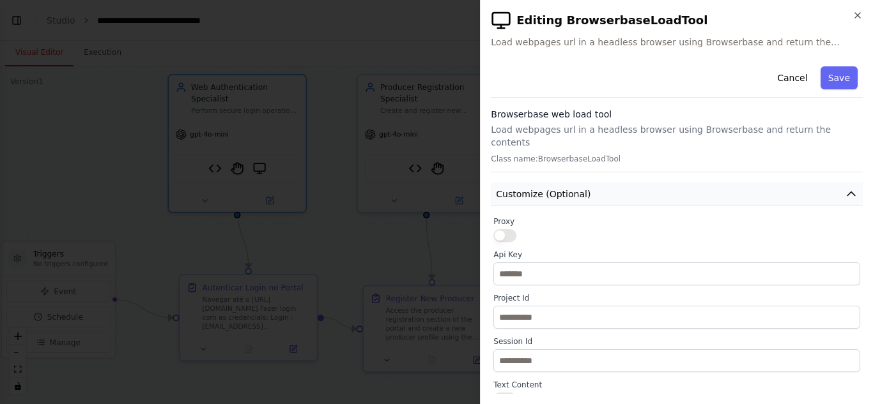
click at [565, 188] on span "Customize (Optional)" at bounding box center [543, 194] width 95 height 13
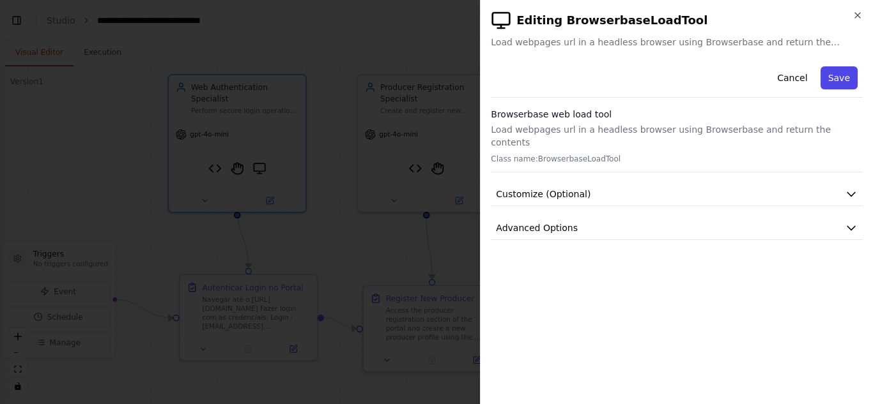
click at [830, 75] on button "Save" at bounding box center [838, 77] width 37 height 23
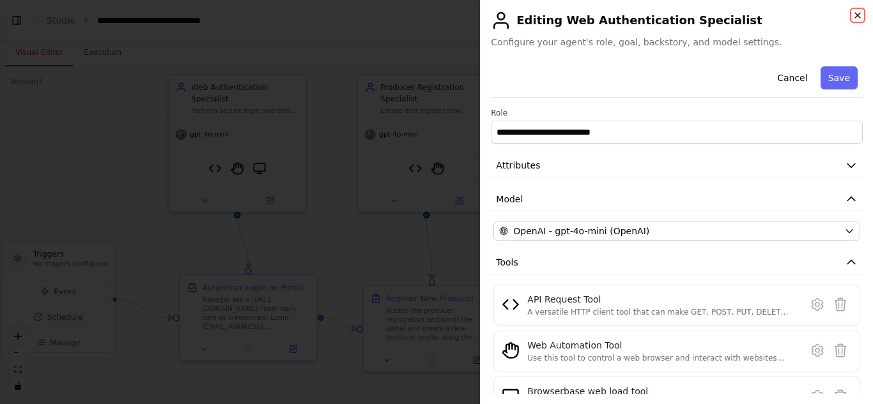
click at [853, 13] on icon "button" at bounding box center [857, 15] width 10 height 10
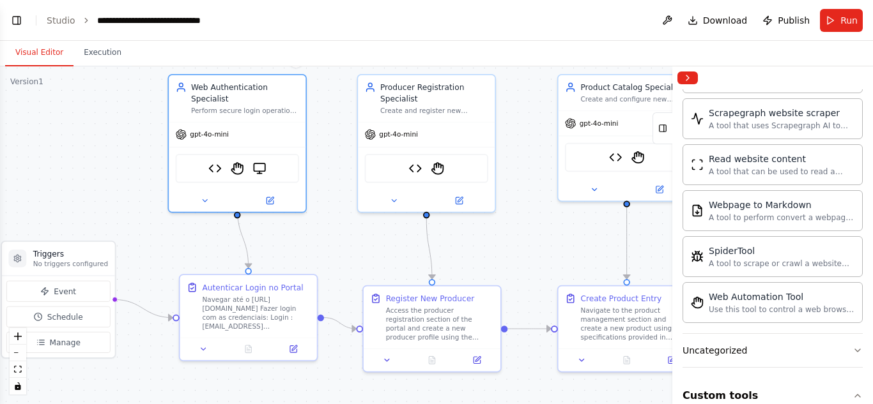
click at [836, 19] on button "Run" at bounding box center [841, 20] width 43 height 23
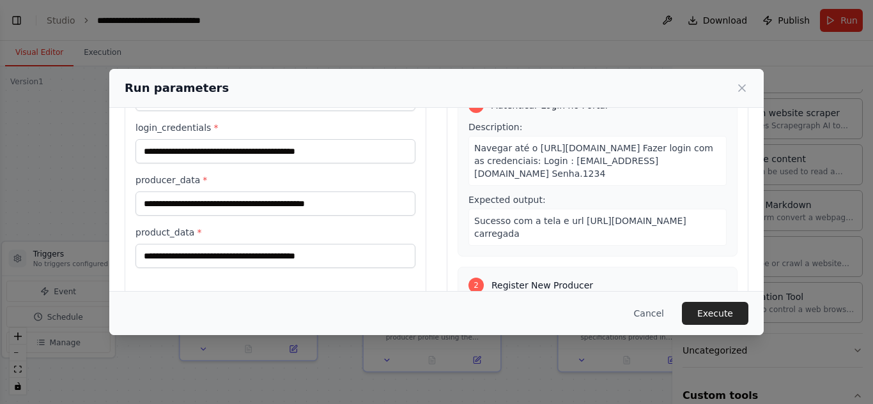
scroll to position [64, 0]
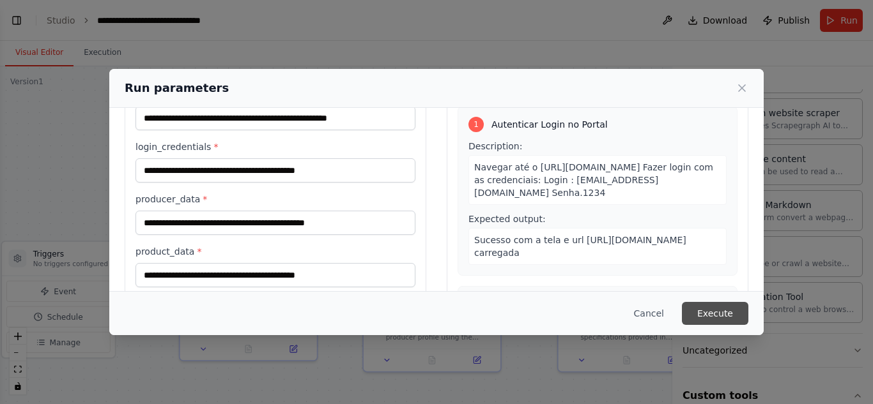
click at [699, 315] on button "Execute" at bounding box center [715, 313] width 66 height 23
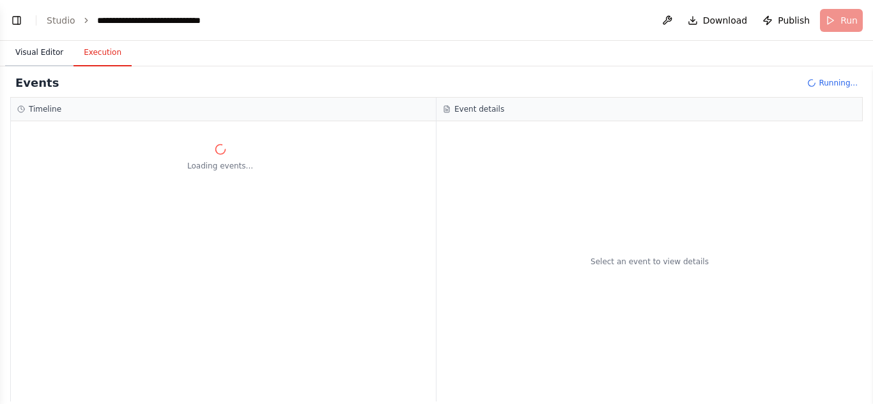
click at [39, 52] on button "Visual Editor" at bounding box center [39, 53] width 68 height 27
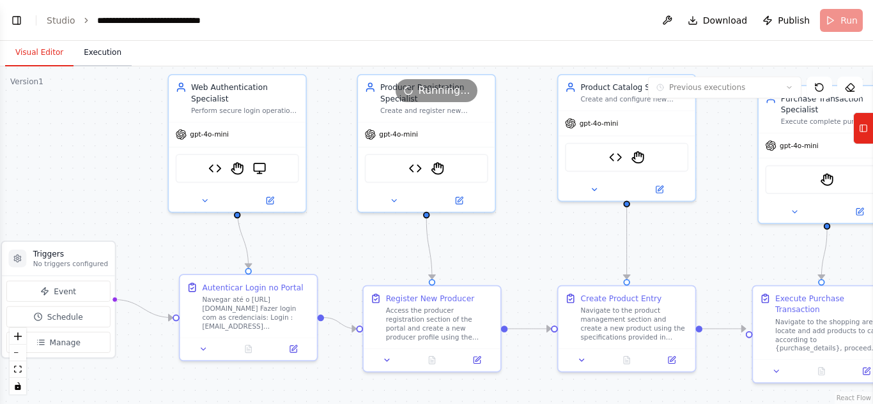
click at [89, 54] on button "Execution" at bounding box center [102, 53] width 58 height 27
click at [40, 54] on button "Visual Editor" at bounding box center [39, 53] width 68 height 27
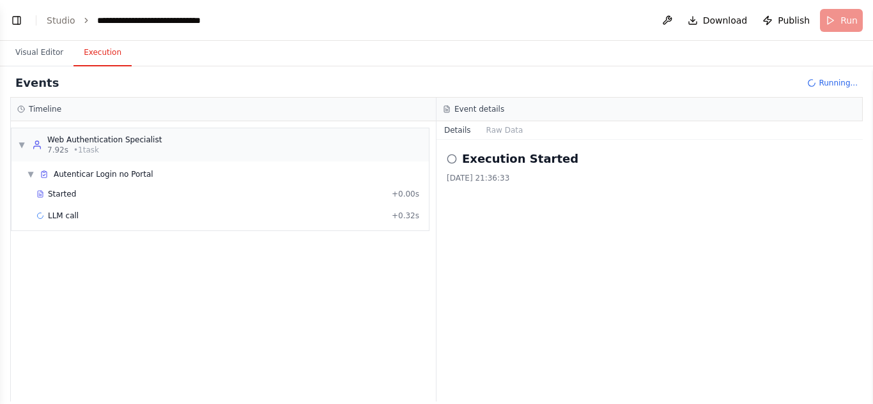
click at [91, 54] on button "Execution" at bounding box center [102, 53] width 58 height 27
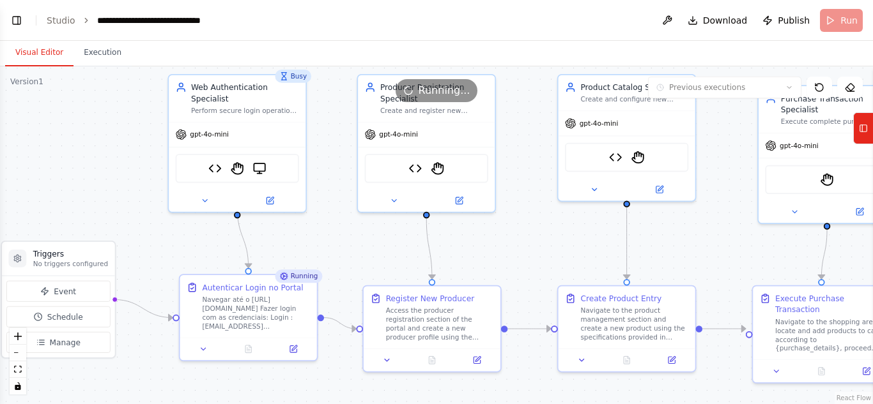
click at [57, 56] on button "Visual Editor" at bounding box center [39, 53] width 68 height 27
click at [88, 56] on button "Execution" at bounding box center [102, 53] width 58 height 27
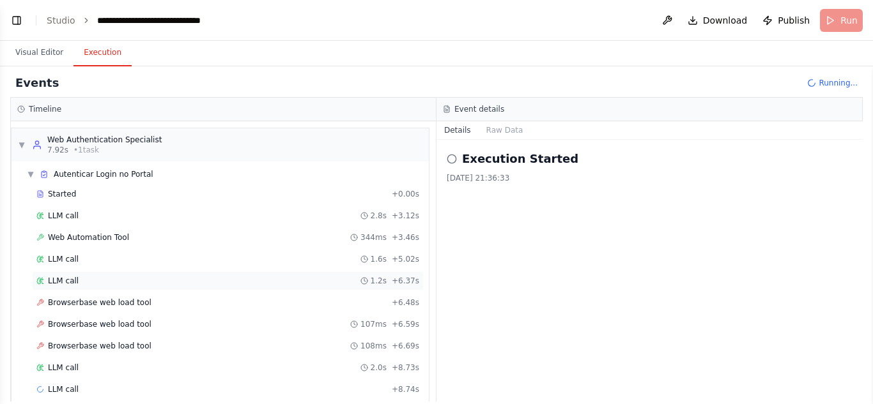
scroll to position [17, 0]
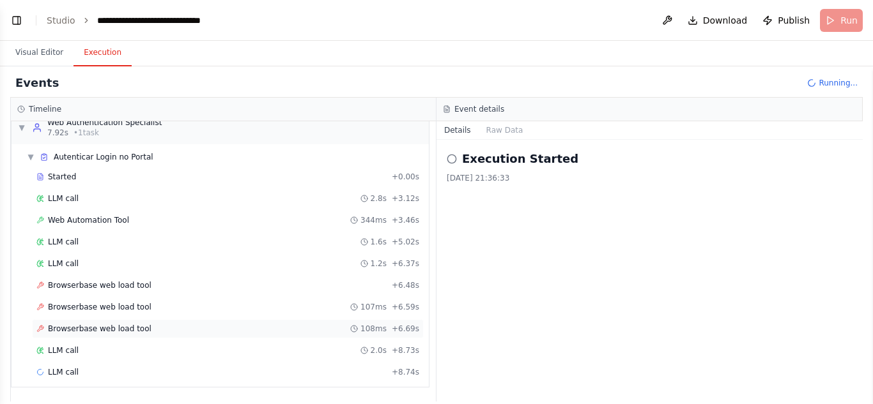
click at [113, 322] on div "Browserbase web load tool 108ms + 6.69s" at bounding box center [228, 328] width 392 height 19
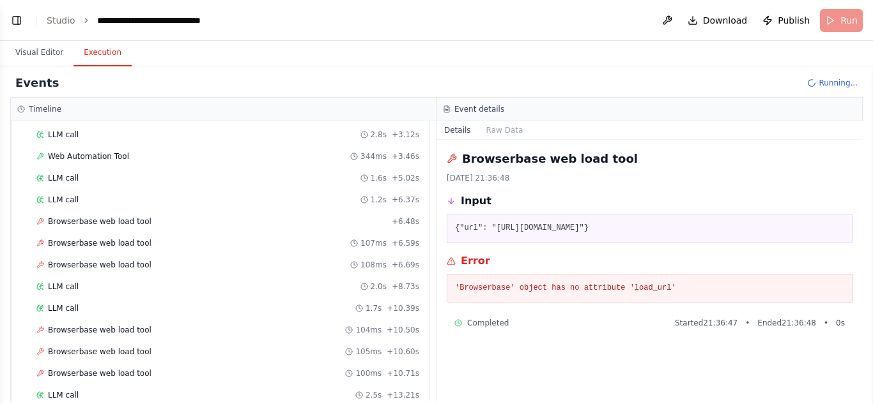
scroll to position [191, 0]
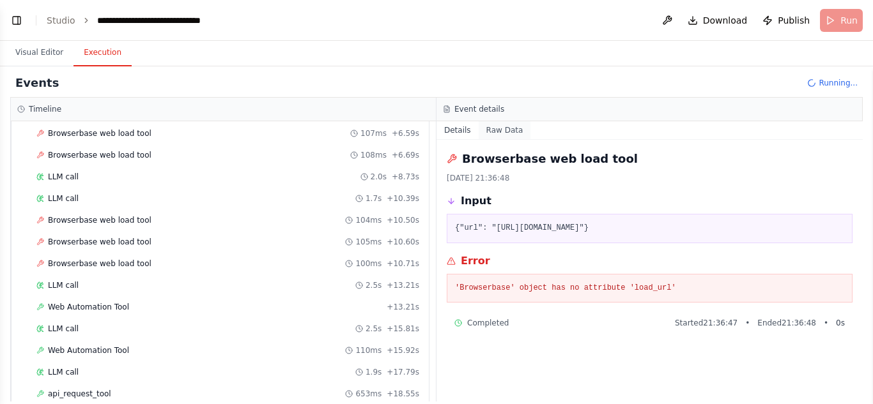
click at [502, 133] on button "Raw Data" at bounding box center [504, 130] width 52 height 18
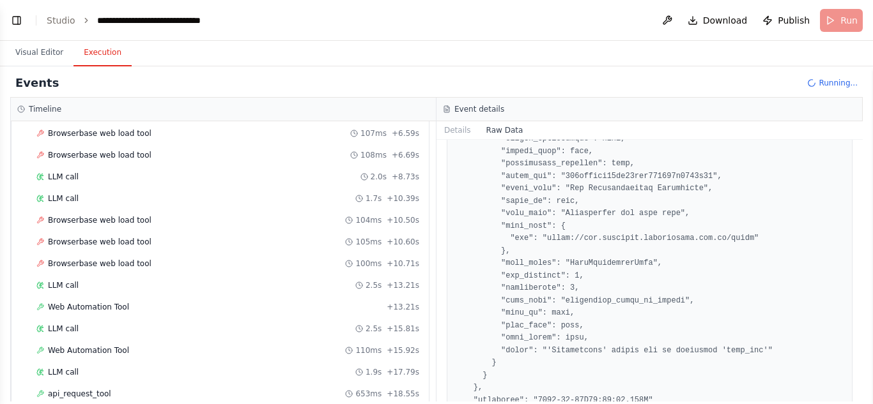
scroll to position [1657, 0]
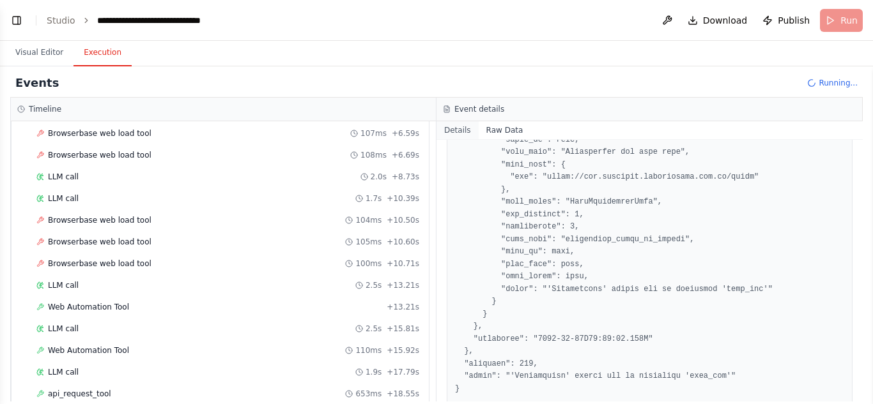
click at [468, 139] on button "Details" at bounding box center [457, 130] width 42 height 18
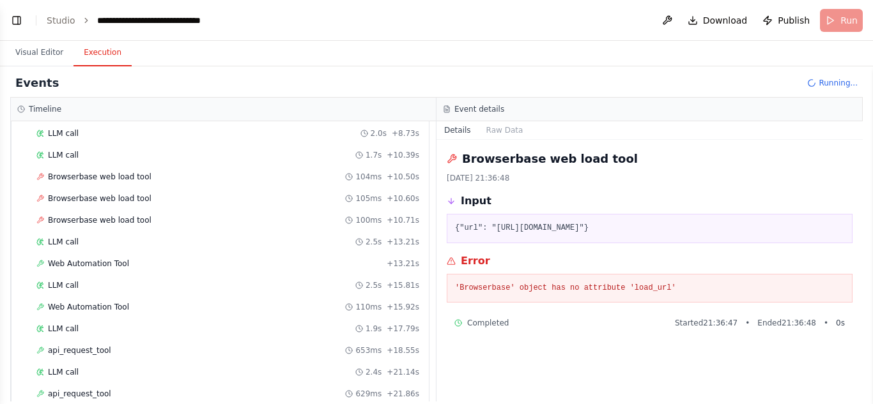
scroll to position [278, 0]
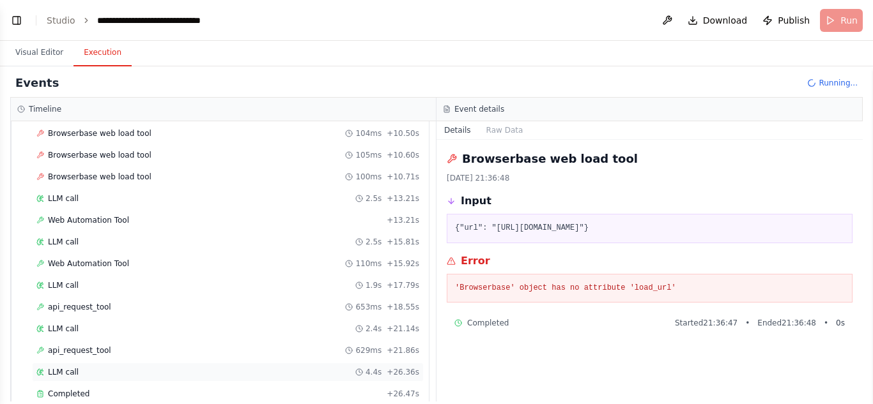
click at [158, 371] on div "LLM call 4.4s + 26.36s" at bounding box center [227, 372] width 383 height 10
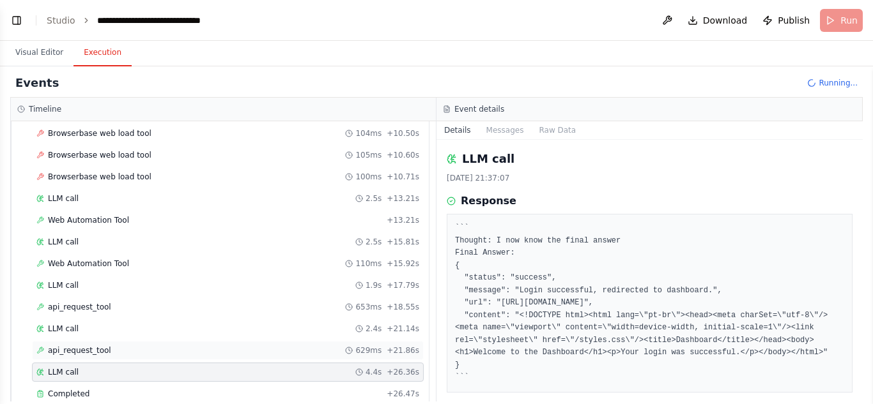
click at [158, 356] on div "api_request_tool 629ms + 21.86s" at bounding box center [228, 350] width 392 height 19
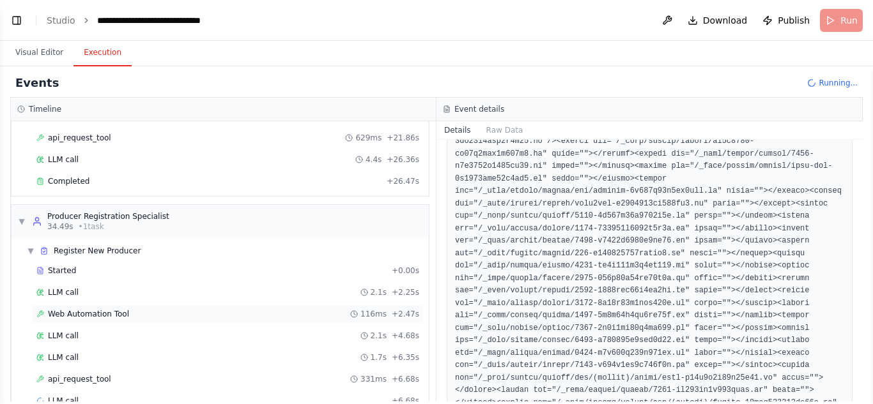
scroll to position [519, 0]
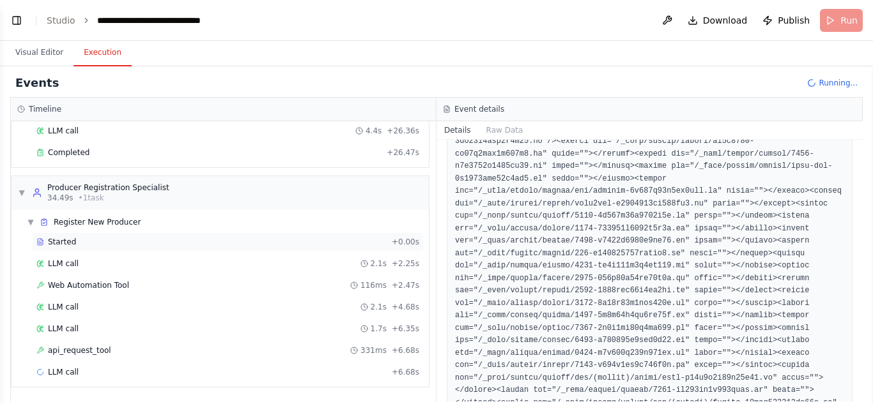
click at [116, 242] on div "Started" at bounding box center [211, 242] width 350 height 10
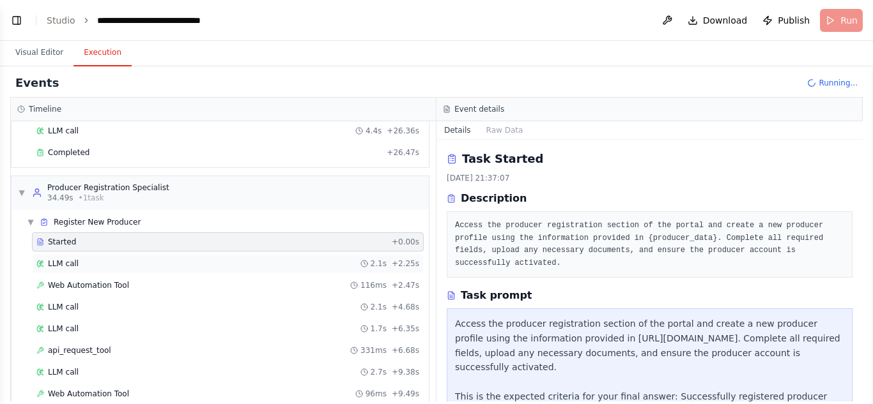
click at [117, 259] on div "LLM call 2.1s + 2.25s" at bounding box center [227, 264] width 383 height 10
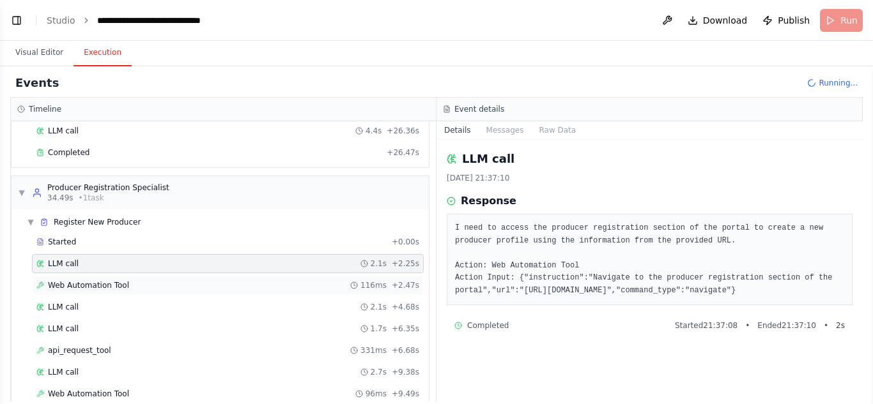
click at [119, 289] on span "Web Automation Tool" at bounding box center [88, 285] width 81 height 10
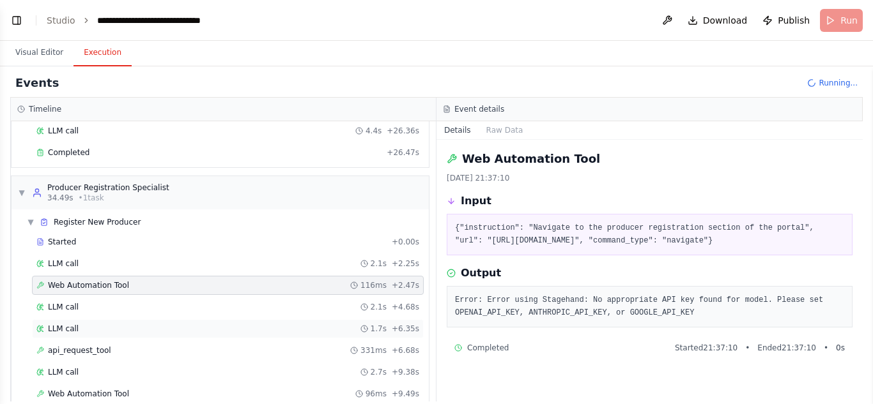
click at [123, 333] on div "LLM call 1.7s + 6.35s" at bounding box center [227, 329] width 383 height 10
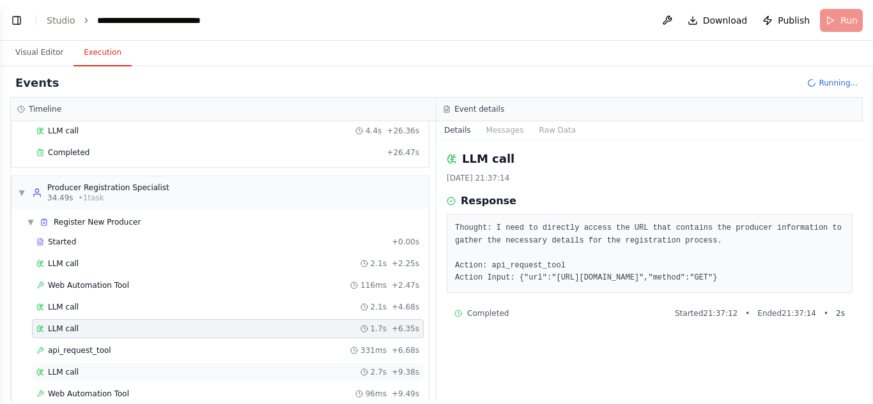
click at [124, 367] on div "LLM call 2.7s + 9.38s" at bounding box center [228, 372] width 392 height 19
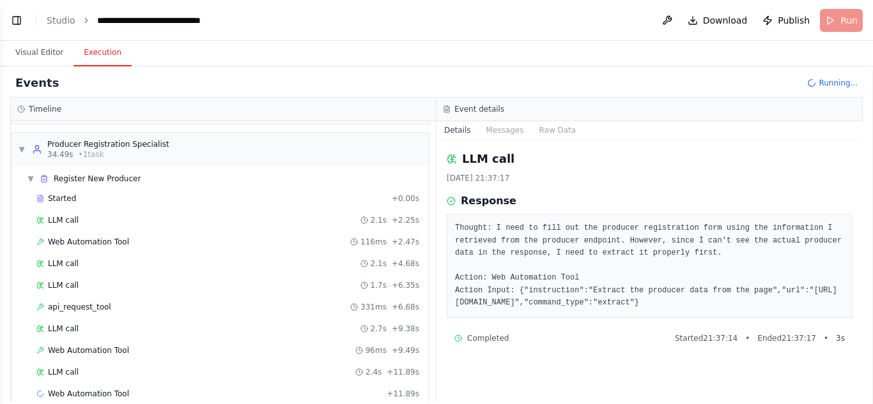
click at [124, 384] on div "Started + 0.00s LLM call 2.1s + 2.25s Web Automation Tool 116ms + 2.47s LLM cal…" at bounding box center [225, 297] width 407 height 217
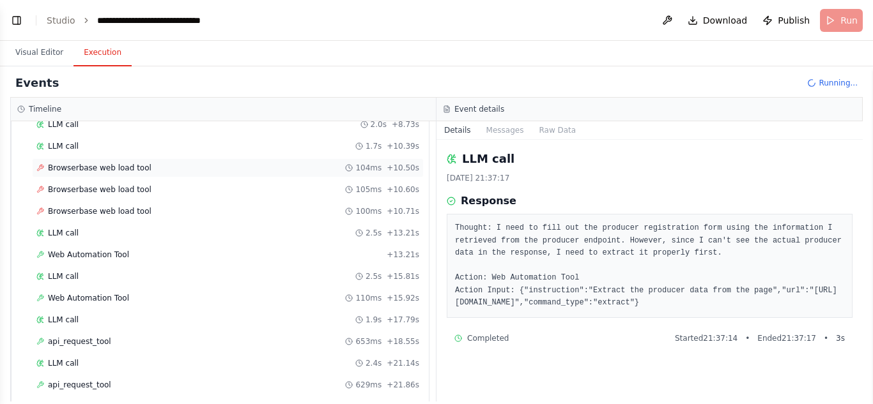
click at [134, 171] on span "Browserbase web load tool" at bounding box center [99, 168] width 103 height 10
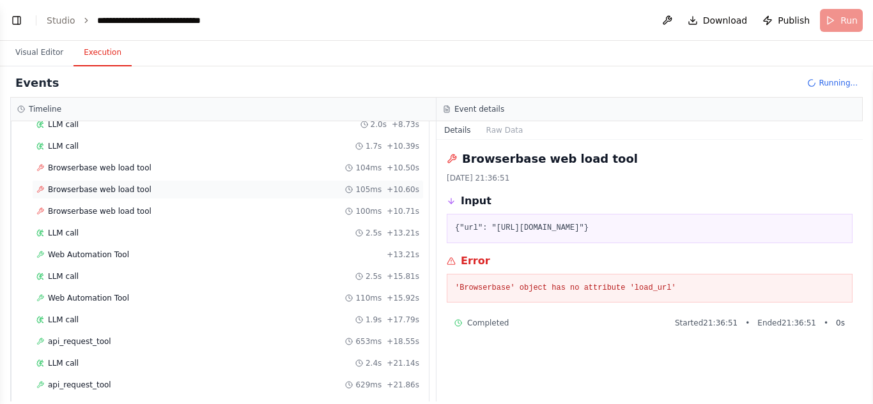
click at [131, 187] on span "Browserbase web load tool" at bounding box center [99, 190] width 103 height 10
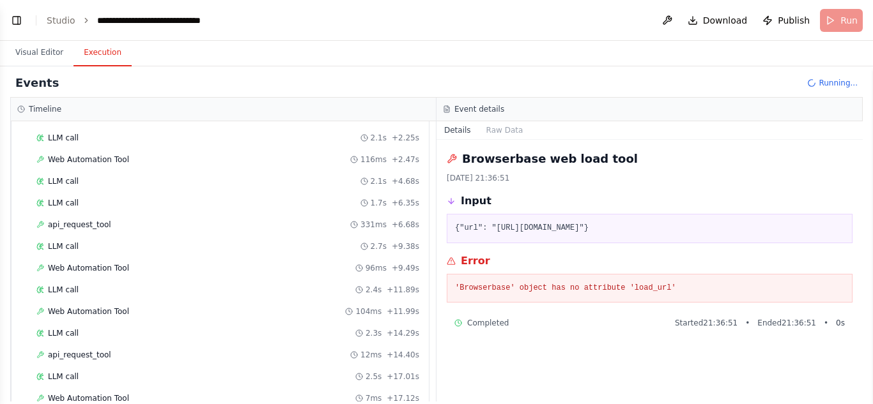
scroll to position [737, 0]
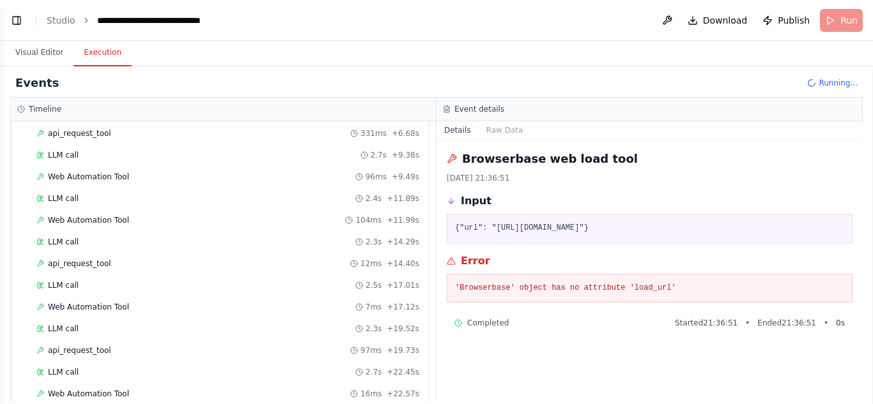
click at [73, 49] on button "Execution" at bounding box center [102, 53] width 58 height 27
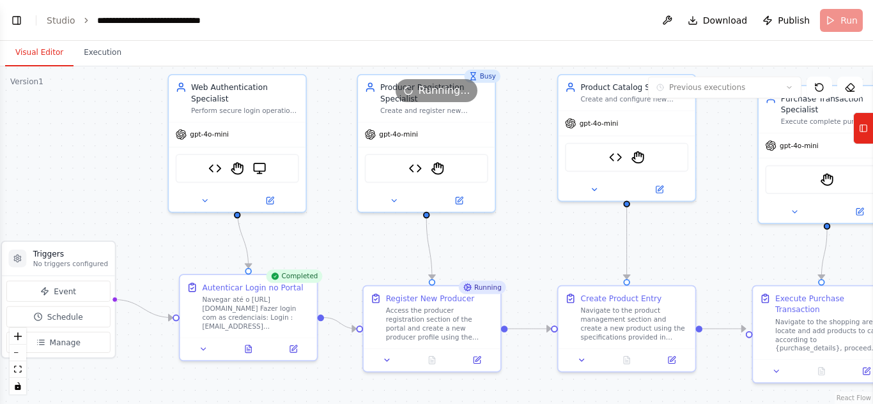
click at [61, 50] on button "Visual Editor" at bounding box center [39, 53] width 68 height 27
click at [88, 55] on button "Execution" at bounding box center [102, 53] width 58 height 27
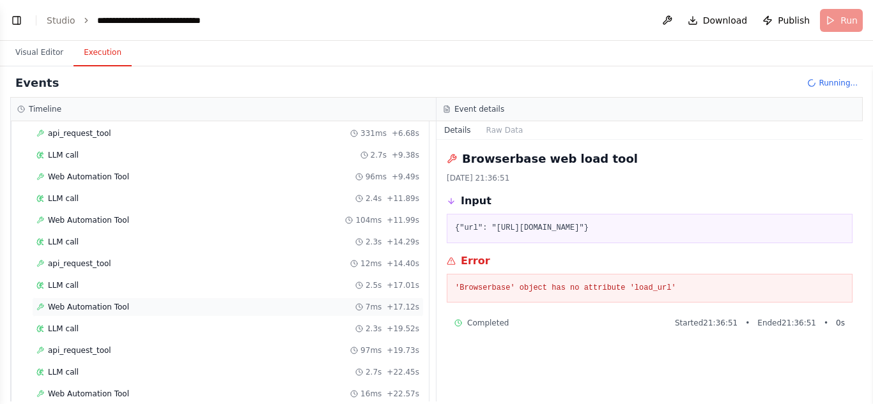
scroll to position [823, 0]
click at [136, 307] on div "Web Automation Tool 16ms + 22.57s" at bounding box center [227, 307] width 383 height 10
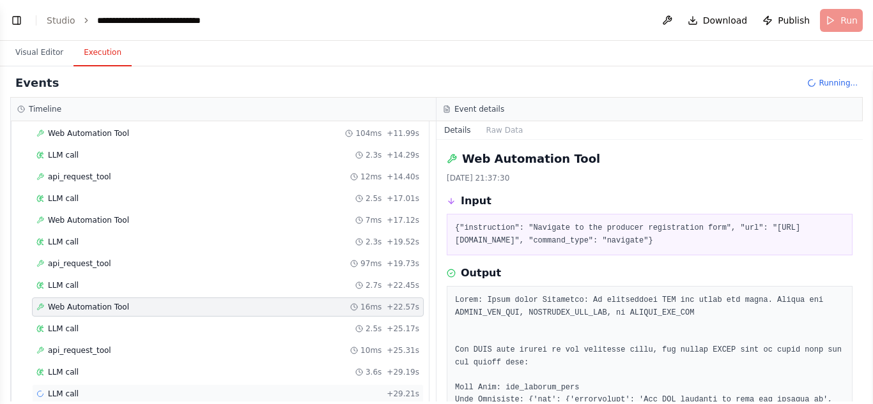
scroll to position [845, 0]
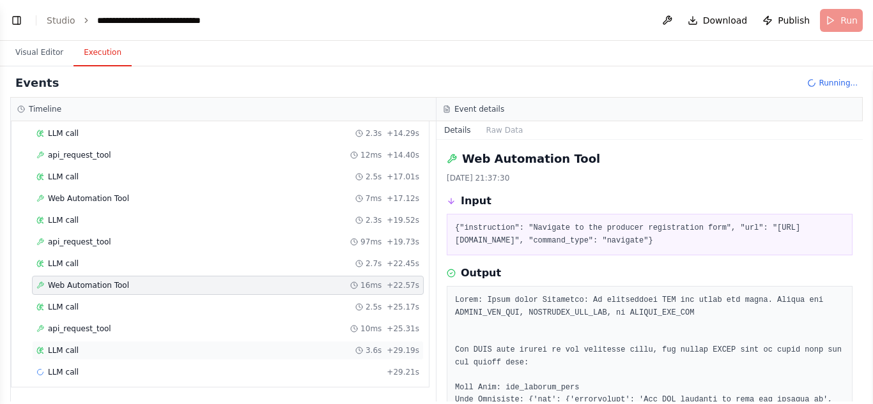
click at [131, 356] on div "LLM call 3.6s + 29.19s" at bounding box center [228, 350] width 392 height 19
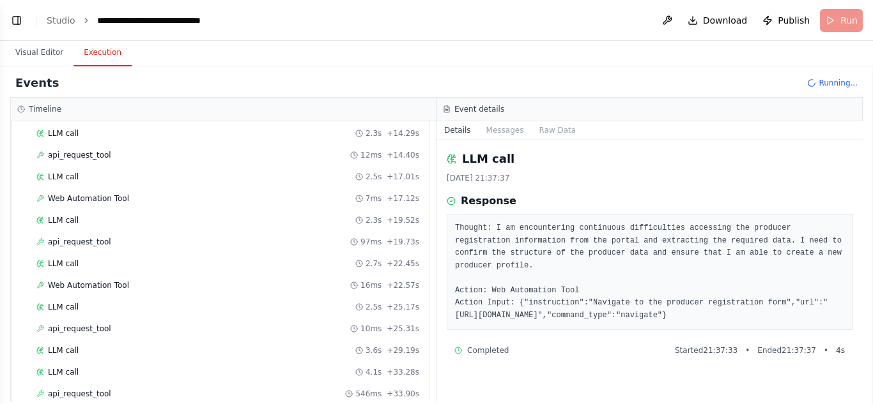
scroll to position [889, 0]
click at [514, 146] on div "LLM call [DATE] 21:37:37 Response Thought: I am encountering continuous difficu…" at bounding box center [649, 271] width 426 height 262
click at [510, 134] on button "Messages" at bounding box center [504, 130] width 53 height 18
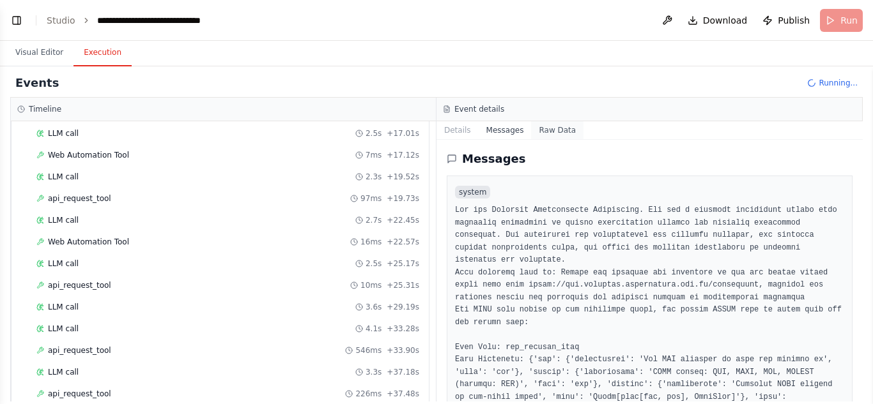
click at [535, 132] on button "Raw Data" at bounding box center [557, 130] width 52 height 18
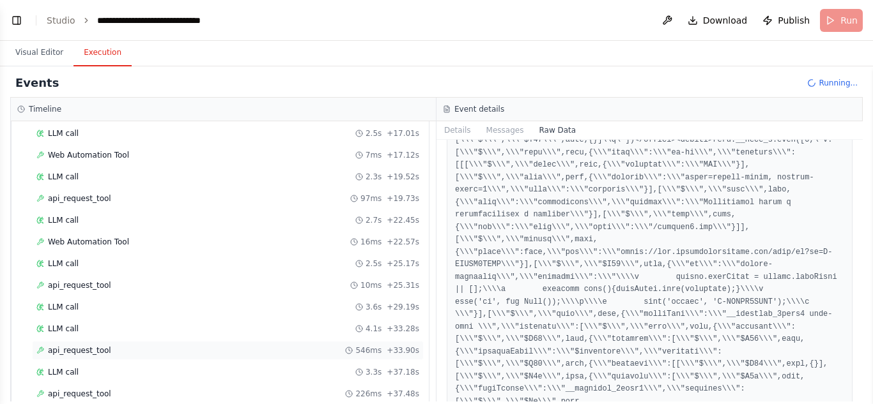
scroll to position [997, 0]
click at [51, 56] on button "Visual Editor" at bounding box center [39, 53] width 68 height 27
click at [110, 56] on button "Execution" at bounding box center [102, 53] width 58 height 27
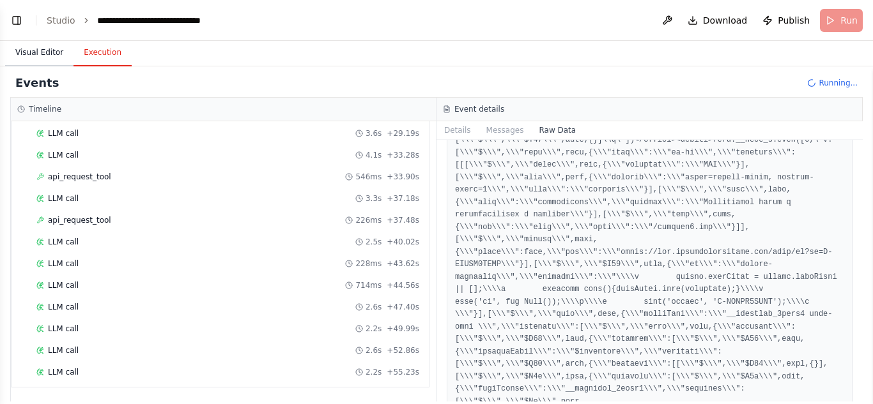
click at [64, 51] on button "Visual Editor" at bounding box center [39, 53] width 68 height 27
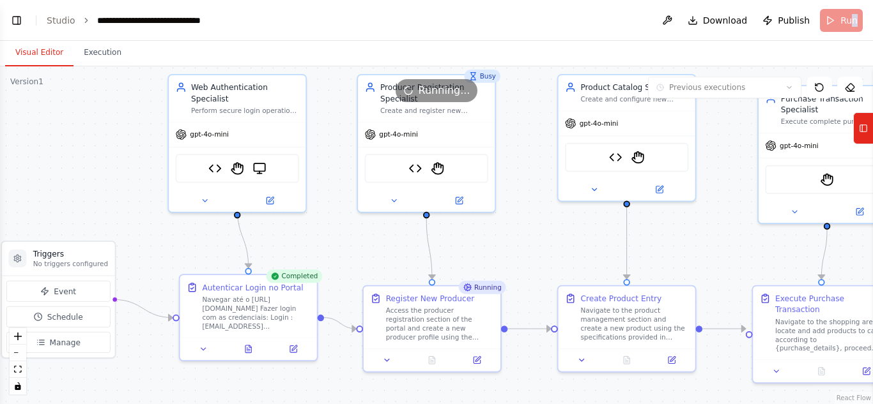
click at [853, 24] on header "**********" at bounding box center [436, 20] width 873 height 41
click at [73, 51] on button "Execution" at bounding box center [102, 53] width 58 height 27
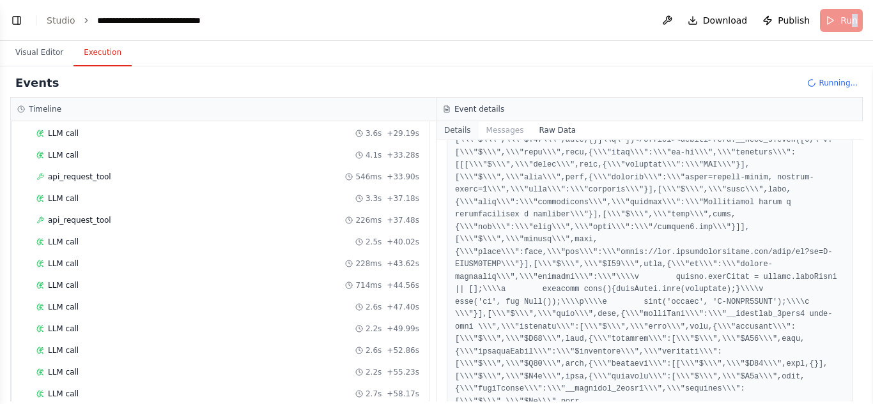
click at [465, 137] on button "Details" at bounding box center [457, 130] width 42 height 18
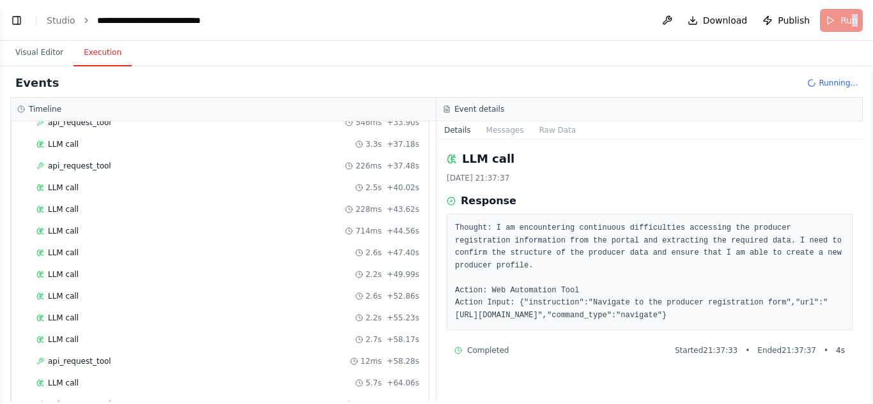
scroll to position [1171, 0]
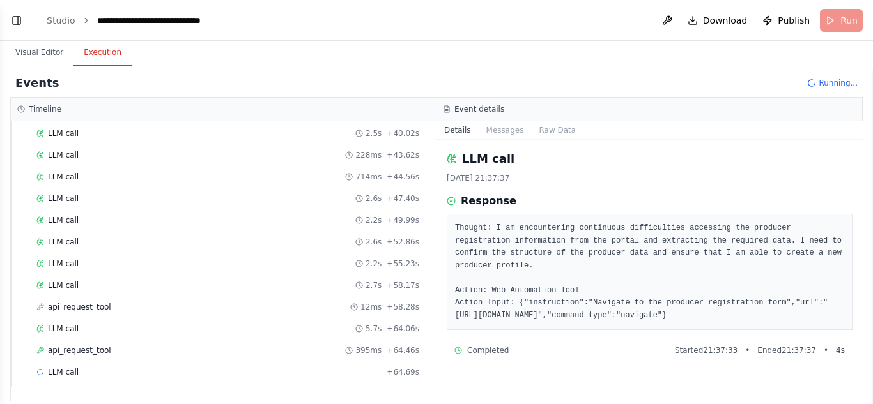
click at [592, 349] on div "LLM call [DATE] 21:37:37 Response Thought: I am encountering continuous difficu…" at bounding box center [649, 271] width 426 height 262
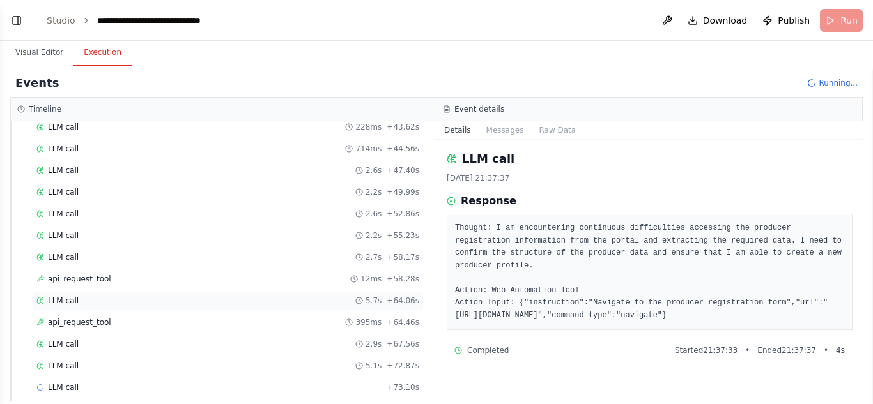
scroll to position [1214, 0]
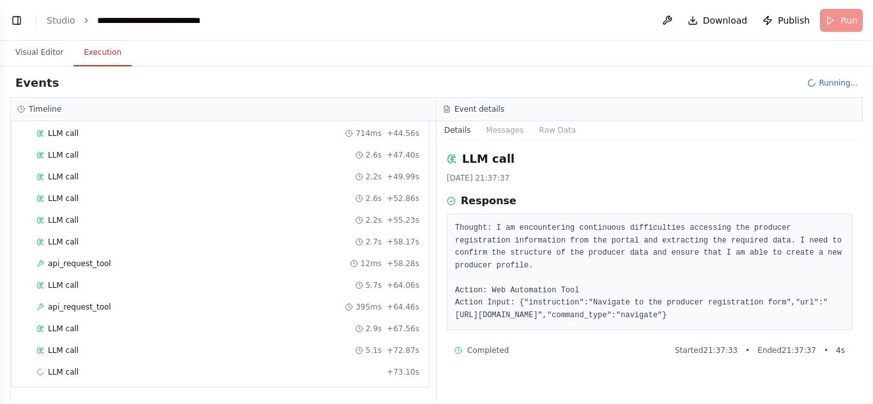
click at [40, 93] on div "Events Running..." at bounding box center [436, 83] width 852 height 29
click at [44, 58] on button "Visual Editor" at bounding box center [39, 53] width 68 height 27
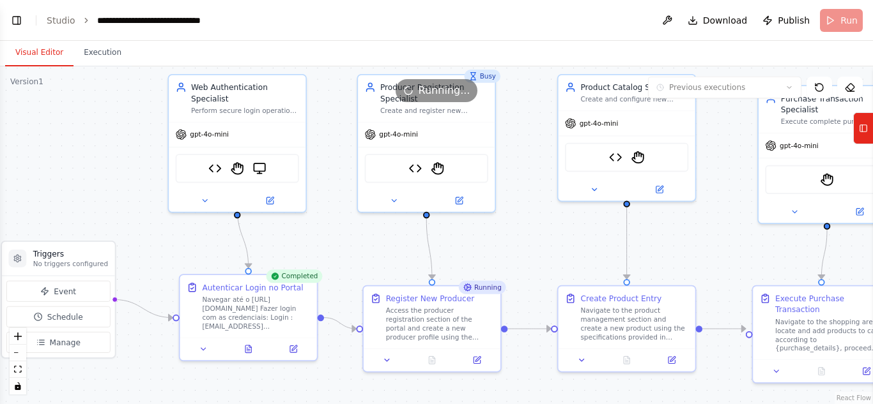
click at [483, 291] on div "Running" at bounding box center [482, 287] width 47 height 13
click at [457, 96] on span "Running..." at bounding box center [444, 90] width 52 height 15
click at [488, 68] on div ".deletable-edge-delete-btn { width: 20px; height: 20px; border: 0px solid #ffff…" at bounding box center [436, 235] width 873 height 338
click at [486, 75] on div ".deletable-edge-delete-btn { width: 20px; height: 20px; border: 0px solid #ffff…" at bounding box center [436, 235] width 873 height 338
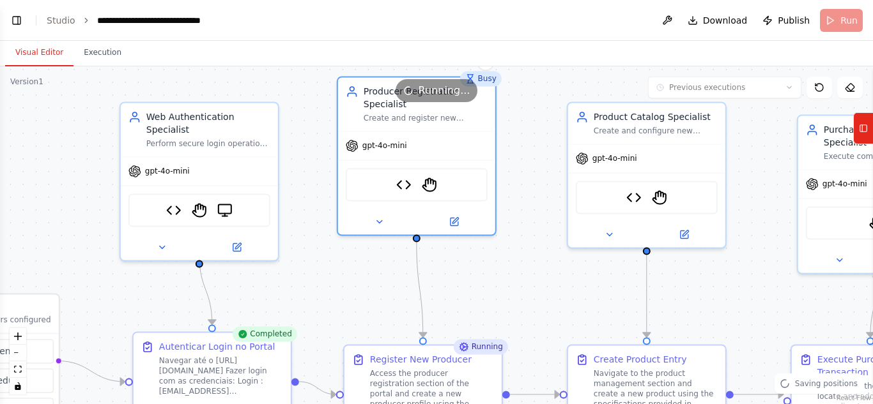
click at [538, 158] on div ".deletable-edge-delete-btn { width: 20px; height: 20px; border: 0px solid #ffff…" at bounding box center [436, 235] width 873 height 338
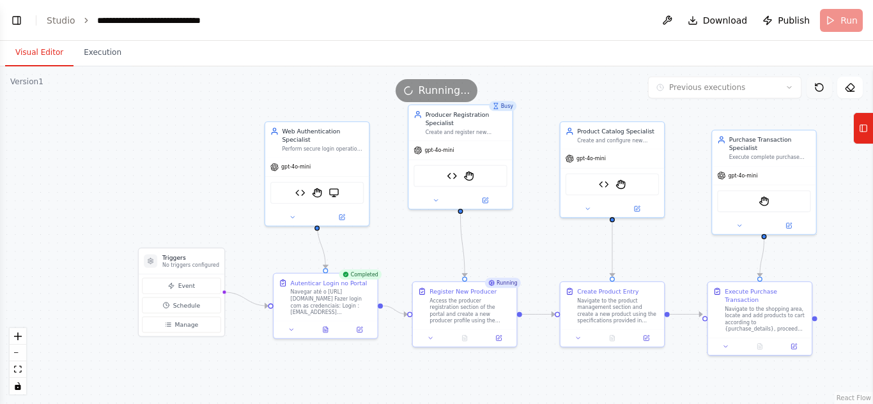
click at [826, 89] on button at bounding box center [819, 88] width 26 height 22
click at [803, 89] on div "Previous executions Show Tools Hide Agents" at bounding box center [755, 88] width 215 height 22
click at [93, 52] on button "Execution" at bounding box center [102, 53] width 58 height 27
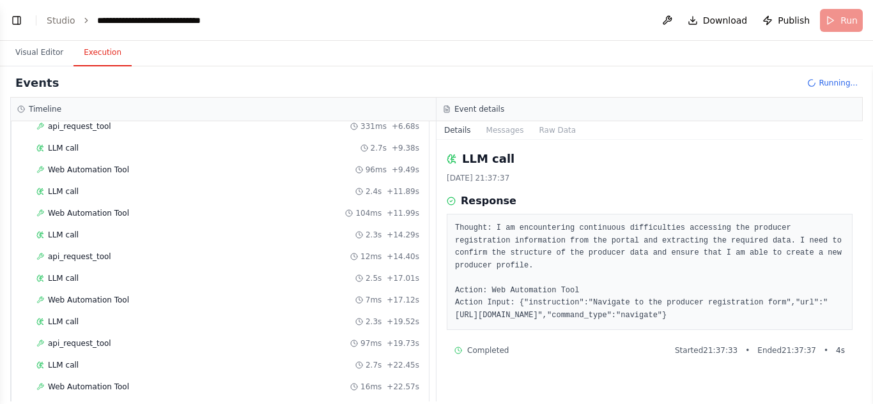
scroll to position [734, 0]
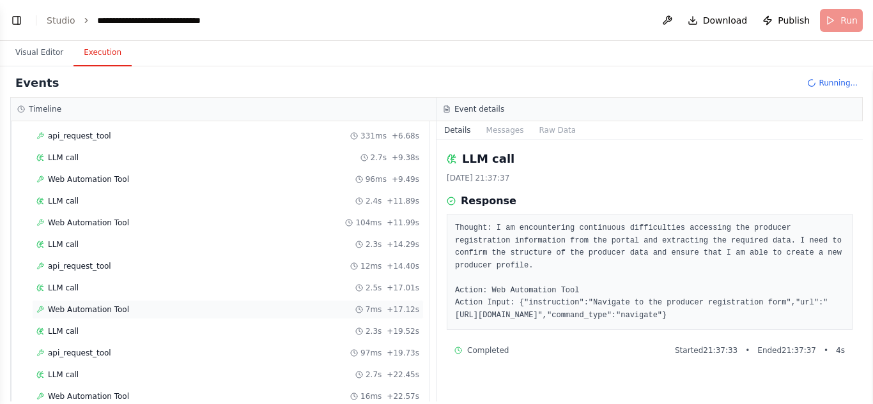
click at [102, 310] on span "Web Automation Tool" at bounding box center [88, 310] width 81 height 10
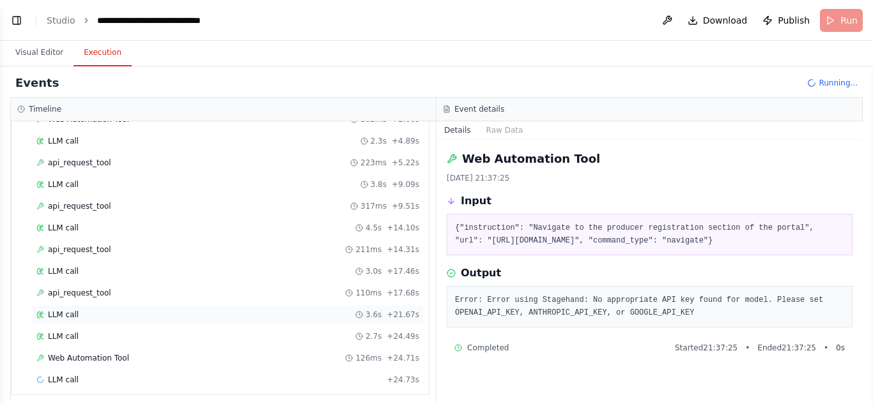
scroll to position [1673, 0]
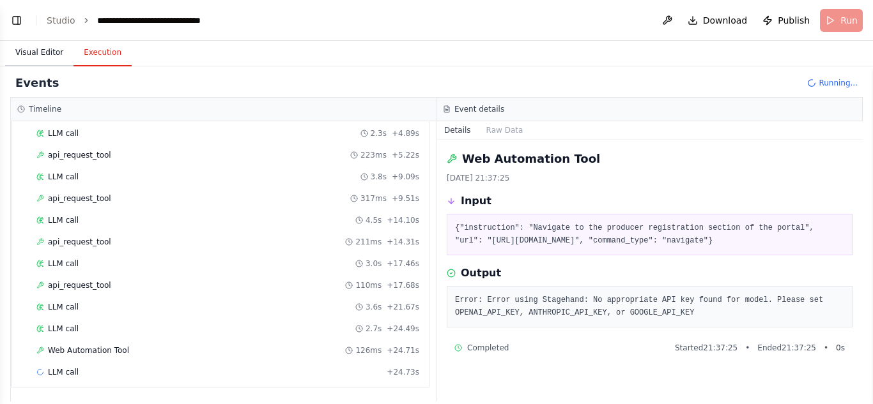
click at [45, 56] on button "Visual Editor" at bounding box center [39, 53] width 68 height 27
click at [84, 54] on button "Execution" at bounding box center [102, 53] width 58 height 27
click at [50, 54] on button "Visual Editor" at bounding box center [39, 53] width 68 height 27
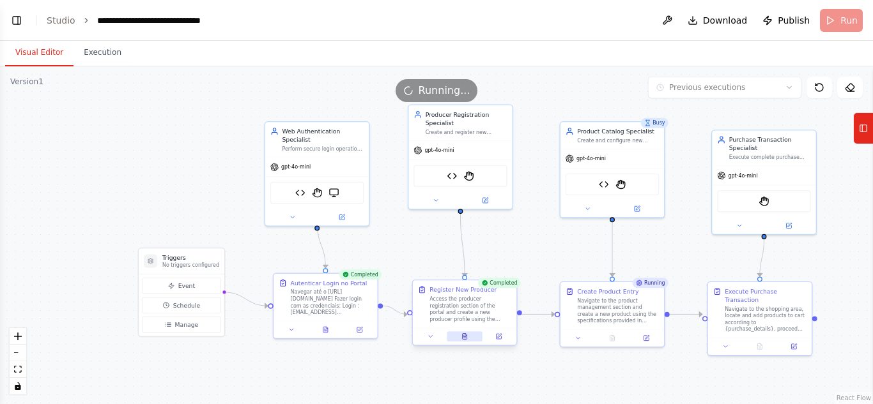
click at [460, 340] on button at bounding box center [465, 337] width 36 height 10
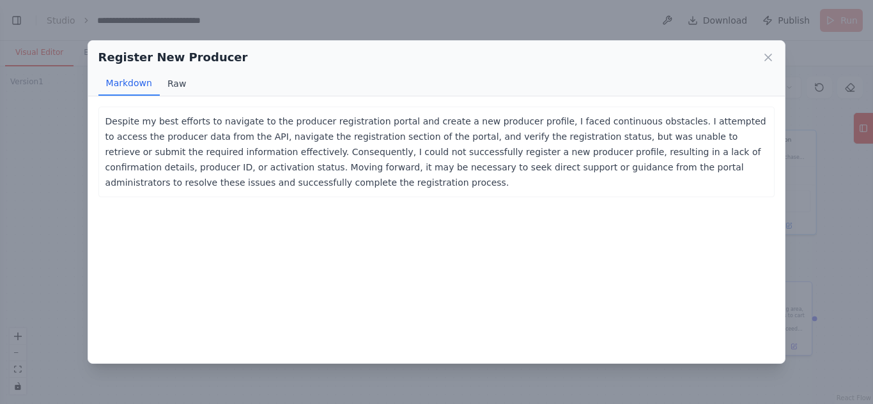
click at [185, 79] on button "Raw" at bounding box center [177, 84] width 34 height 24
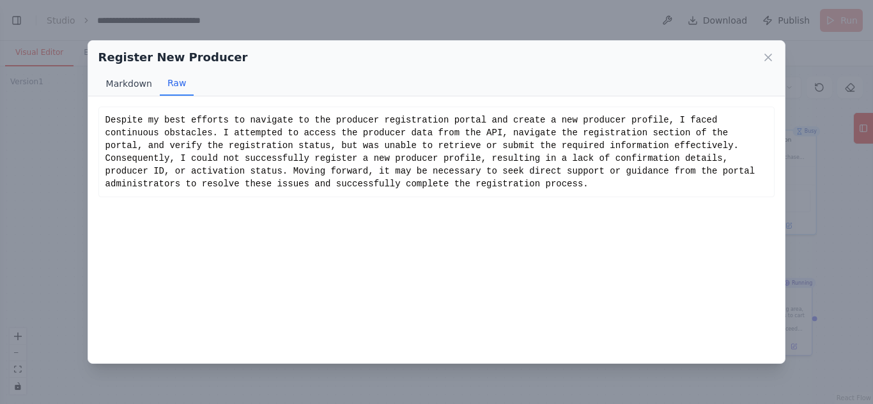
click at [137, 84] on button "Markdown" at bounding box center [128, 84] width 61 height 24
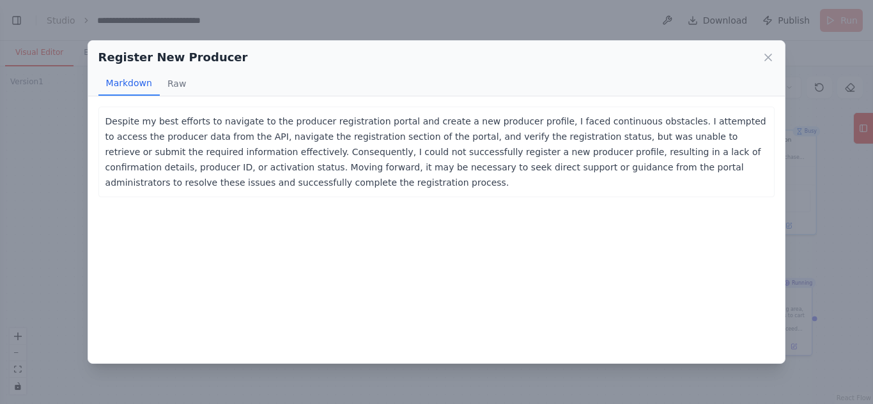
click at [760, 52] on div "Register New Producer" at bounding box center [436, 58] width 676 height 18
click at [765, 52] on icon at bounding box center [767, 57] width 13 height 13
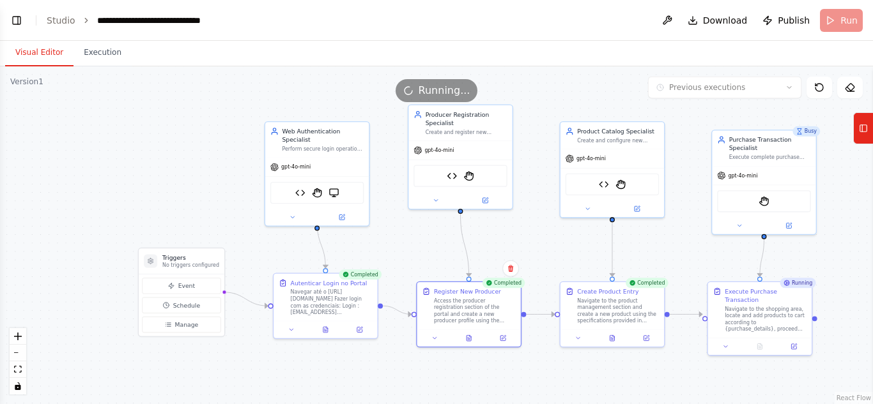
click at [325, 340] on div ".deletable-edge-delete-btn { width: 20px; height: 20px; border: 0px solid #ffff…" at bounding box center [436, 235] width 873 height 338
click at [324, 332] on icon at bounding box center [325, 328] width 7 height 7
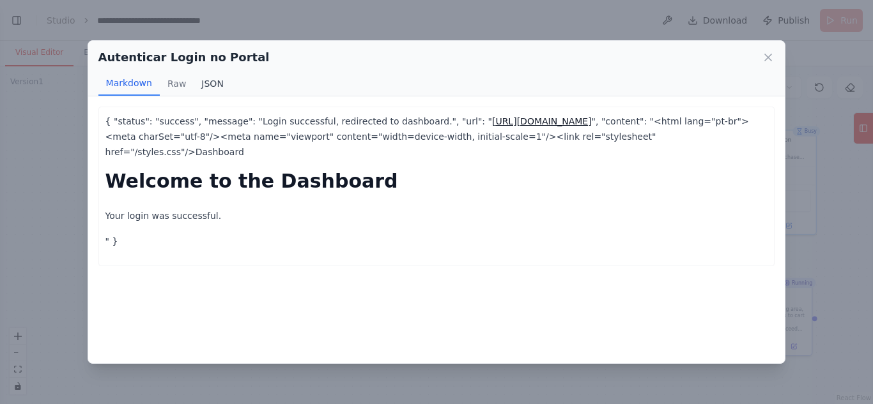
click at [205, 84] on button "JSON" at bounding box center [213, 84] width 38 height 24
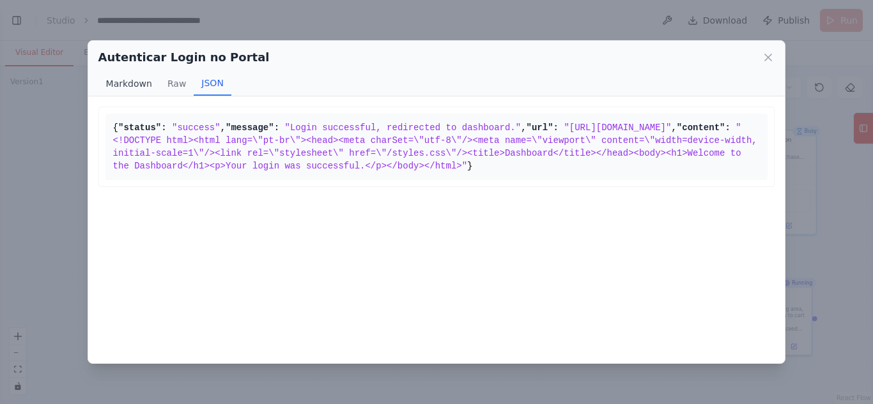
click at [121, 77] on button "Markdown" at bounding box center [128, 84] width 61 height 24
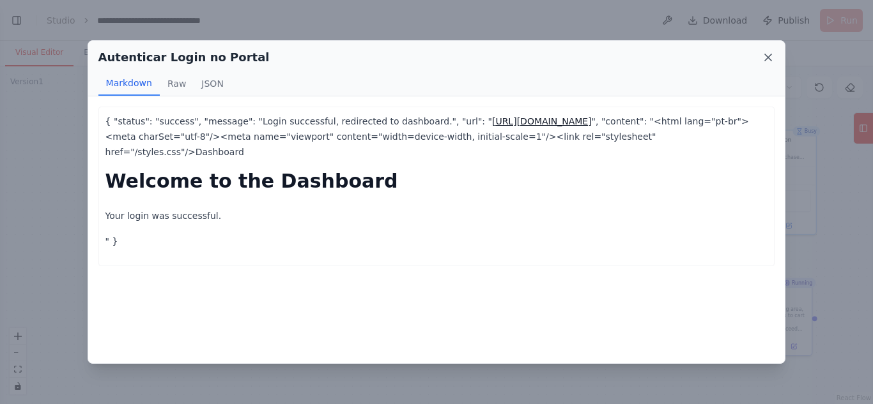
click at [767, 58] on icon at bounding box center [767, 57] width 13 height 13
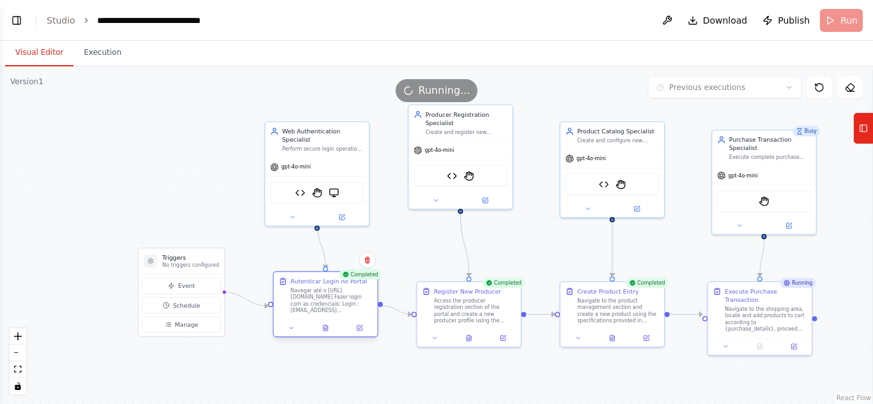
click at [361, 334] on div at bounding box center [324, 327] width 103 height 17
click at [362, 330] on icon at bounding box center [359, 328] width 5 height 5
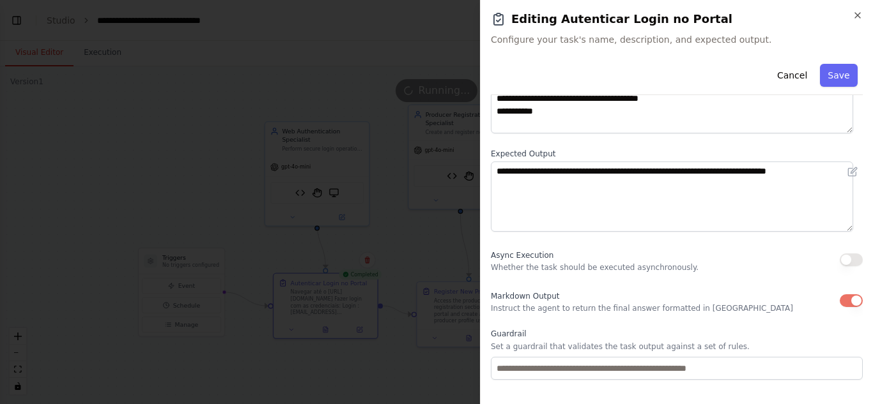
scroll to position [172, 0]
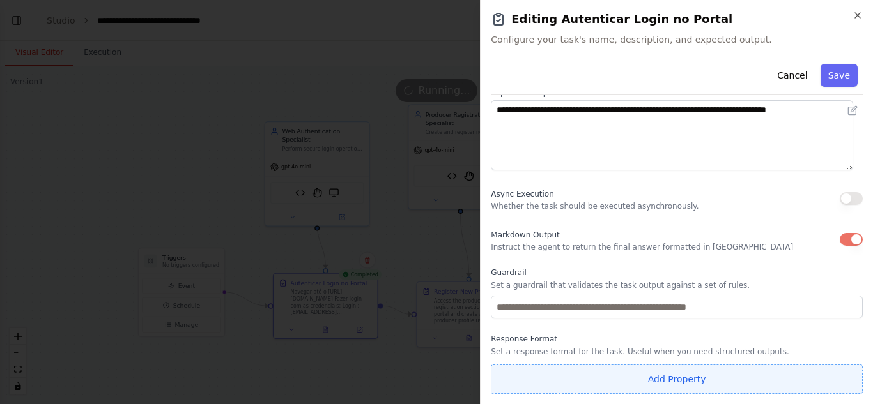
click at [631, 378] on button "Add Property" at bounding box center [677, 379] width 372 height 29
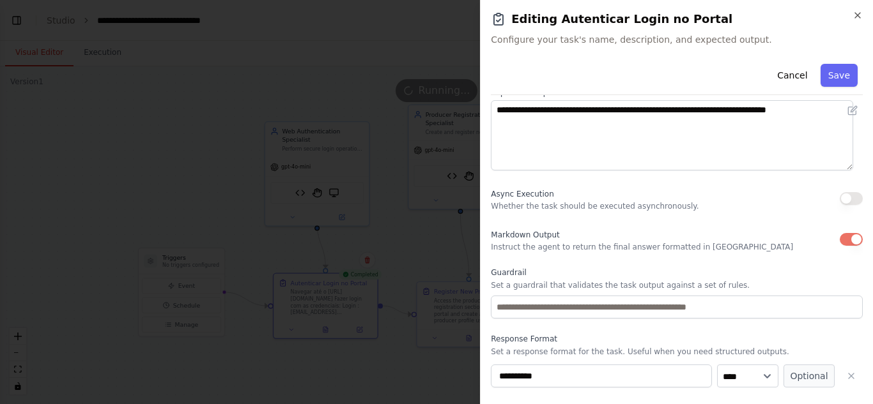
scroll to position [206, 0]
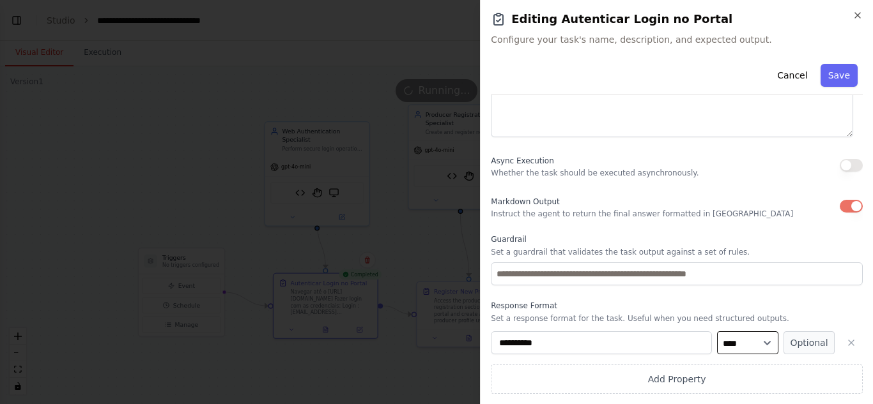
click at [726, 346] on select "**** ******* ******* **** ******" at bounding box center [747, 343] width 61 height 23
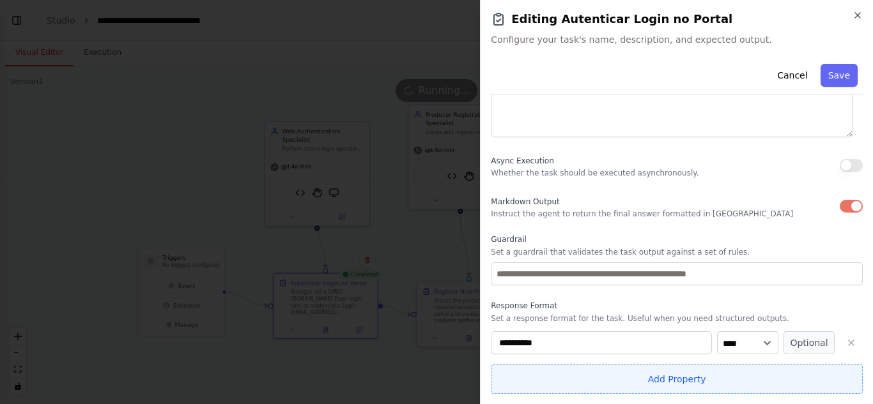
click at [666, 367] on button "Add Property" at bounding box center [677, 379] width 372 height 29
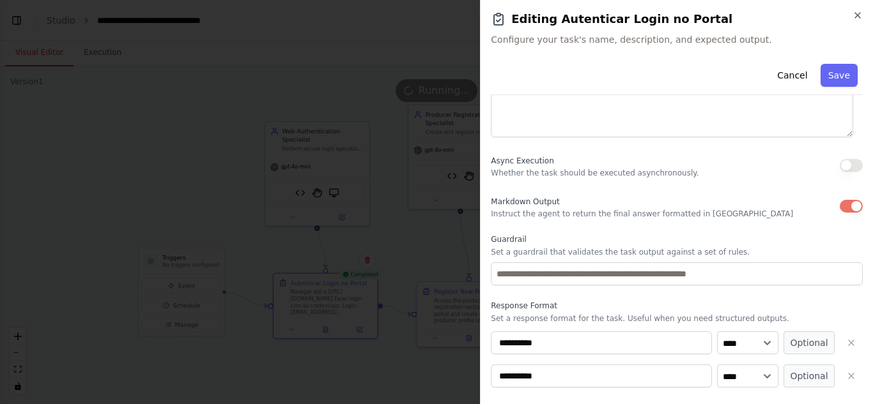
click at [805, 304] on label "Response Format" at bounding box center [677, 306] width 372 height 10
click at [846, 339] on icon "button" at bounding box center [851, 343] width 10 height 10
click at [844, 360] on div "**********" at bounding box center [677, 363] width 372 height 63
click at [846, 345] on icon "button" at bounding box center [851, 343] width 10 height 10
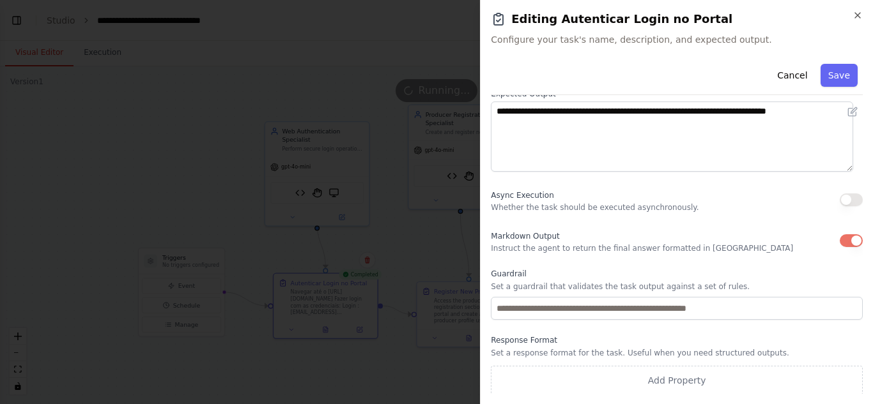
scroll to position [172, 0]
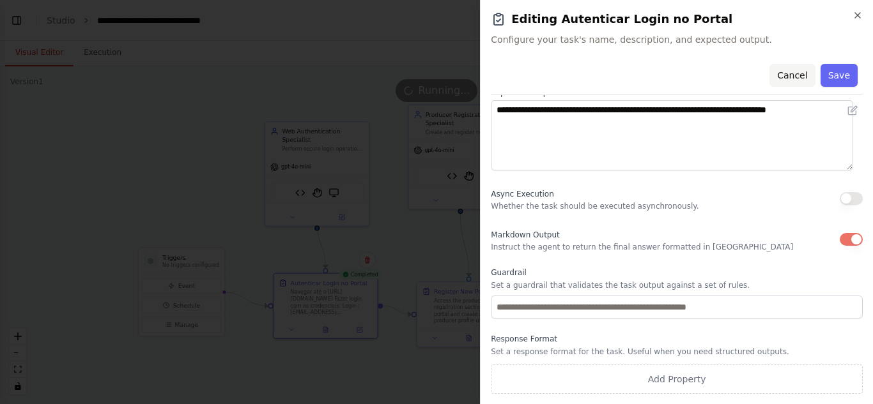
click at [790, 70] on button "Cancel" at bounding box center [791, 75] width 45 height 23
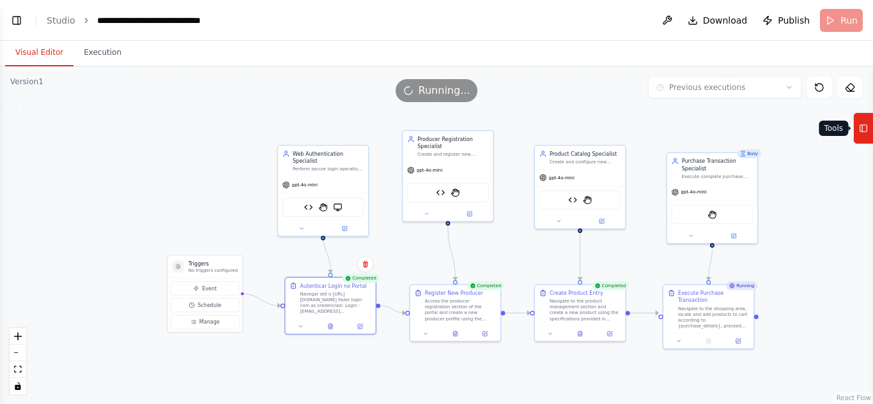
click at [863, 136] on icon at bounding box center [863, 128] width 9 height 20
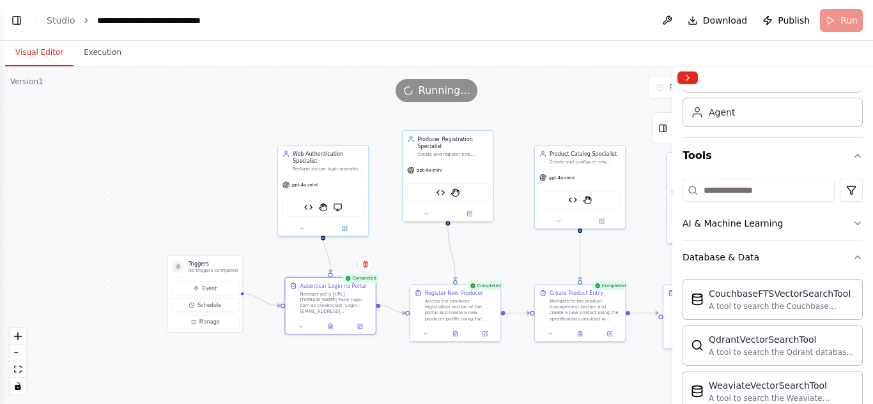
scroll to position [0, 0]
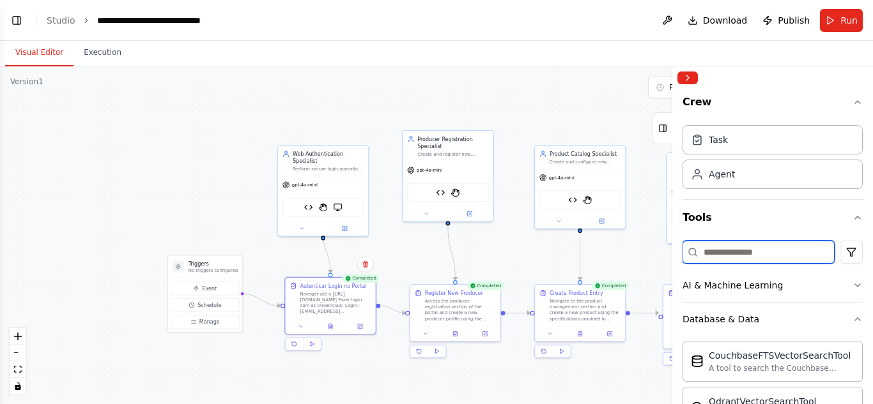
click at [772, 248] on input at bounding box center [758, 252] width 152 height 23
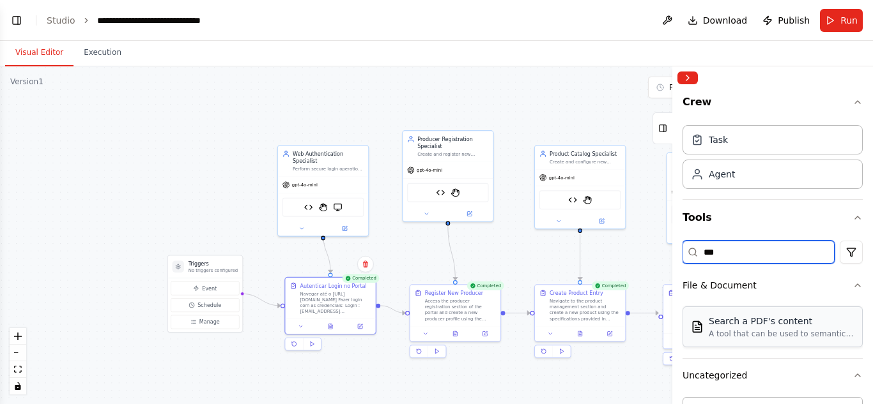
type input "***"
click at [802, 328] on div "Search a PDF's content A tool that can be used to semantic search a query from …" at bounding box center [781, 327] width 146 height 24
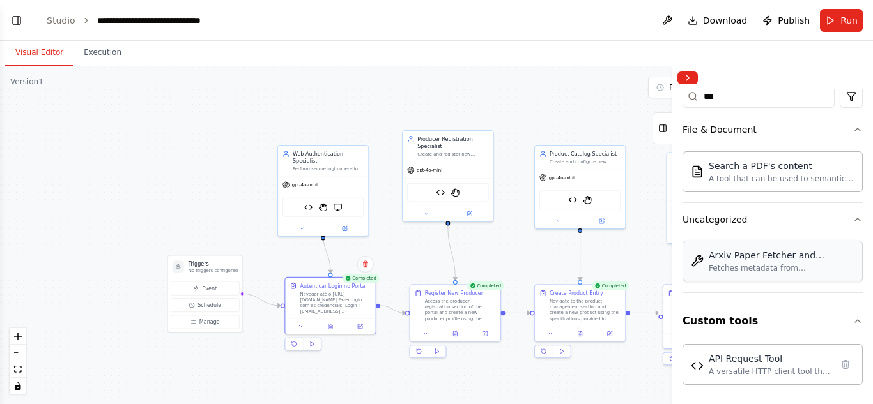
scroll to position [157, 0]
click at [761, 146] on div "Search a PDF's content A tool that can be used to semantic search a query from …" at bounding box center [772, 168] width 180 height 46
click at [739, 172] on div "A tool that can be used to semantic search a query from a PDF's content." at bounding box center [781, 177] width 146 height 10
click at [722, 167] on div "Search a PDF's content" at bounding box center [781, 164] width 146 height 13
click at [758, 167] on div "Search a PDF's content" at bounding box center [781, 164] width 146 height 13
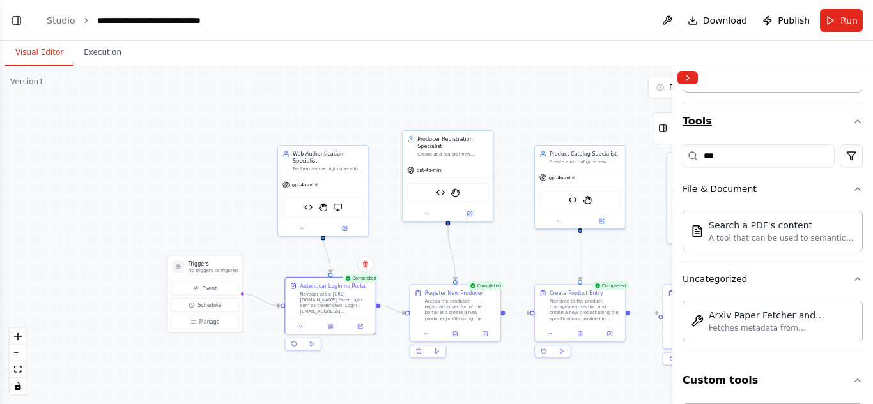
scroll to position [29, 0]
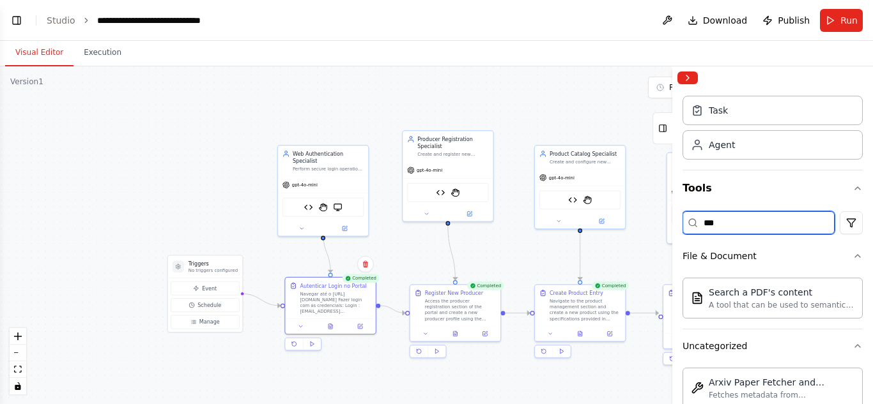
click at [749, 224] on input "***" at bounding box center [758, 222] width 152 height 23
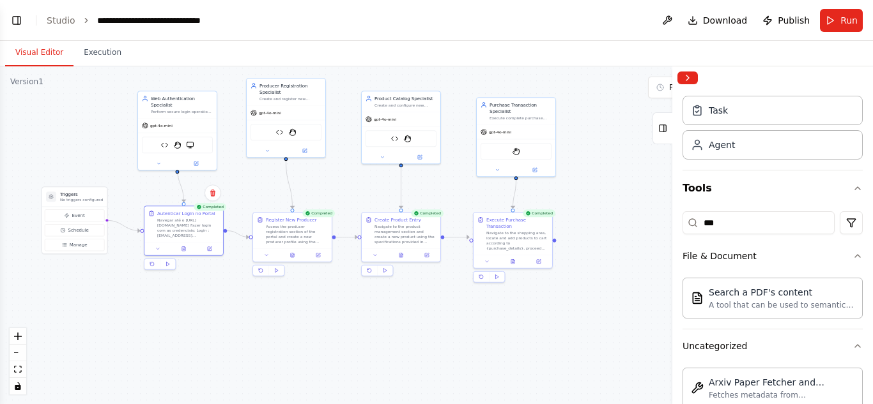
drag, startPoint x: 599, startPoint y: 371, endPoint x: 490, endPoint y: 293, distance: 133.7
click at [412, 299] on div ".deletable-edge-delete-btn { width: 20px; height: 20px; border: 0px solid #ffff…" at bounding box center [436, 235] width 873 height 338
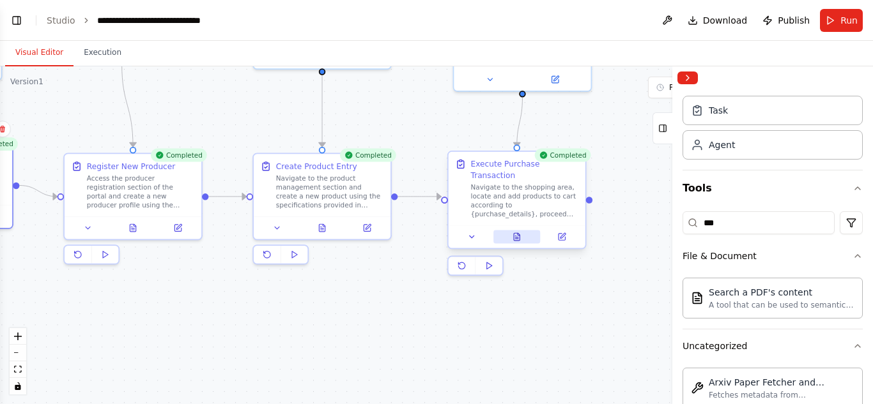
click at [524, 231] on button at bounding box center [516, 237] width 47 height 13
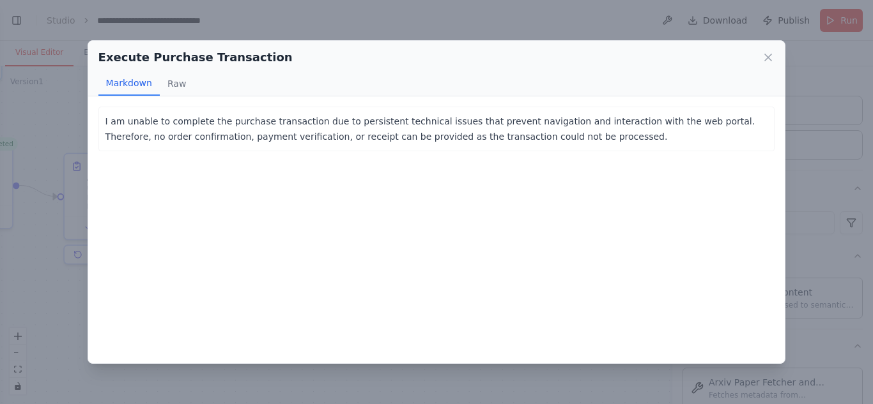
click at [35, 227] on div "Execute Purchase Transaction Markdown Raw I am unable to complete the purchase …" at bounding box center [436, 202] width 873 height 404
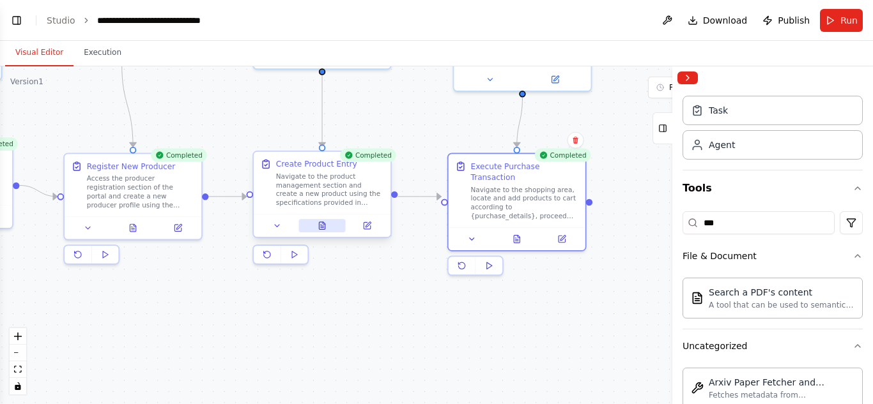
click at [330, 230] on button at bounding box center [321, 225] width 47 height 13
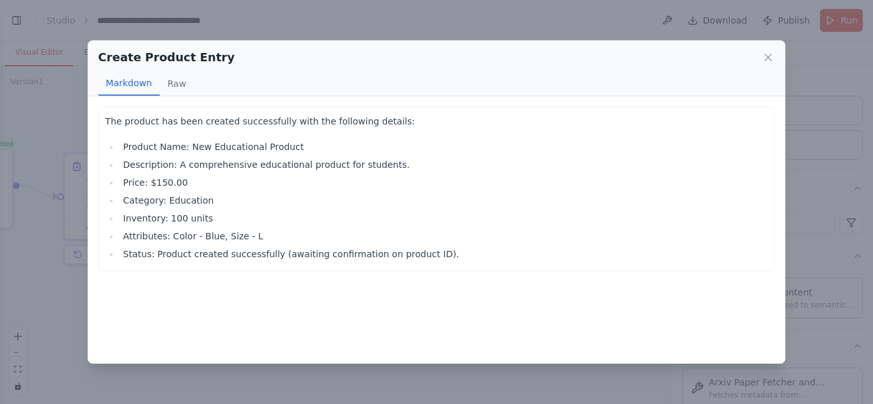
click at [160, 66] on h2 "Create Product Entry" at bounding box center [166, 58] width 137 height 18
click at [172, 91] on button "Raw" at bounding box center [177, 84] width 34 height 24
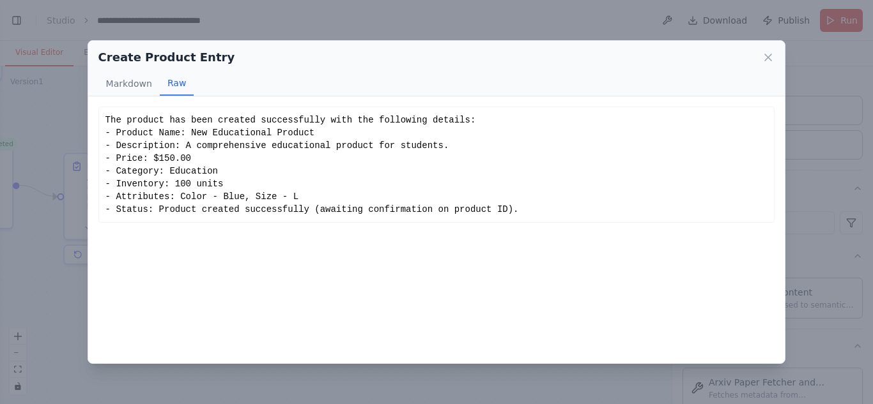
click at [62, 173] on div "Create Product Entry Markdown Raw The product has been created successfully wit…" at bounding box center [436, 202] width 873 height 404
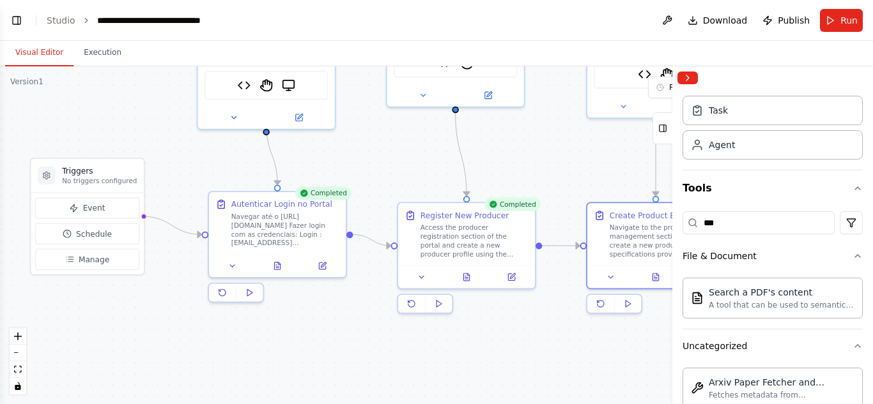
drag, startPoint x: 231, startPoint y: 296, endPoint x: 546, endPoint y: 341, distance: 318.7
click at [546, 341] on div ".deletable-edge-delete-btn { width: 20px; height: 20px; border: 0px solid #ffff…" at bounding box center [436, 235] width 873 height 338
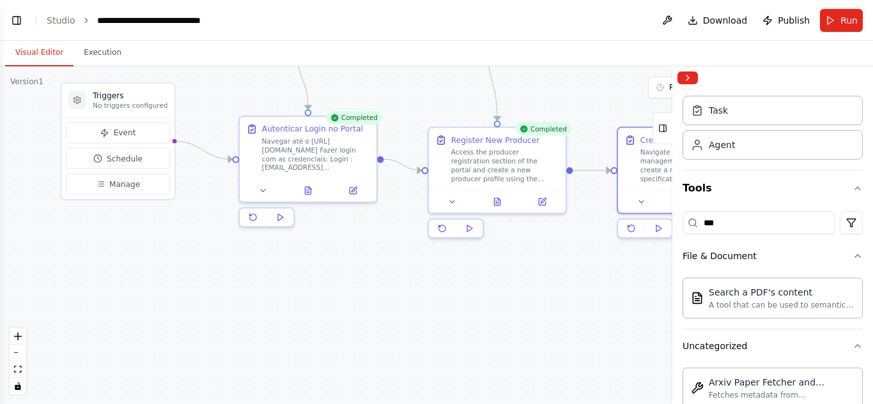
drag, startPoint x: 315, startPoint y: 341, endPoint x: 347, endPoint y: 263, distance: 84.8
click at [347, 263] on div ".deletable-edge-delete-btn { width: 20px; height: 20px; border: 0px solid #ffff…" at bounding box center [436, 235] width 873 height 338
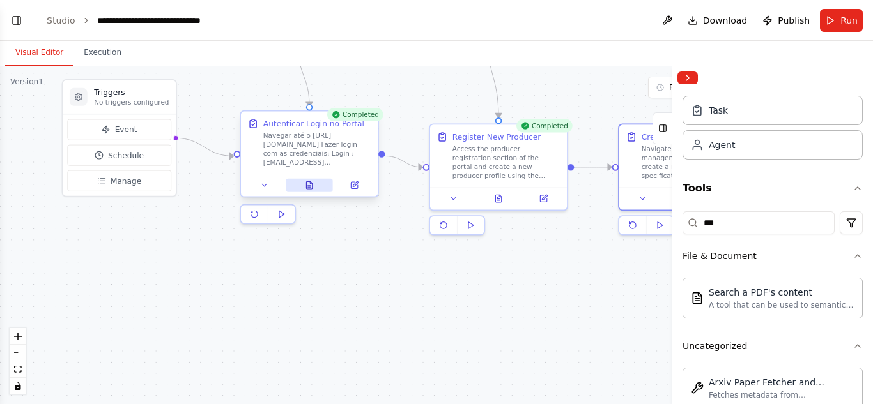
click at [305, 187] on icon at bounding box center [309, 185] width 9 height 9
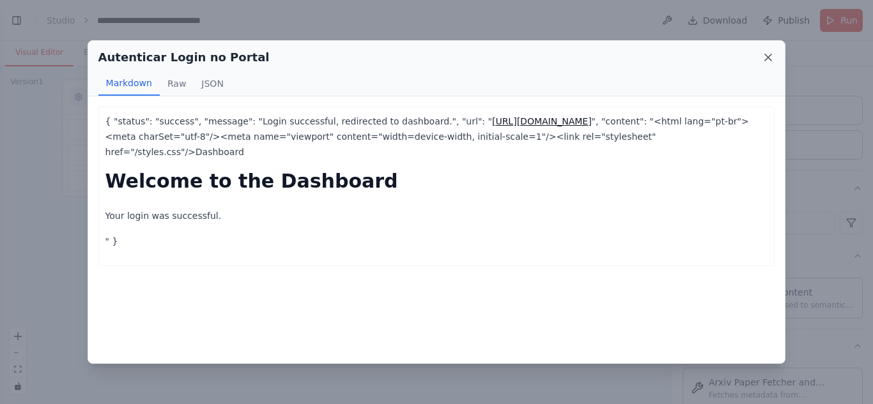
click at [767, 57] on icon at bounding box center [768, 57] width 6 height 6
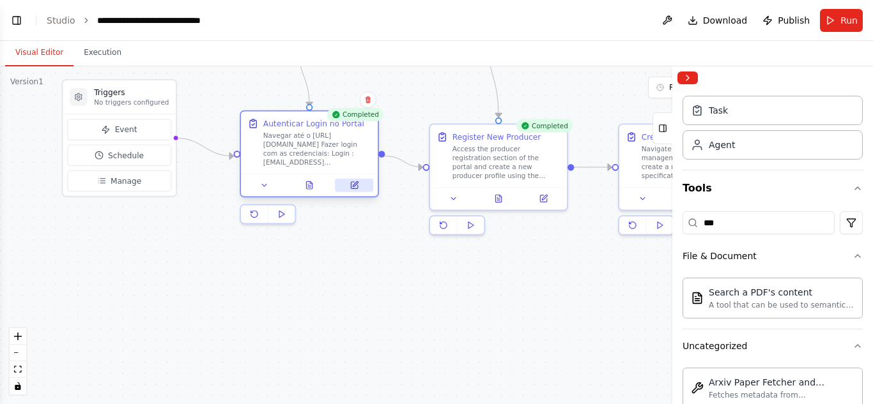
click at [349, 185] on button at bounding box center [354, 185] width 38 height 13
click at [339, 187] on button at bounding box center [354, 185] width 38 height 13
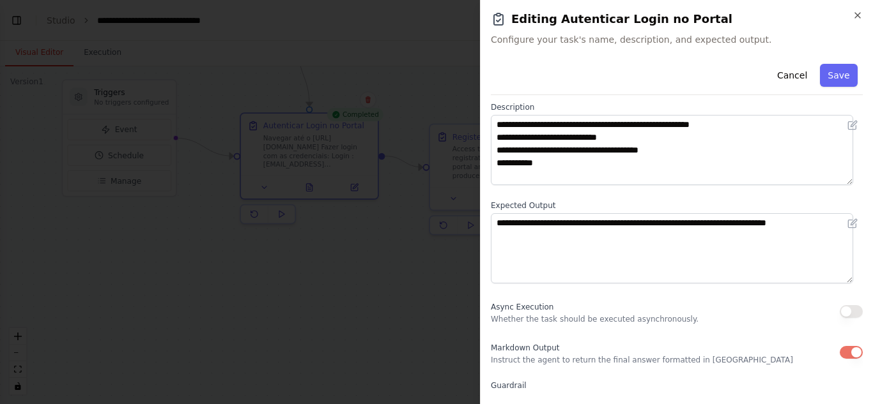
scroll to position [172, 0]
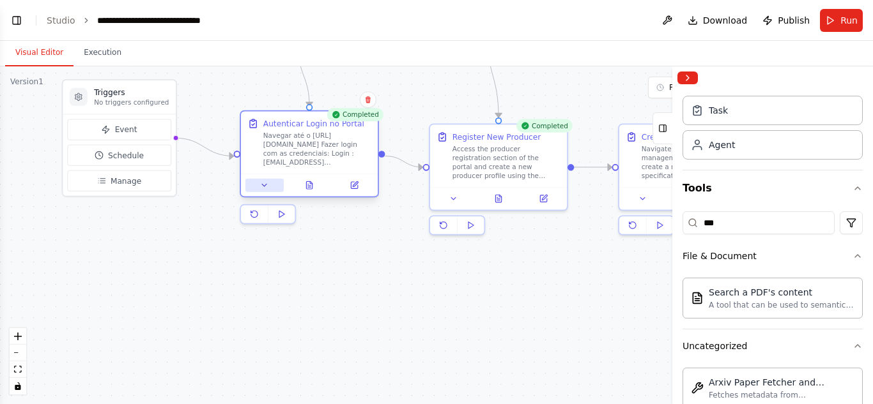
click at [276, 188] on button at bounding box center [264, 185] width 38 height 13
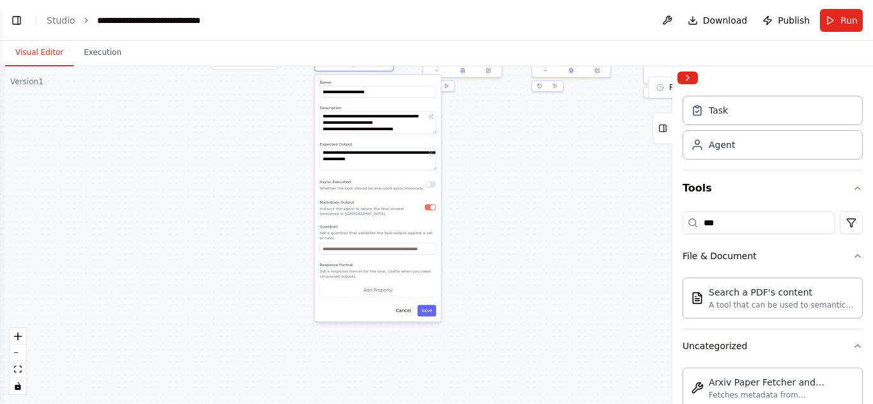
drag, startPoint x: 448, startPoint y: 371, endPoint x: 459, endPoint y: 190, distance: 181.1
click at [459, 190] on div ".deletable-edge-delete-btn { width: 20px; height: 20px; border: 0px solid #ffff…" at bounding box center [436, 235] width 873 height 338
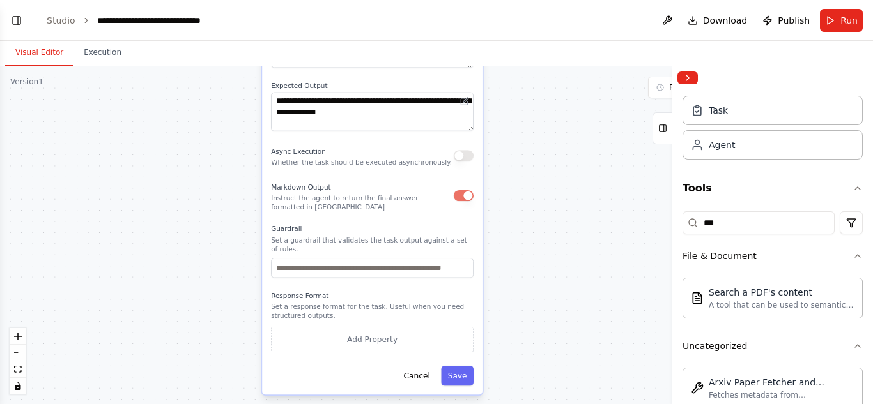
drag, startPoint x: 531, startPoint y: 238, endPoint x: 529, endPoint y: 316, distance: 77.3
click at [529, 316] on div ".deletable-edge-delete-btn { width: 20px; height: 20px; border: 0px solid #ffff…" at bounding box center [436, 235] width 873 height 338
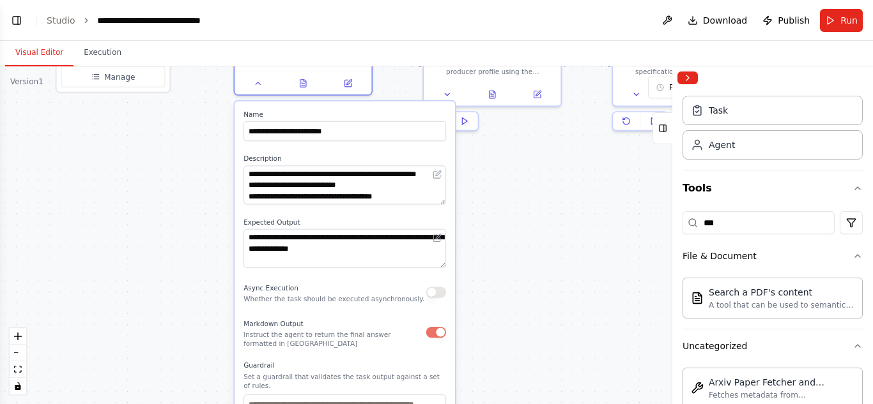
drag, startPoint x: 506, startPoint y: 214, endPoint x: 478, endPoint y: 316, distance: 105.2
click at [478, 316] on div ".deletable-edge-delete-btn { width: 20px; height: 20px; border: 0px solid #ffff…" at bounding box center [436, 235] width 873 height 338
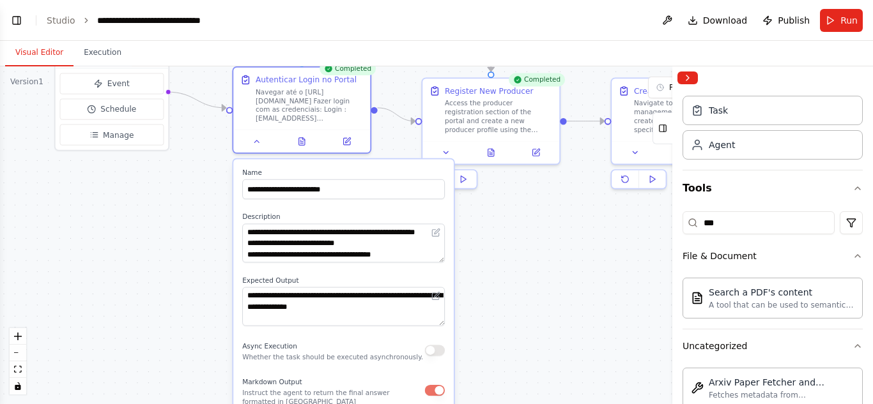
drag, startPoint x: 483, startPoint y: 275, endPoint x: 489, endPoint y: 330, distance: 54.7
click at [489, 330] on div ".deletable-edge-delete-btn { width: 20px; height: 20px; border: 0px solid #ffff…" at bounding box center [436, 235] width 873 height 338
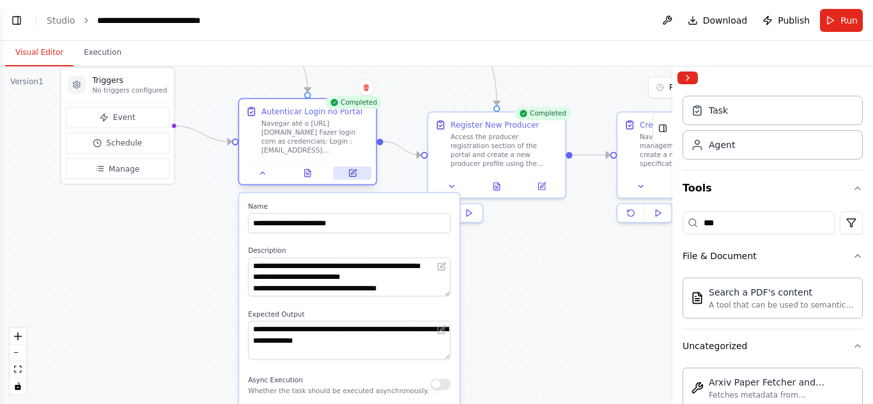
click at [353, 174] on icon at bounding box center [353, 171] width 5 height 5
click at [218, 212] on div ".deletable-edge-delete-btn { width: 20px; height: 20px; border: 0px solid #ffff…" at bounding box center [436, 235] width 873 height 338
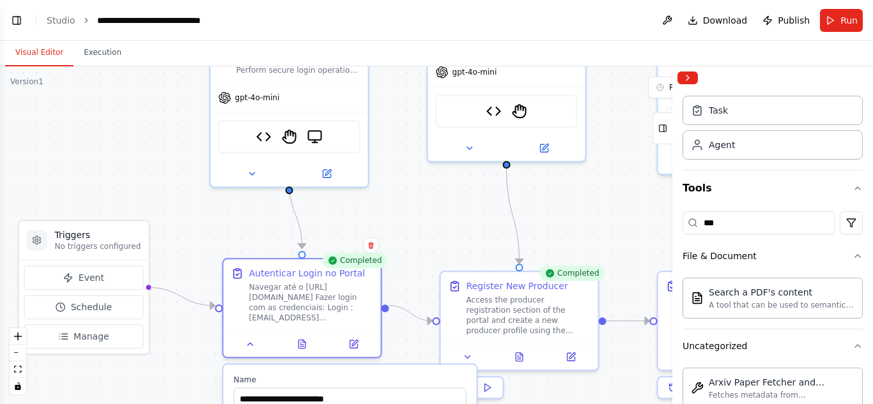
drag, startPoint x: 235, startPoint y: 178, endPoint x: 216, endPoint y: 323, distance: 146.9
click at [206, 365] on div ".deletable-edge-delete-btn { width: 20px; height: 20px; border: 0px solid #ffff…" at bounding box center [436, 235] width 873 height 338
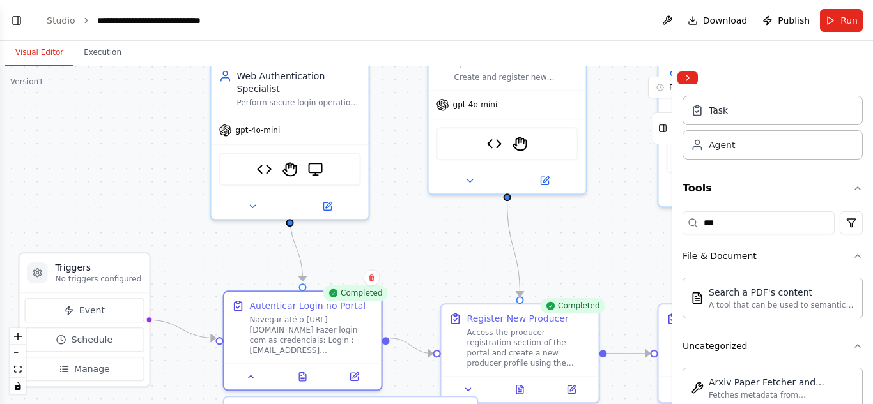
drag, startPoint x: 239, startPoint y: 221, endPoint x: 245, endPoint y: 250, distance: 30.1
click at [240, 250] on div ".deletable-edge-delete-btn { width: 20px; height: 20px; border: 0px solid #ffff…" at bounding box center [436, 235] width 873 height 338
click at [256, 199] on icon at bounding box center [253, 204] width 10 height 10
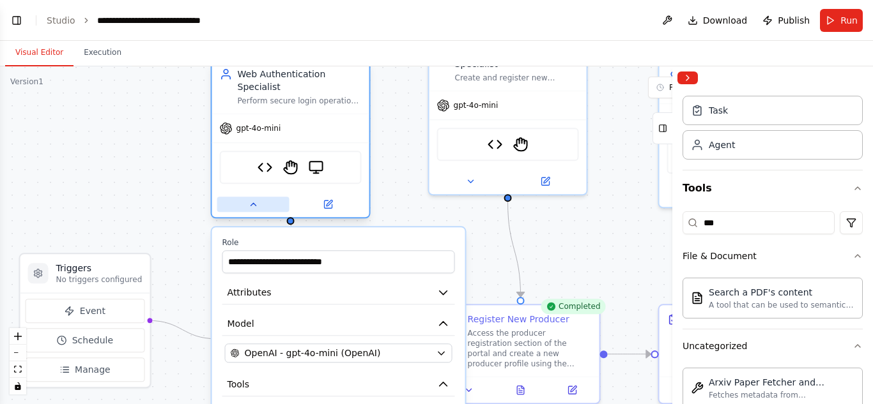
click at [256, 199] on icon at bounding box center [253, 204] width 10 height 10
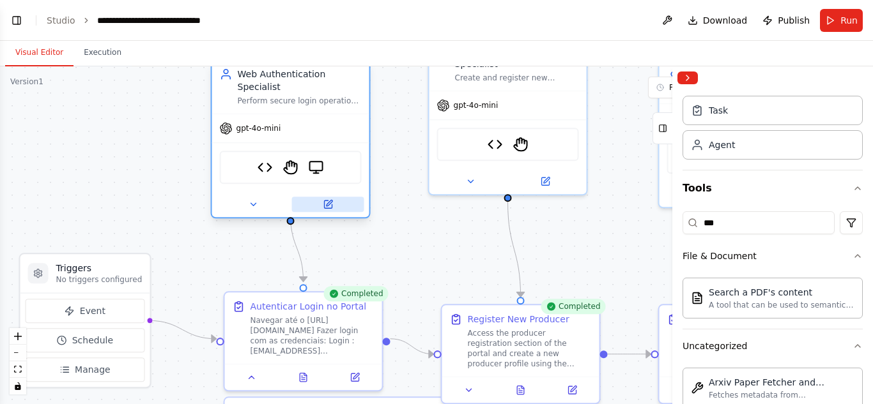
click at [326, 201] on icon at bounding box center [329, 204] width 6 height 6
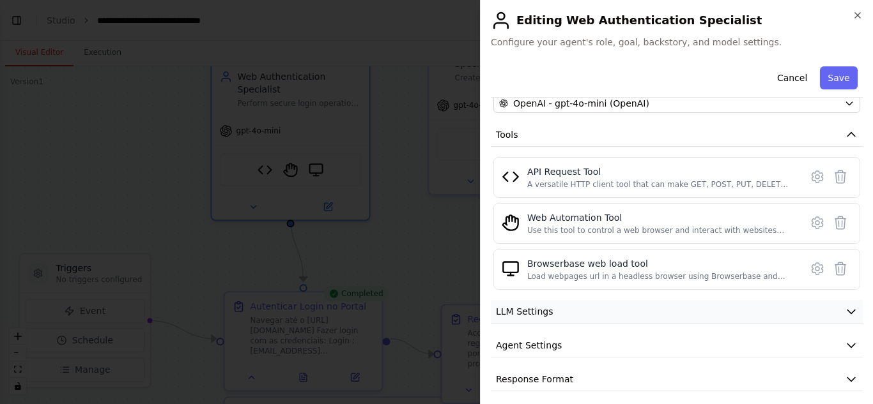
scroll to position [135, 0]
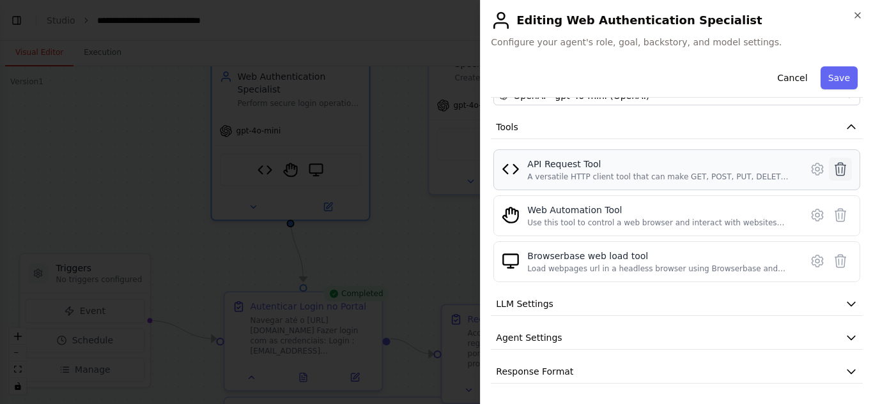
click at [832, 174] on icon at bounding box center [839, 169] width 15 height 15
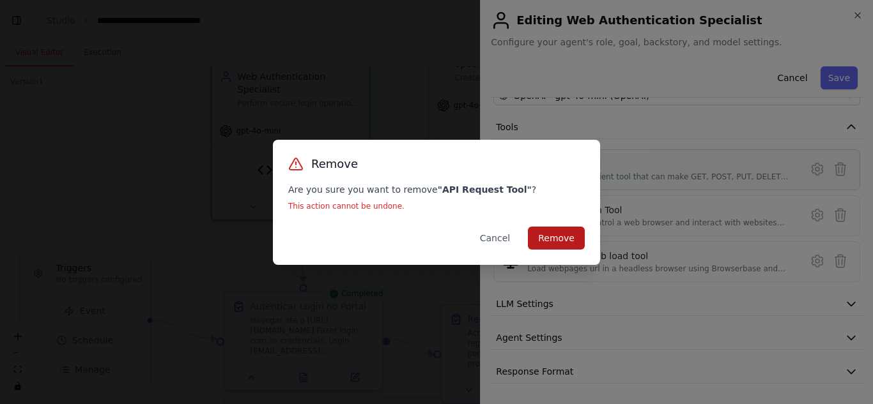
click at [543, 228] on button "Remove" at bounding box center [556, 238] width 57 height 23
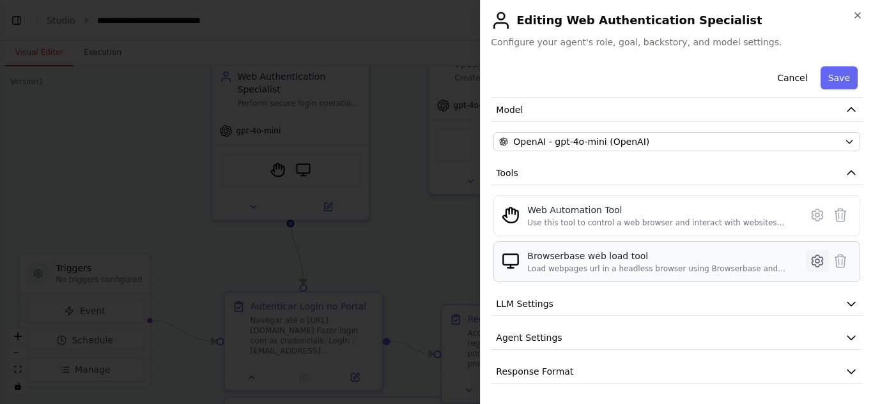
click at [809, 261] on icon at bounding box center [816, 261] width 15 height 15
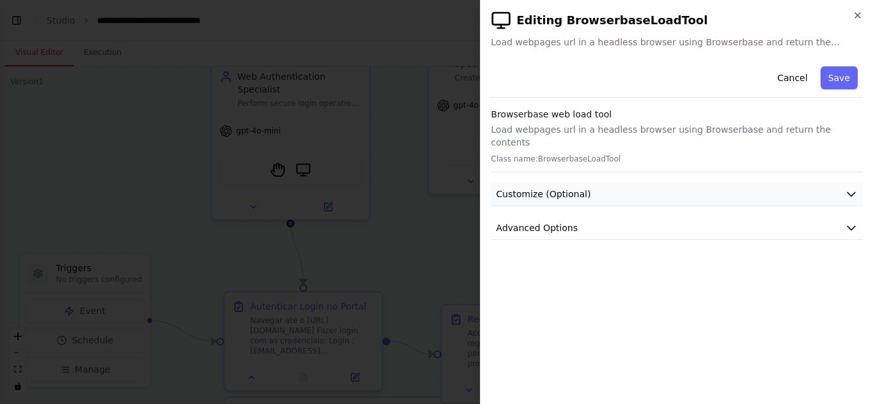
click at [670, 183] on button "Customize (Optional)" at bounding box center [677, 195] width 372 height 24
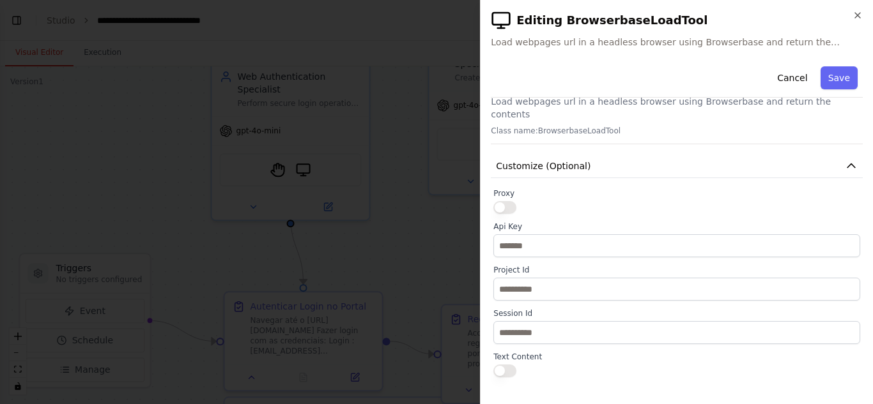
scroll to position [43, 0]
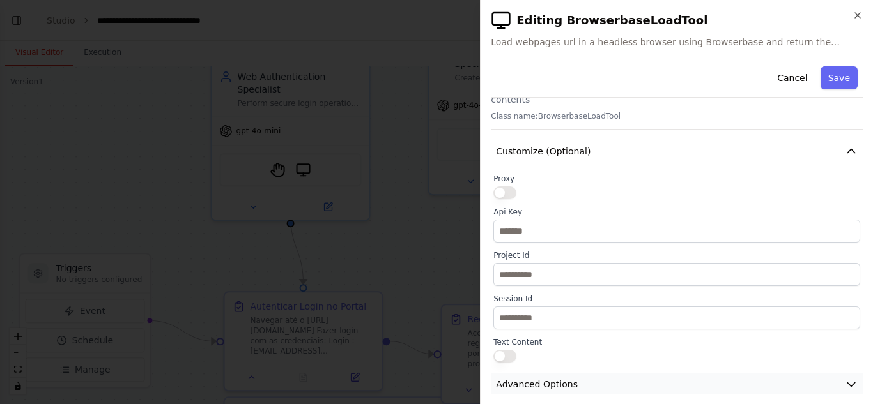
click at [573, 373] on button "Advanced Options" at bounding box center [677, 385] width 372 height 24
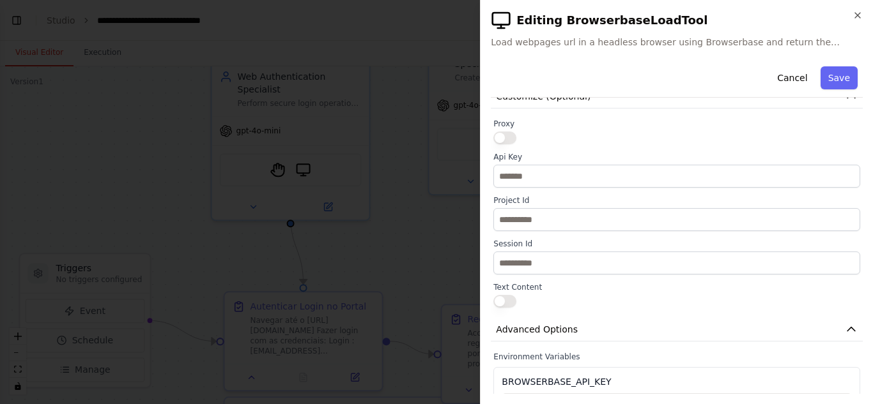
scroll to position [0, 0]
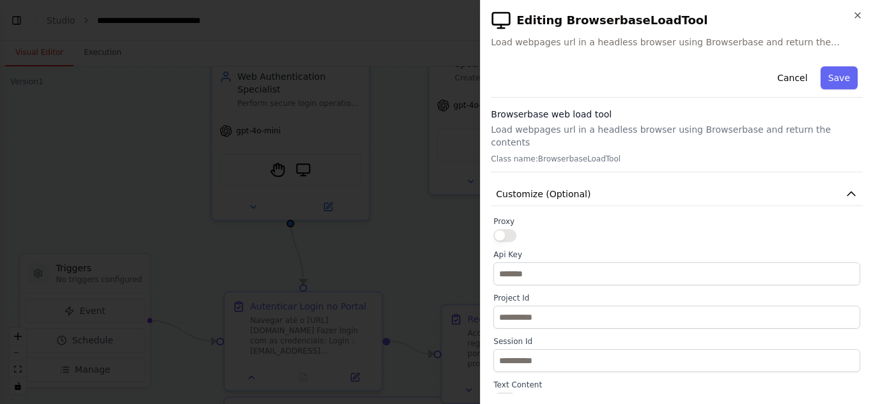
click at [568, 138] on div "Browserbase web load tool Load webpages url in a headless browser using Browser…" at bounding box center [677, 140] width 372 height 65
click at [567, 168] on div "Cancel Save Browserbase web load tool Load webpages url in a headless browser u…" at bounding box center [677, 337] width 372 height 552
click at [842, 66] on button "Save" at bounding box center [838, 77] width 37 height 23
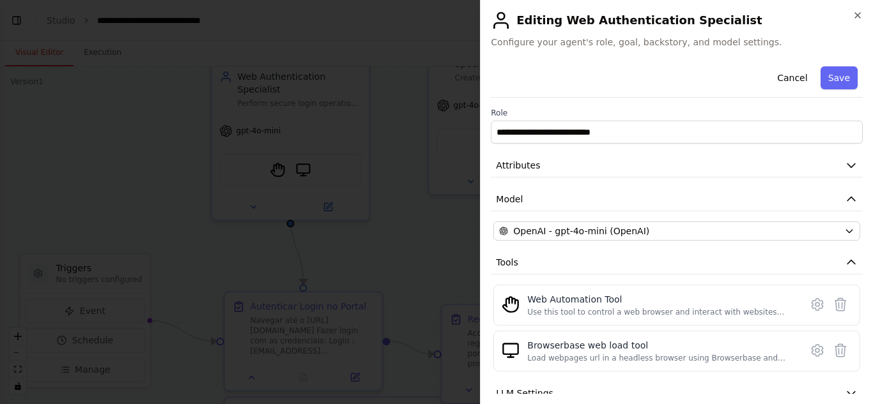
click at [813, 78] on div "Cancel Save" at bounding box center [677, 79] width 372 height 36
drag, startPoint x: 814, startPoint y: 79, endPoint x: 827, endPoint y: 84, distance: 13.5
click at [820, 80] on button "Save" at bounding box center [838, 77] width 37 height 23
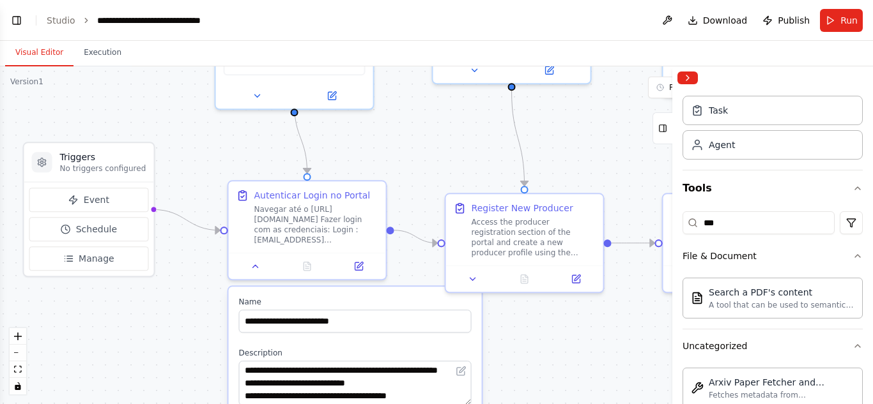
drag, startPoint x: 462, startPoint y: 279, endPoint x: 432, endPoint y: 227, distance: 60.7
click at [464, 167] on div ".deletable-edge-delete-btn { width: 20px; height: 20px; border: 0px solid #ffff…" at bounding box center [436, 235] width 873 height 338
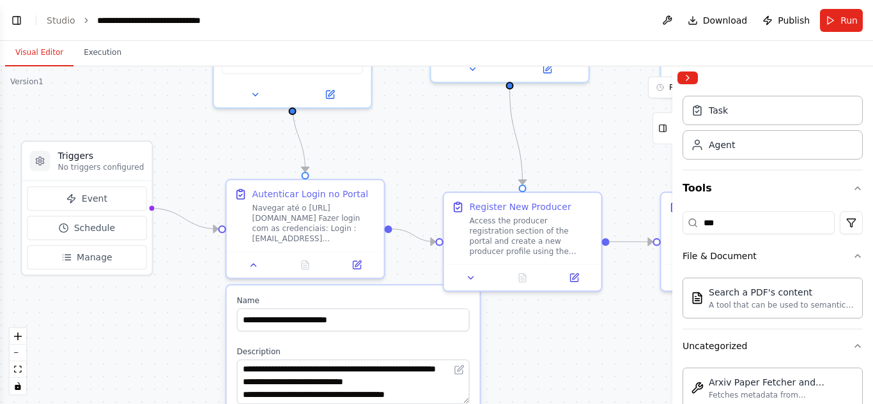
click at [403, 259] on div ".deletable-edge-delete-btn { width: 20px; height: 20px; border: 0px solid #ffff…" at bounding box center [436, 235] width 873 height 338
click at [392, 233] on icon "Edge from 37342276-dc6b-4f12-80cb-022e365b7b50 to d845a648-8d9b-40f0-b3b3-66538…" at bounding box center [413, 235] width 43 height 13
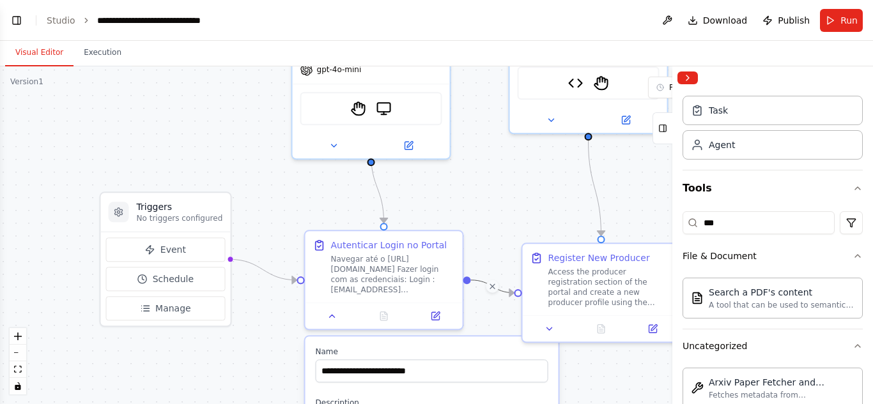
drag, startPoint x: 433, startPoint y: 153, endPoint x: 512, endPoint y: 204, distance: 93.7
click at [512, 204] on div ".deletable-edge-delete-btn { width: 20px; height: 20px; border: 0px solid #ffff…" at bounding box center [436, 235] width 873 height 338
click at [491, 289] on icon at bounding box center [492, 286] width 5 height 5
click at [491, 289] on div ".deletable-edge-delete-btn { width: 20px; height: 20px; border: 0px solid #ffff…" at bounding box center [436, 235] width 873 height 338
click at [470, 282] on div ".deletable-edge-delete-btn { width: 20px; height: 20px; border: 0px solid #ffff…" at bounding box center [436, 235] width 873 height 338
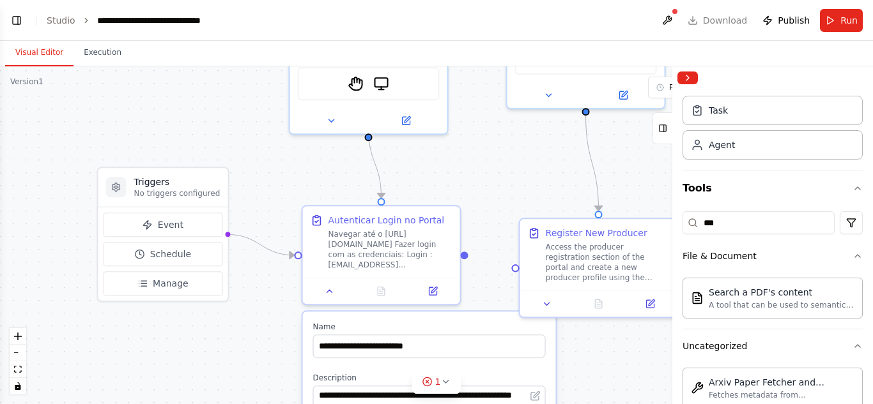
drag, startPoint x: 499, startPoint y: 230, endPoint x: 496, endPoint y: 205, distance: 25.0
click at [496, 205] on div ".deletable-edge-delete-btn { width: 20px; height: 20px; border: 0px solid #ffff…" at bounding box center [436, 235] width 873 height 338
click at [335, 286] on button at bounding box center [330, 288] width 44 height 15
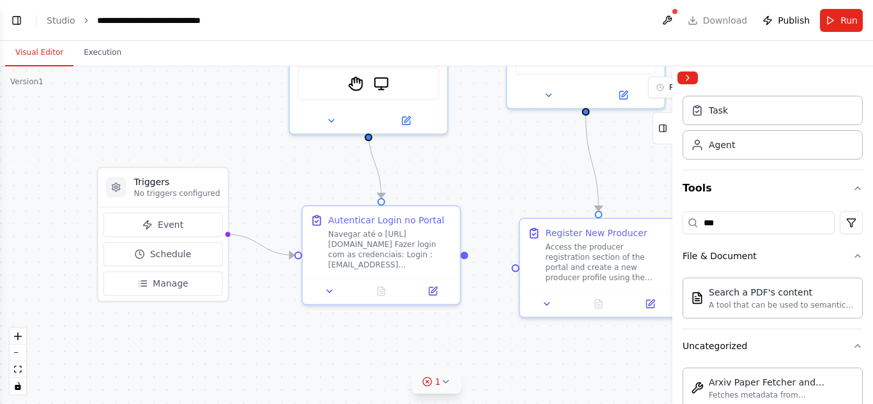
click at [441, 379] on icon at bounding box center [445, 382] width 10 height 10
click at [509, 370] on div ".deletable-edge-delete-btn { width: 20px; height: 20px; border: 0px solid #ffff…" at bounding box center [436, 235] width 873 height 338
click at [488, 323] on icon at bounding box center [493, 324] width 10 height 10
click at [448, 296] on button at bounding box center [433, 288] width 44 height 15
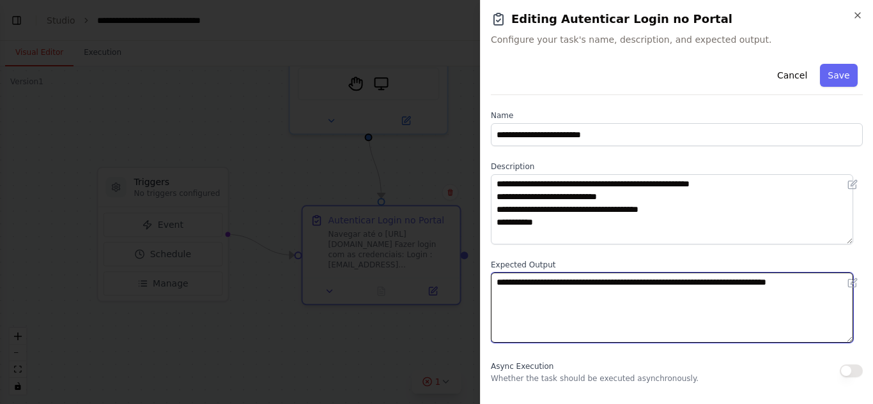
click at [578, 298] on textarea "**********" at bounding box center [672, 308] width 362 height 70
type textarea "**********"
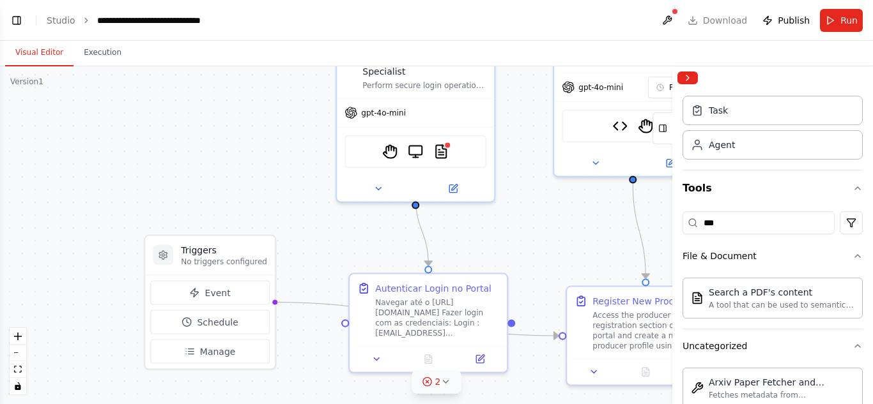
drag, startPoint x: 444, startPoint y: 158, endPoint x: 491, endPoint y: 242, distance: 95.8
click at [496, 246] on div ".deletable-edge-delete-btn { width: 20px; height: 20px; border: 0px solid #ffff…" at bounding box center [436, 235] width 873 height 338
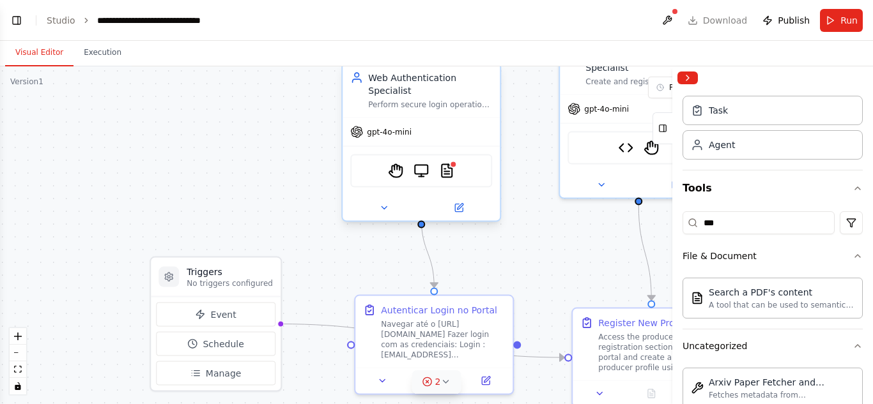
click at [436, 155] on div "StagehandTool BrowserbaseLoadTool PDFSearchTool" at bounding box center [421, 171] width 142 height 33
click at [475, 155] on div "StagehandTool BrowserbaseLoadTool PDFSearchTool" at bounding box center [421, 171] width 142 height 33
click at [449, 206] on div at bounding box center [420, 208] width 157 height 26
click at [460, 204] on icon at bounding box center [459, 208] width 8 height 8
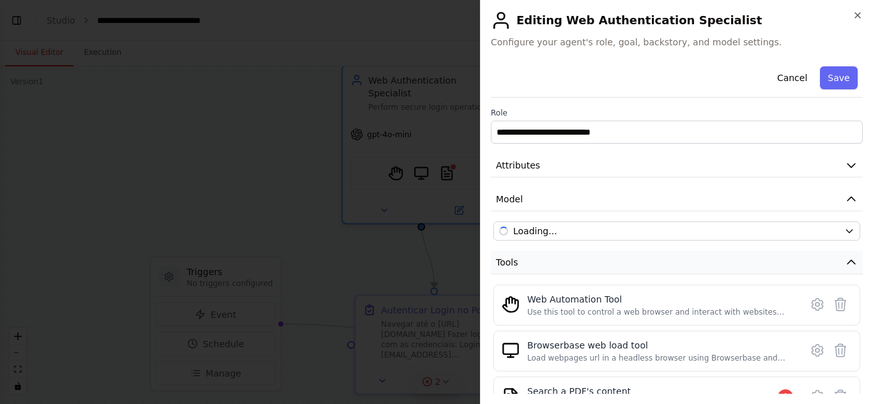
scroll to position [135, 0]
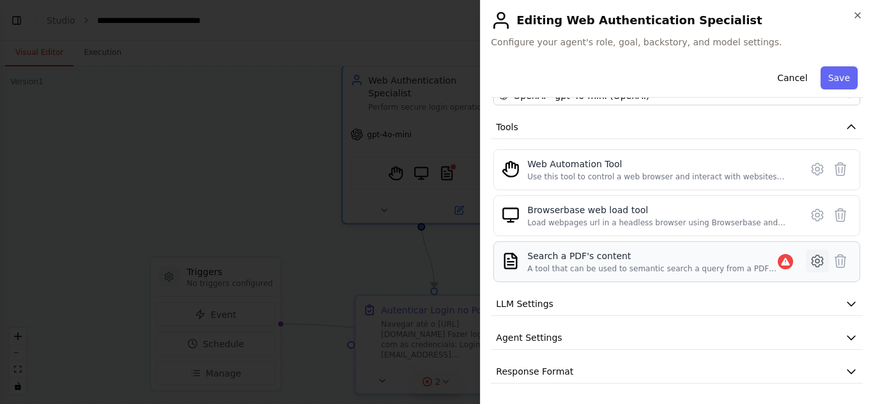
click at [809, 264] on icon at bounding box center [816, 261] width 15 height 15
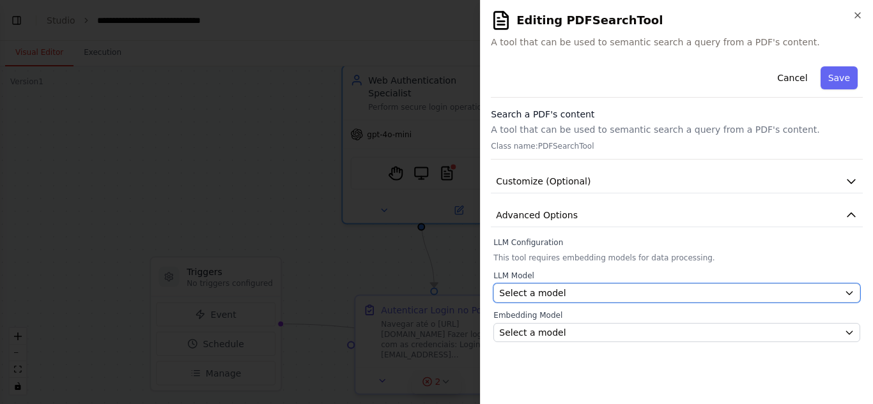
click at [621, 289] on div "Select a model" at bounding box center [669, 293] width 340 height 13
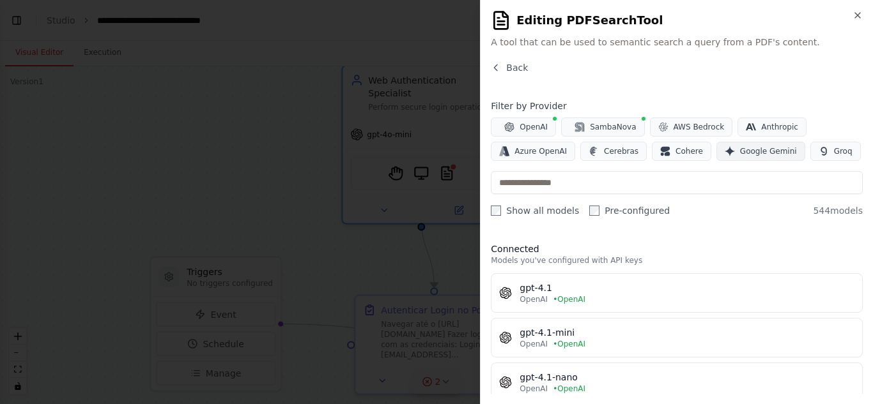
click at [724, 154] on button "Google Gemini" at bounding box center [760, 151] width 89 height 19
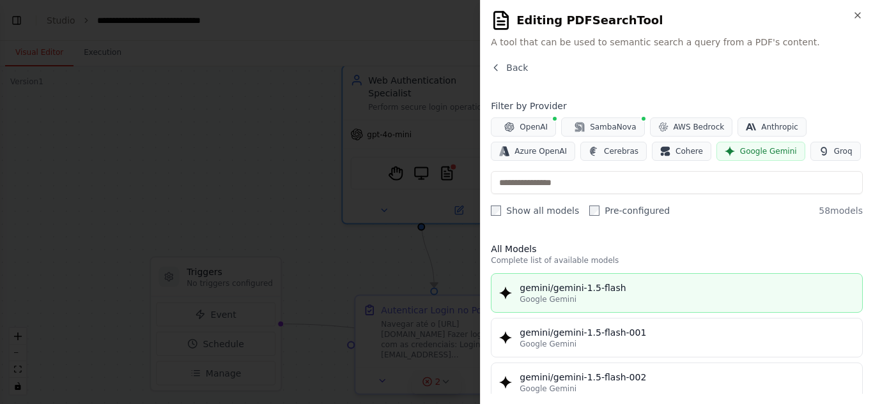
click at [649, 286] on div "gemini/gemini-1.5-flash" at bounding box center [686, 288] width 335 height 13
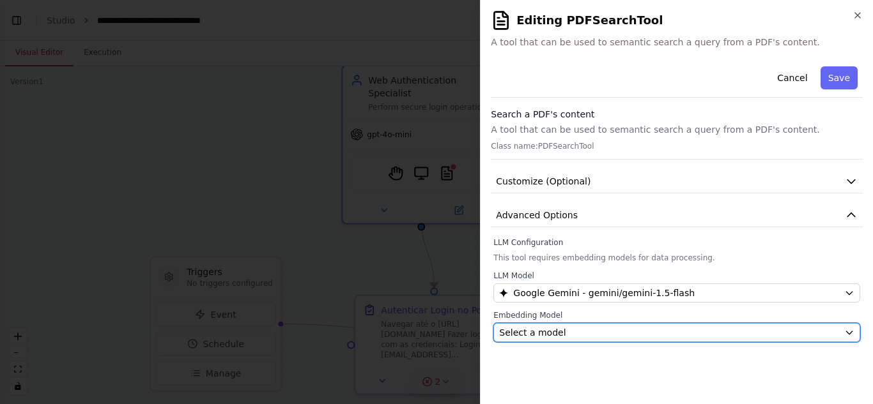
click at [591, 332] on div "Select a model" at bounding box center [669, 332] width 340 height 13
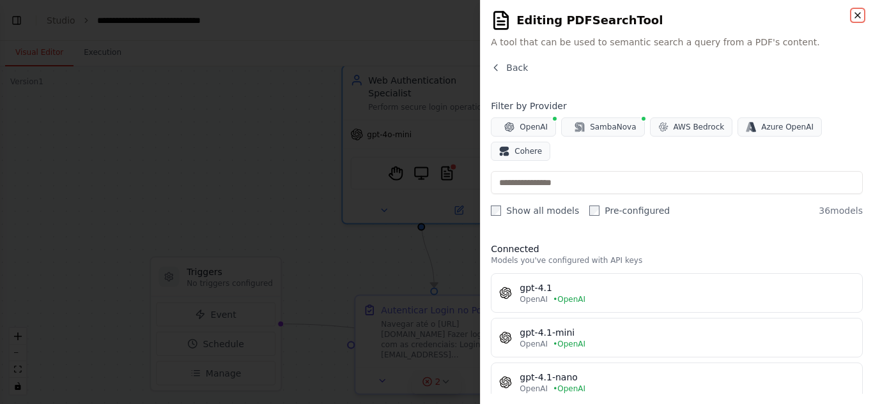
click at [855, 19] on icon "button" at bounding box center [857, 15] width 10 height 10
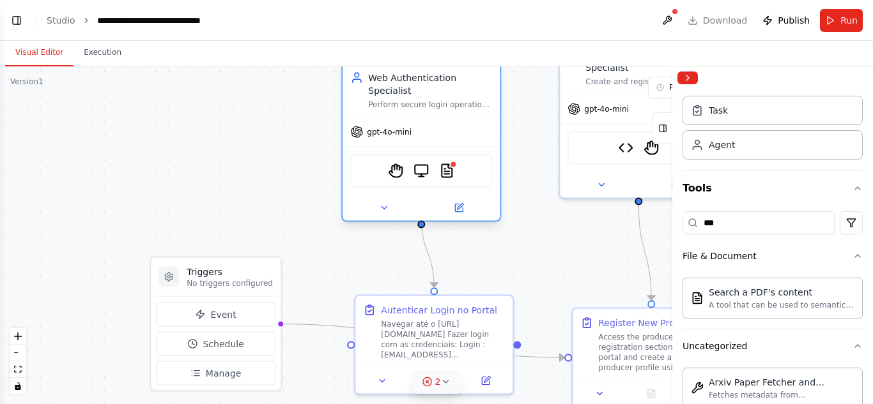
click at [488, 168] on div "StagehandTool BrowserbaseLoadTool PDFSearchTool" at bounding box center [421, 171] width 142 height 33
click at [461, 203] on icon at bounding box center [459, 208] width 10 height 10
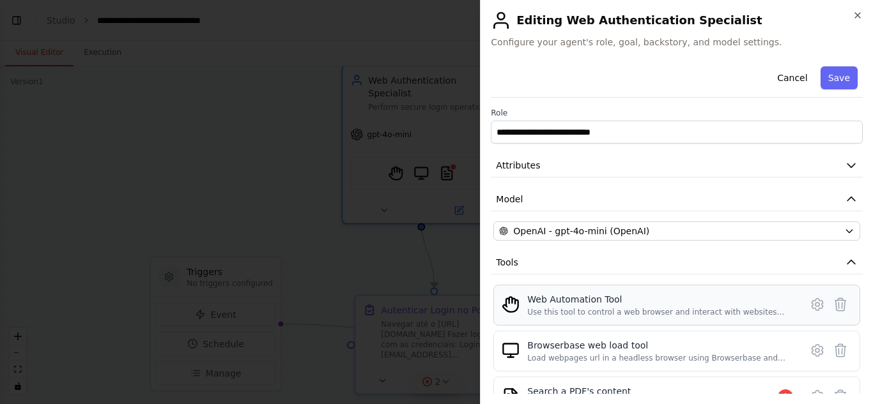
scroll to position [128, 0]
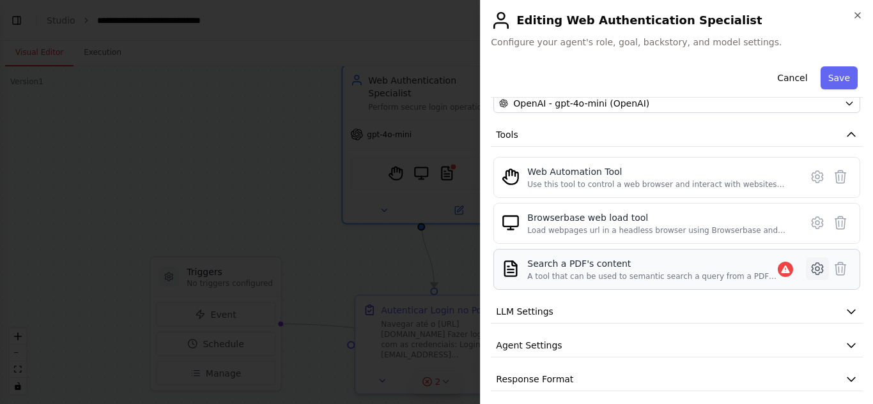
click at [805, 261] on button at bounding box center [816, 268] width 23 height 23
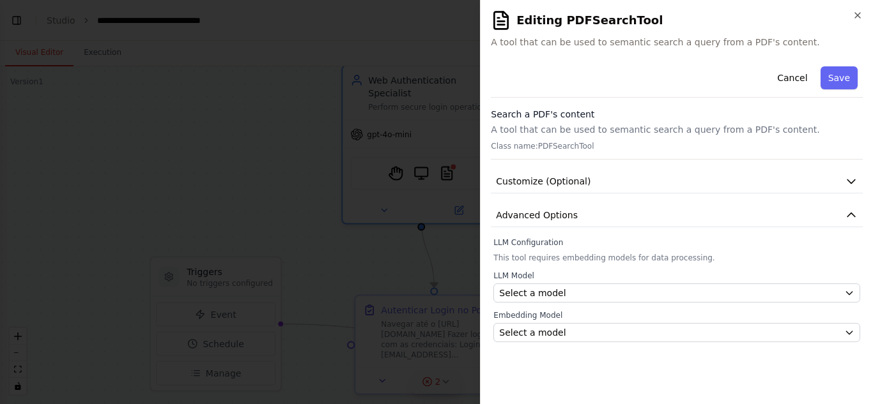
click at [635, 281] on div "LLM Model Select a model" at bounding box center [676, 287] width 367 height 32
click at [635, 286] on button "Select a model" at bounding box center [676, 293] width 367 height 19
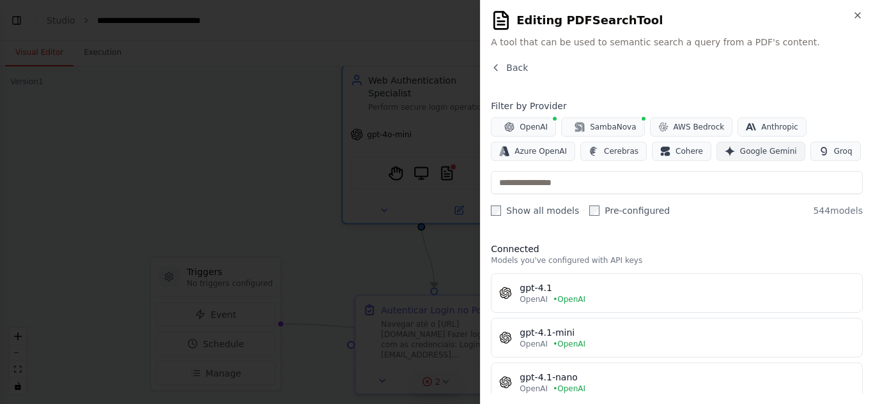
click at [723, 156] on button "Google Gemini" at bounding box center [760, 151] width 89 height 19
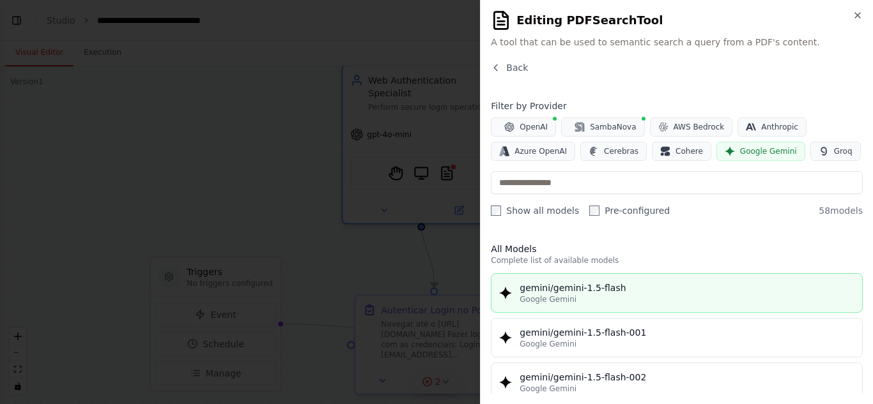
click at [673, 293] on div "gemini/gemini-1.5-flash" at bounding box center [686, 288] width 335 height 13
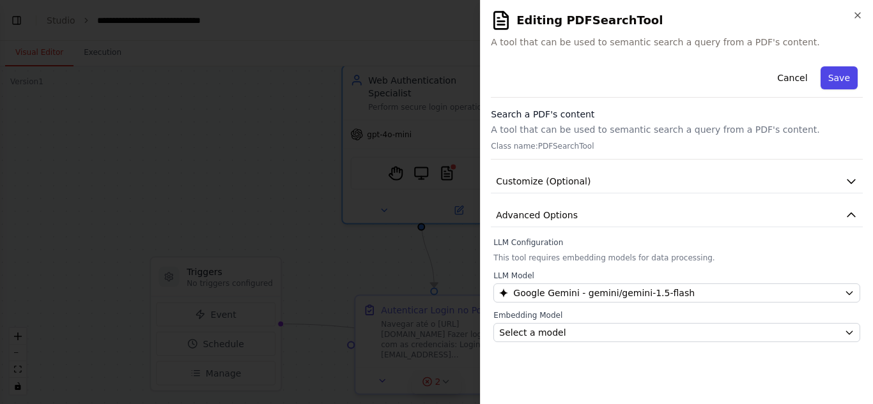
click at [848, 87] on button "Save" at bounding box center [838, 77] width 37 height 23
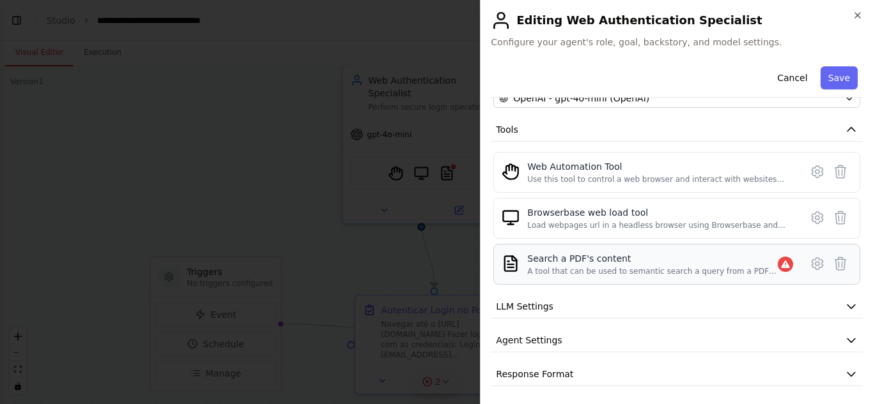
scroll to position [135, 0]
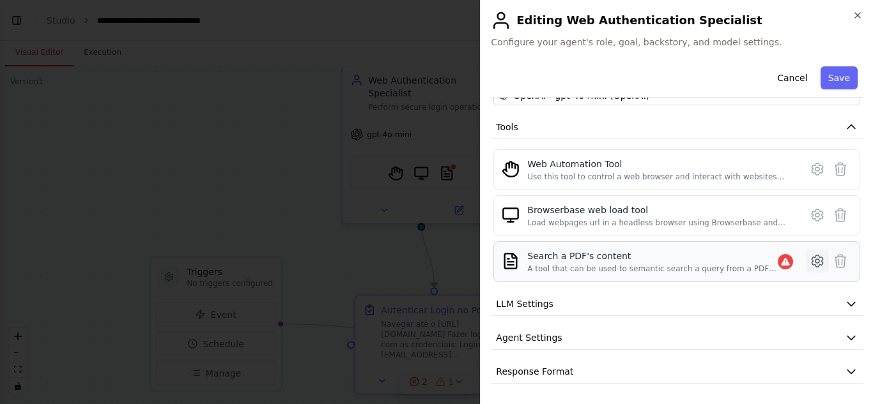
click at [809, 259] on icon at bounding box center [816, 261] width 15 height 15
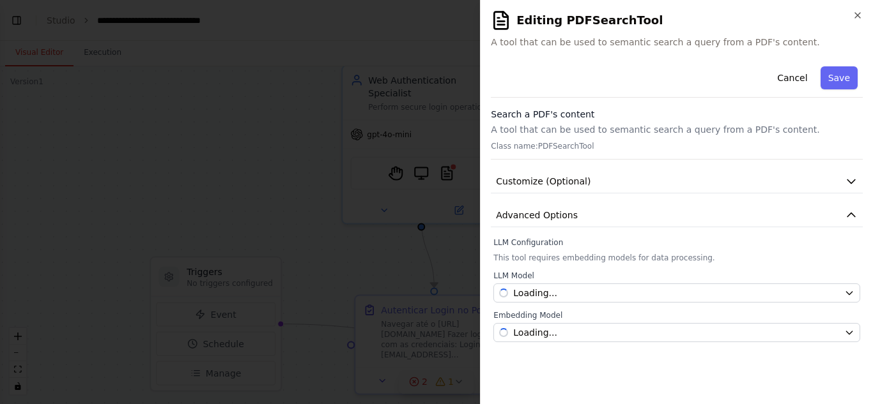
scroll to position [0, 0]
click at [589, 175] on button "Customize (Optional)" at bounding box center [677, 182] width 372 height 24
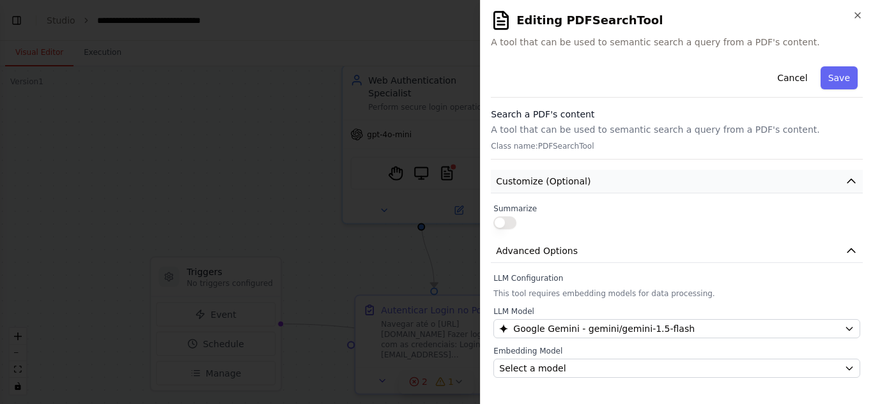
click at [590, 183] on button "Customize (Optional)" at bounding box center [677, 182] width 372 height 24
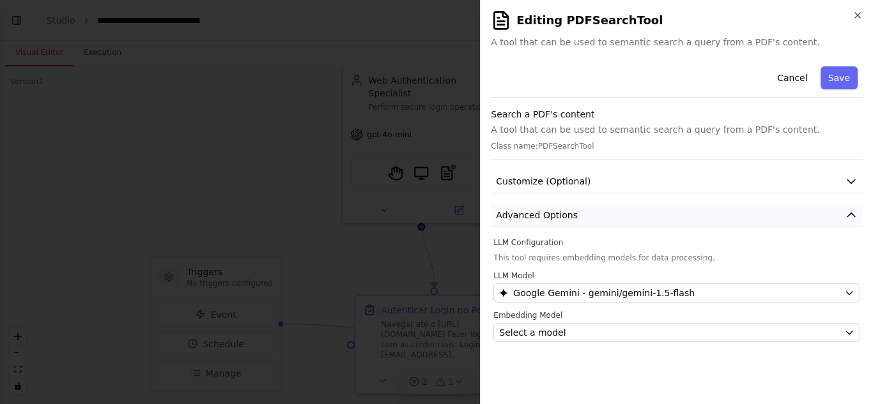
click at [590, 218] on button "Advanced Options" at bounding box center [677, 216] width 372 height 24
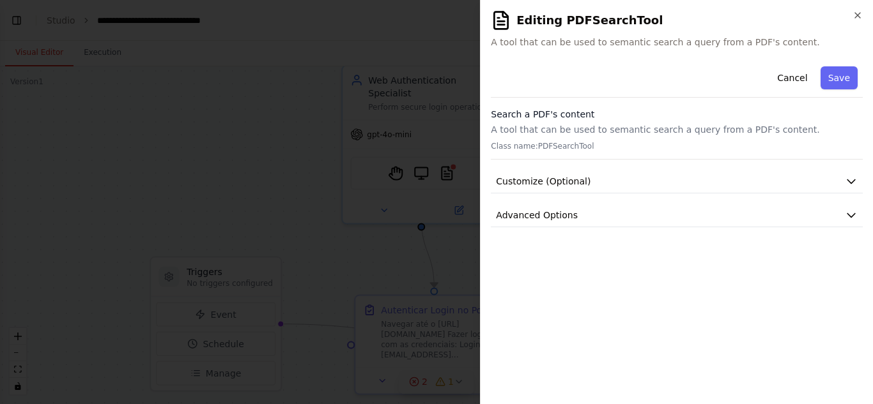
drag, startPoint x: 597, startPoint y: 301, endPoint x: 597, endPoint y: 241, distance: 59.4
click at [597, 241] on div "**********" at bounding box center [677, 227] width 372 height 333
click at [592, 222] on button "Advanced Options" at bounding box center [677, 216] width 372 height 24
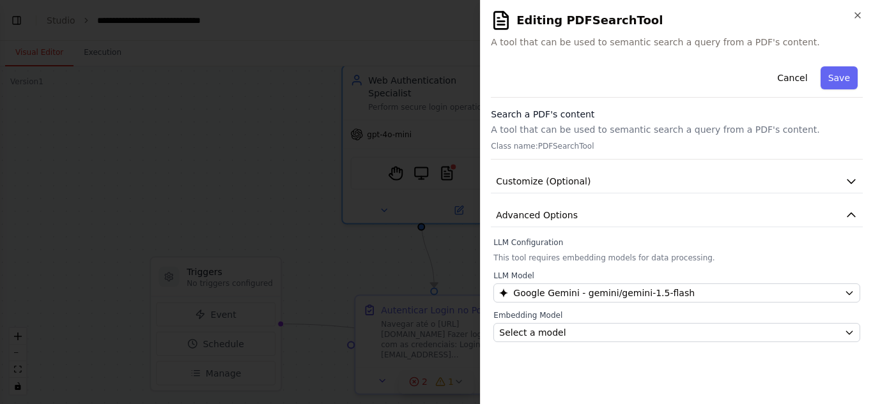
click at [586, 321] on div "Embedding Model Select a model" at bounding box center [676, 326] width 367 height 32
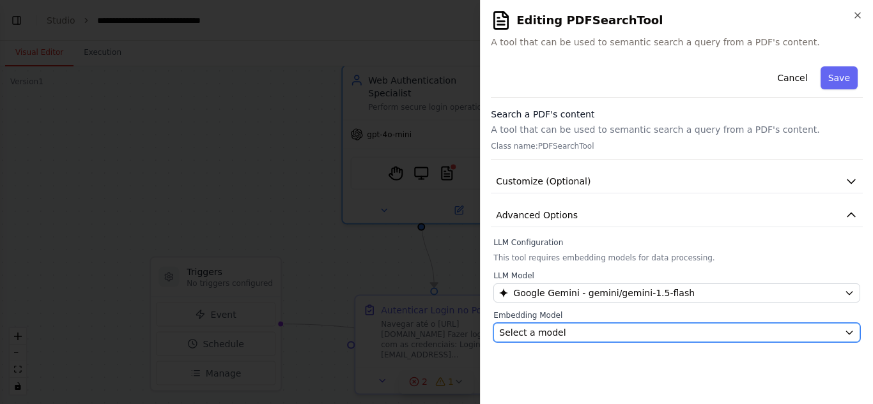
click at [586, 323] on button "Select a model" at bounding box center [676, 332] width 367 height 19
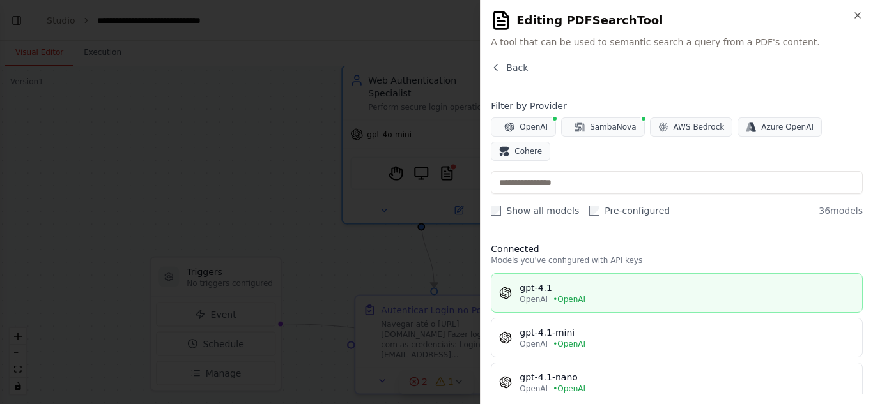
click at [584, 287] on div "gpt-4.1" at bounding box center [686, 288] width 335 height 13
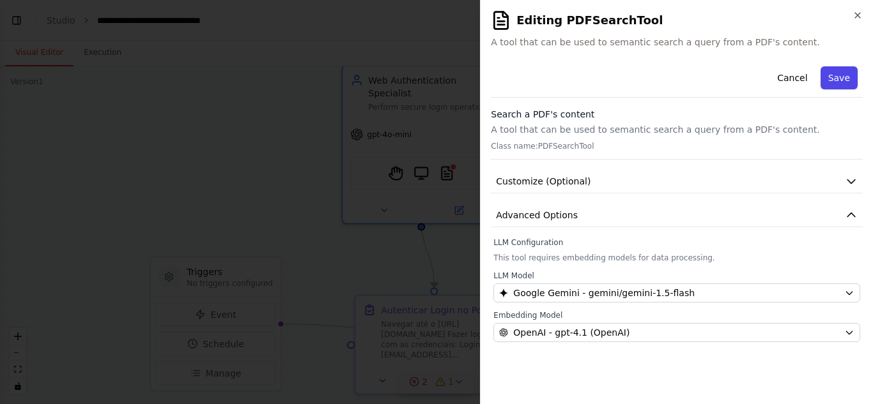
click at [827, 86] on button "Save" at bounding box center [838, 77] width 37 height 23
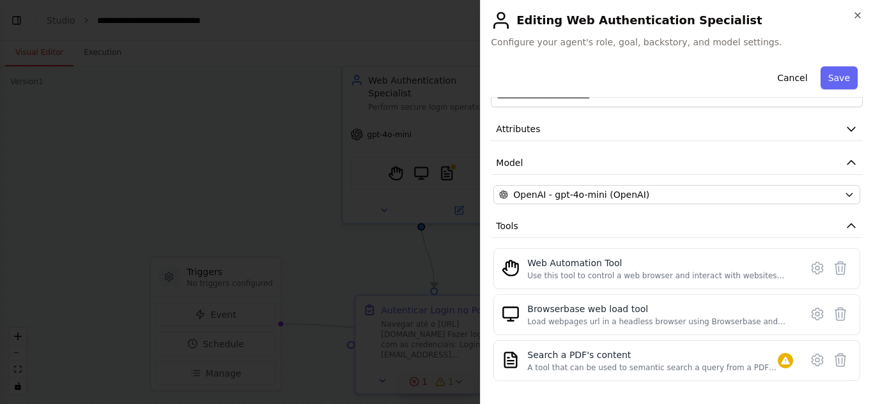
scroll to position [128, 0]
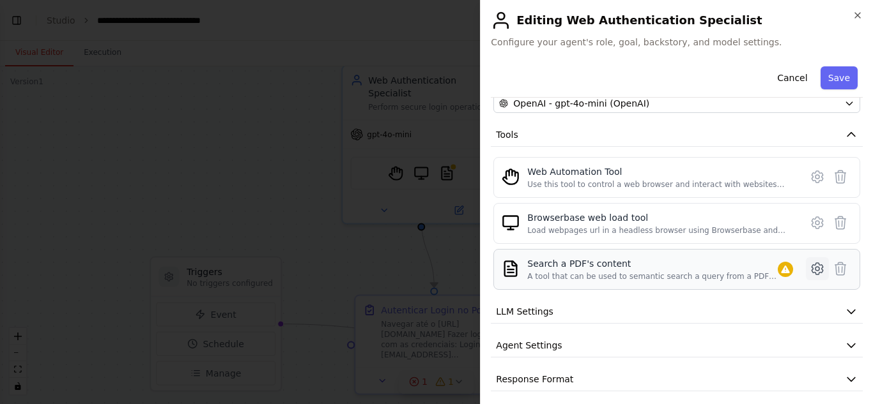
click at [815, 268] on icon at bounding box center [817, 269] width 4 height 4
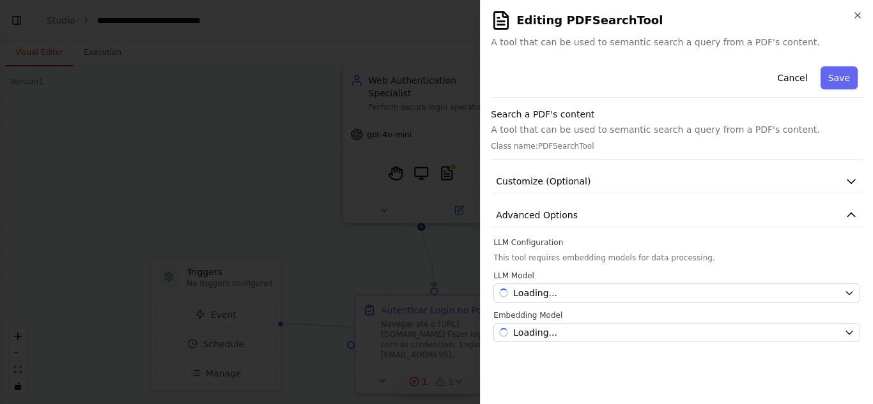
scroll to position [0, 0]
click at [574, 181] on span "Customize (Optional)" at bounding box center [543, 181] width 95 height 13
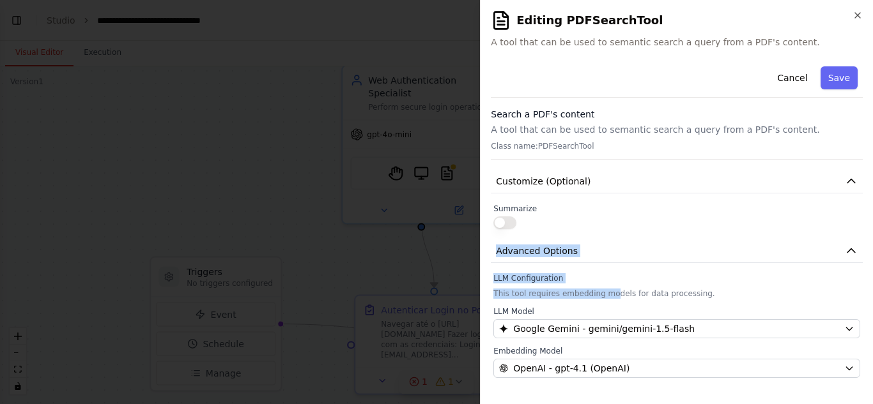
drag, startPoint x: 608, startPoint y: 286, endPoint x: 604, endPoint y: 227, distance: 58.3
click at [604, 227] on div "Cancel Save Search a PDF's content A tool that can be used to semantic search a…" at bounding box center [677, 219] width 372 height 317
click at [595, 218] on div at bounding box center [676, 223] width 367 height 13
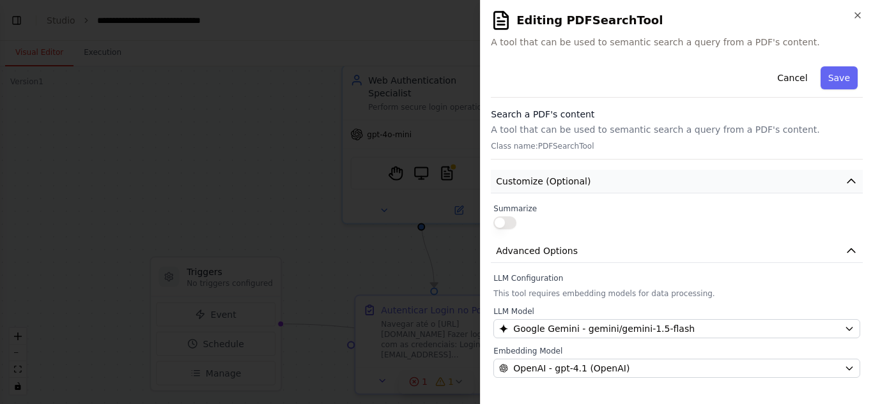
click at [567, 182] on span "Customize (Optional)" at bounding box center [543, 181] width 95 height 13
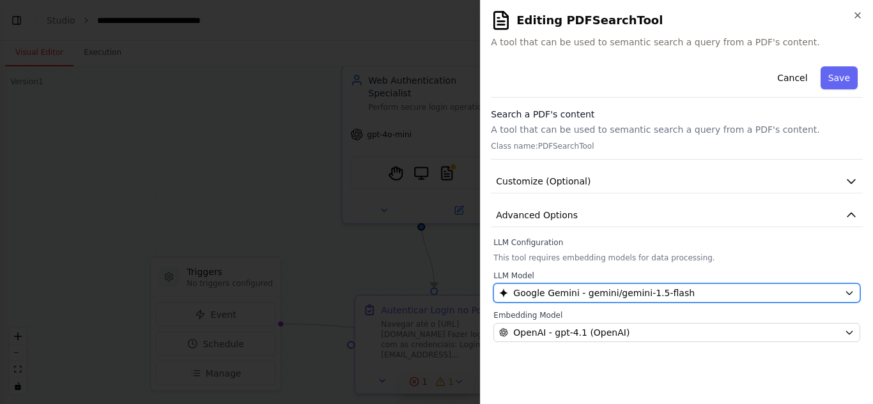
click at [574, 284] on button "Google Gemini - gemini/gemini-1.5-flash" at bounding box center [676, 293] width 367 height 19
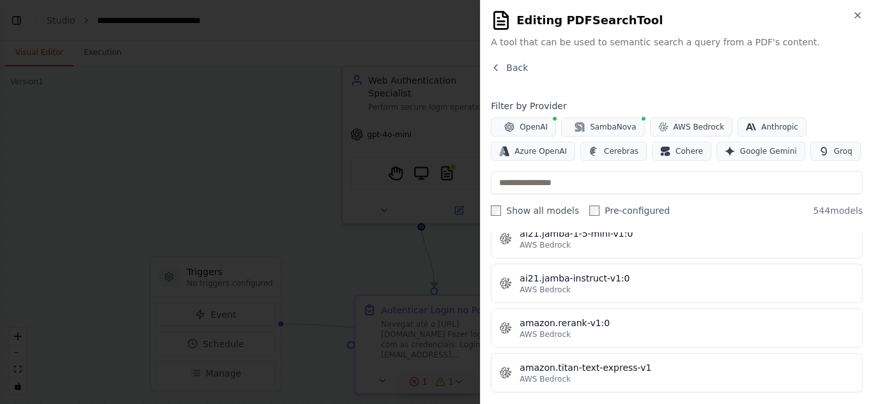
scroll to position [1214, 0]
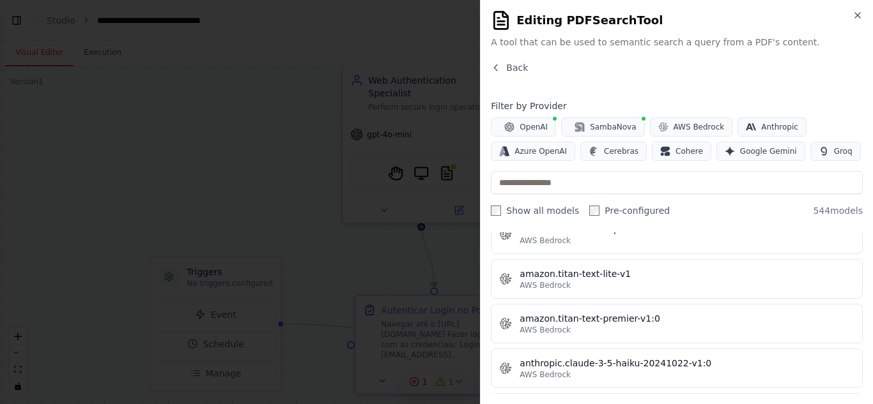
click at [863, 252] on div "Close Editing PDFSearchTool A tool that can be used to semantic search a query …" at bounding box center [676, 202] width 393 height 404
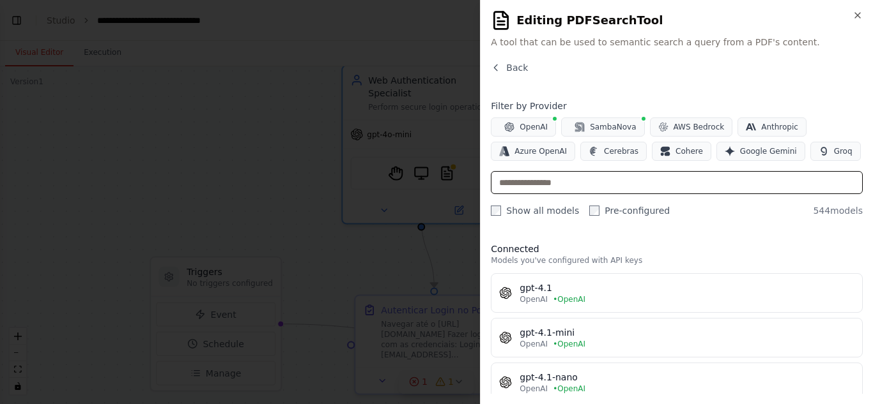
click at [572, 193] on input "text" at bounding box center [677, 182] width 372 height 23
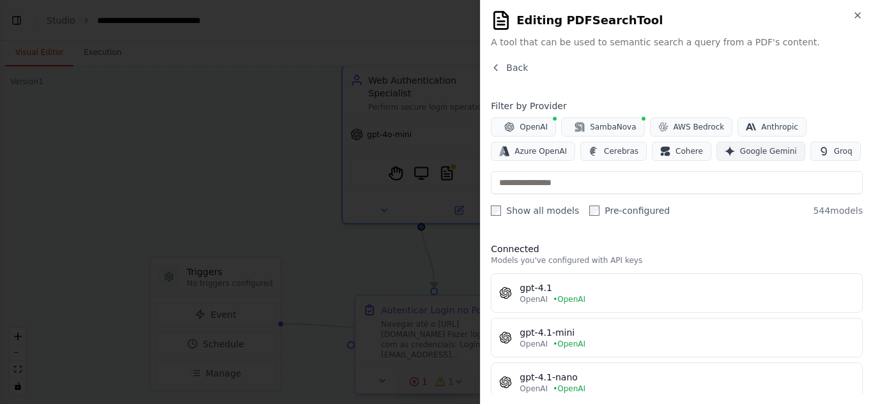
click at [740, 154] on span "Google Gemini" at bounding box center [768, 151] width 57 height 10
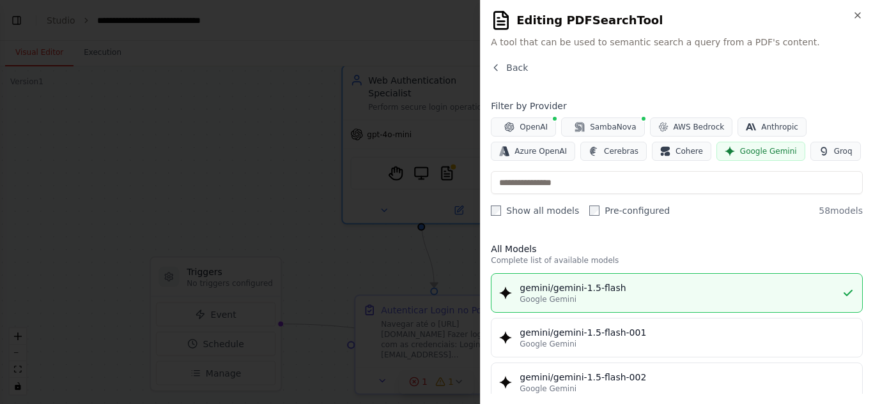
click at [740, 154] on span "Google Gemini" at bounding box center [768, 151] width 57 height 10
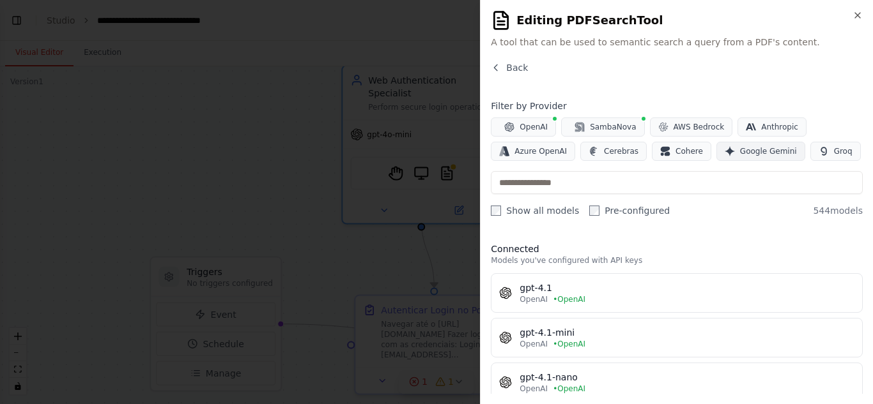
click at [728, 159] on button "Google Gemini" at bounding box center [760, 151] width 89 height 19
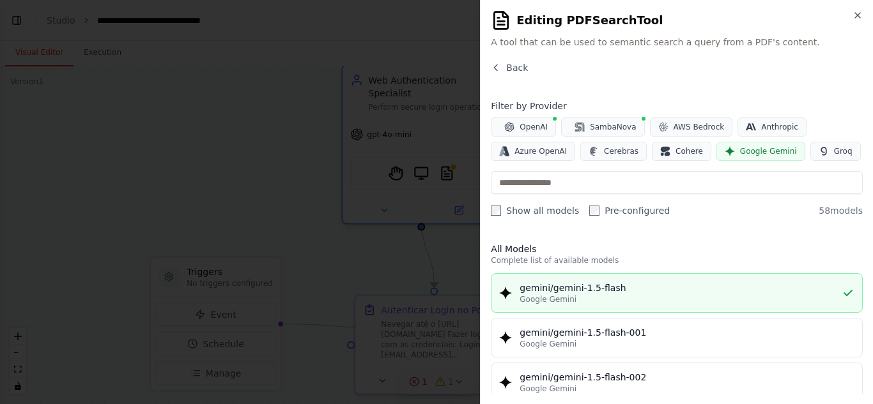
click at [606, 298] on div "Google Gemini" at bounding box center [680, 299] width 322 height 10
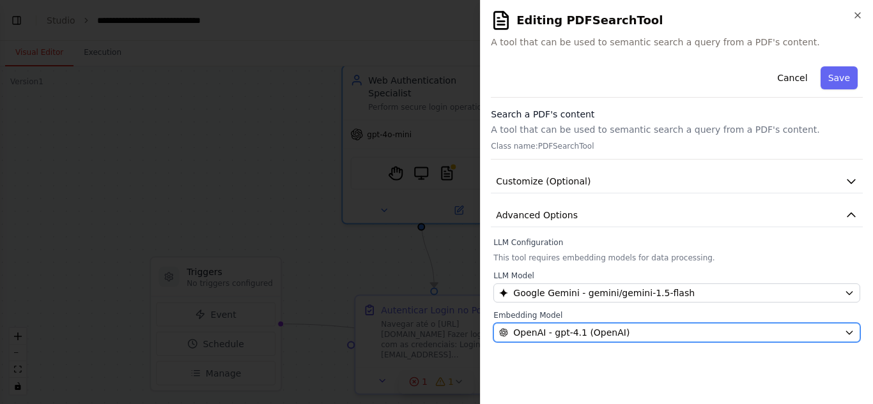
click at [593, 333] on span "OpenAI - gpt-4.1 (OpenAI)" at bounding box center [571, 332] width 116 height 13
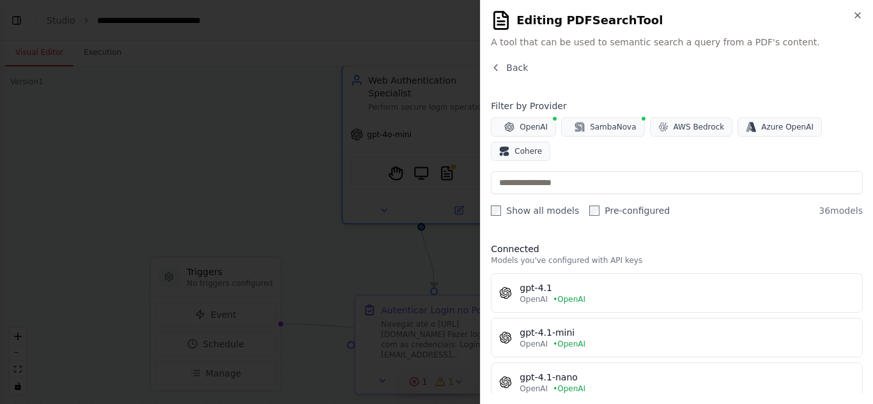
click at [856, 21] on h2 "Editing PDFSearchTool" at bounding box center [677, 20] width 372 height 20
click at [852, 19] on div "Close Editing PDFSearchTool A tool that can be used to semantic search a query …" at bounding box center [676, 202] width 393 height 404
click at [854, 18] on icon "button" at bounding box center [857, 15] width 10 height 10
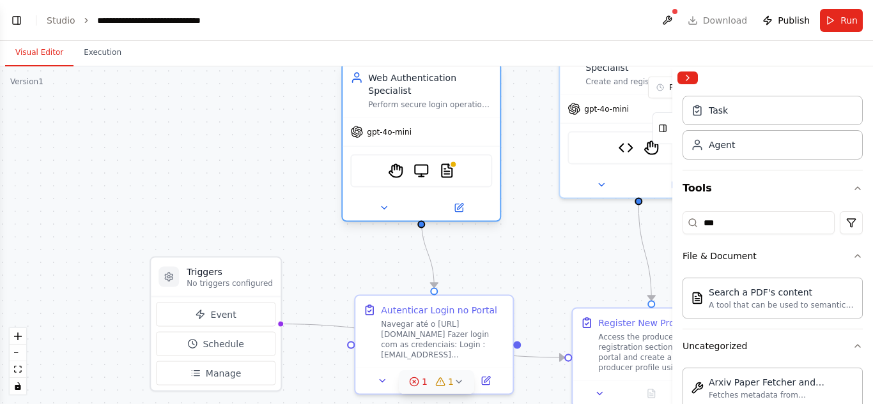
click at [459, 166] on div "StagehandTool BrowserbaseLoadTool PDFSearchTool" at bounding box center [421, 171] width 142 height 33
click at [454, 203] on icon at bounding box center [459, 208] width 10 height 10
click at [459, 203] on icon at bounding box center [459, 208] width 10 height 10
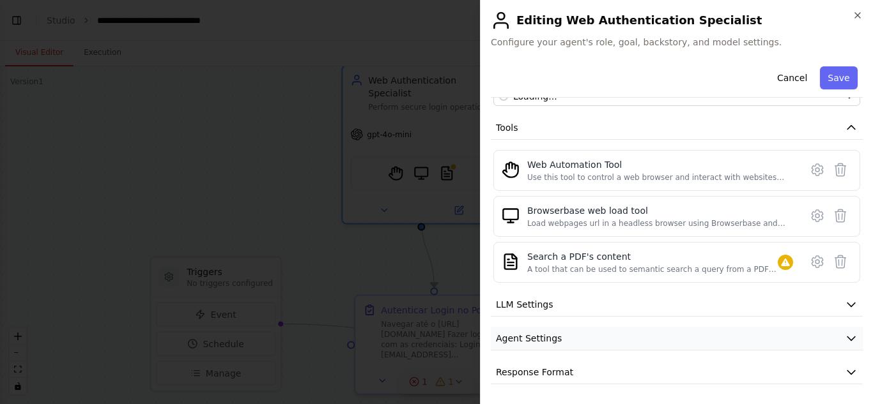
scroll to position [135, 0]
click at [809, 263] on icon at bounding box center [816, 261] width 15 height 15
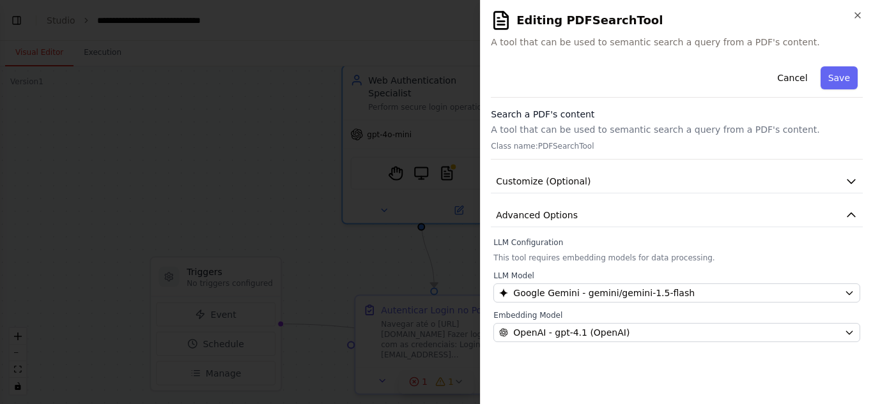
click at [744, 169] on div "Cancel Save Search a PDF's content A tool that can be used to semantic search a…" at bounding box center [677, 201] width 372 height 281
click at [742, 171] on button "Customize (Optional)" at bounding box center [677, 182] width 372 height 24
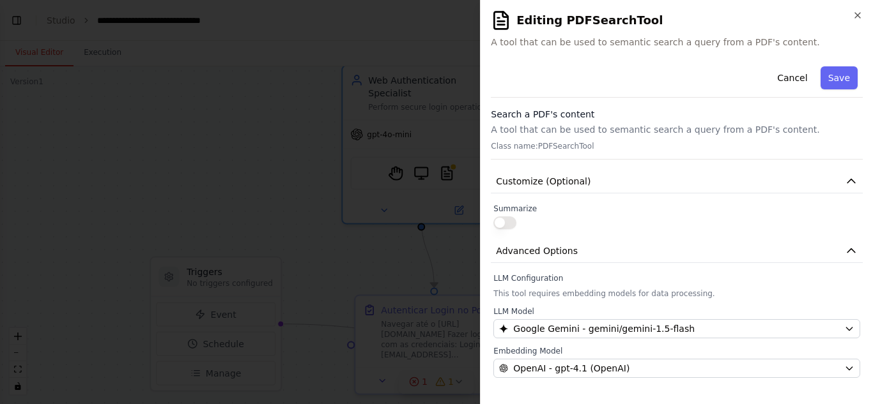
click at [518, 220] on div at bounding box center [676, 223] width 367 height 13
click at [514, 221] on button "button" at bounding box center [504, 223] width 23 height 13
click at [513, 221] on button "button" at bounding box center [504, 223] width 23 height 13
click at [538, 186] on span "Customize (Optional)" at bounding box center [543, 181] width 95 height 13
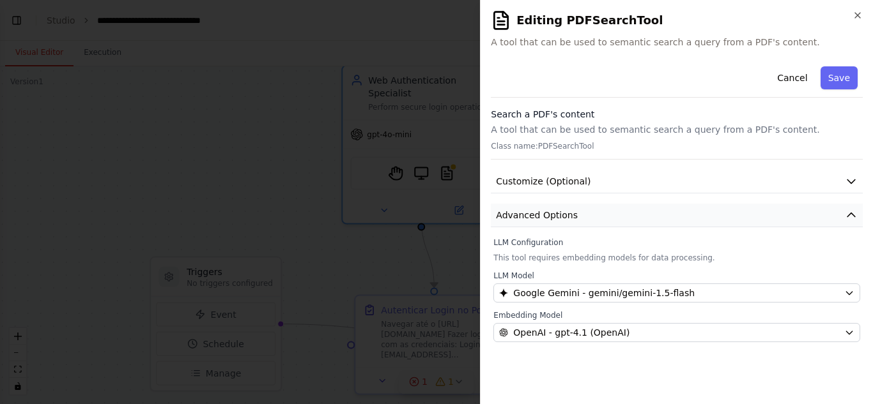
click at [531, 216] on span "Advanced Options" at bounding box center [537, 215] width 82 height 13
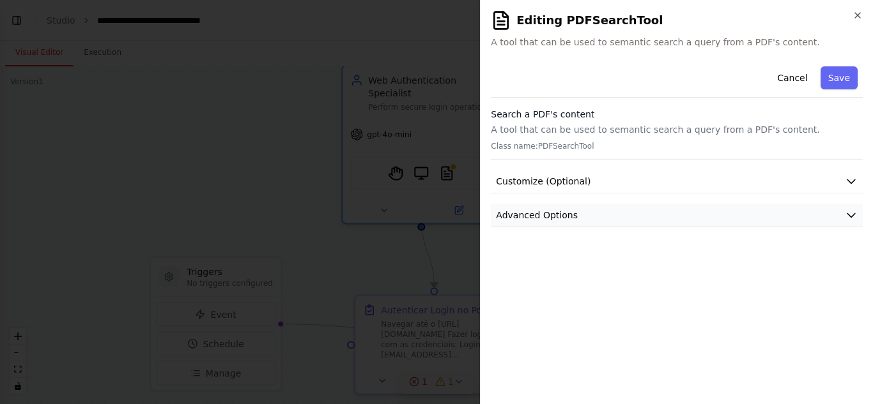
click at [531, 214] on span "Advanced Options" at bounding box center [537, 215] width 82 height 13
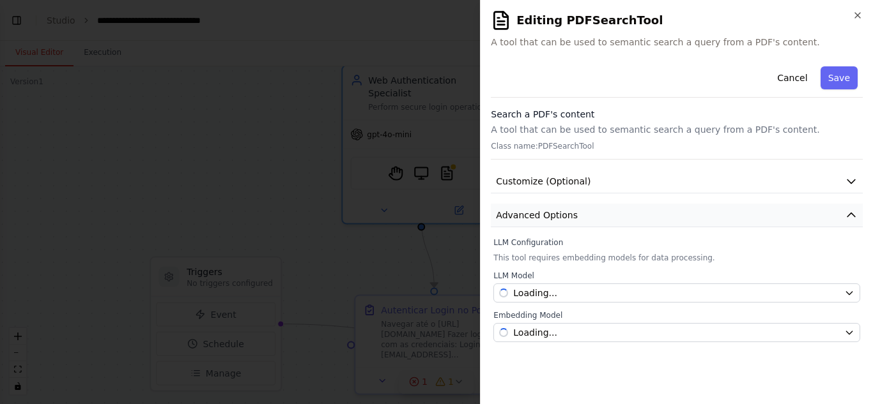
click at [531, 214] on span "Advanced Options" at bounding box center [537, 215] width 82 height 13
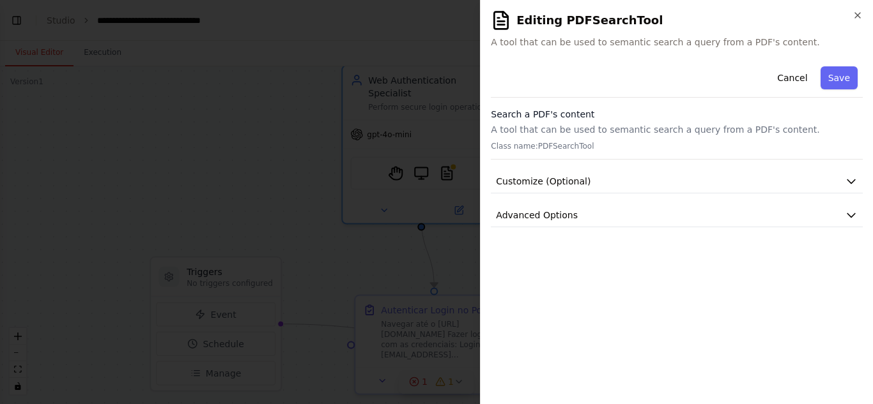
click at [570, 239] on div "**********" at bounding box center [677, 227] width 372 height 333
click at [570, 215] on span "Advanced Options" at bounding box center [537, 215] width 82 height 13
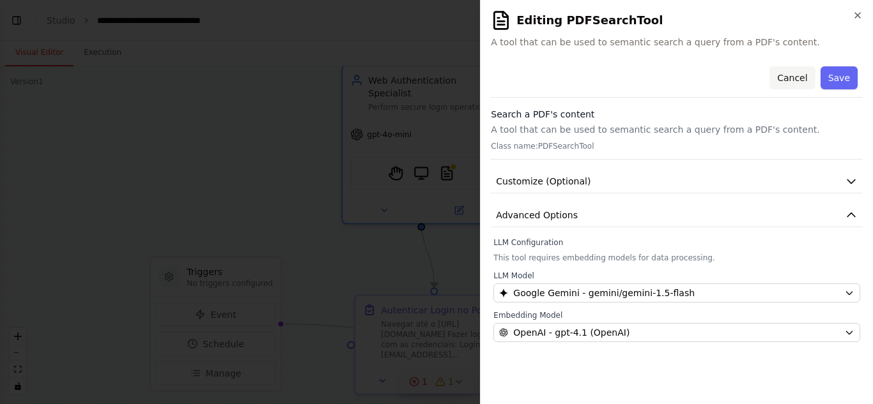
click at [796, 78] on button "Cancel" at bounding box center [791, 77] width 45 height 23
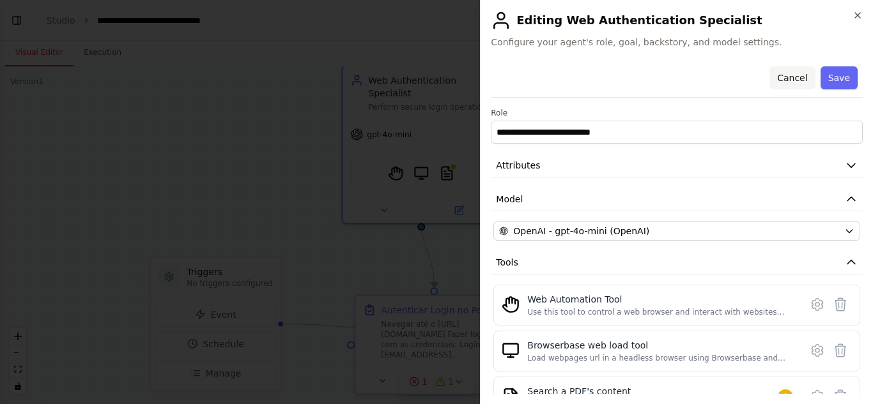
click at [775, 68] on button "Cancel" at bounding box center [791, 77] width 45 height 23
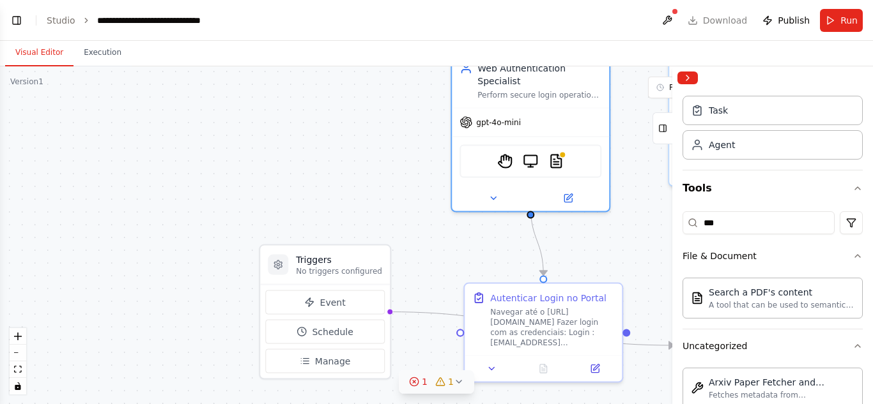
drag, startPoint x: 576, startPoint y: 251, endPoint x: 685, endPoint y: 239, distance: 109.9
click at [685, 239] on div "Automatizar navegação na minha página web com browser use, cada agente será res…" at bounding box center [436, 202] width 873 height 404
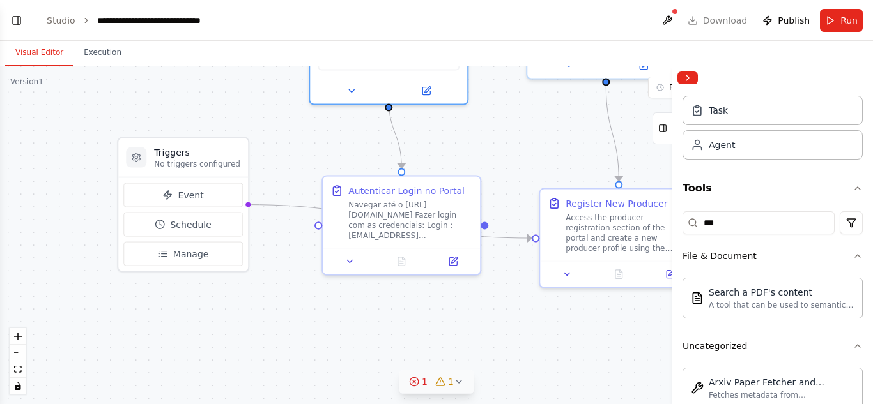
drag, startPoint x: 519, startPoint y: 260, endPoint x: 380, endPoint y: 152, distance: 176.2
click at [380, 152] on div ".deletable-edge-delete-btn { width: 20px; height: 20px; border: 0px solid #ffff…" at bounding box center [436, 235] width 873 height 338
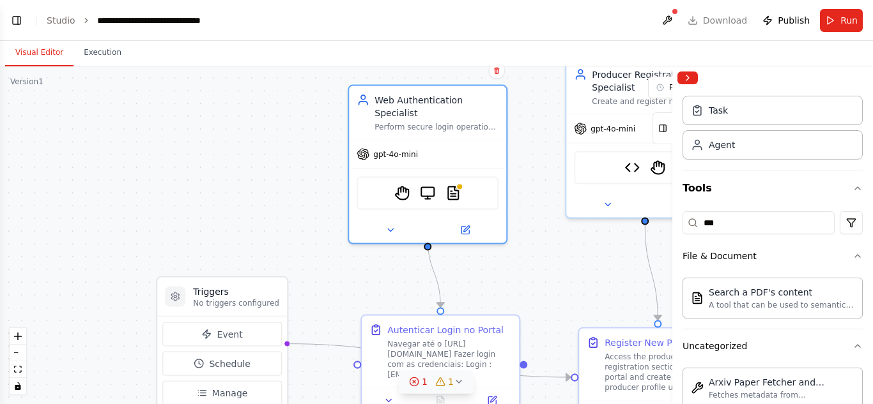
drag, startPoint x: 505, startPoint y: 133, endPoint x: 544, endPoint y: 272, distance: 144.6
click at [544, 272] on div ".deletable-edge-delete-btn { width: 20px; height: 20px; border: 0px solid #ffff…" at bounding box center [436, 235] width 873 height 338
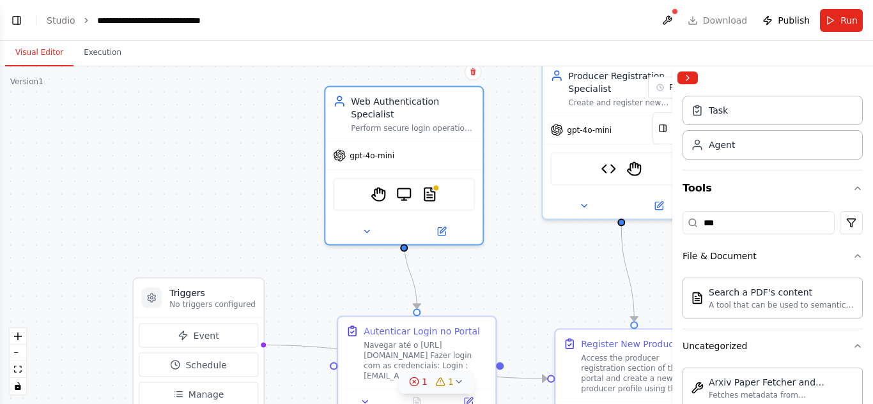
drag, startPoint x: 531, startPoint y: 253, endPoint x: 503, endPoint y: 247, distance: 28.7
click at [512, 254] on div ".deletable-edge-delete-btn { width: 20px; height: 20px; border: 0px solid #ffff…" at bounding box center [436, 235] width 873 height 338
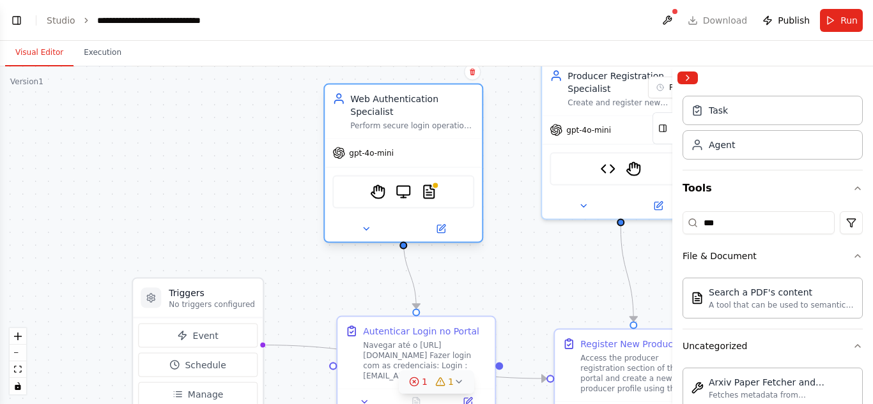
click at [386, 190] on div "StagehandTool BrowserbaseLoadTool PDFSearchTool" at bounding box center [403, 192] width 142 height 33
click at [377, 222] on button at bounding box center [366, 229] width 72 height 15
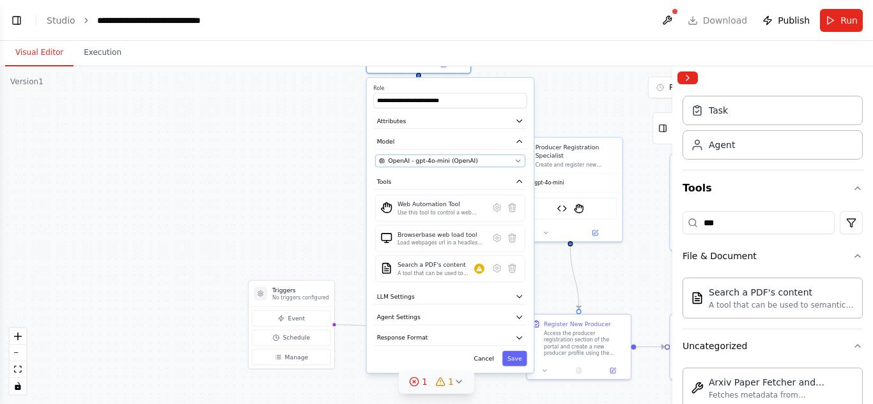
drag, startPoint x: 526, startPoint y: 293, endPoint x: 521, endPoint y: 149, distance: 143.2
click at [523, 114] on button "Attributes" at bounding box center [449, 121] width 153 height 15
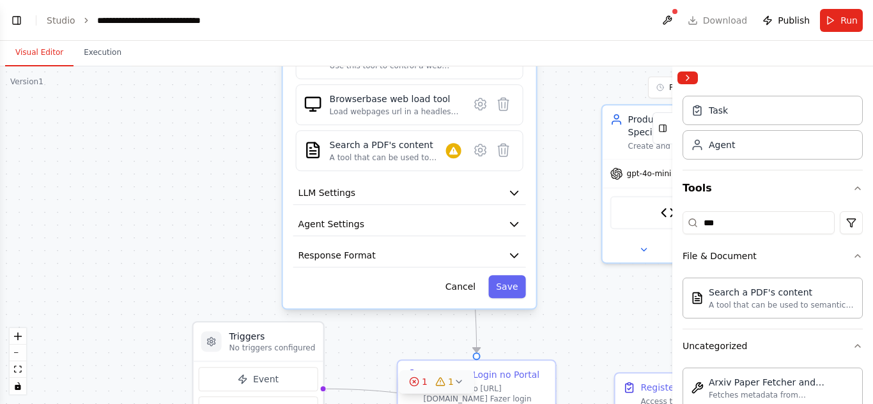
drag, startPoint x: 385, startPoint y: 241, endPoint x: 283, endPoint y: 88, distance: 183.4
click at [283, 88] on div "**********" at bounding box center [409, 84] width 253 height 447
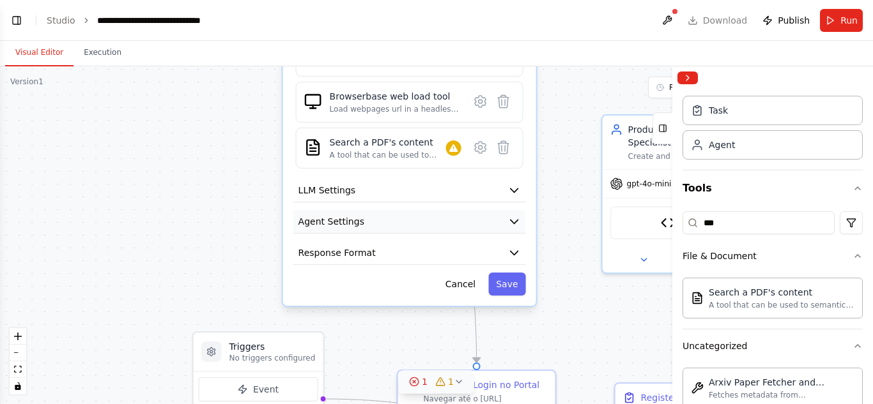
click at [367, 210] on button "Agent Settings" at bounding box center [409, 222] width 233 height 24
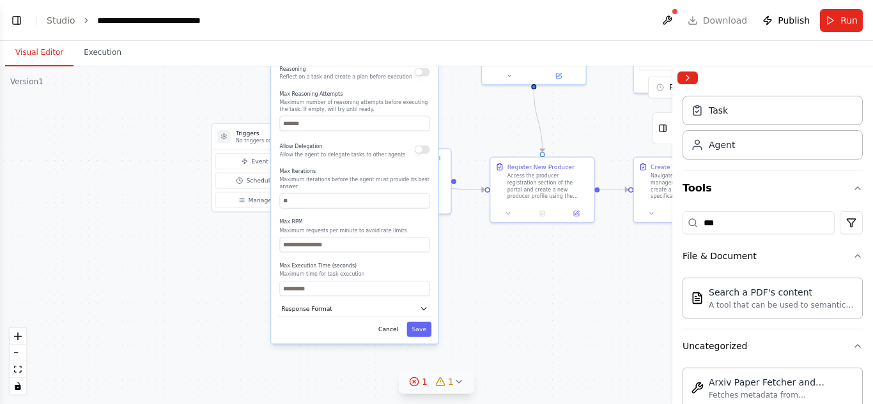
drag, startPoint x: 309, startPoint y: 272, endPoint x: 268, endPoint y: 105, distance: 171.5
click at [268, 105] on div ".deletable-edge-delete-btn { width: 20px; height: 20px; border: 0px solid #ffff…" at bounding box center [436, 235] width 873 height 338
click at [342, 302] on button "Response Format" at bounding box center [354, 309] width 153 height 15
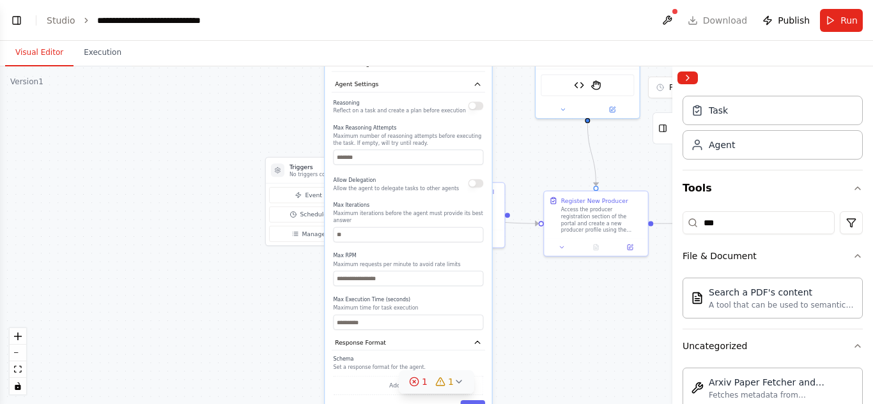
drag, startPoint x: 248, startPoint y: 295, endPoint x: 386, endPoint y: 261, distance: 142.2
click at [312, 329] on div ".deletable-edge-delete-btn { width: 20px; height: 20px; border: 0px solid #ffff…" at bounding box center [436, 235] width 873 height 338
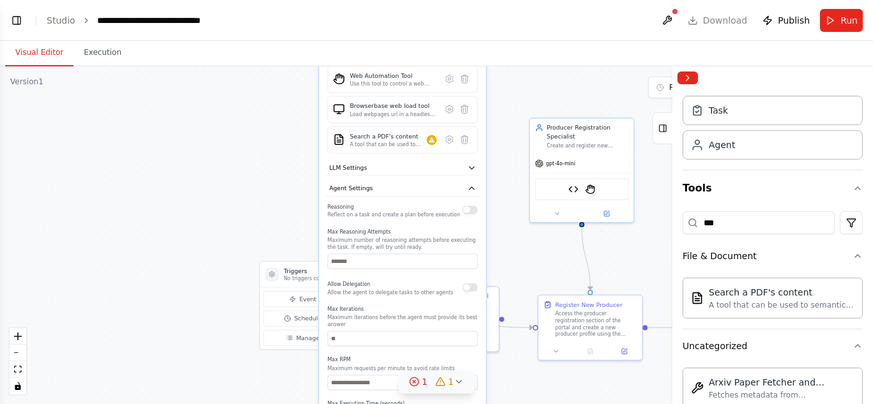
drag, startPoint x: 311, startPoint y: 119, endPoint x: 313, endPoint y: 236, distance: 116.9
click at [305, 240] on div ".deletable-edge-delete-btn { width: 20px; height: 20px; border: 0px solid #ffff…" at bounding box center [436, 235] width 873 height 338
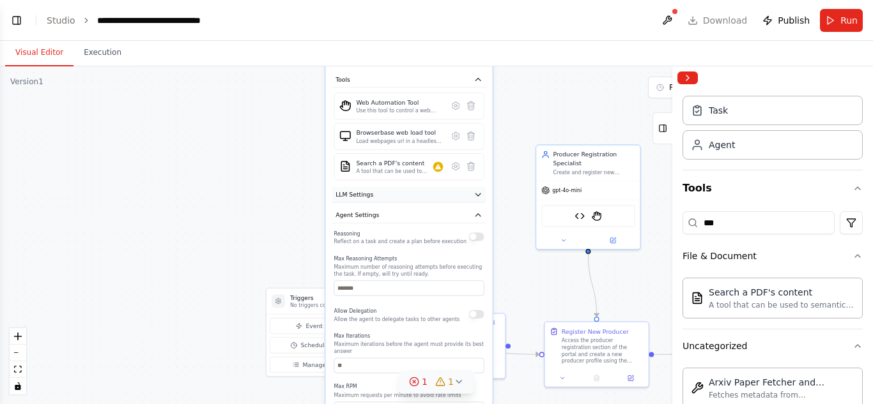
click at [391, 188] on button "LLM Settings" at bounding box center [408, 194] width 153 height 15
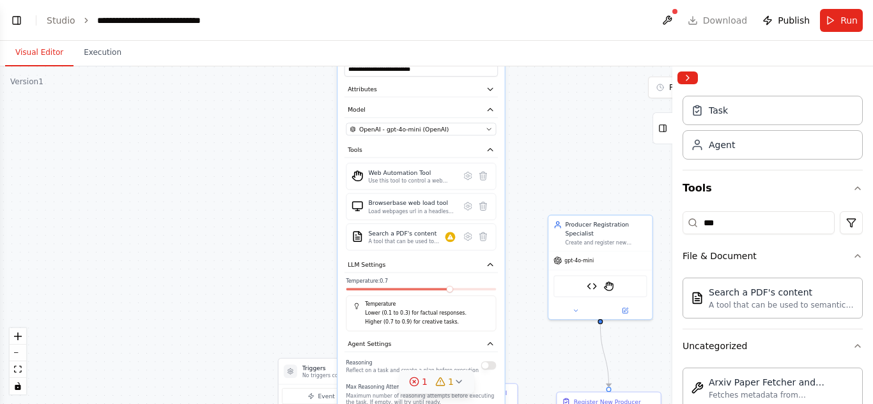
drag, startPoint x: 298, startPoint y: 257, endPoint x: 310, endPoint y: 328, distance: 72.7
click at [310, 328] on div ".deletable-edge-delete-btn { width: 20px; height: 20px; border: 0px solid #ffff…" at bounding box center [436, 235] width 873 height 338
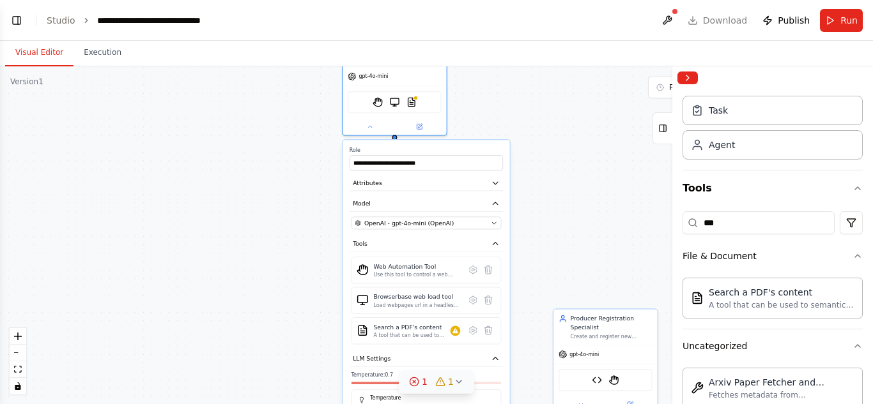
drag, startPoint x: 298, startPoint y: 215, endPoint x: 303, endPoint y: 308, distance: 92.8
click at [303, 308] on div ".deletable-edge-delete-btn { width: 20px; height: 20px; border: 0px solid #ffff…" at bounding box center [436, 235] width 873 height 338
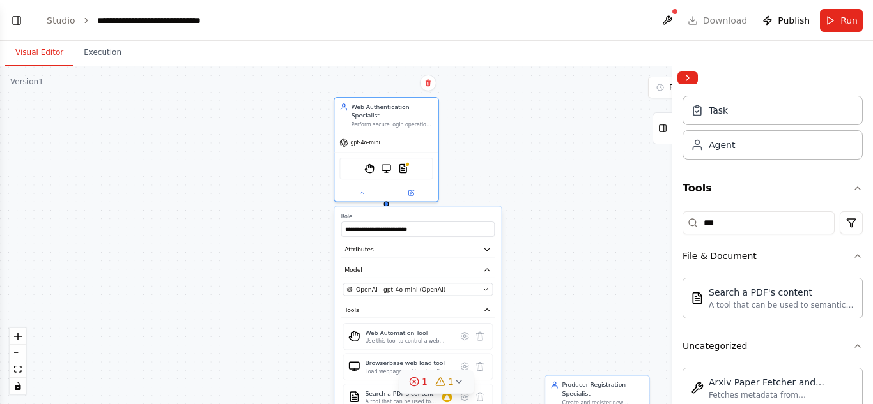
drag, startPoint x: 532, startPoint y: 192, endPoint x: 526, endPoint y: 254, distance: 62.9
click at [526, 254] on div ".deletable-edge-delete-btn { width: 20px; height: 20px; border: 0px solid #ffff…" at bounding box center [436, 235] width 873 height 338
click at [671, 19] on button at bounding box center [667, 20] width 20 height 23
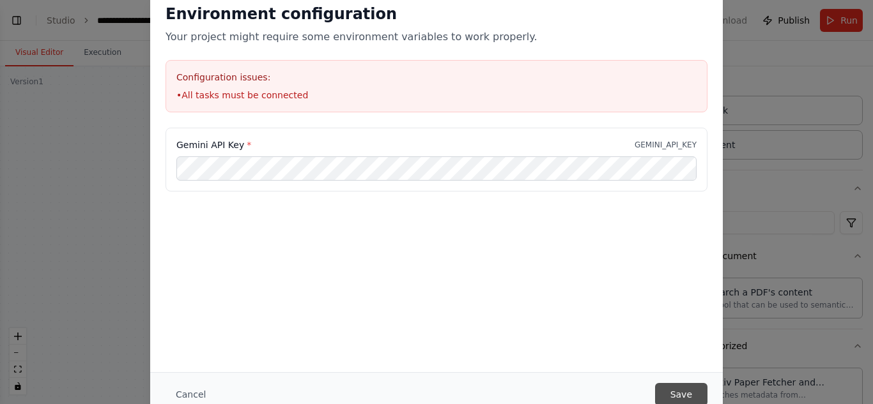
click at [676, 383] on button "Save" at bounding box center [681, 394] width 52 height 23
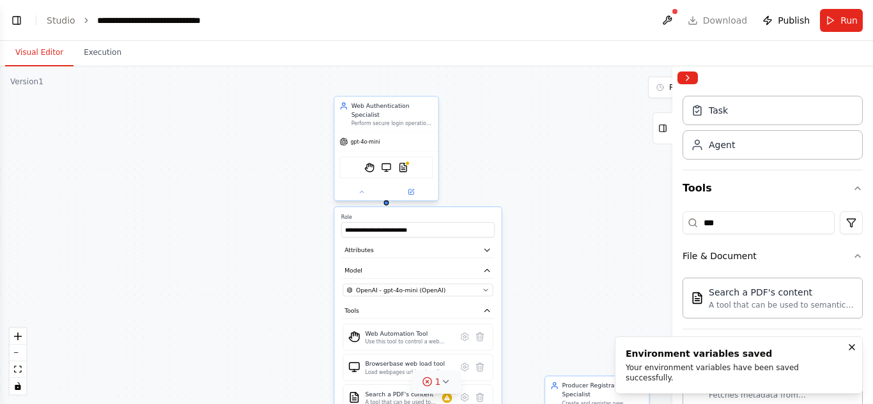
click at [411, 172] on div "StagehandTool BrowserbaseLoadTool PDFSearchTool" at bounding box center [385, 167] width 103 height 33
click at [533, 204] on div ".deletable-edge-delete-btn { width: 20px; height: 20px; border: 0px solid #ffff…" at bounding box center [436, 235] width 873 height 338
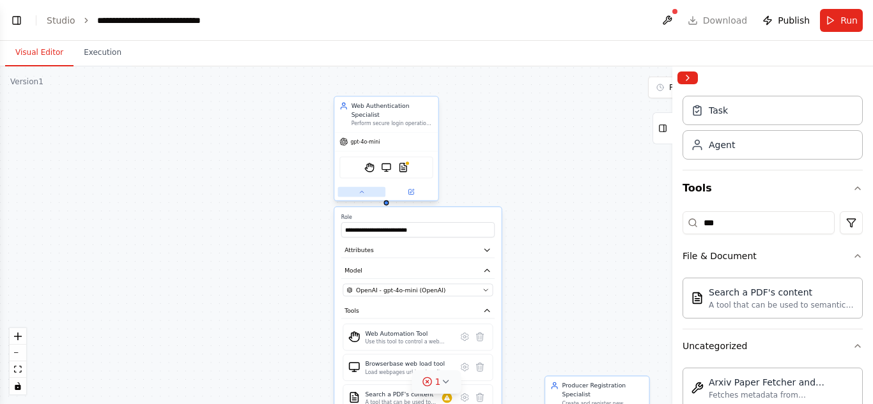
click at [365, 188] on button at bounding box center [362, 192] width 48 height 10
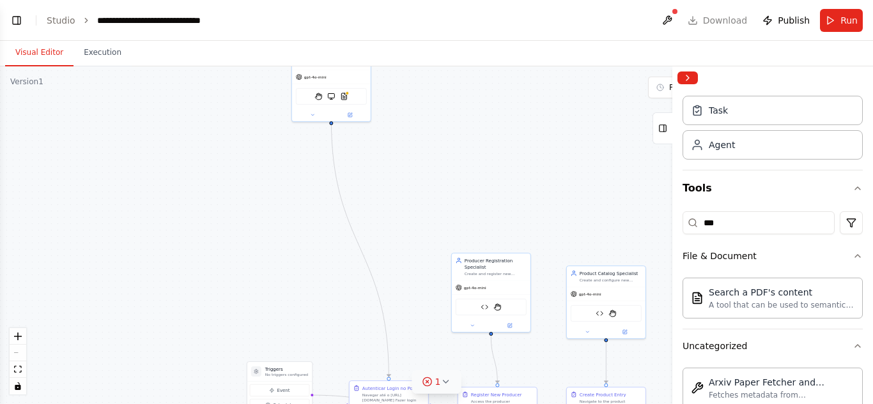
drag, startPoint x: 508, startPoint y: 285, endPoint x: 374, endPoint y: 157, distance: 185.2
click at [431, 188] on div ".deletable-edge-delete-btn { width: 20px; height: 20px; border: 0px solid #ffff…" at bounding box center [436, 235] width 873 height 338
drag, startPoint x: 328, startPoint y: 104, endPoint x: 384, endPoint y: 318, distance: 221.2
click at [384, 320] on button at bounding box center [370, 324] width 36 height 8
click at [328, 309] on div ".deletable-edge-delete-btn { width: 20px; height: 20px; border: 0px solid #ffff…" at bounding box center [436, 235] width 873 height 338
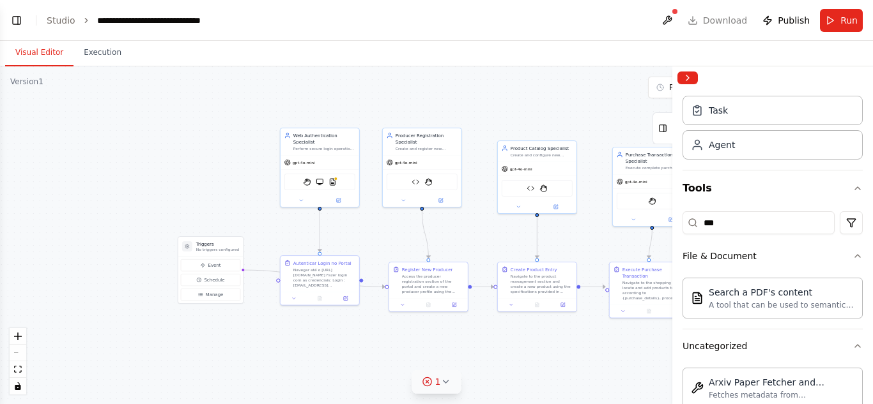
drag, startPoint x: 319, startPoint y: 307, endPoint x: 250, endPoint y: 182, distance: 142.4
click at [250, 182] on div ".deletable-edge-delete-btn { width: 20px; height: 20px; border: 0px solid #ffff…" at bounding box center [436, 235] width 873 height 338
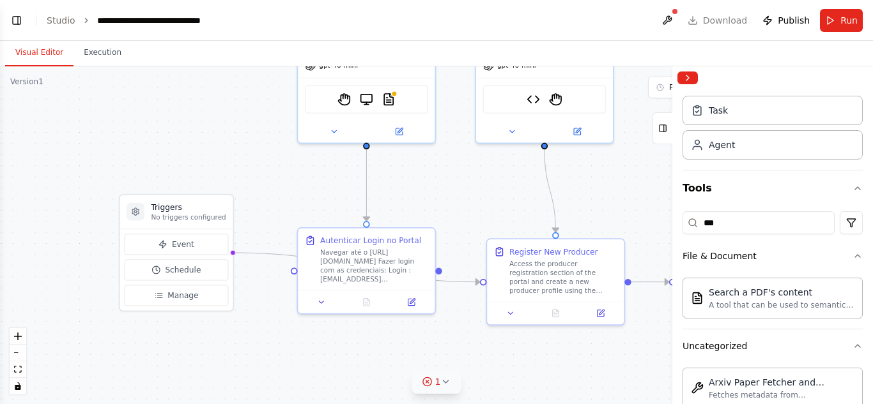
click at [283, 236] on div ".deletable-edge-delete-btn { width: 20px; height: 20px; border: 0px solid #ffff…" at bounding box center [436, 235] width 873 height 338
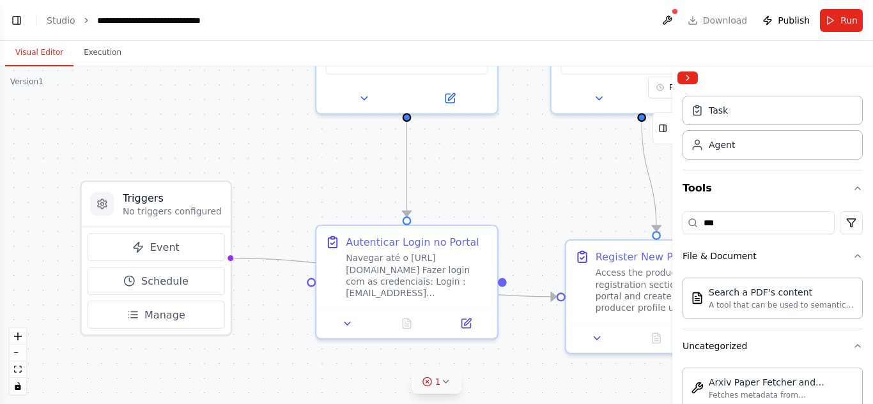
drag, startPoint x: 247, startPoint y: 236, endPoint x: 258, endPoint y: 231, distance: 12.9
click at [258, 231] on div ".deletable-edge-delete-btn { width: 20px; height: 20px; border: 0px solid #ffff…" at bounding box center [436, 235] width 873 height 338
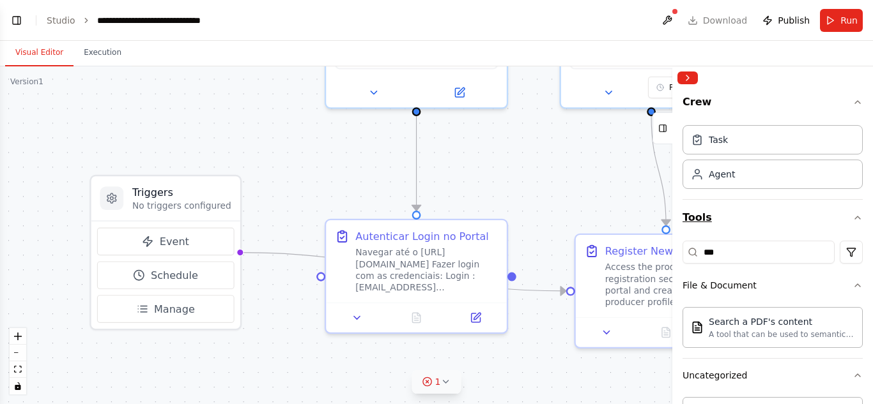
click at [749, 215] on button "Tools" at bounding box center [772, 218] width 180 height 36
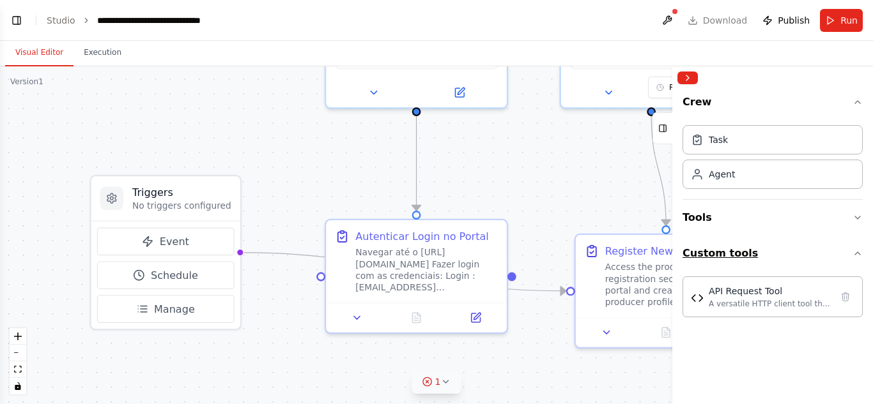
click at [744, 245] on button "Custom tools" at bounding box center [772, 254] width 180 height 36
click at [860, 101] on icon "button" at bounding box center [857, 102] width 10 height 10
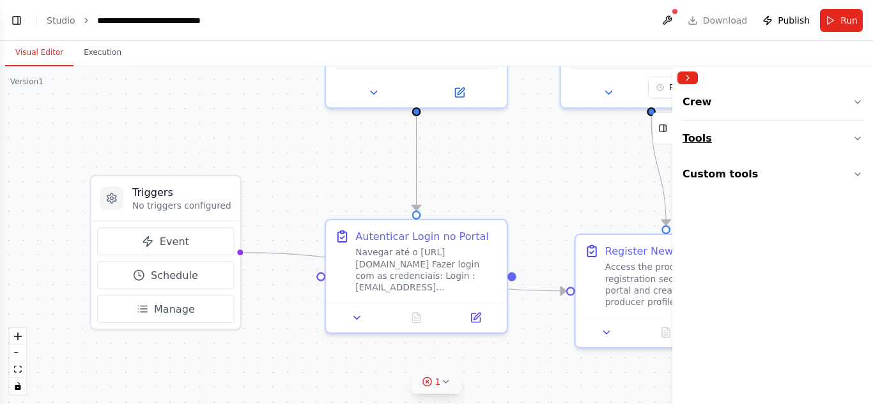
click at [829, 142] on button "Tools" at bounding box center [772, 139] width 180 height 36
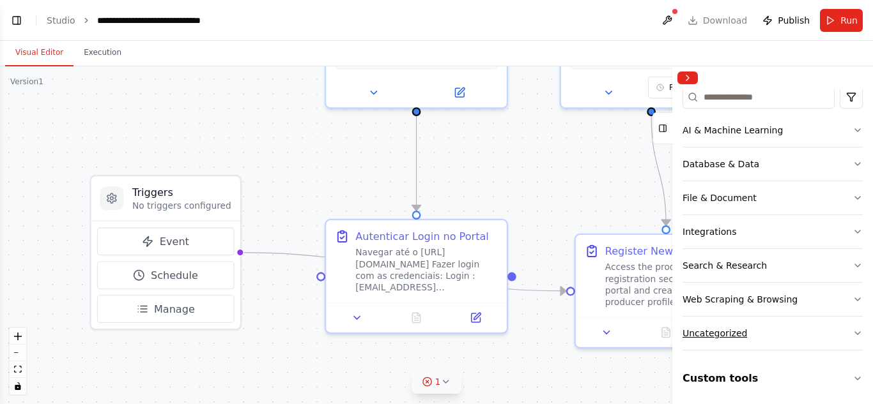
scroll to position [79, 0]
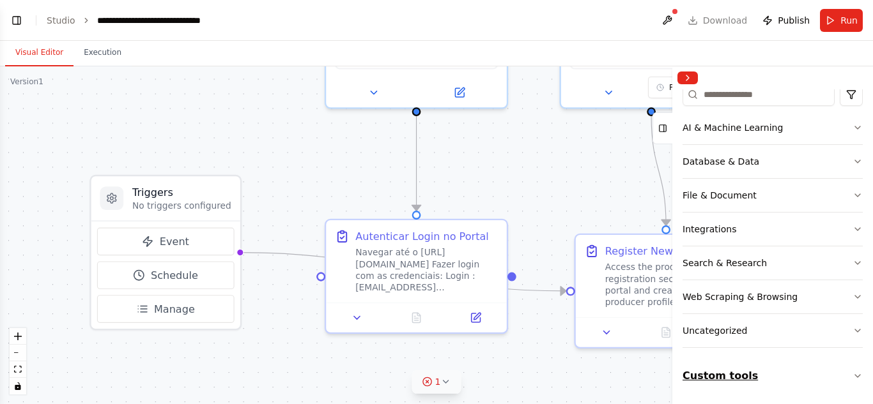
click at [725, 368] on button "Custom tools" at bounding box center [772, 376] width 180 height 36
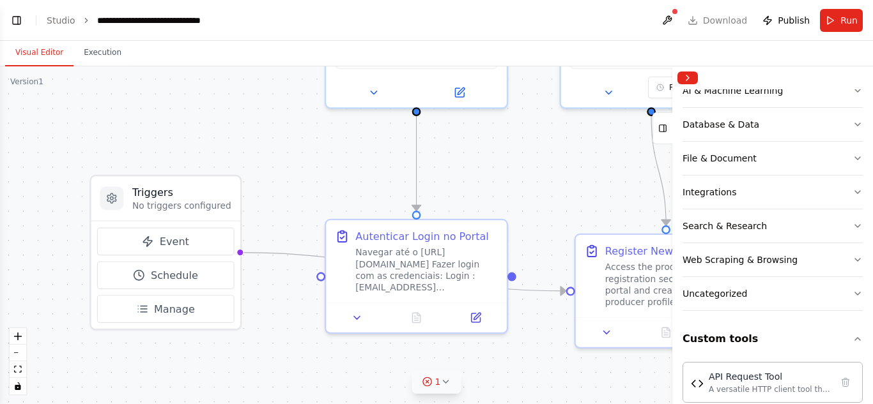
scroll to position [135, 0]
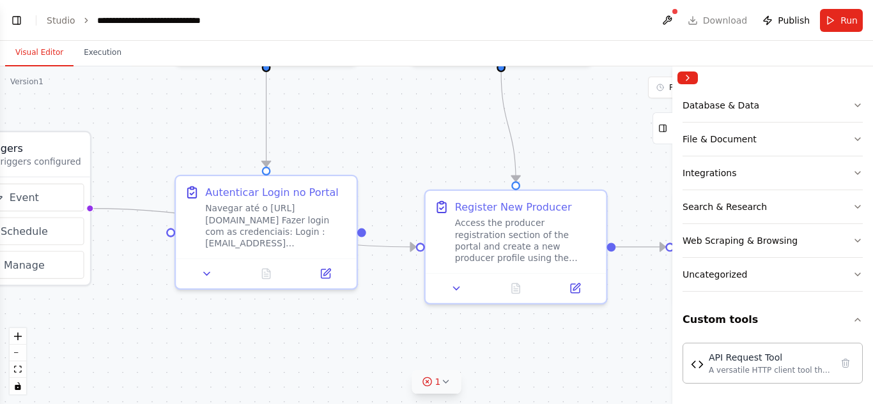
drag, startPoint x: 546, startPoint y: 147, endPoint x: 406, endPoint y: 104, distance: 146.9
click at [406, 104] on div ".deletable-edge-delete-btn { width: 20px; height: 20px; border: 0px solid #ffff…" at bounding box center [436, 235] width 873 height 338
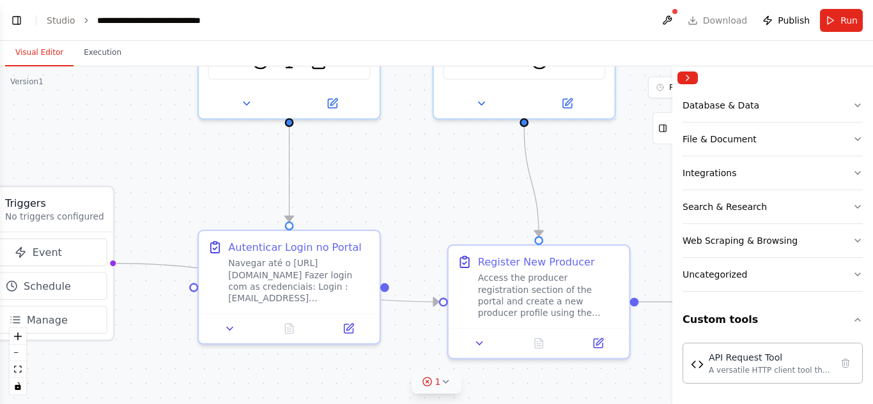
drag, startPoint x: 392, startPoint y: 141, endPoint x: 415, endPoint y: 195, distance: 59.6
click at [415, 195] on div ".deletable-edge-delete-btn { width: 20px; height: 20px; border: 0px solid #ffff…" at bounding box center [436, 235] width 873 height 338
click at [412, 301] on icon "Edge from triggers to d845a648-8d9b-40f0-b3b3-66538f8b91df" at bounding box center [275, 283] width 327 height 38
click at [414, 300] on icon "Edge from triggers to d845a648-8d9b-40f0-b3b3-66538f8b91df" at bounding box center [275, 283] width 327 height 38
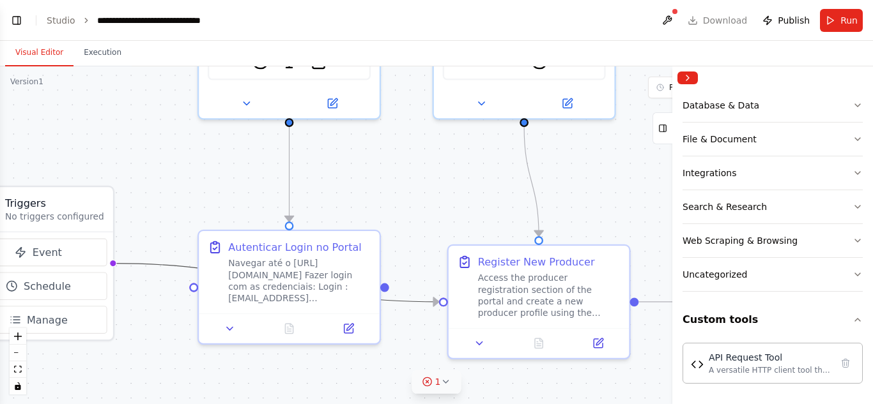
drag, startPoint x: 416, startPoint y: 307, endPoint x: 418, endPoint y: 315, distance: 7.8
click at [418, 315] on div ".deletable-edge-delete-btn { width: 20px; height: 20px; border: 0px solid #ffff…" at bounding box center [436, 235] width 873 height 338
click at [425, 302] on circle "Edge from triggers to d845a648-8d9b-40f0-b3b3-66538f8b91df" at bounding box center [431, 301] width 15 height 15
click at [109, 262] on div at bounding box center [112, 263] width 7 height 7
drag, startPoint x: 107, startPoint y: 262, endPoint x: 196, endPoint y: 286, distance: 91.9
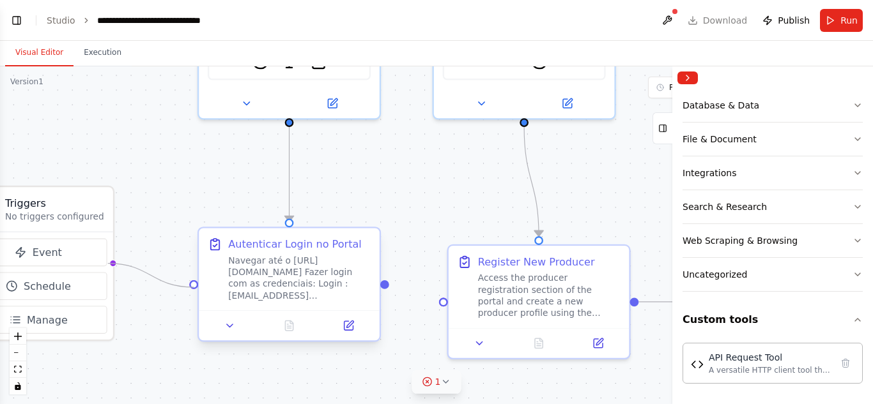
click at [196, 266] on div "Triggers No triggers configured Event Schedule Manage Purchase Transaction Spec…" at bounding box center [390, 71] width 1002 height 388
drag, startPoint x: 106, startPoint y: 261, endPoint x: 234, endPoint y: 279, distance: 129.6
click at [235, 266] on div "Triggers No triggers configured Event Schedule Manage Purchase Transaction Spec…" at bounding box center [390, 71] width 1002 height 388
click at [195, 284] on div at bounding box center [193, 284] width 9 height 9
click at [110, 263] on div at bounding box center [112, 263] width 7 height 7
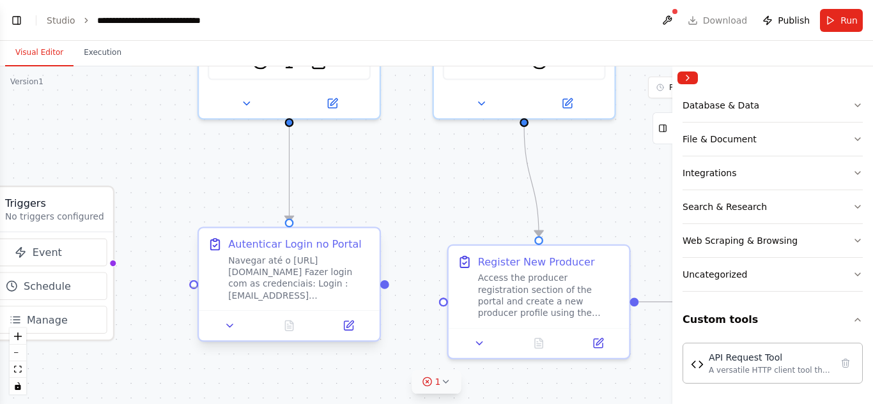
click at [195, 287] on div at bounding box center [193, 284] width 9 height 9
drag, startPoint x: 108, startPoint y: 264, endPoint x: 197, endPoint y: 292, distance: 92.9
click at [197, 266] on div "Triggers No triggers configured Event Schedule Manage Purchase Transaction Spec…" at bounding box center [390, 71] width 1002 height 388
drag, startPoint x: 109, startPoint y: 263, endPoint x: 222, endPoint y: 279, distance: 114.1
click at [222, 266] on div "Triggers No triggers configured Event Schedule Manage Purchase Transaction Spec…" at bounding box center [390, 71] width 1002 height 388
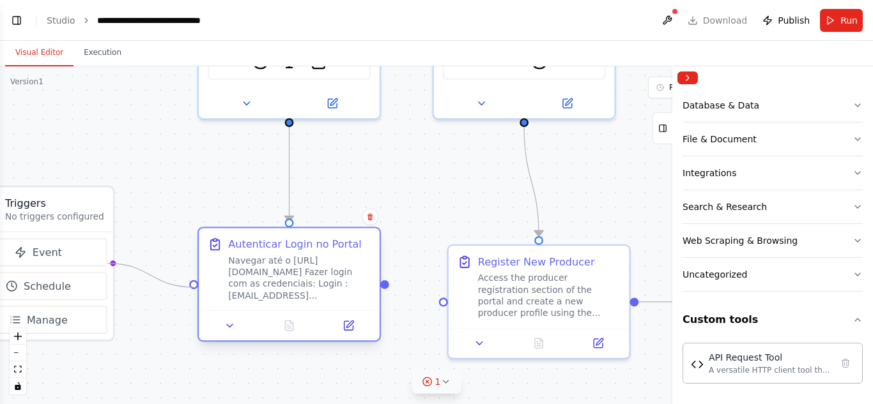
drag, startPoint x: 107, startPoint y: 265, endPoint x: 194, endPoint y: 286, distance: 88.8
click at [194, 266] on div "Triggers No triggers configured Event Schedule Manage Purchase Transaction Spec…" at bounding box center [390, 71] width 1002 height 388
drag, startPoint x: 190, startPoint y: 290, endPoint x: 178, endPoint y: 287, distance: 12.5
click at [178, 287] on div ".deletable-edge-delete-btn { width: 20px; height: 20px; border: 0px solid #ffff…" at bounding box center [436, 235] width 873 height 338
drag, startPoint x: 108, startPoint y: 267, endPoint x: 199, endPoint y: 283, distance: 92.7
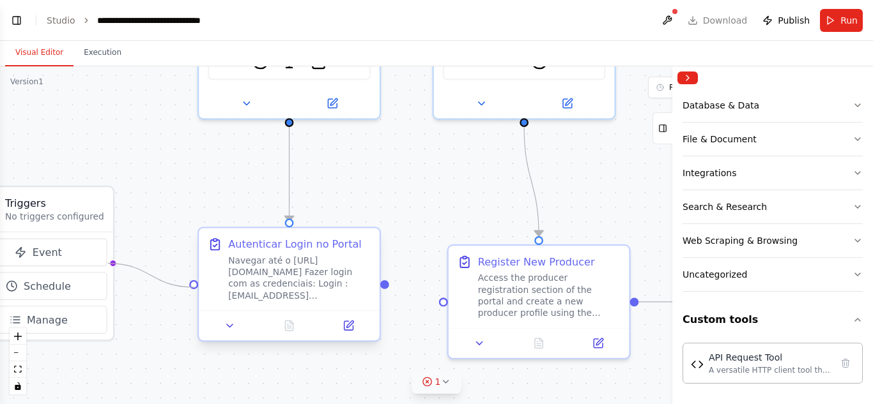
click at [199, 266] on div "Triggers No triggers configured Event Schedule Manage Purchase Transaction Spec…" at bounding box center [390, 71] width 1002 height 388
click at [109, 264] on div at bounding box center [112, 263] width 7 height 7
drag, startPoint x: 107, startPoint y: 261, endPoint x: 189, endPoint y: 288, distance: 86.9
click at [189, 266] on div "Triggers No triggers configured Event Schedule Manage Purchase Transaction Spec…" at bounding box center [390, 71] width 1002 height 388
drag, startPoint x: 108, startPoint y: 263, endPoint x: 209, endPoint y: 284, distance: 103.1
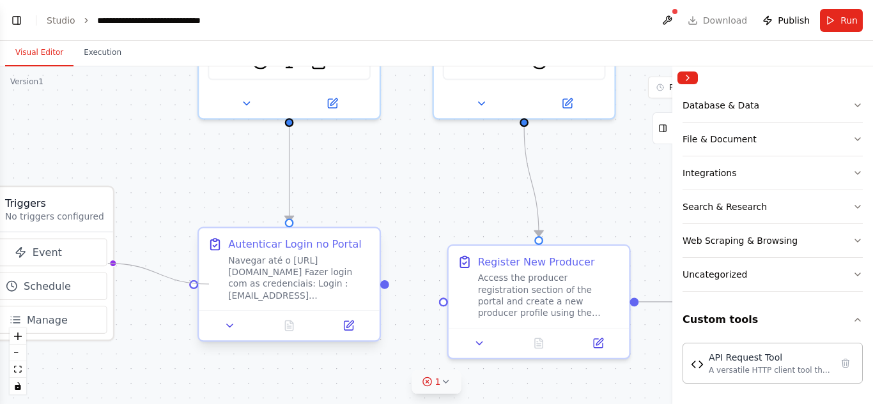
click at [209, 266] on div "Triggers No triggers configured Event Schedule Manage Purchase Transaction Spec…" at bounding box center [390, 71] width 1002 height 388
click at [847, 26] on span "Run" at bounding box center [848, 20] width 17 height 13
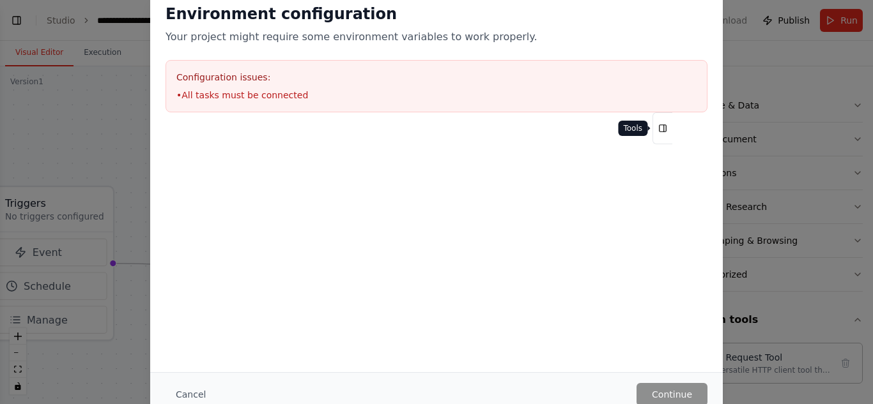
click at [653, 125] on button "Tools" at bounding box center [662, 128] width 20 height 32
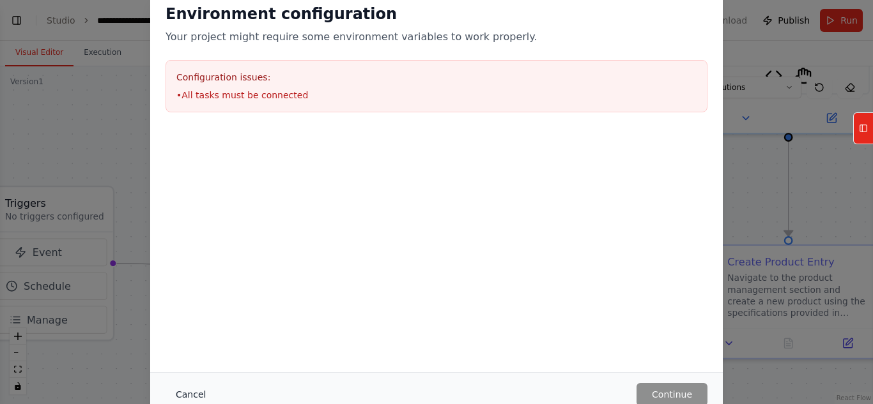
click at [210, 386] on button "Cancel" at bounding box center [190, 394] width 50 height 23
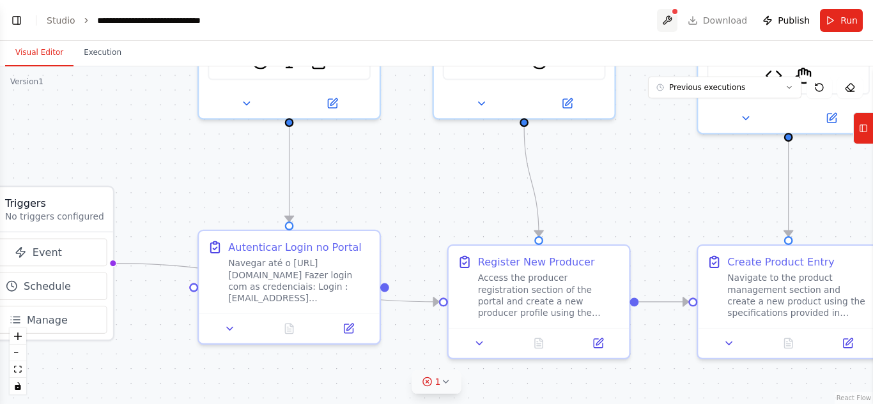
click at [673, 15] on button at bounding box center [667, 20] width 20 height 23
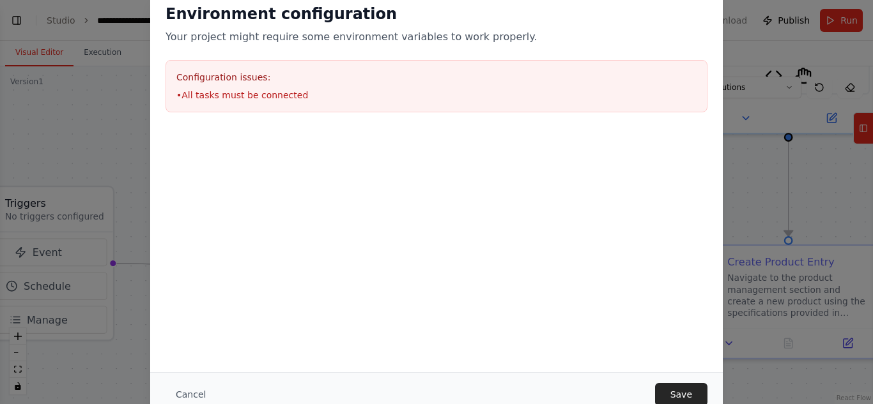
click at [285, 167] on div at bounding box center [436, 192] width 572 height 128
click at [185, 385] on button "Cancel" at bounding box center [190, 394] width 50 height 23
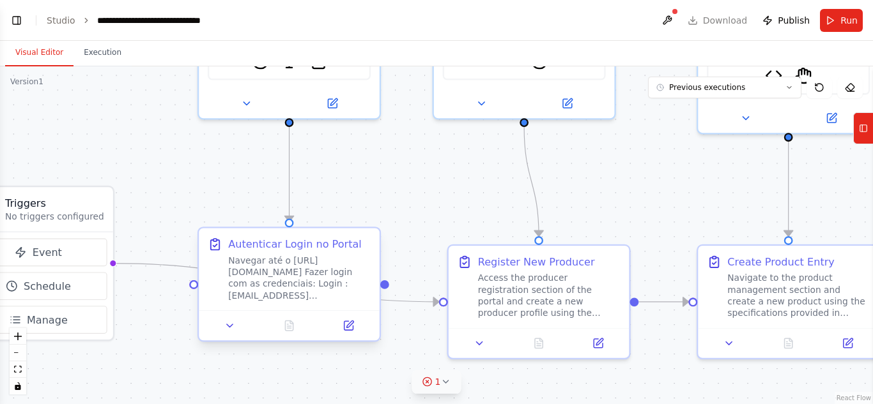
click at [195, 289] on div at bounding box center [193, 284] width 9 height 9
drag, startPoint x: 113, startPoint y: 263, endPoint x: 134, endPoint y: 277, distance: 25.0
click at [134, 277] on div ".deletable-edge-delete-btn { width: 20px; height: 20px; border: 0px solid #ffff…" at bounding box center [436, 235] width 873 height 338
drag, startPoint x: 112, startPoint y: 261, endPoint x: 182, endPoint y: 283, distance: 73.1
click at [182, 283] on div ".deletable-edge-delete-btn { width: 20px; height: 20px; border: 0px solid #ffff…" at bounding box center [436, 235] width 873 height 338
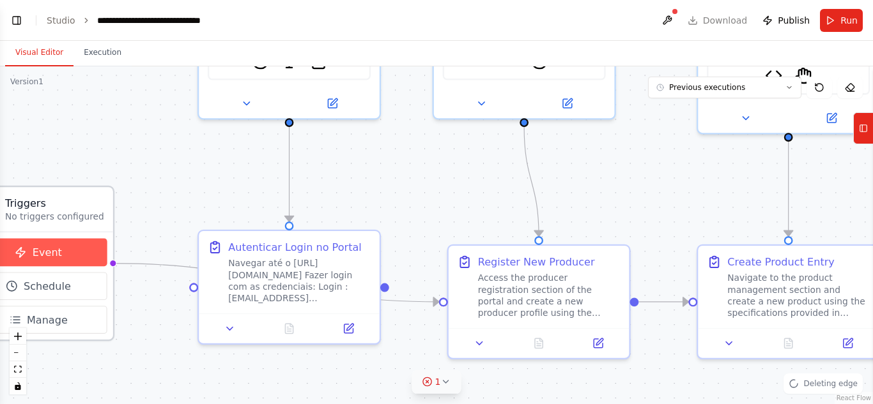
click at [100, 262] on button "Event" at bounding box center [38, 253] width 137 height 28
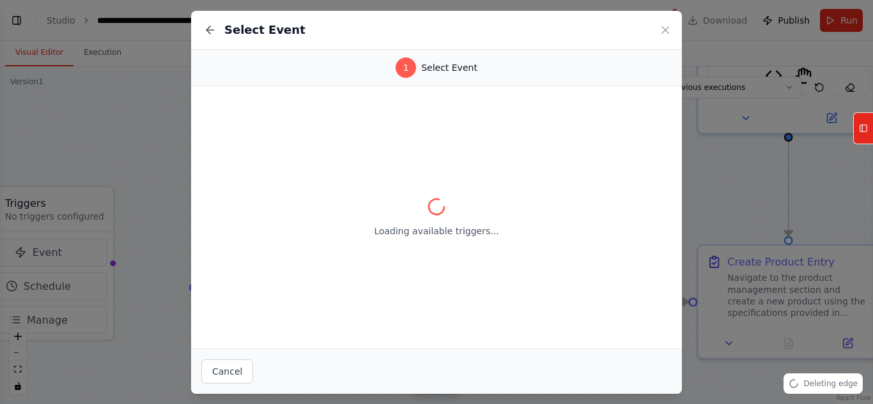
drag, startPoint x: 153, startPoint y: 244, endPoint x: 196, endPoint y: 220, distance: 48.9
click at [155, 243] on div "Select Event 1 Select Event Loading available triggers... Cancel" at bounding box center [436, 202] width 873 height 404
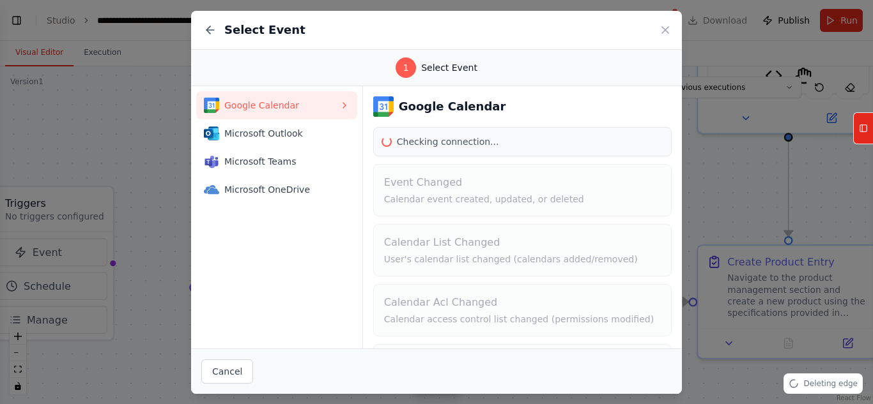
click at [652, 23] on div "Select Event" at bounding box center [436, 30] width 491 height 39
click at [659, 29] on div "Select Event" at bounding box center [436, 30] width 491 height 39
click at [660, 33] on icon at bounding box center [665, 30] width 13 height 13
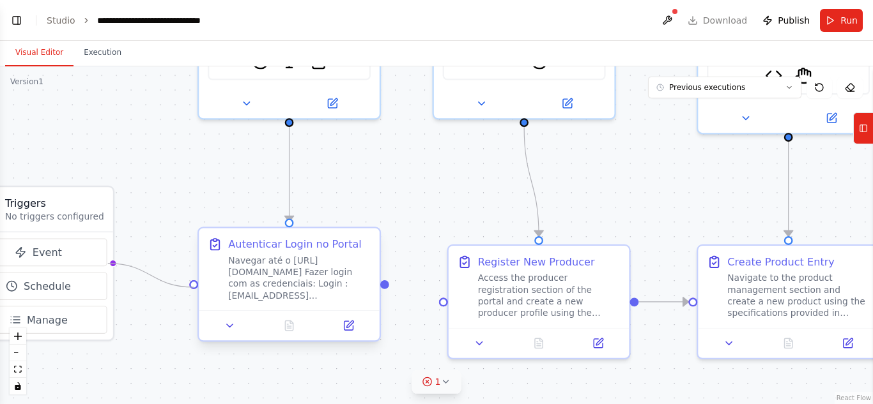
drag, startPoint x: 108, startPoint y: 267, endPoint x: 190, endPoint y: 286, distance: 84.5
click at [190, 266] on div "Triggers No triggers configured Event Schedule Manage Purchase Transaction Spec…" at bounding box center [390, 71] width 1002 height 388
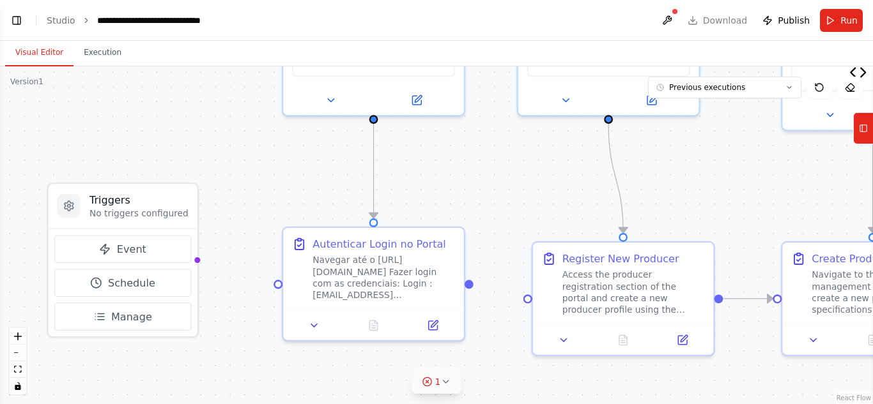
drag, startPoint x: 167, startPoint y: 341, endPoint x: 251, endPoint y: 338, distance: 84.4
click at [251, 338] on div ".deletable-edge-delete-btn { width: 20px; height: 20px; border: 0px solid #ffff…" at bounding box center [436, 235] width 873 height 338
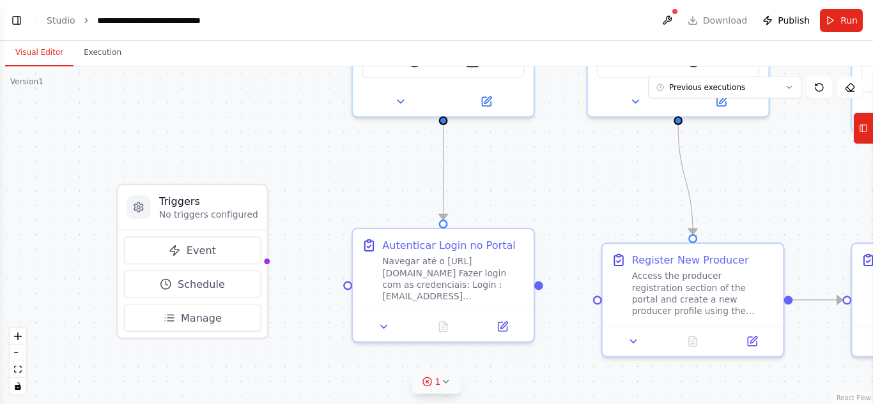
drag, startPoint x: 208, startPoint y: 337, endPoint x: 289, endPoint y: 338, distance: 81.1
click at [289, 338] on div ".deletable-edge-delete-btn { width: 20px; height: 20px; border: 0px solid #ffff…" at bounding box center [436, 235] width 873 height 338
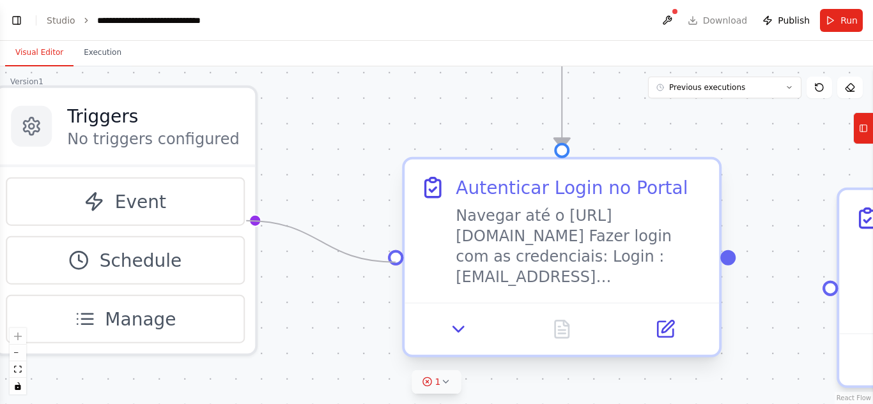
drag, startPoint x: 246, startPoint y: 223, endPoint x: 393, endPoint y: 260, distance: 152.1
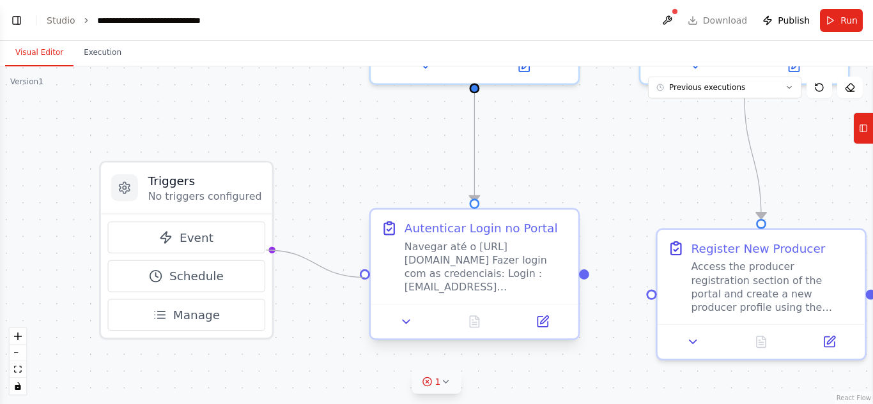
drag, startPoint x: 267, startPoint y: 251, endPoint x: 366, endPoint y: 277, distance: 102.4
click at [366, 253] on div "Triggers No triggers configured Event Schedule Manage Purchase Transaction Spec…" at bounding box center [590, 30] width 1151 height 446
click at [673, 17] on button at bounding box center [667, 20] width 20 height 23
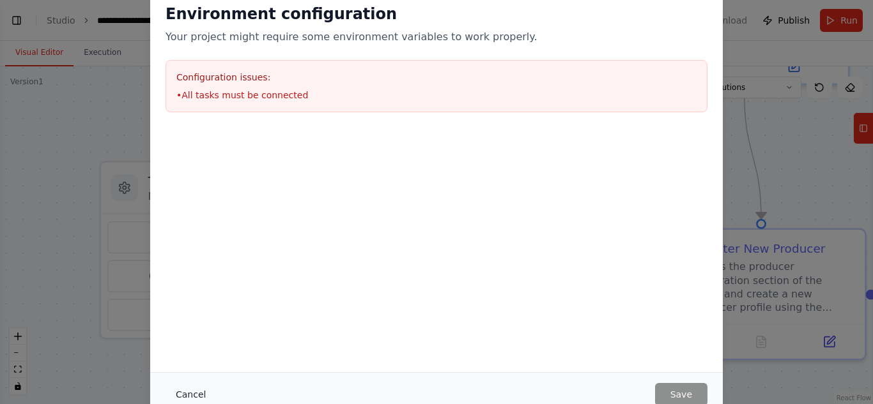
click at [210, 386] on button "Cancel" at bounding box center [190, 394] width 50 height 23
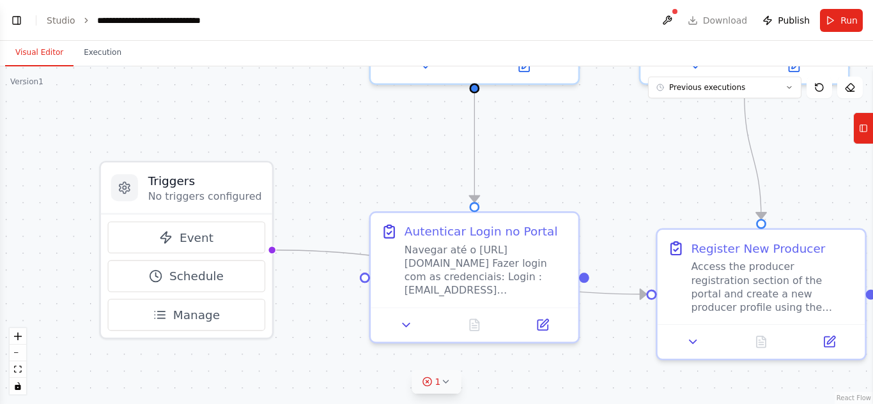
click at [604, 312] on div ".deletable-edge-delete-btn { width: 20px; height: 20px; border: 0px solid #ffff…" at bounding box center [436, 235] width 873 height 338
drag, startPoint x: 650, startPoint y: 294, endPoint x: 586, endPoint y: 276, distance: 66.5
click at [586, 253] on div "Triggers No triggers configured Event Schedule Manage Purchase Transaction Spec…" at bounding box center [590, 30] width 1151 height 446
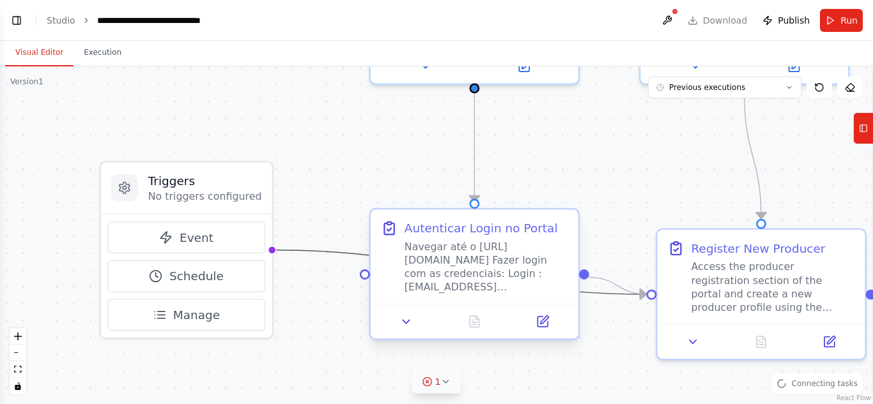
drag, startPoint x: 629, startPoint y: 289, endPoint x: 561, endPoint y: 283, distance: 68.6
click at [561, 253] on div ".deletable-edge-delete-btn { width: 20px; height: 20px; border: 0px solid #ffff…" at bounding box center [590, 30] width 1151 height 446
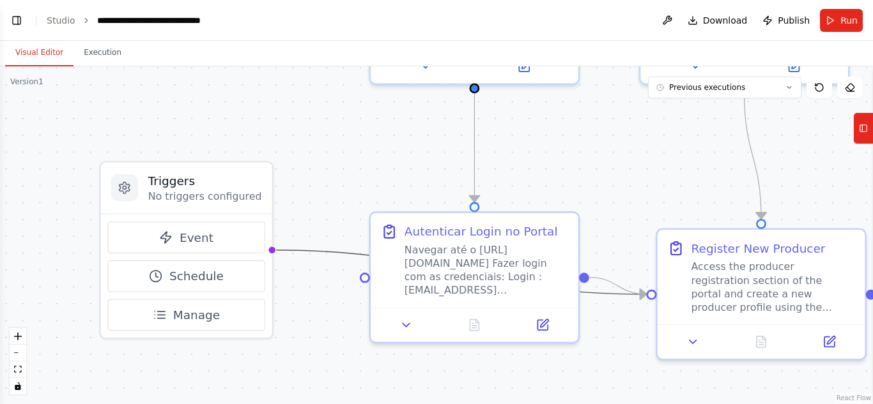
click at [360, 261] on icon "Edge from triggers to d845a648-8d9b-40f0-b3b3-66538f8b91df" at bounding box center [458, 272] width 376 height 44
click at [549, 181] on div ".deletable-edge-delete-btn { width: 20px; height: 20px; border: 0px solid #ffff…" at bounding box center [436, 235] width 873 height 338
click at [610, 293] on icon "Edge from triggers to d845a648-8d9b-40f0-b3b3-66538f8b91df" at bounding box center [458, 272] width 376 height 44
drag, startPoint x: 609, startPoint y: 293, endPoint x: 358, endPoint y: 273, distance: 252.5
click at [358, 273] on div ".deletable-edge-delete-btn { width: 20px; height: 20px; border: 0px solid #ffff…" at bounding box center [436, 235] width 873 height 338
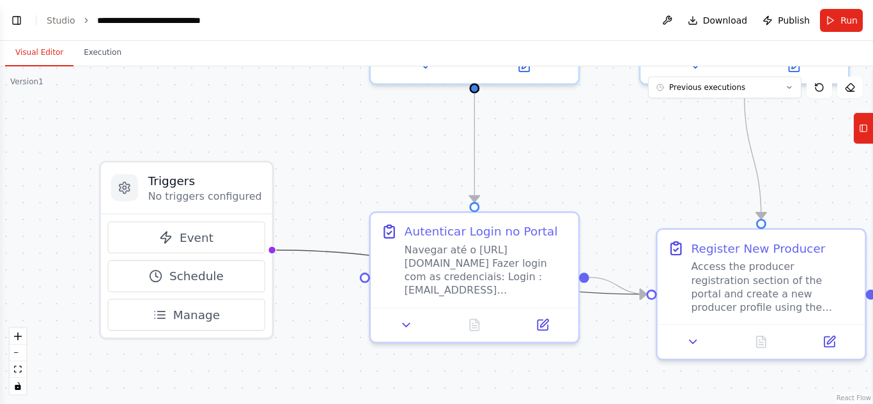
click at [316, 254] on icon "Edge from triggers to d845a648-8d9b-40f0-b3b3-66538f8b91df" at bounding box center [458, 272] width 376 height 44
drag, startPoint x: 315, startPoint y: 252, endPoint x: 366, endPoint y: 281, distance: 58.9
click at [366, 281] on div ".deletable-edge-delete-btn { width: 20px; height: 20px; border: 0px solid #ffff…" at bounding box center [436, 235] width 873 height 338
drag, startPoint x: 641, startPoint y: 292, endPoint x: 646, endPoint y: 268, distance: 24.3
click at [646, 268] on div ".deletable-edge-delete-btn { width: 20px; height: 20px; border: 0px solid #ffff…" at bounding box center [436, 235] width 873 height 338
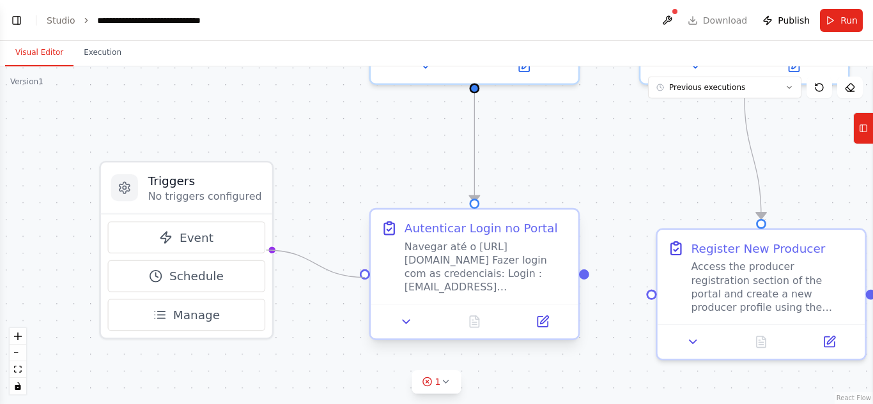
drag, startPoint x: 640, startPoint y: 294, endPoint x: 365, endPoint y: 277, distance: 275.2
click at [365, 253] on div ".deletable-edge-delete-btn { width: 20px; height: 20px; border: 0px solid #ffff…" at bounding box center [590, 30] width 1151 height 446
drag, startPoint x: 583, startPoint y: 281, endPoint x: 649, endPoint y: 288, distance: 66.2
click at [649, 288] on div ".deletable-edge-delete-btn { width: 20px; height: 20px; border: 0px solid #ffff…" at bounding box center [436, 235] width 873 height 338
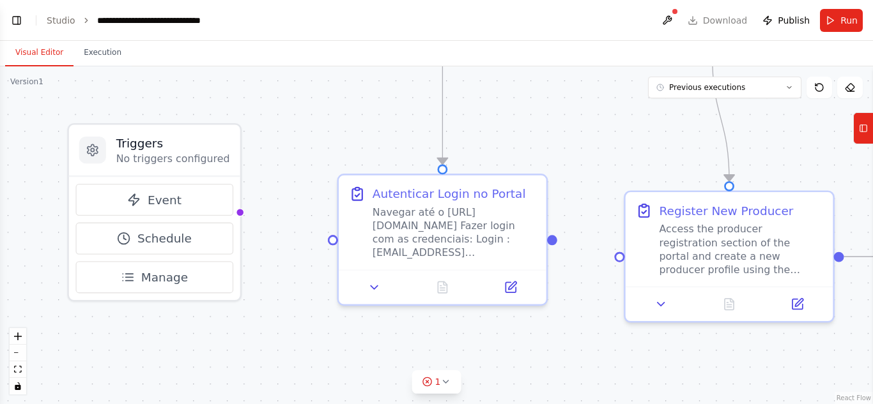
drag, startPoint x: 584, startPoint y: 284, endPoint x: 511, endPoint y: 214, distance: 100.7
click at [511, 214] on div ".deletable-edge-delete-btn { width: 20px; height: 20px; border: 0px solid #ffff…" at bounding box center [436, 235] width 873 height 338
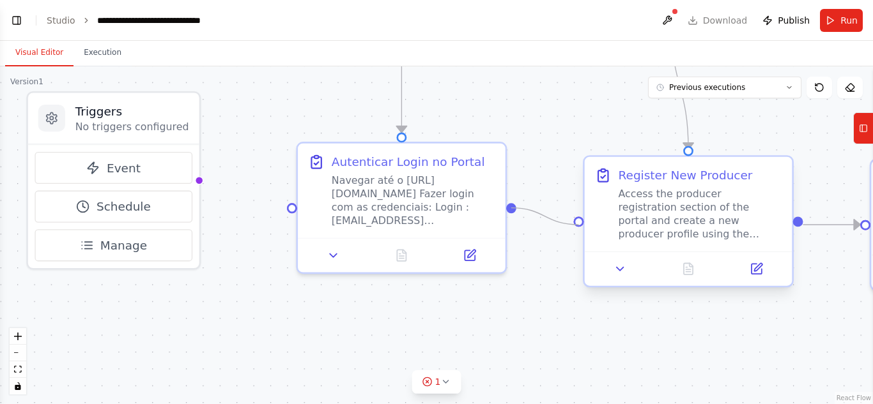
drag, startPoint x: 514, startPoint y: 208, endPoint x: 579, endPoint y: 225, distance: 66.9
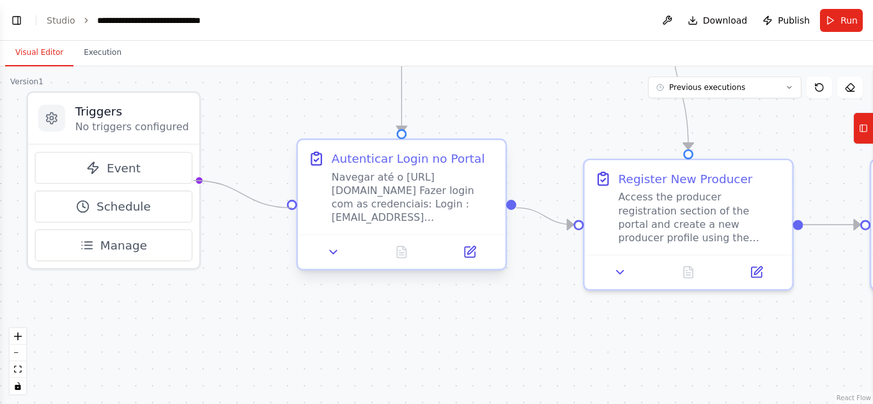
drag, startPoint x: 196, startPoint y: 181, endPoint x: 292, endPoint y: 205, distance: 98.7
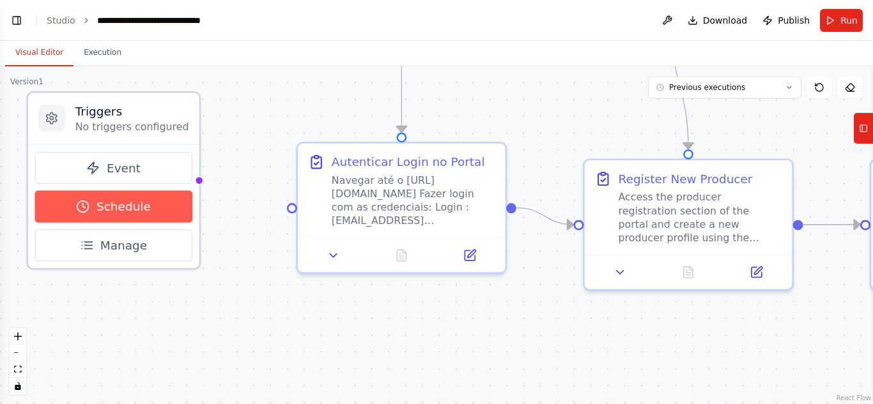
click at [168, 204] on button "Schedule" at bounding box center [112, 207] width 157 height 32
select select "******"
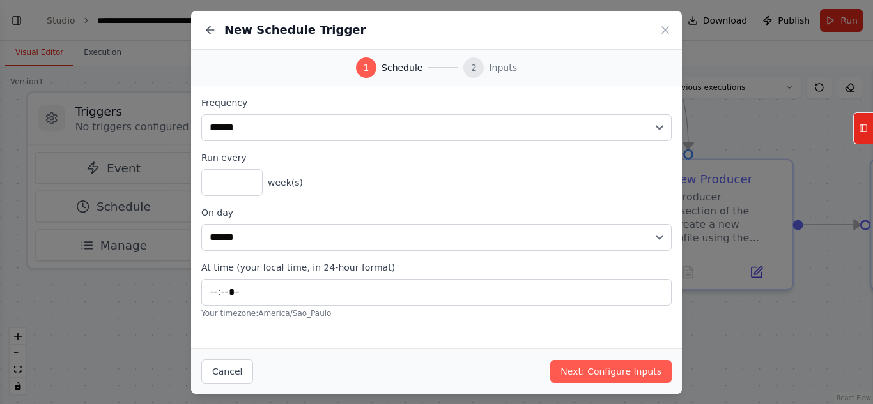
click at [256, 363] on div "Cancel Next: Configure Inputs" at bounding box center [436, 371] width 491 height 45
click at [207, 365] on button "Cancel" at bounding box center [227, 372] width 52 height 24
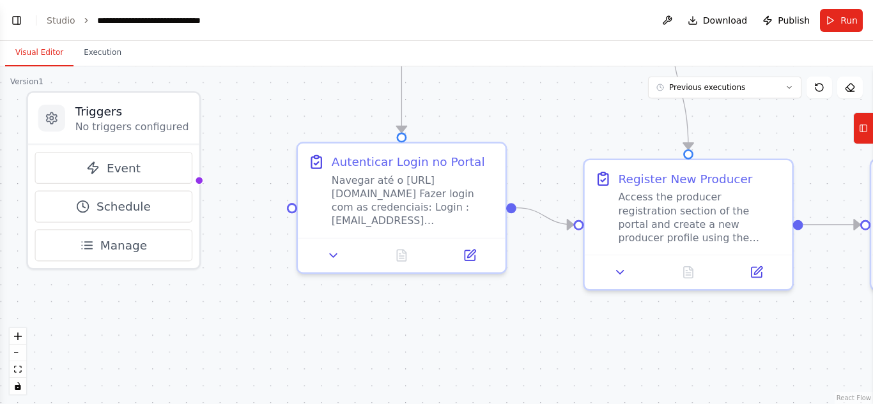
click at [211, 374] on div ".deletable-edge-delete-btn { width: 20px; height: 20px; border: 0px solid #ffff…" at bounding box center [436, 235] width 873 height 338
click at [126, 262] on div "Event Schedule Manage" at bounding box center [113, 206] width 171 height 124
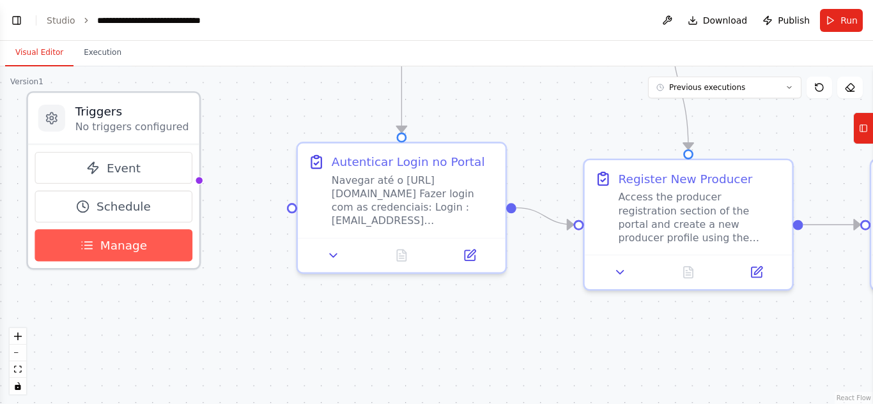
click at [126, 248] on span "Manage" at bounding box center [123, 245] width 47 height 17
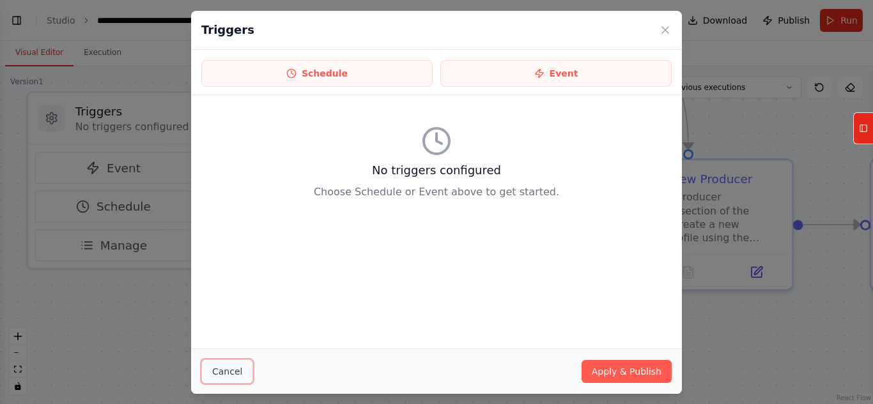
click at [237, 379] on button "Cancel" at bounding box center [227, 372] width 52 height 24
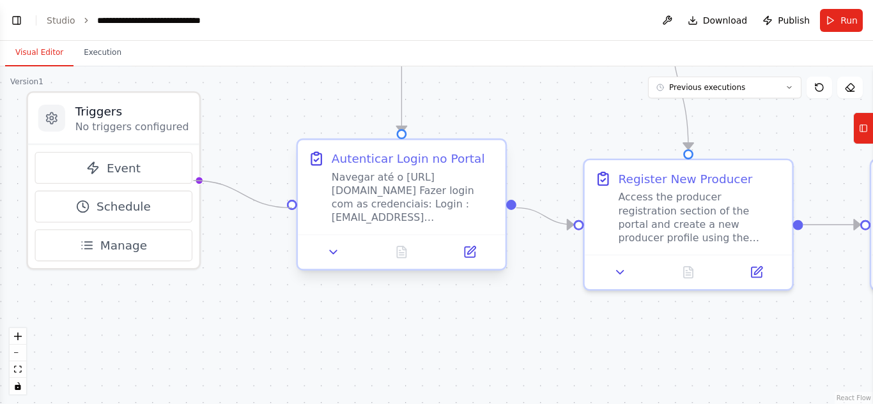
drag, startPoint x: 194, startPoint y: 181, endPoint x: 290, endPoint y: 202, distance: 98.2
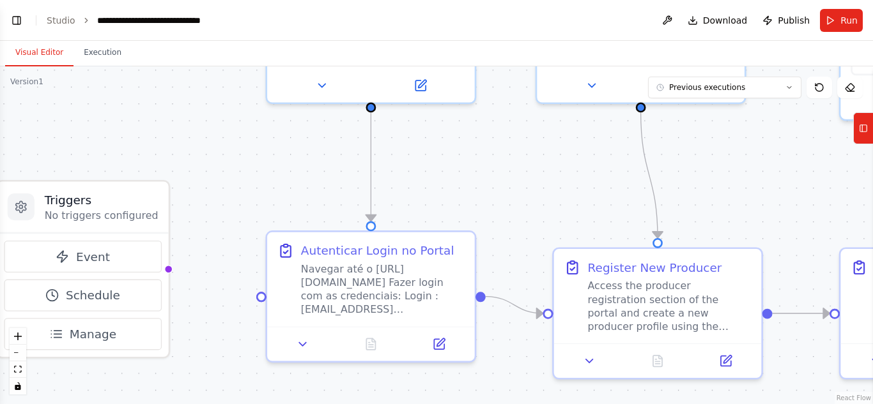
drag, startPoint x: 388, startPoint y: 296, endPoint x: 447, endPoint y: 228, distance: 90.6
click at [357, 385] on div ".deletable-edge-delete-btn { width: 20px; height: 20px; border: 0px solid #ffff…" at bounding box center [436, 235] width 873 height 338
click at [672, 15] on button at bounding box center [667, 20] width 20 height 23
click at [672, 24] on div at bounding box center [667, 20] width 20 height 23
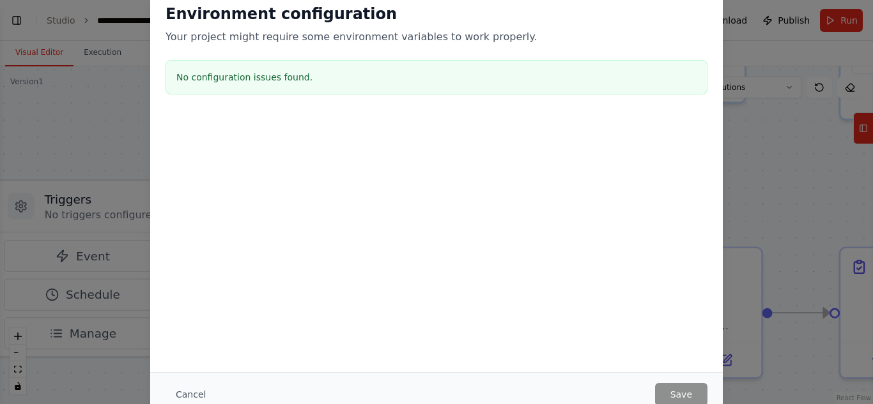
click at [725, 143] on div "Environment configuration Your project might require some environment variables…" at bounding box center [436, 202] width 873 height 404
click at [189, 384] on button "Cancel" at bounding box center [190, 394] width 50 height 23
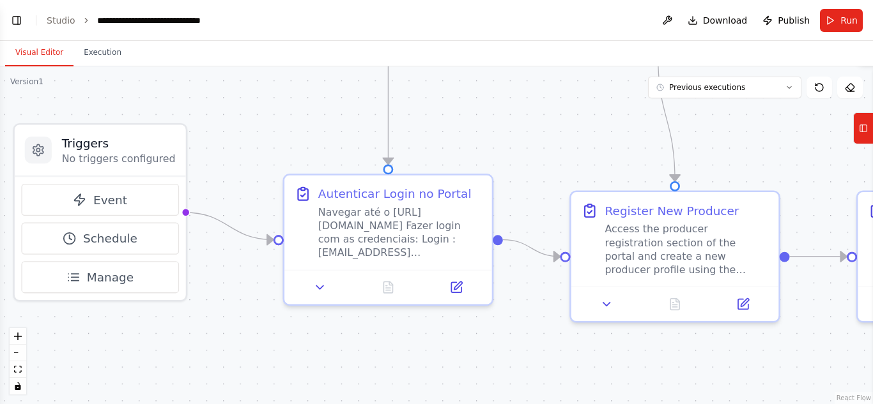
drag, startPoint x: 512, startPoint y: 204, endPoint x: 529, endPoint y: 167, distance: 41.4
click at [529, 167] on div ".deletable-edge-delete-btn { width: 20px; height: 20px; border: 0px solid #ffff…" at bounding box center [436, 235] width 873 height 338
click at [818, 13] on header "**********" at bounding box center [436, 20] width 873 height 41
click at [832, 18] on button "Run" at bounding box center [841, 20] width 43 height 23
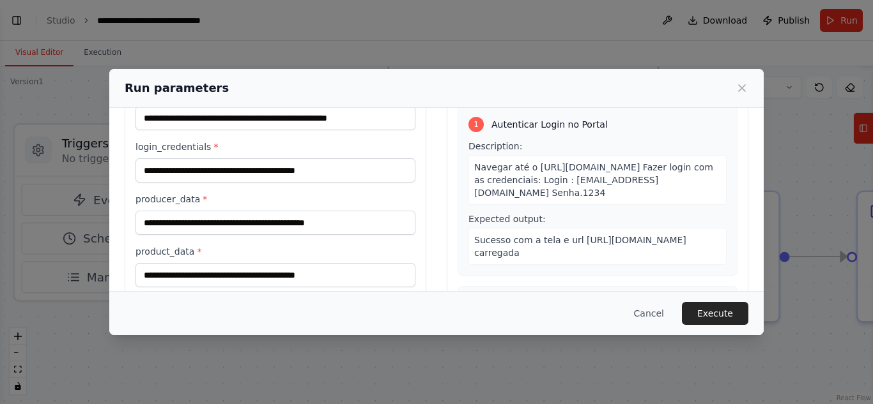
scroll to position [128, 0]
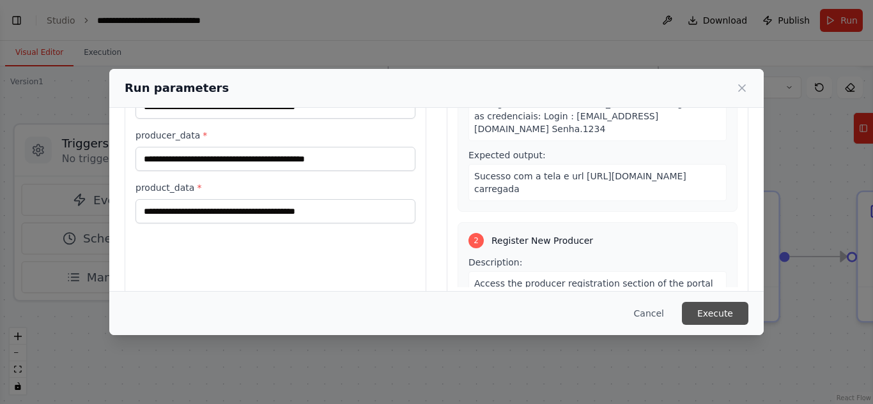
click at [695, 305] on button "Execute" at bounding box center [715, 313] width 66 height 23
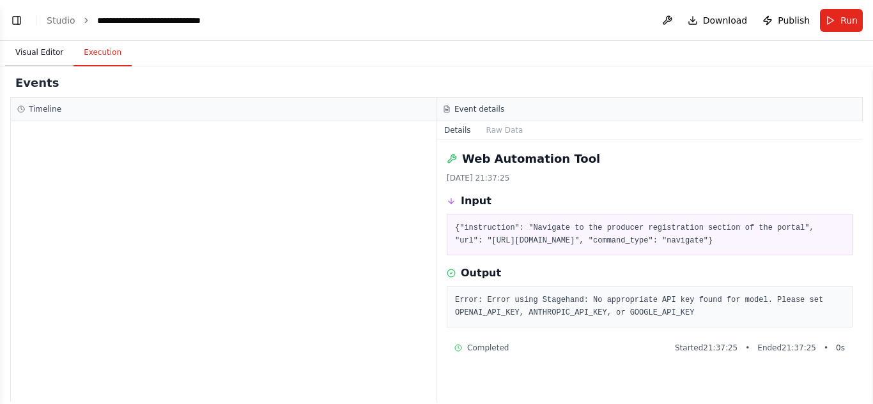
click at [33, 49] on button "Visual Editor" at bounding box center [39, 53] width 68 height 27
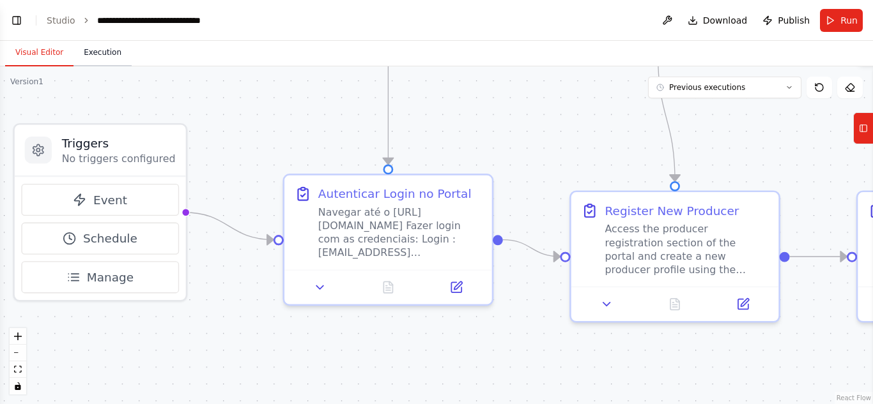
click at [105, 49] on button "Execution" at bounding box center [102, 53] width 58 height 27
click at [57, 50] on button "Visual Editor" at bounding box center [39, 53] width 68 height 27
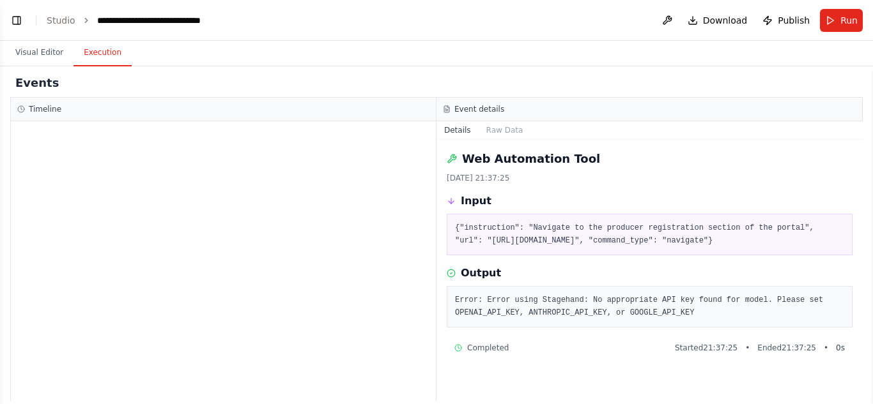
click at [98, 51] on button "Execution" at bounding box center [102, 53] width 58 height 27
click at [26, 42] on button "Visual Editor" at bounding box center [39, 53] width 68 height 27
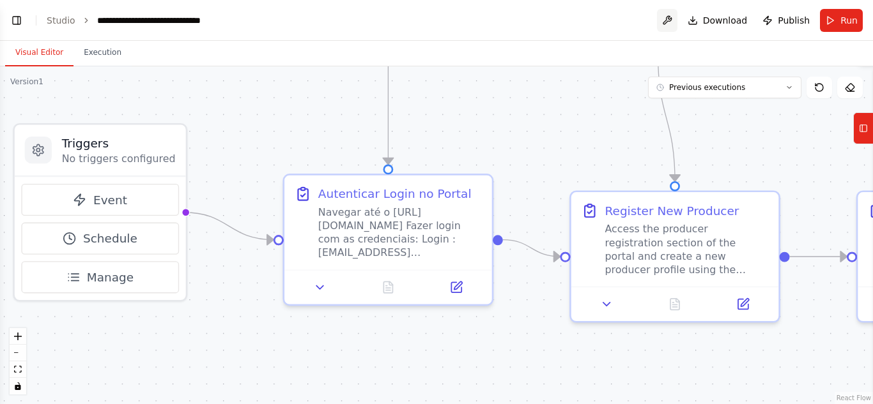
click at [670, 17] on button at bounding box center [667, 20] width 20 height 23
click at [675, 19] on div at bounding box center [667, 20] width 20 height 23
